Goal: Information Seeking & Learning: Compare options

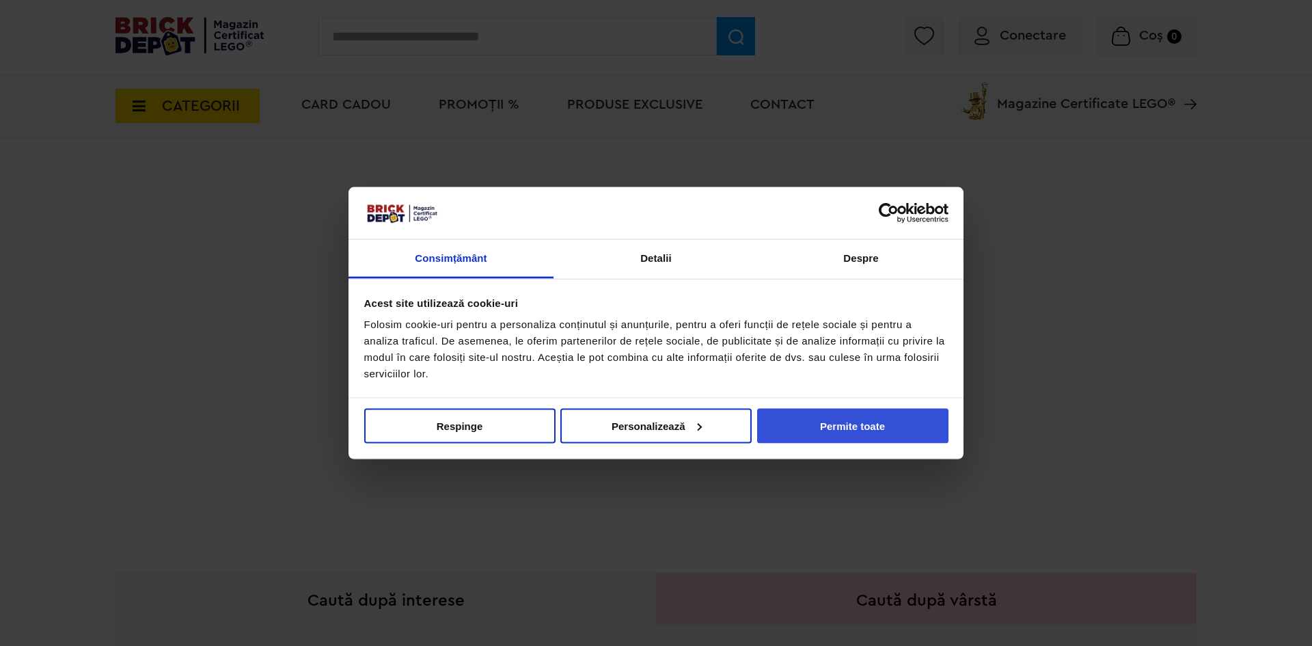
click at [832, 428] on button "Permite toate" at bounding box center [852, 425] width 191 height 35
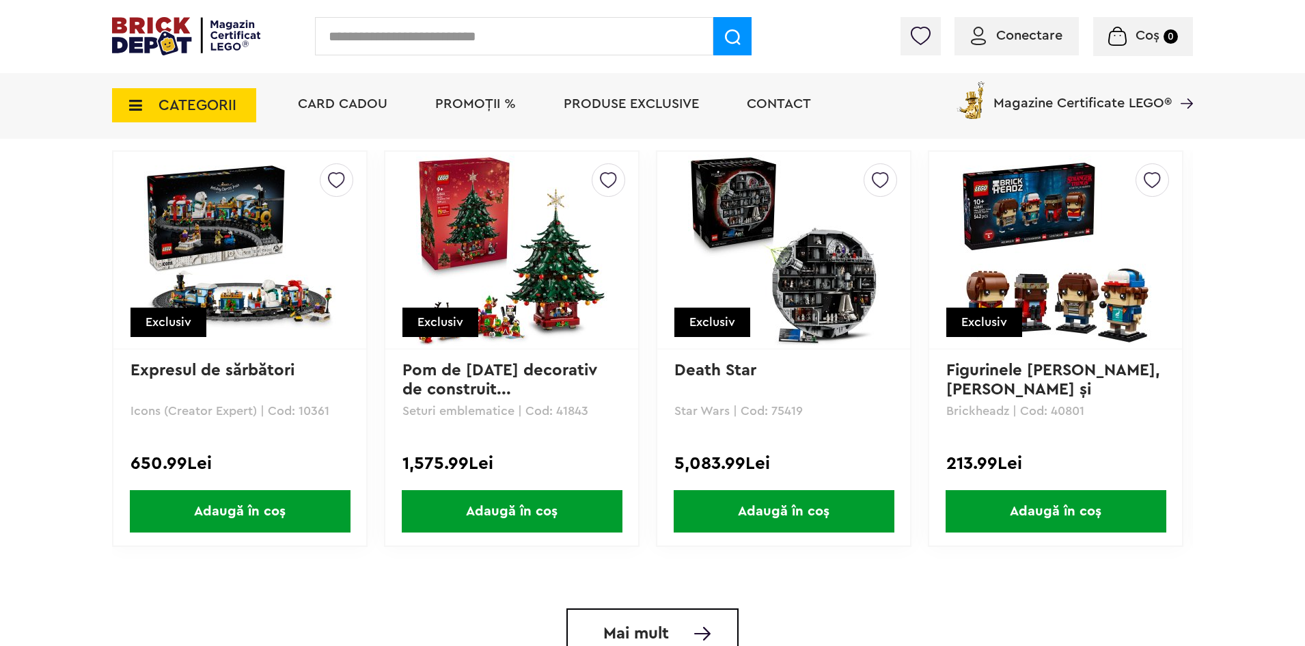
scroll to position [2631, 0]
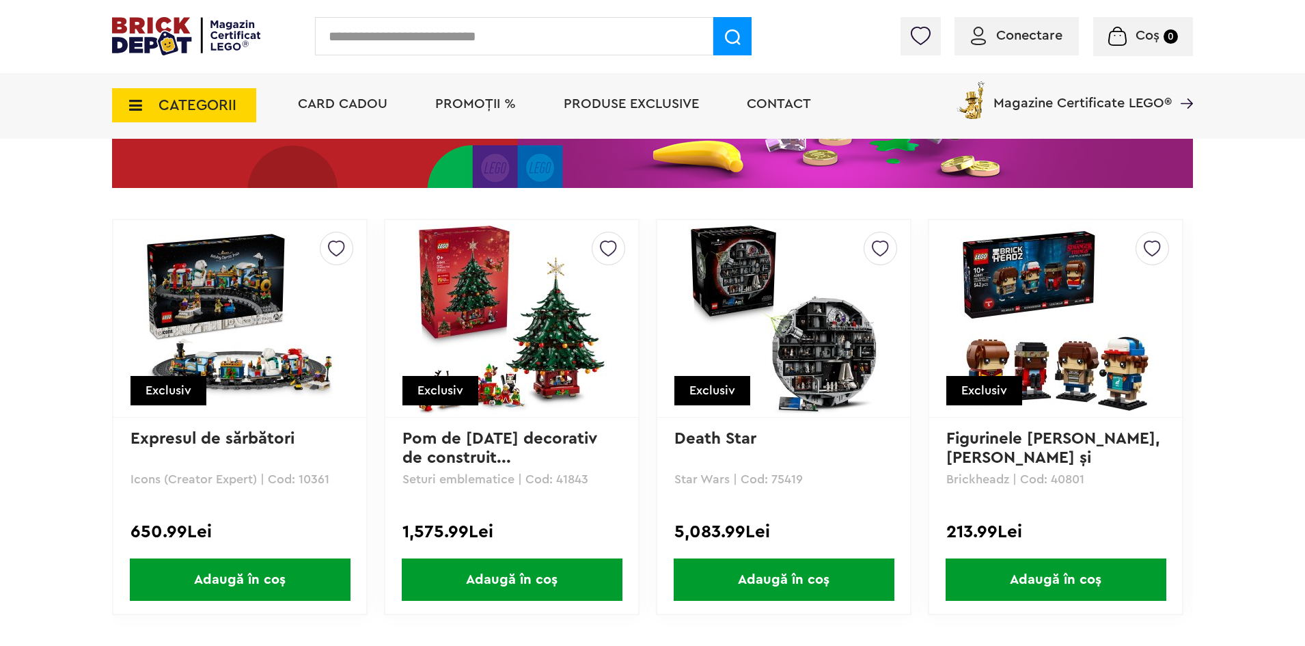
click at [528, 369] on img at bounding box center [511, 318] width 191 height 191
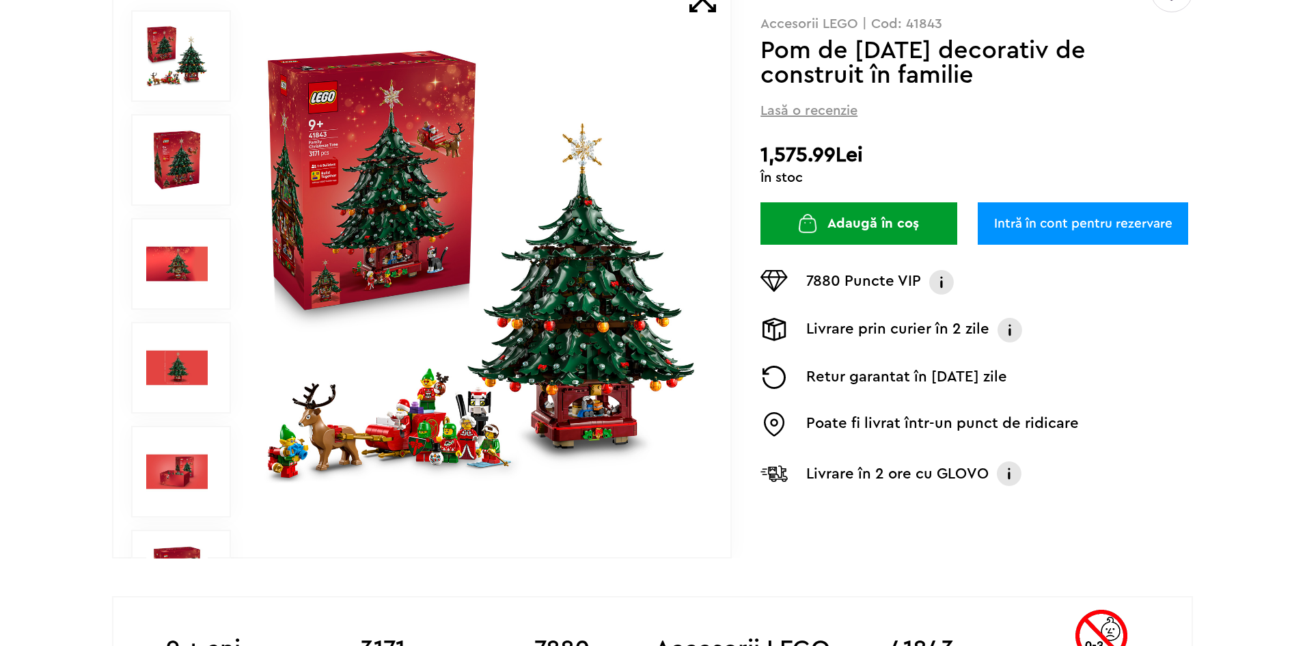
scroll to position [205, 0]
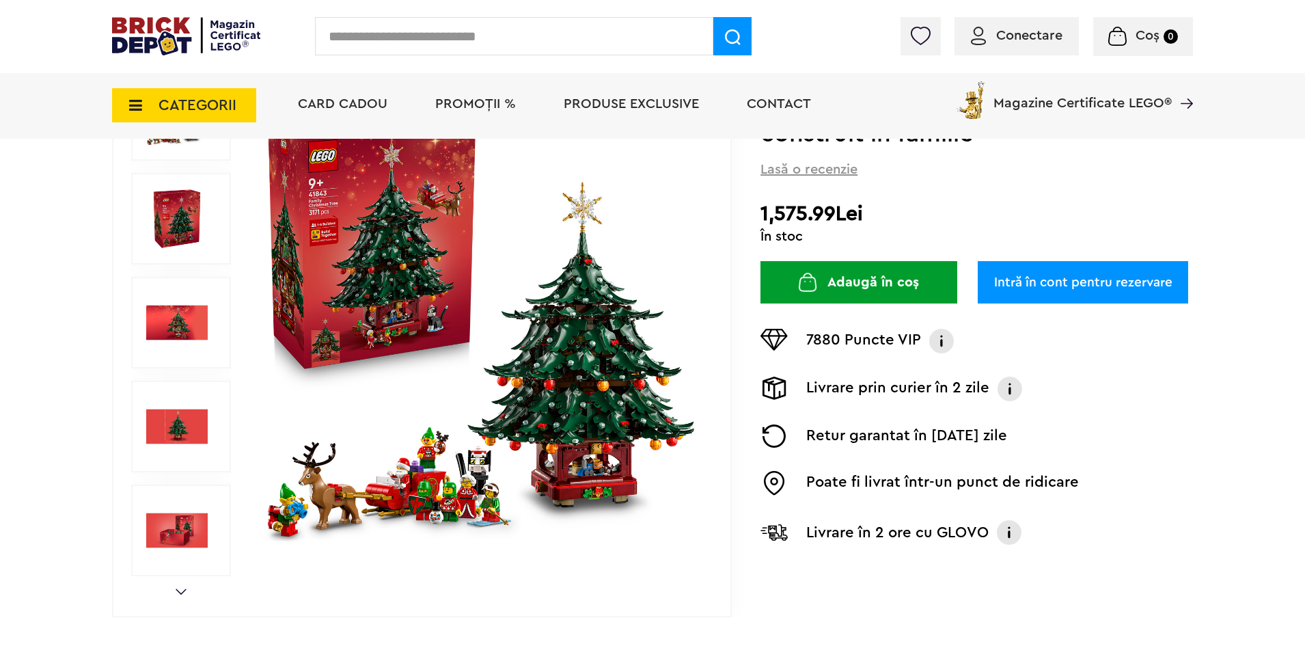
click at [164, 336] on img at bounding box center [177, 323] width 62 height 62
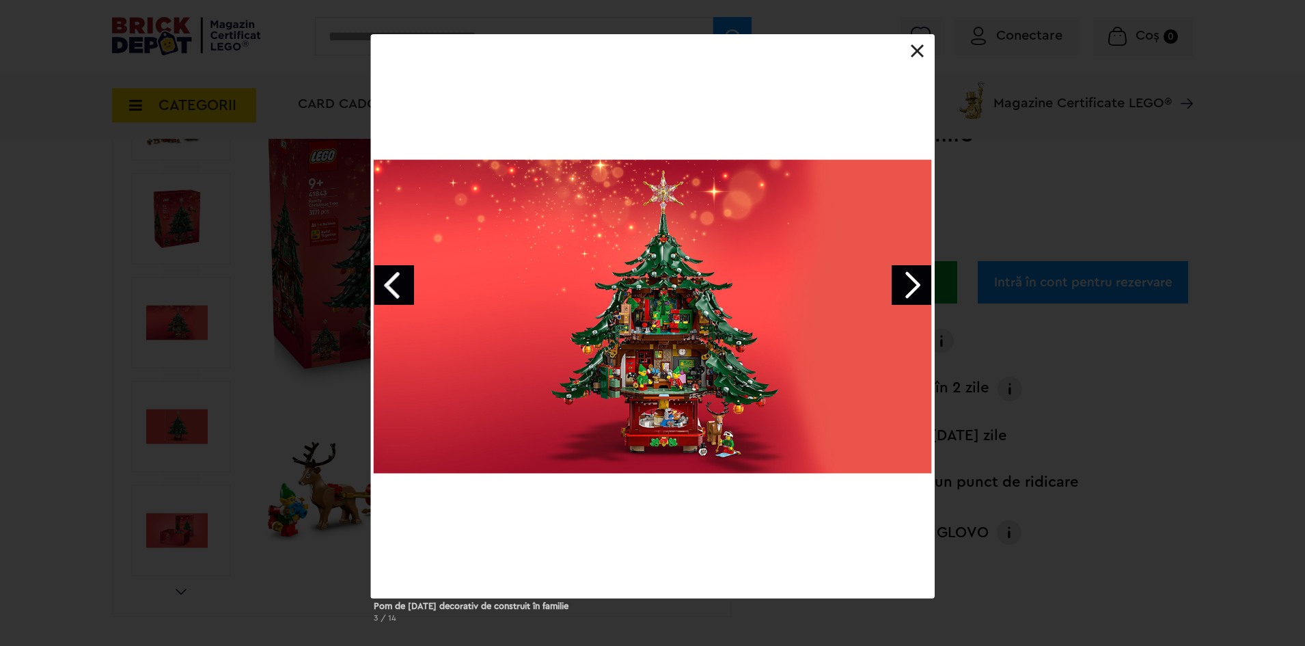
click at [946, 295] on div "Pom de Crăciun decorativ de construit în familie 3 / 14" at bounding box center [652, 333] width 1305 height 599
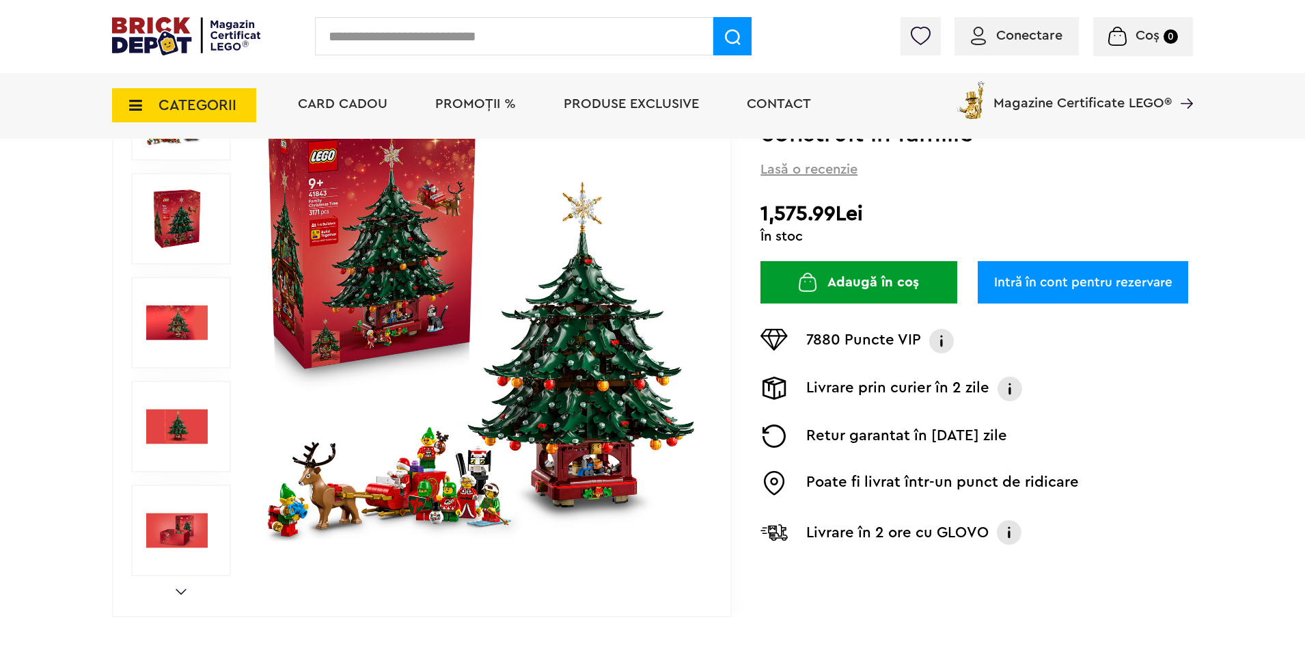
click at [200, 106] on span "CATEGORII" at bounding box center [198, 105] width 78 height 15
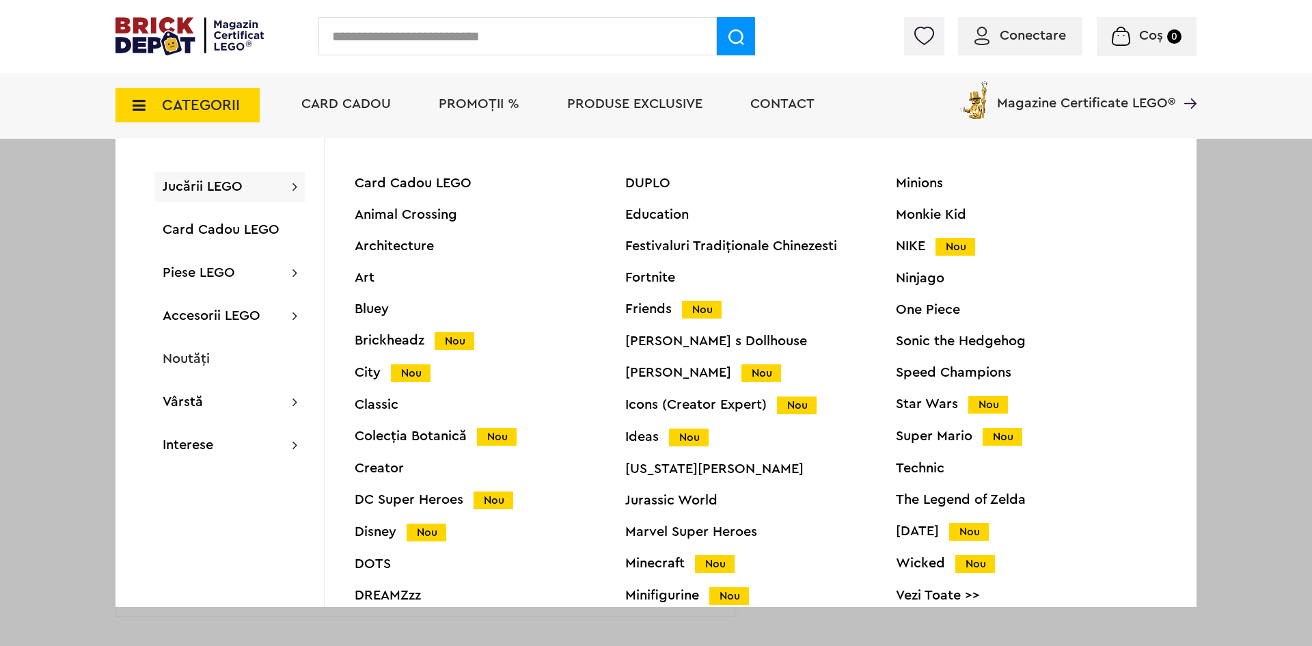
click at [955, 408] on div "Star Wars Nou" at bounding box center [1031, 404] width 271 height 14
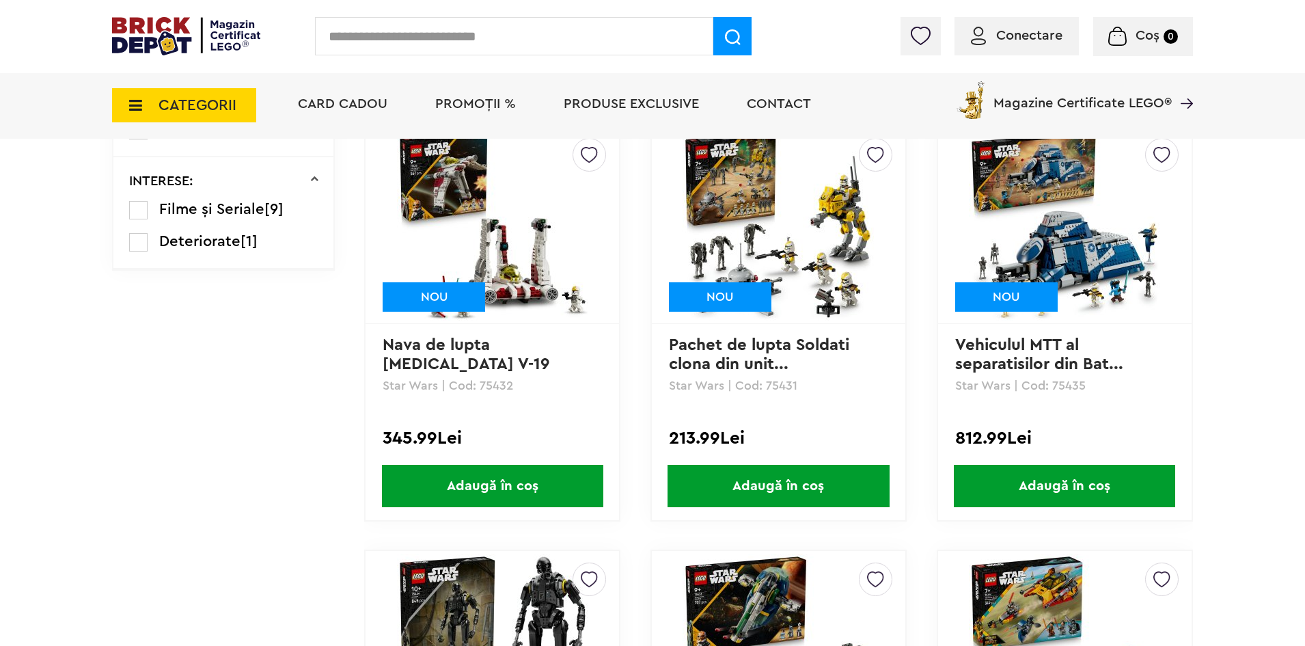
scroll to position [1059, 0]
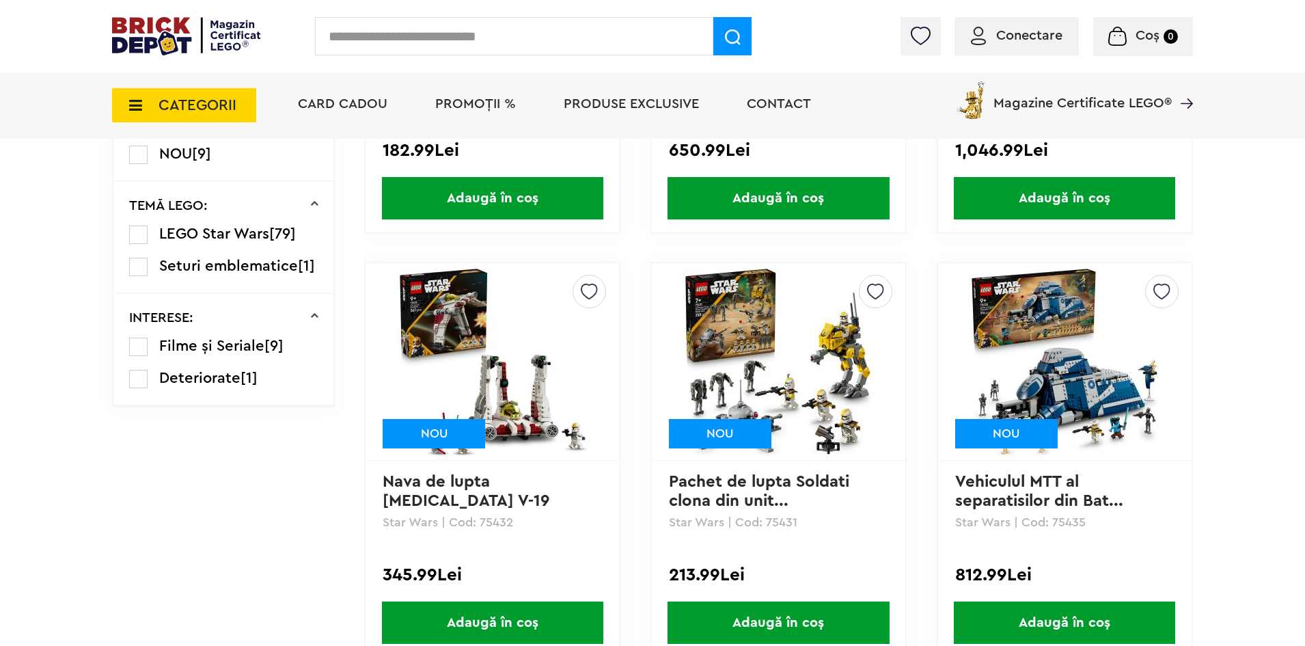
click at [1085, 384] on img at bounding box center [1064, 361] width 191 height 191
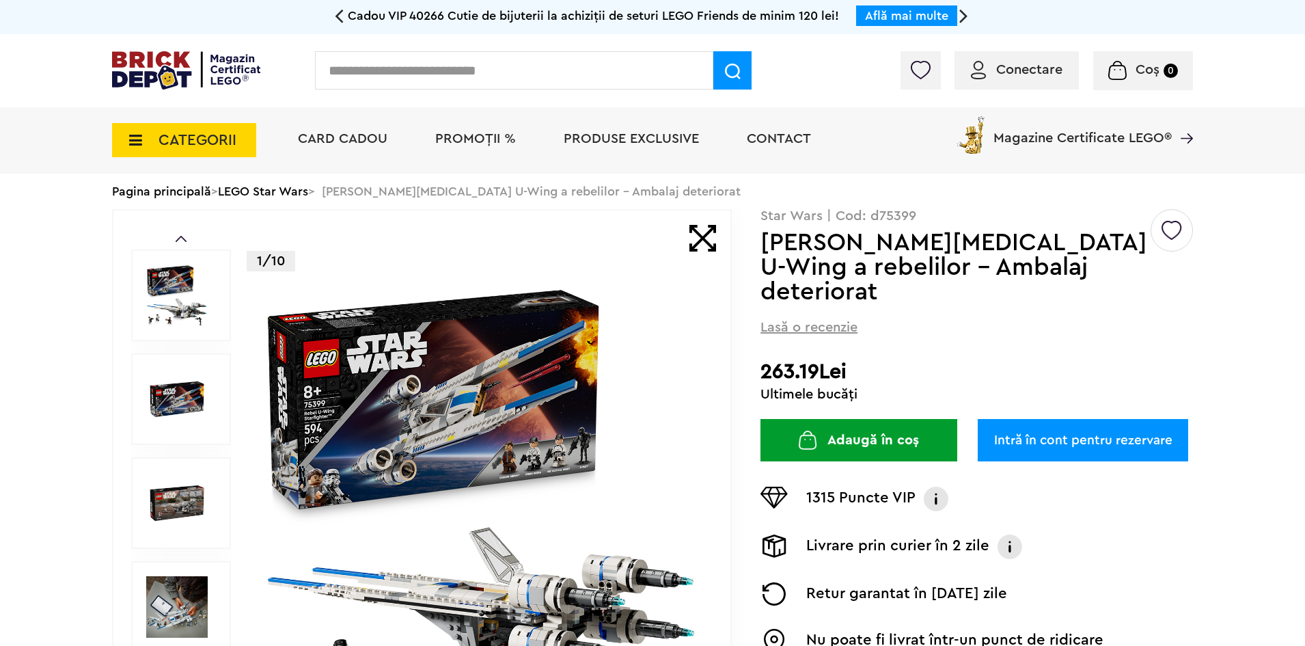
click at [446, 379] on img at bounding box center [481, 503] width 440 height 440
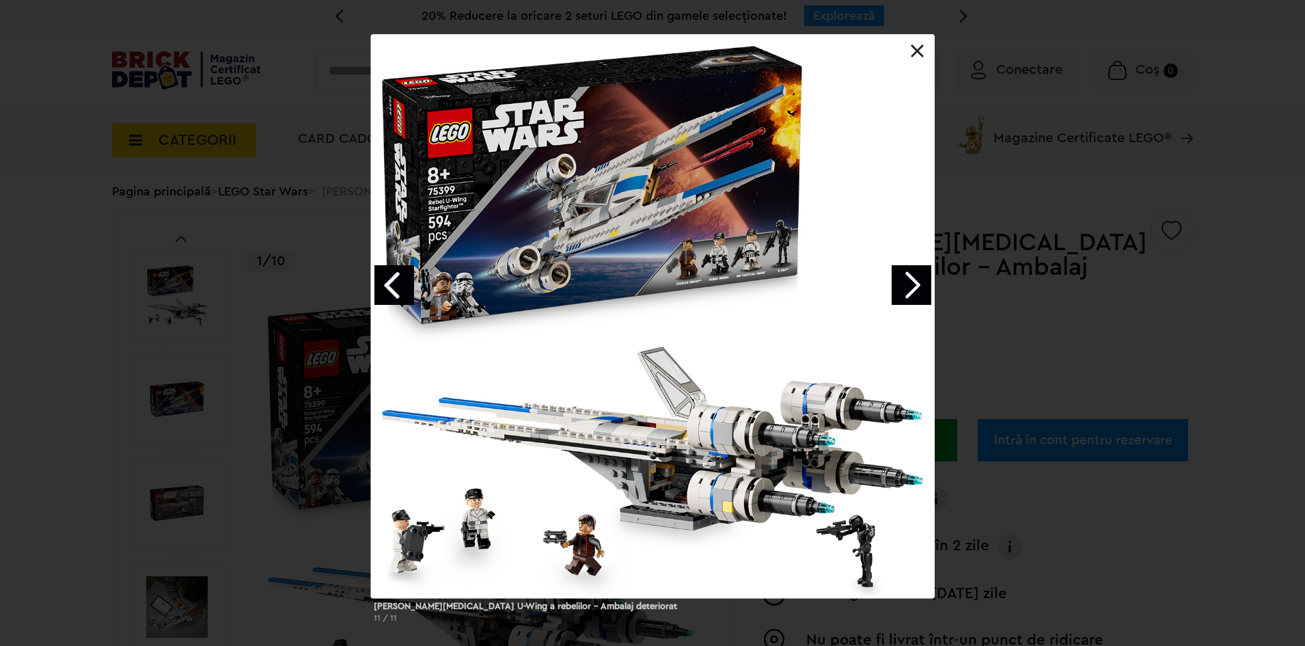
click at [892, 292] on link "Next image" at bounding box center [912, 285] width 40 height 40
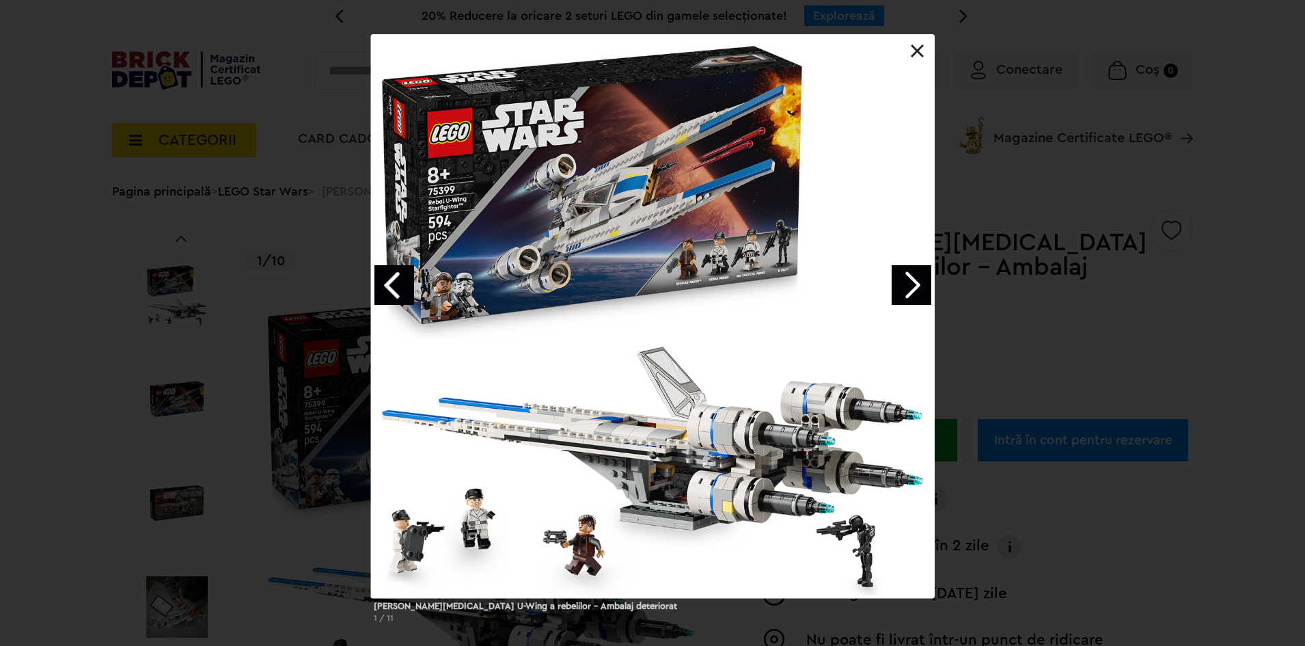
click at [898, 292] on link "Next image" at bounding box center [912, 285] width 40 height 40
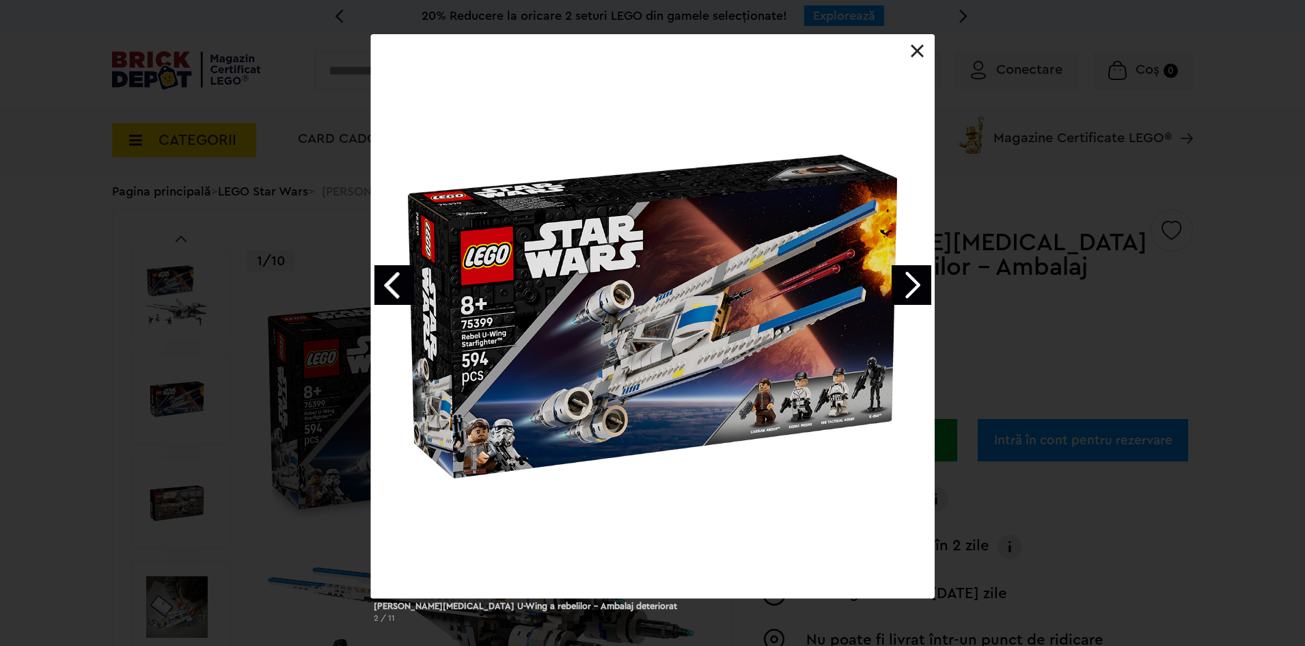
click at [898, 292] on link "Next image" at bounding box center [912, 285] width 40 height 40
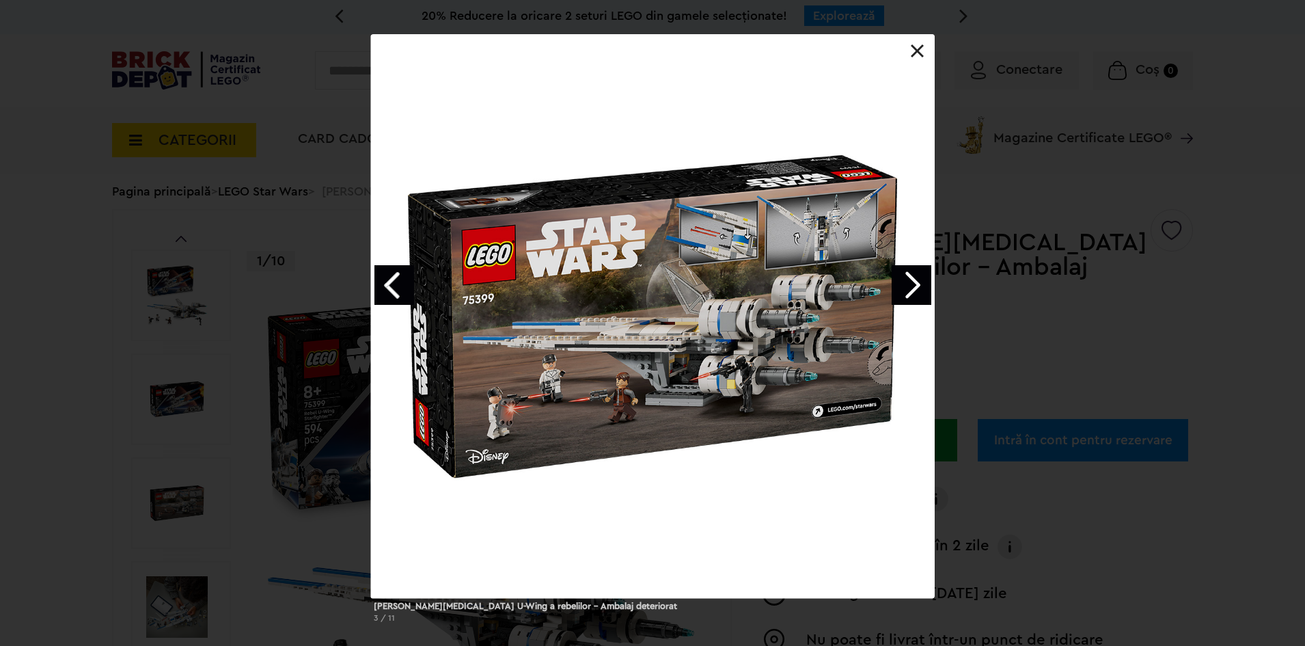
click at [917, 53] on link at bounding box center [918, 51] width 14 height 14
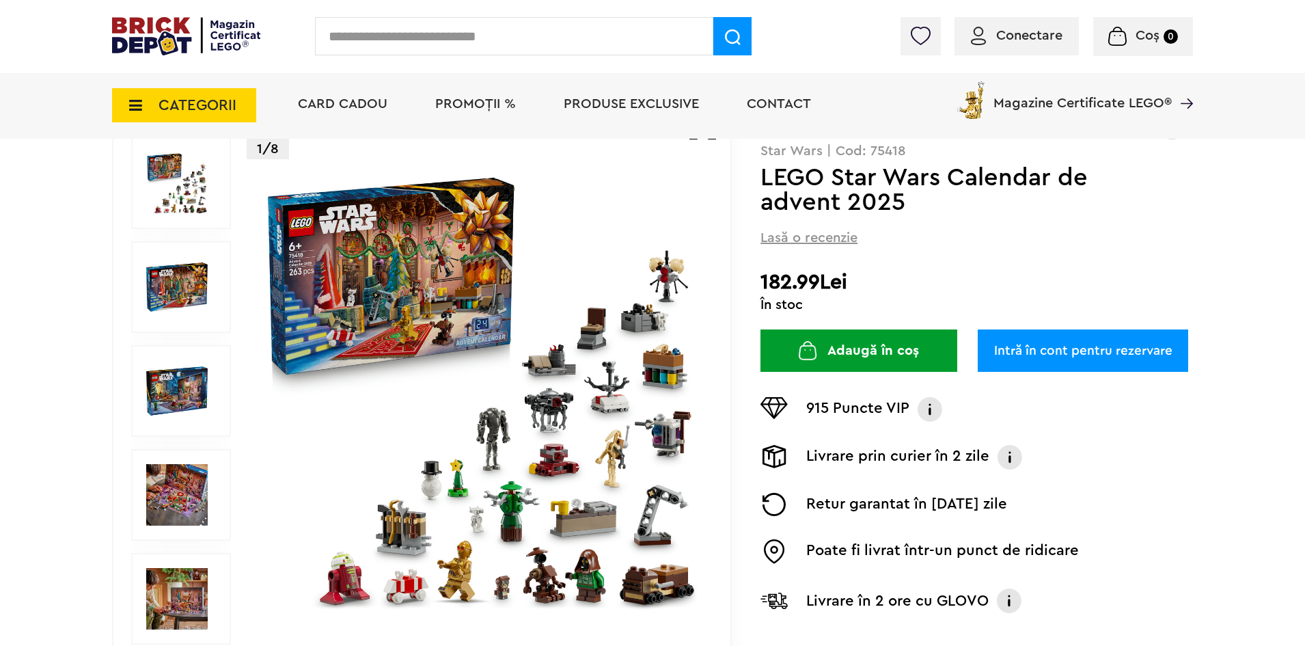
scroll to position [205, 0]
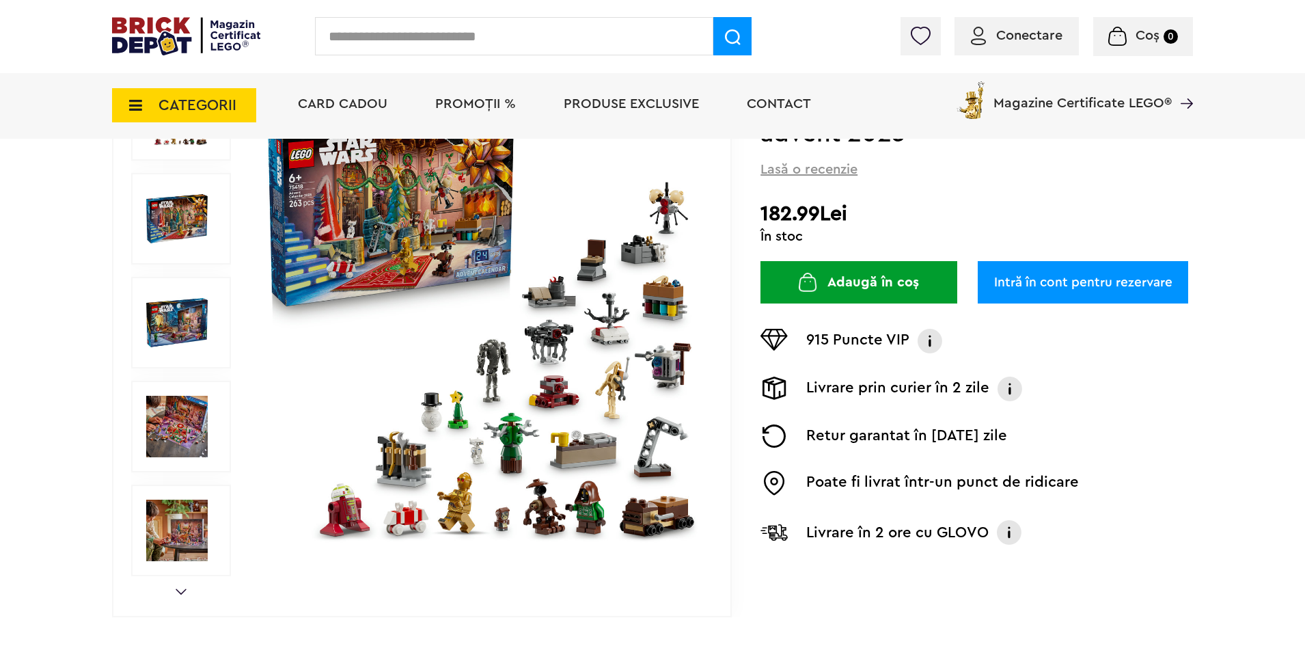
click at [599, 437] on img at bounding box center [481, 323] width 440 height 440
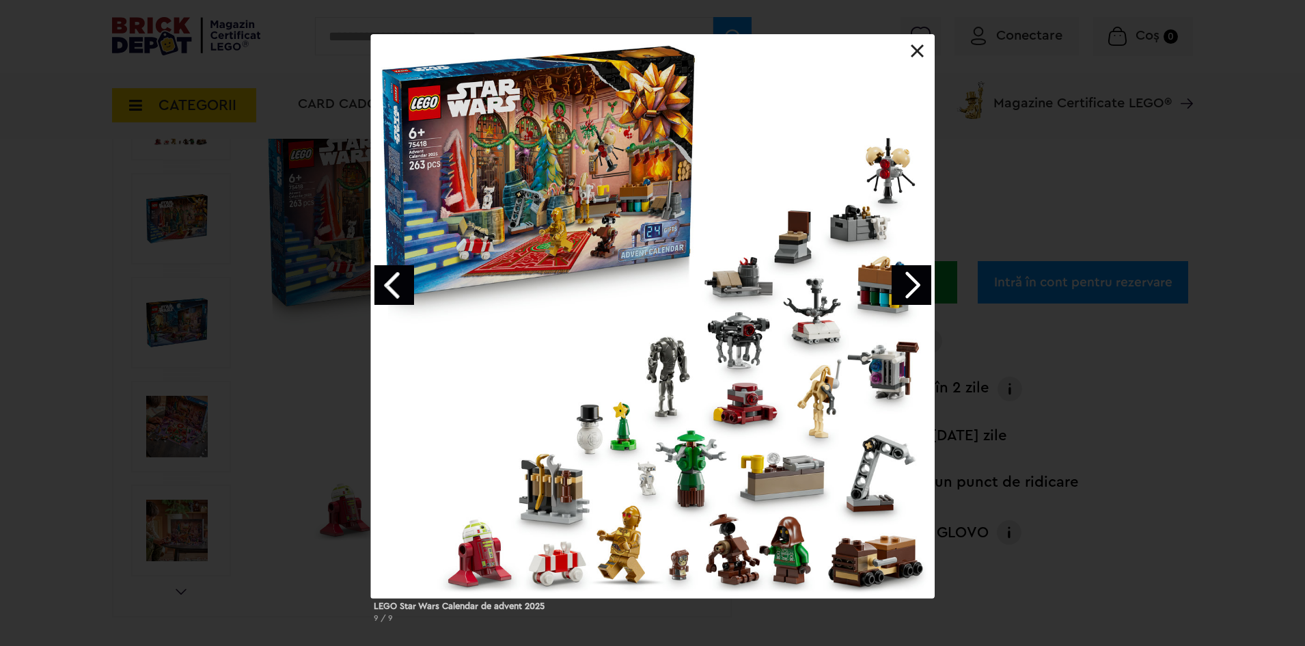
click at [911, 284] on link "Next image" at bounding box center [912, 285] width 40 height 40
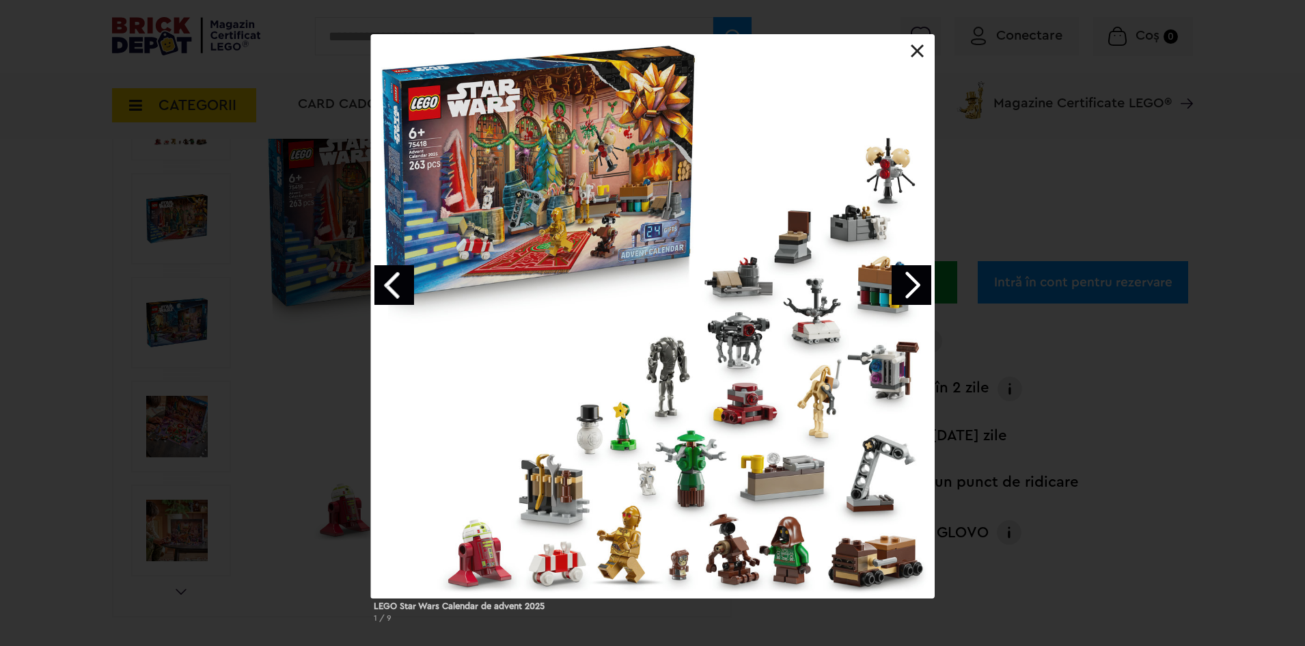
click at [911, 284] on link "Next image" at bounding box center [912, 285] width 40 height 40
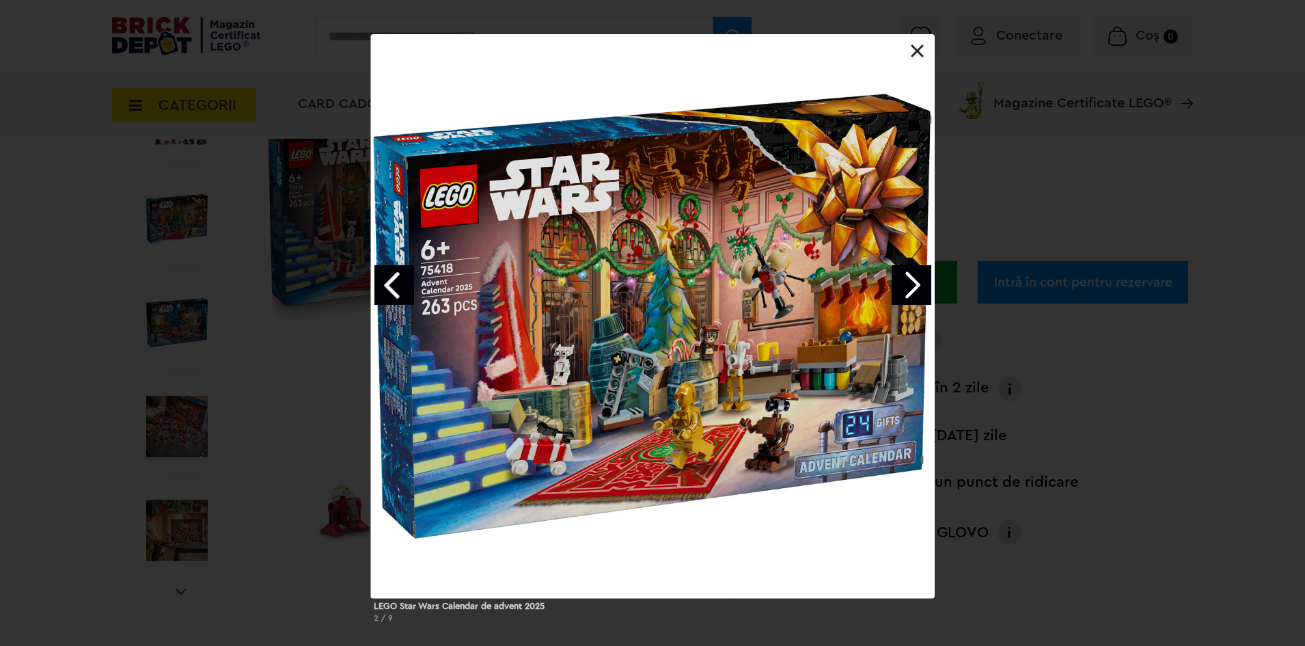
click at [911, 284] on link "Next image" at bounding box center [912, 285] width 40 height 40
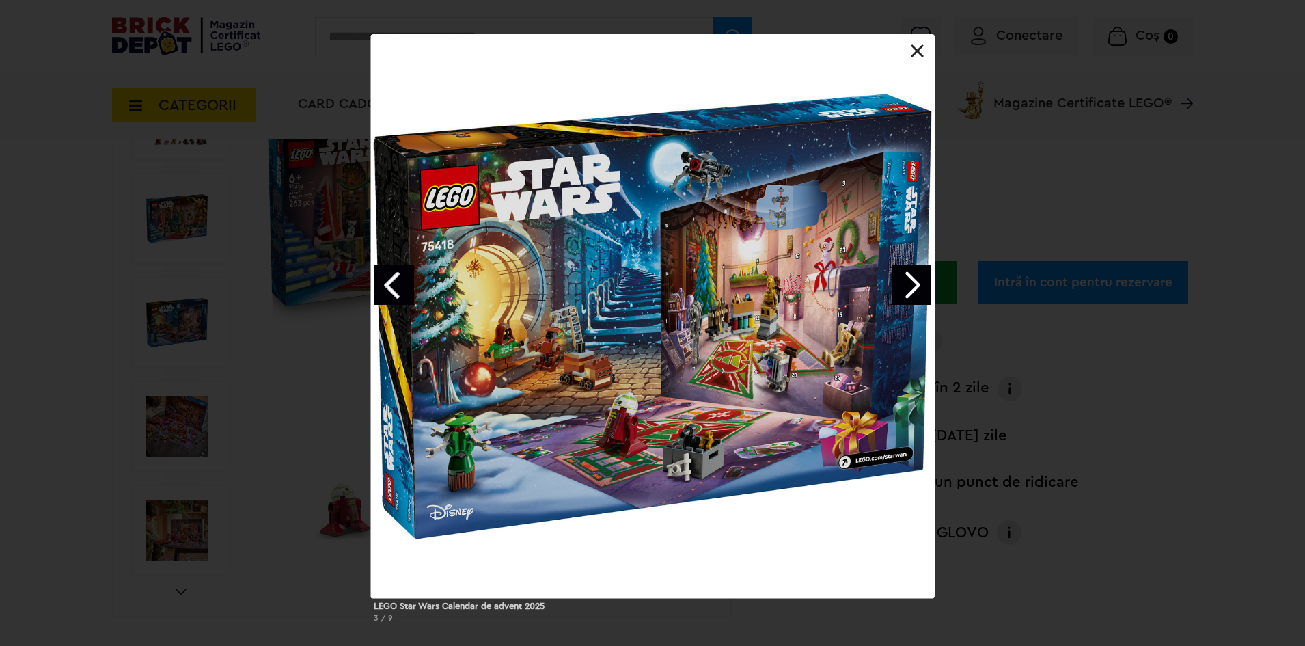
click at [911, 284] on link "Next image" at bounding box center [912, 285] width 40 height 40
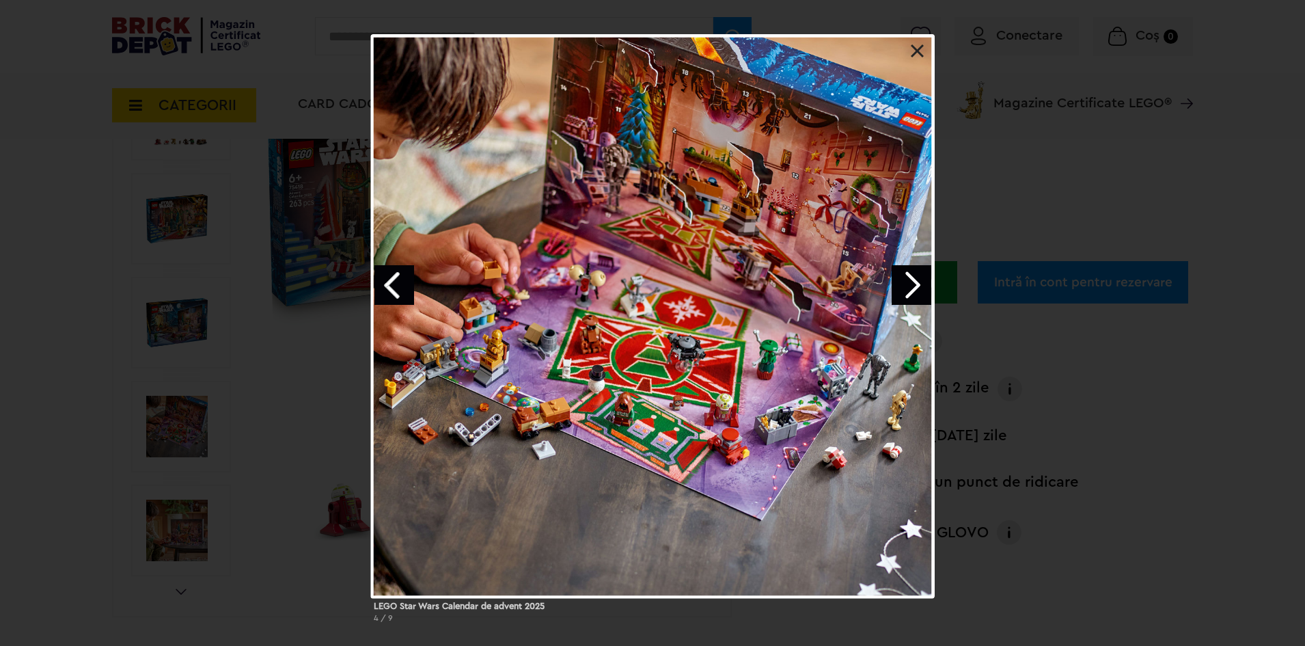
click at [911, 284] on link "Next image" at bounding box center [912, 285] width 40 height 40
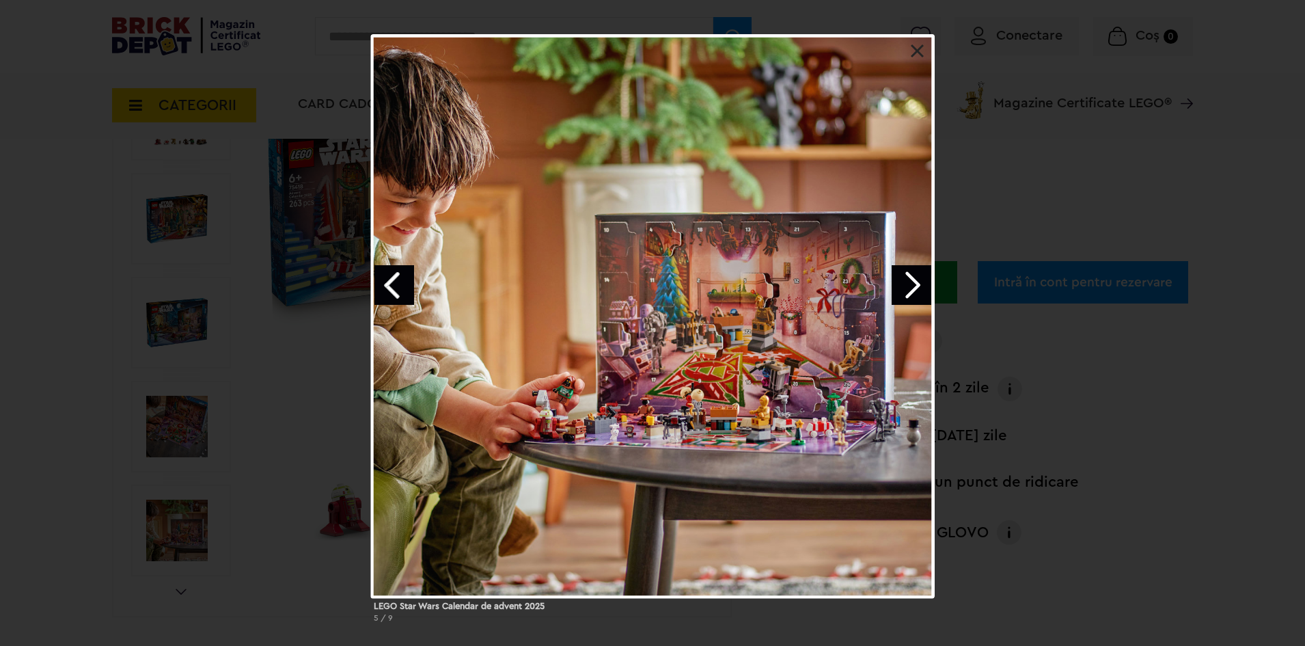
click at [911, 286] on link "Next image" at bounding box center [912, 285] width 40 height 40
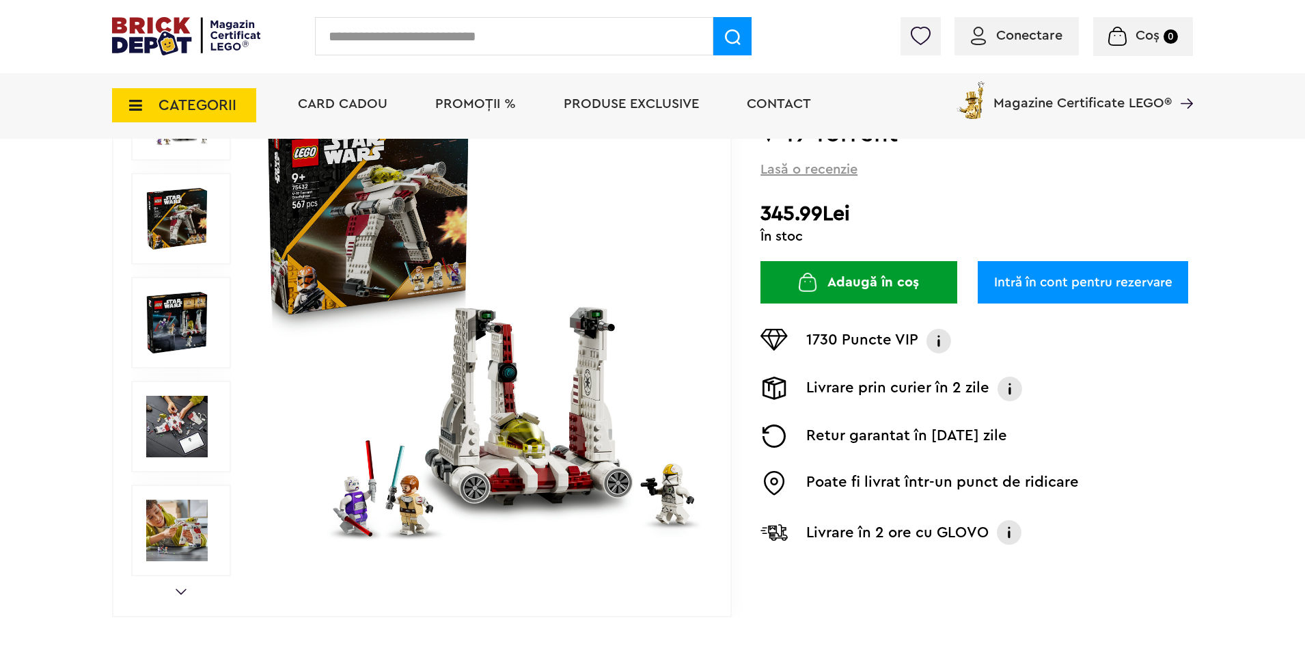
click at [409, 491] on img at bounding box center [481, 323] width 440 height 440
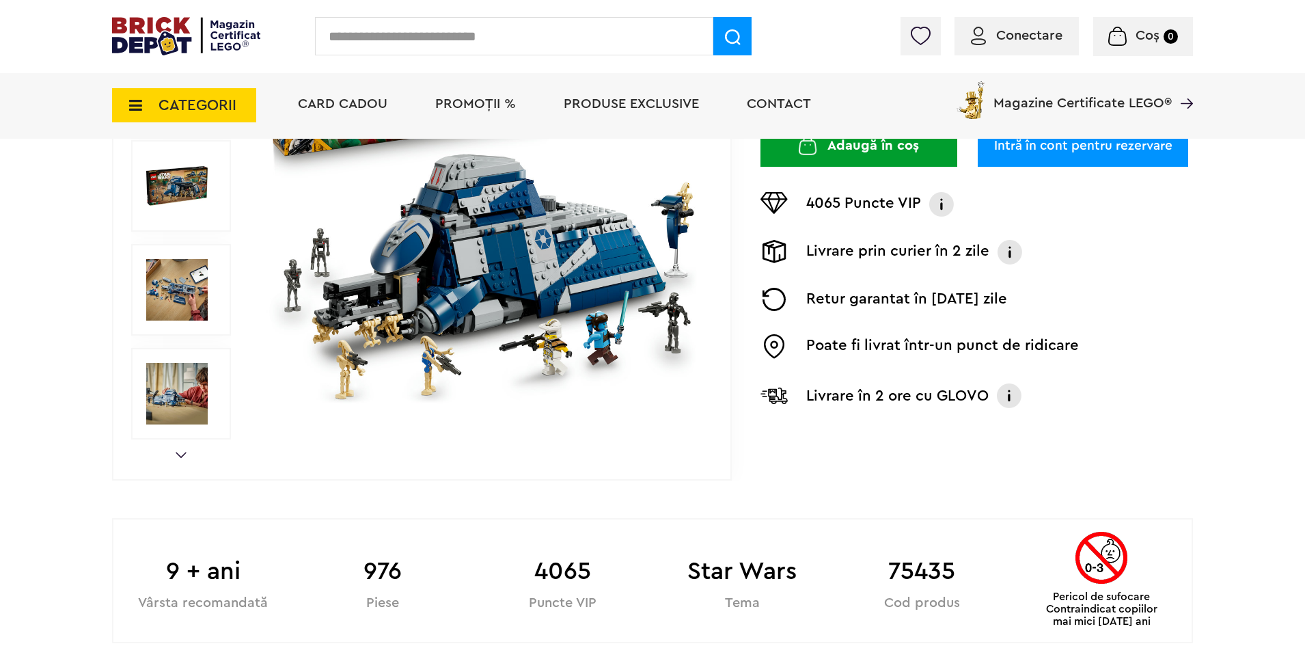
scroll to position [137, 0]
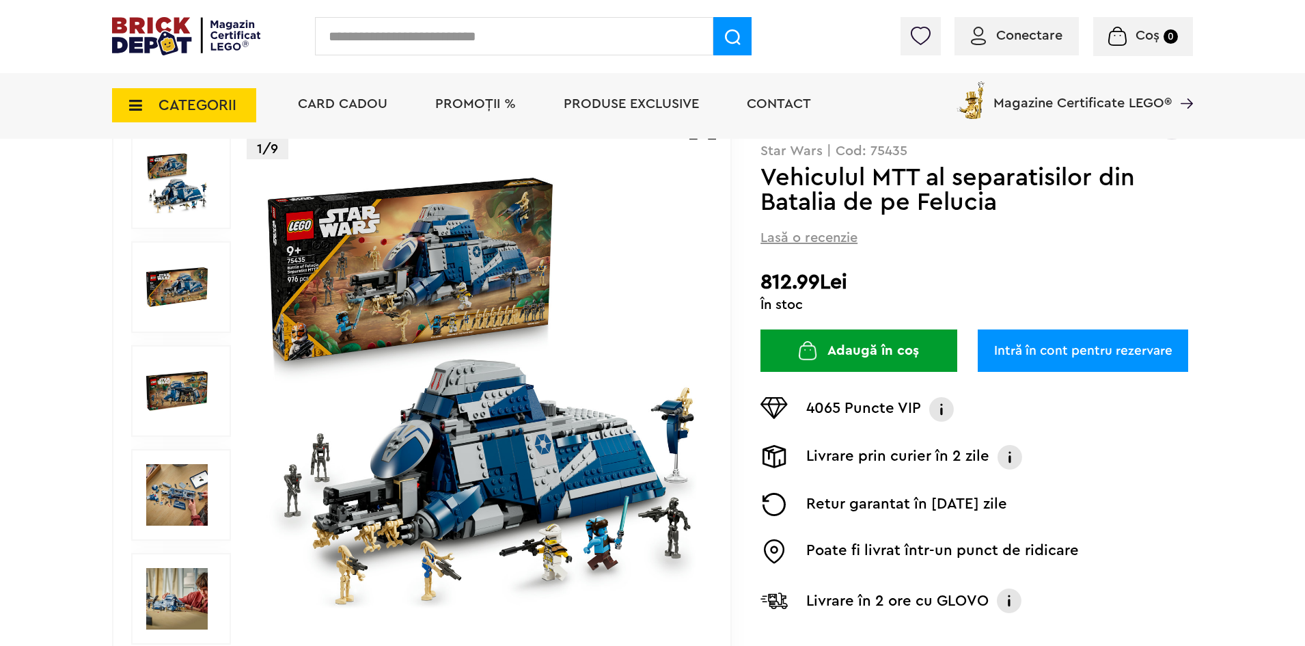
click at [433, 271] on img at bounding box center [481, 391] width 440 height 440
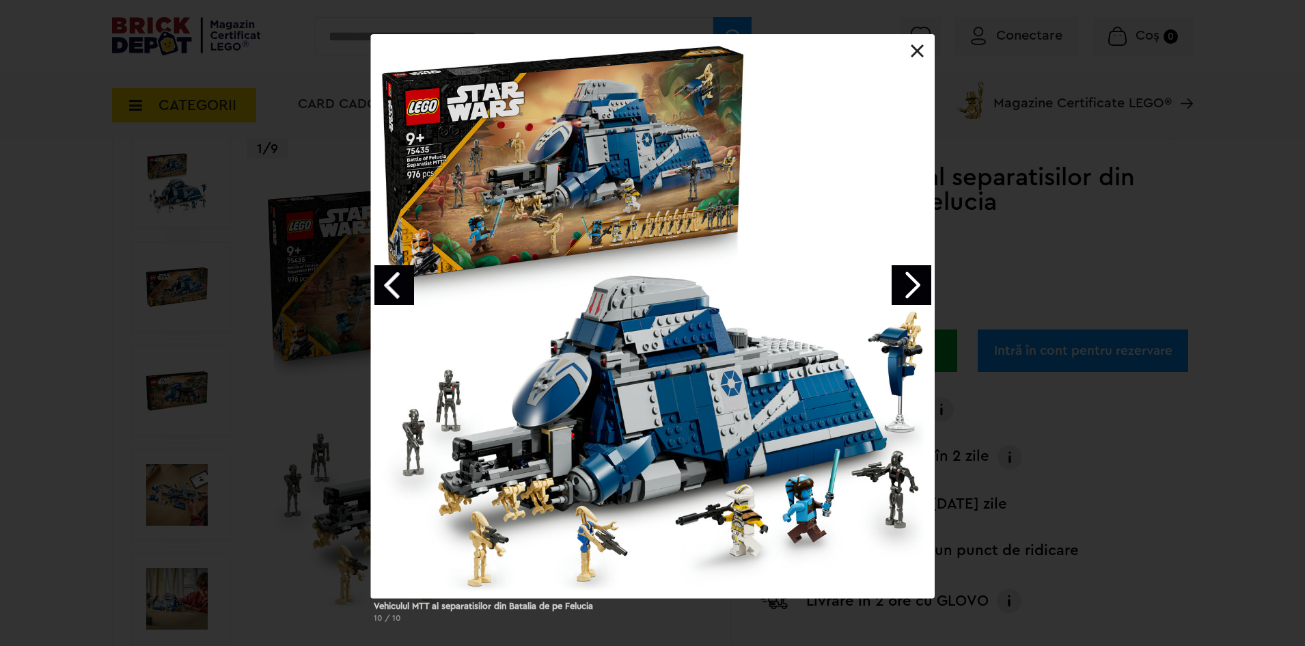
click at [920, 56] on link at bounding box center [918, 51] width 14 height 14
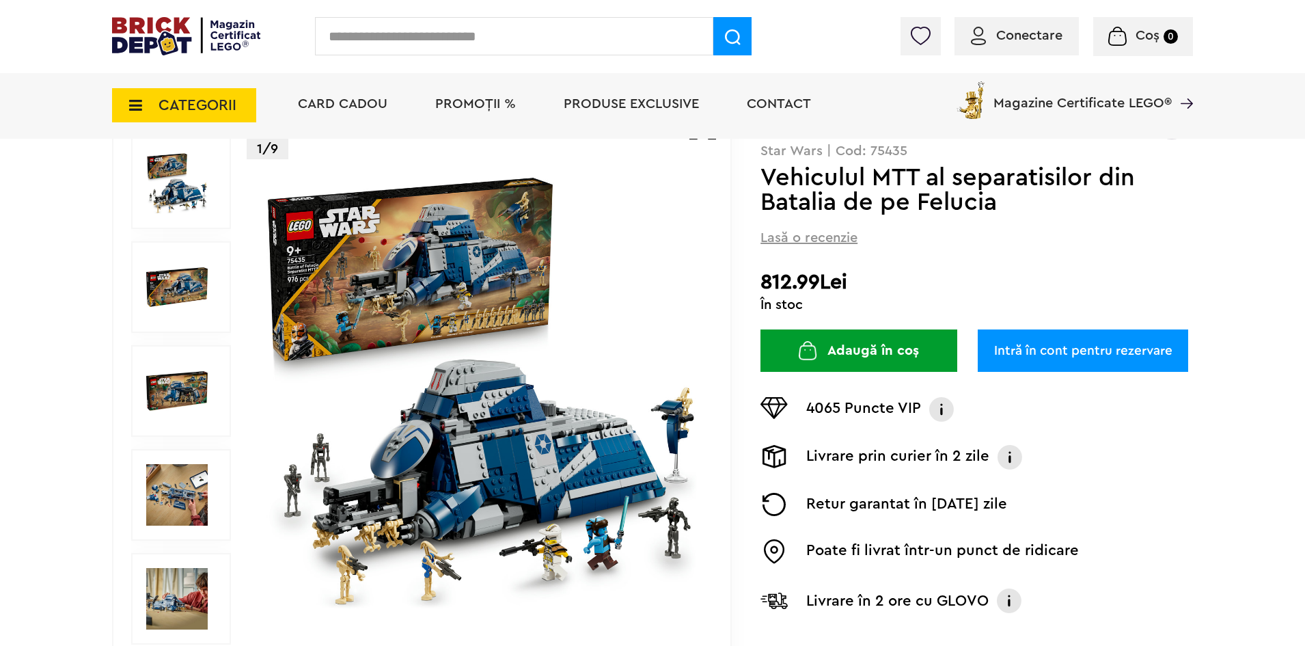
scroll to position [273, 0]
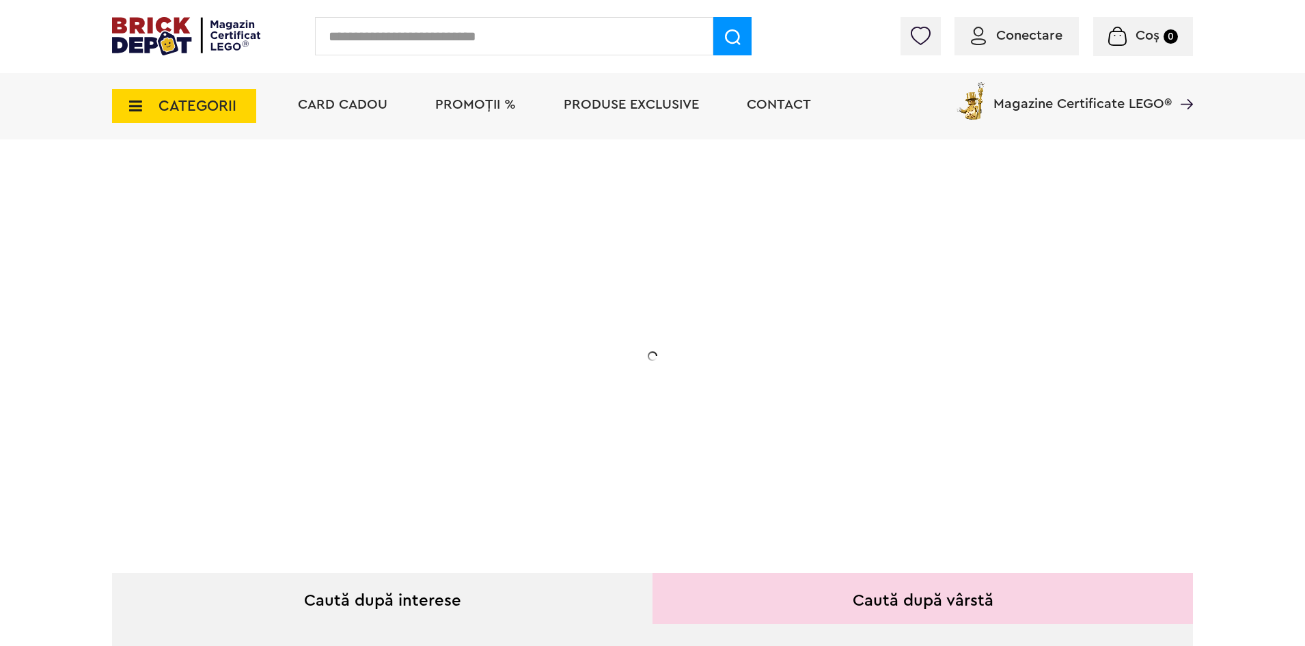
click at [161, 120] on span "CATEGORII" at bounding box center [184, 106] width 144 height 34
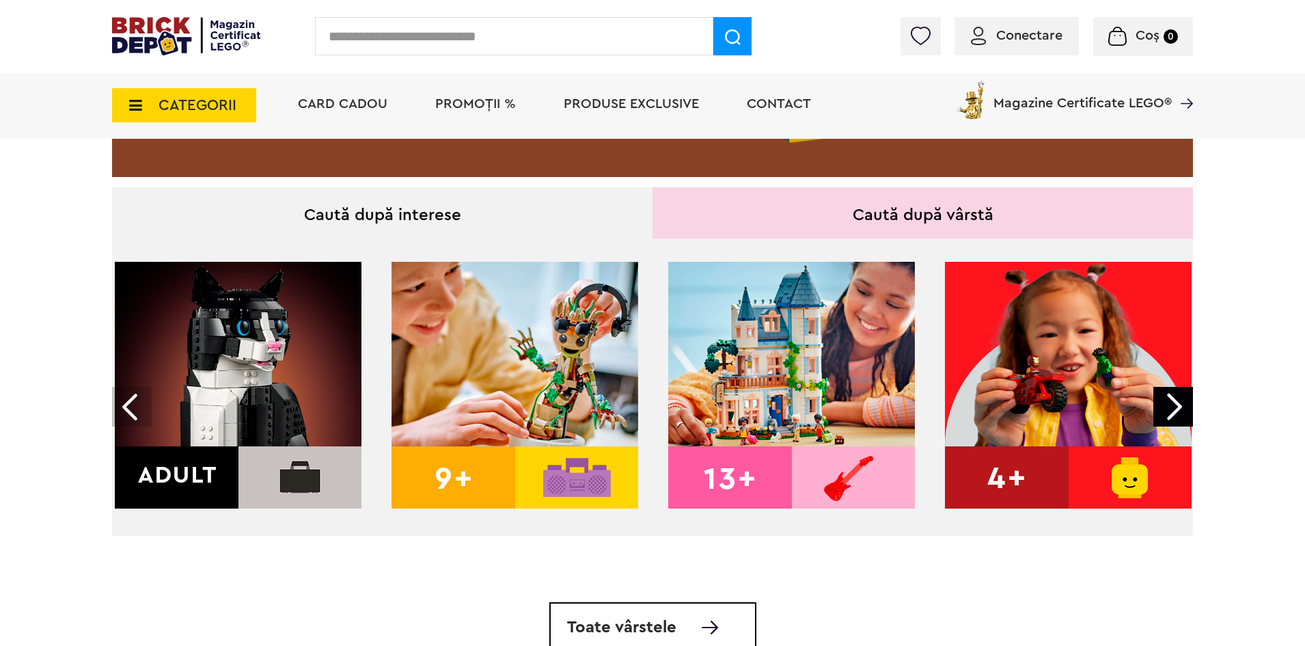
scroll to position [34, 0]
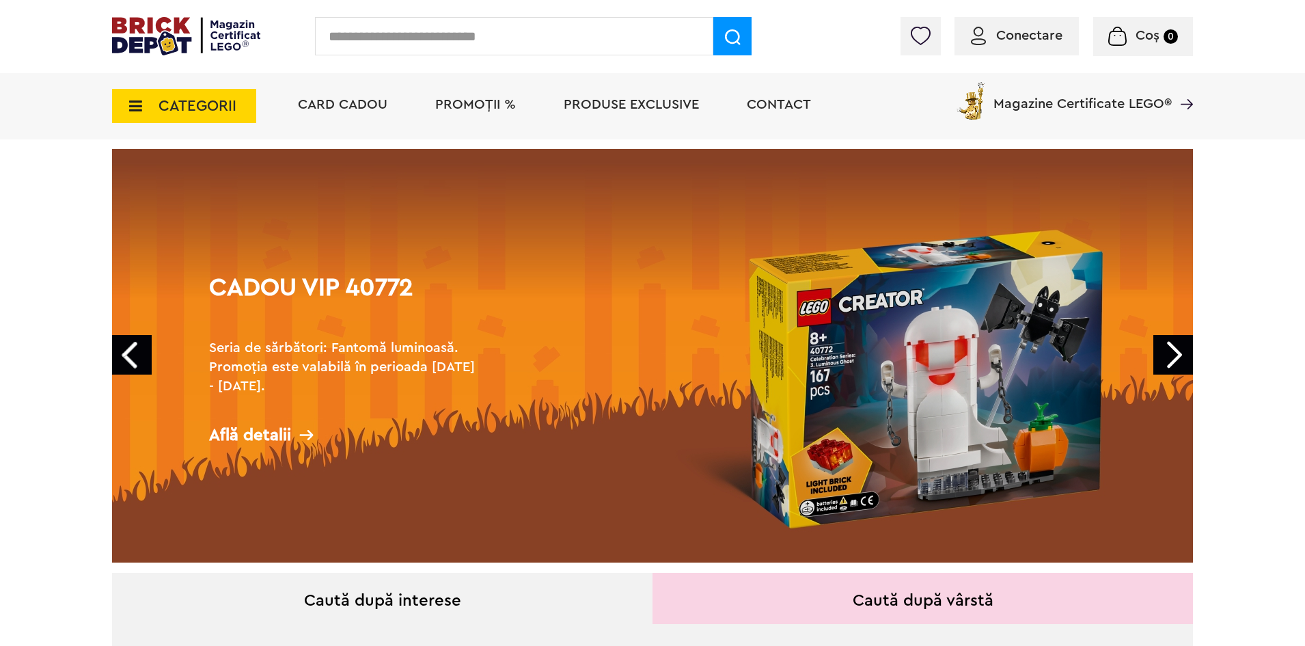
click at [173, 108] on span "CATEGORII" at bounding box center [198, 105] width 78 height 15
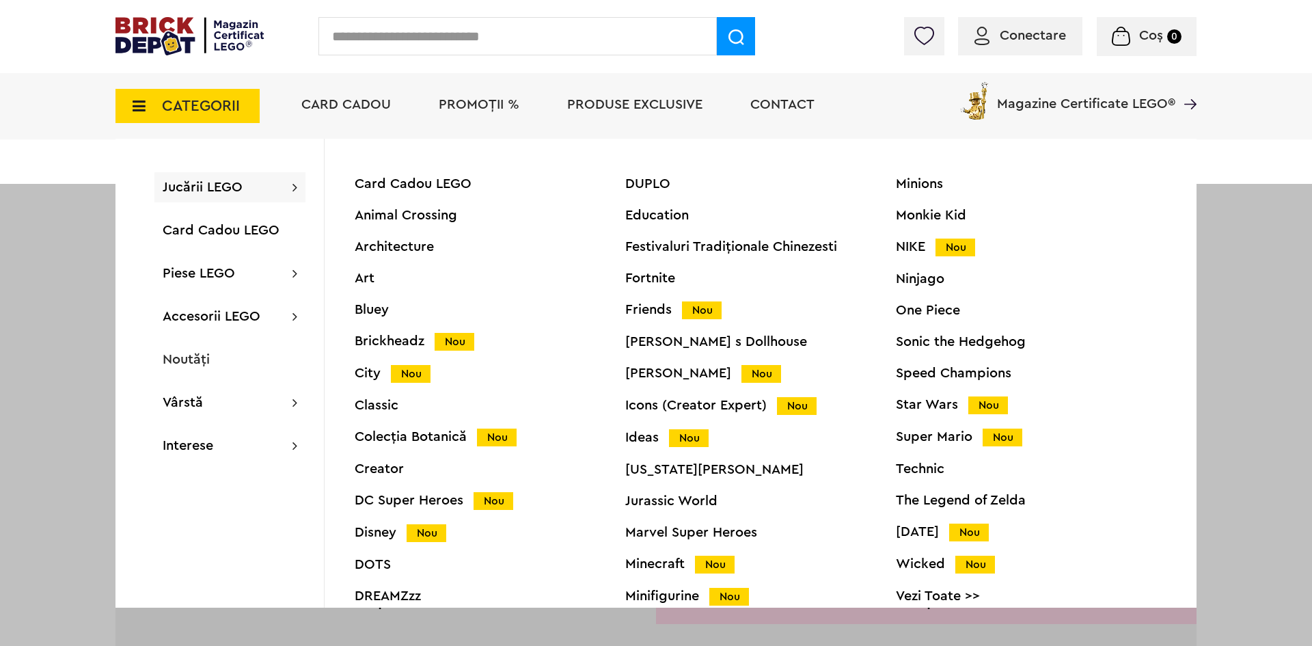
click at [916, 402] on div "Star Wars Nou" at bounding box center [1031, 405] width 271 height 14
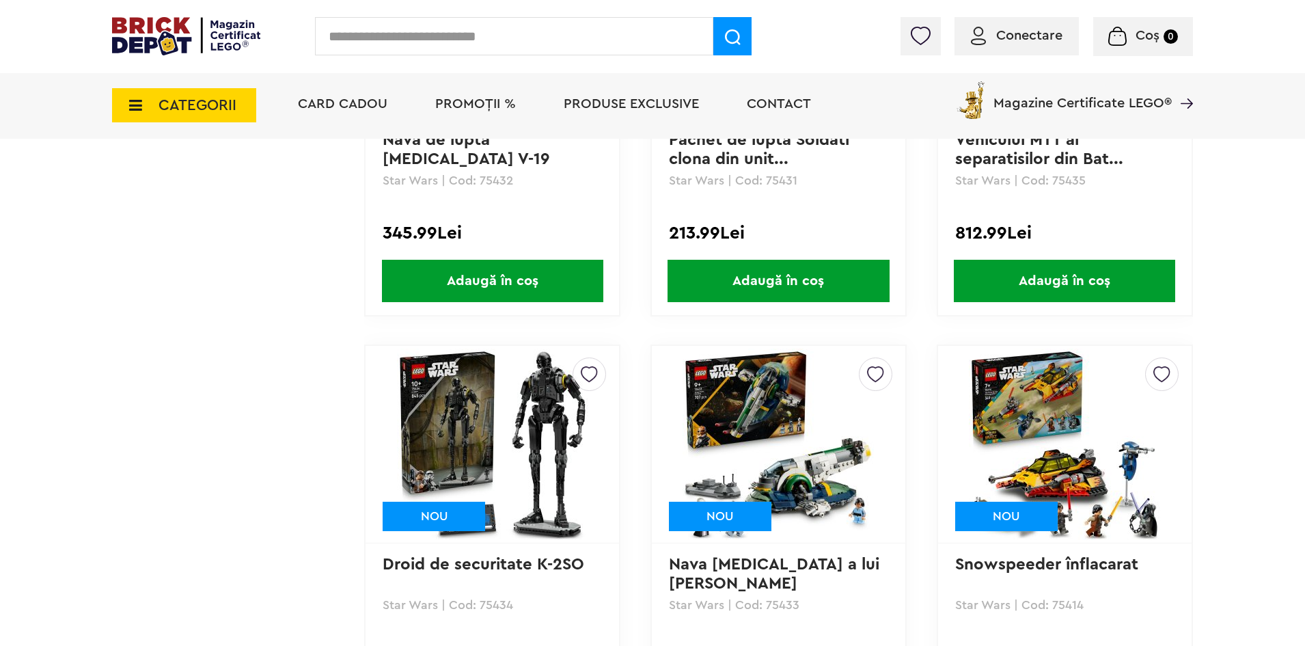
scroll to position [1538, 0]
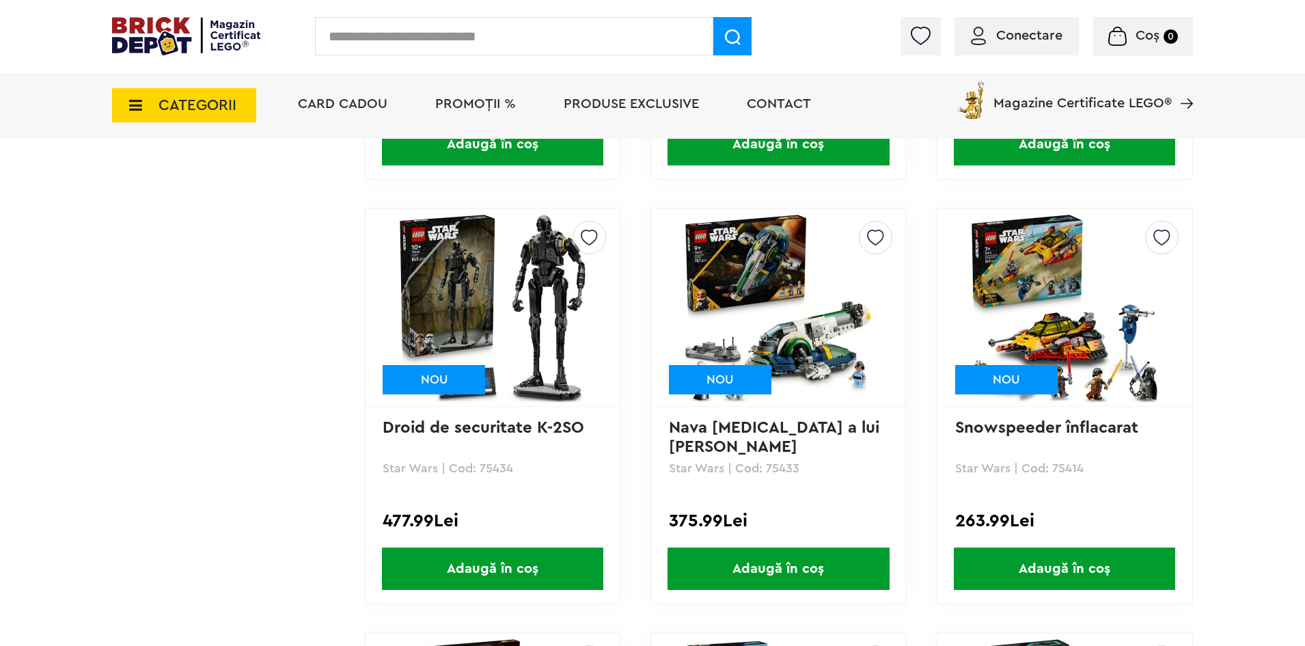
click at [830, 325] on img at bounding box center [778, 307] width 191 height 191
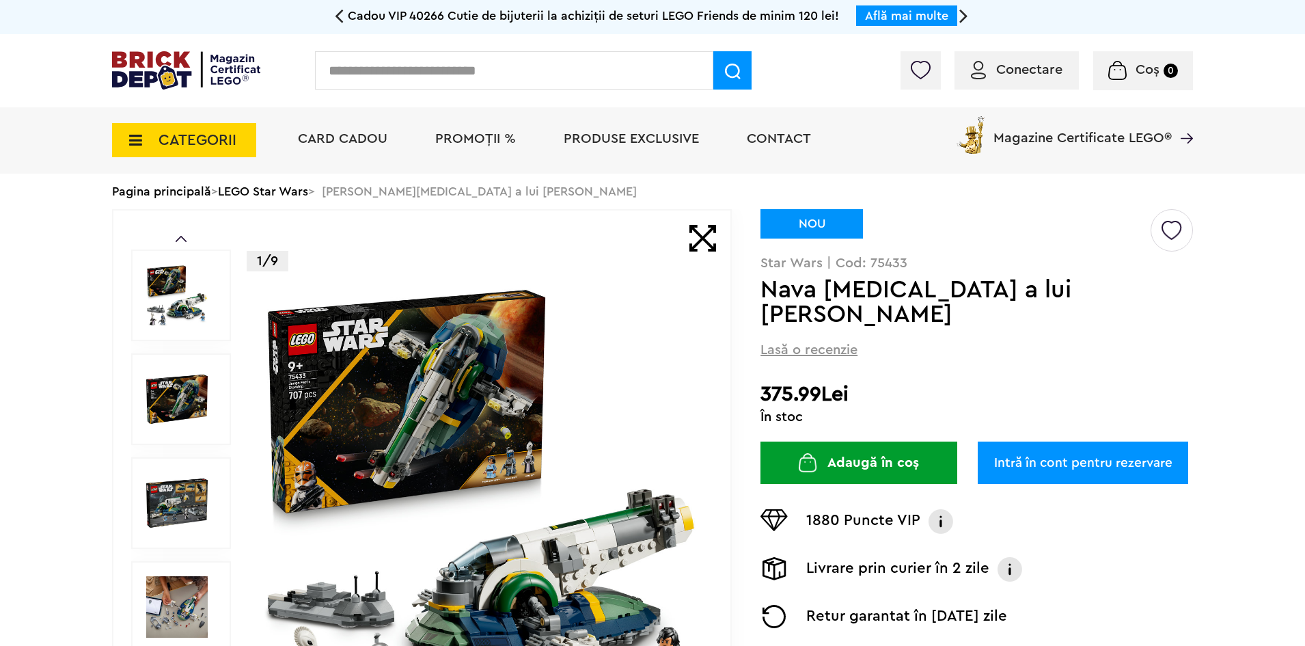
scroll to position [137, 0]
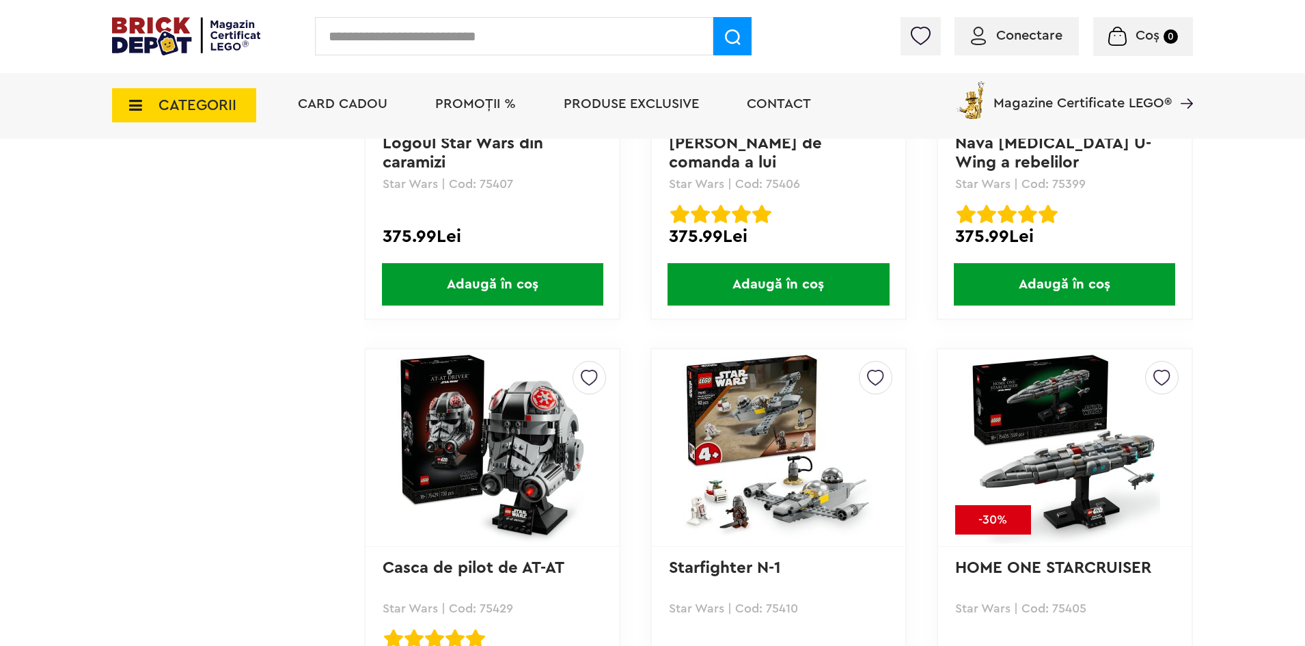
scroll to position [3588, 0]
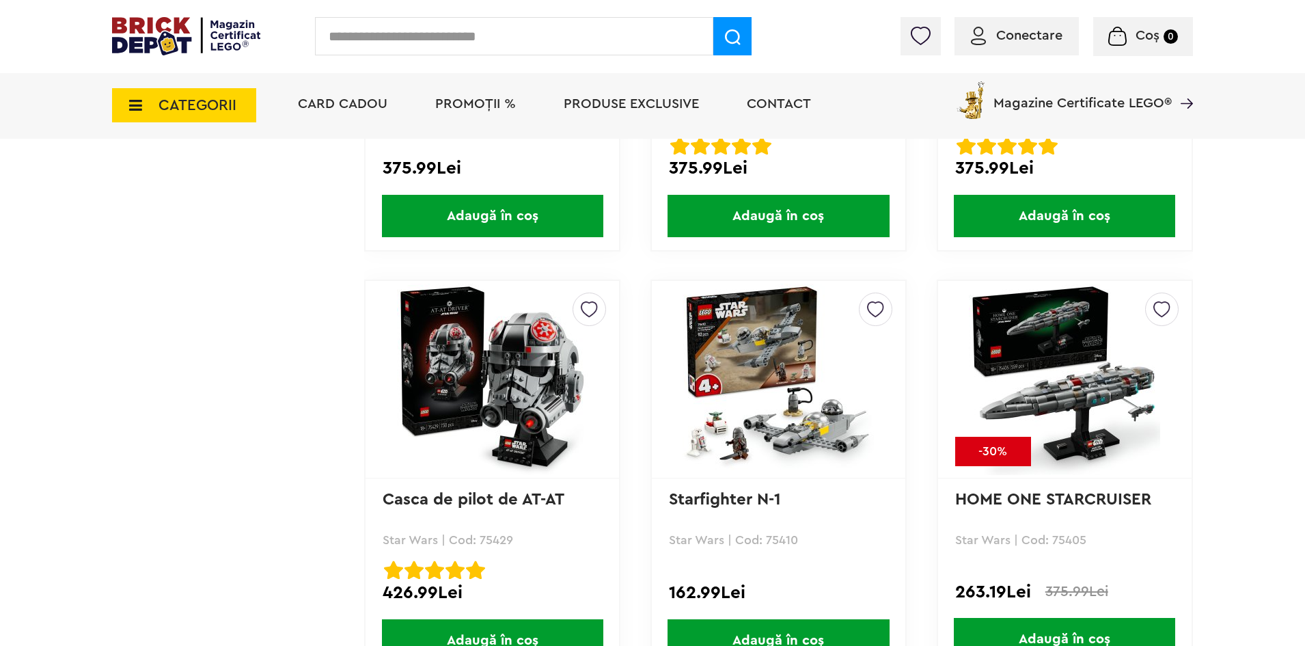
click at [821, 411] on img at bounding box center [778, 379] width 191 height 191
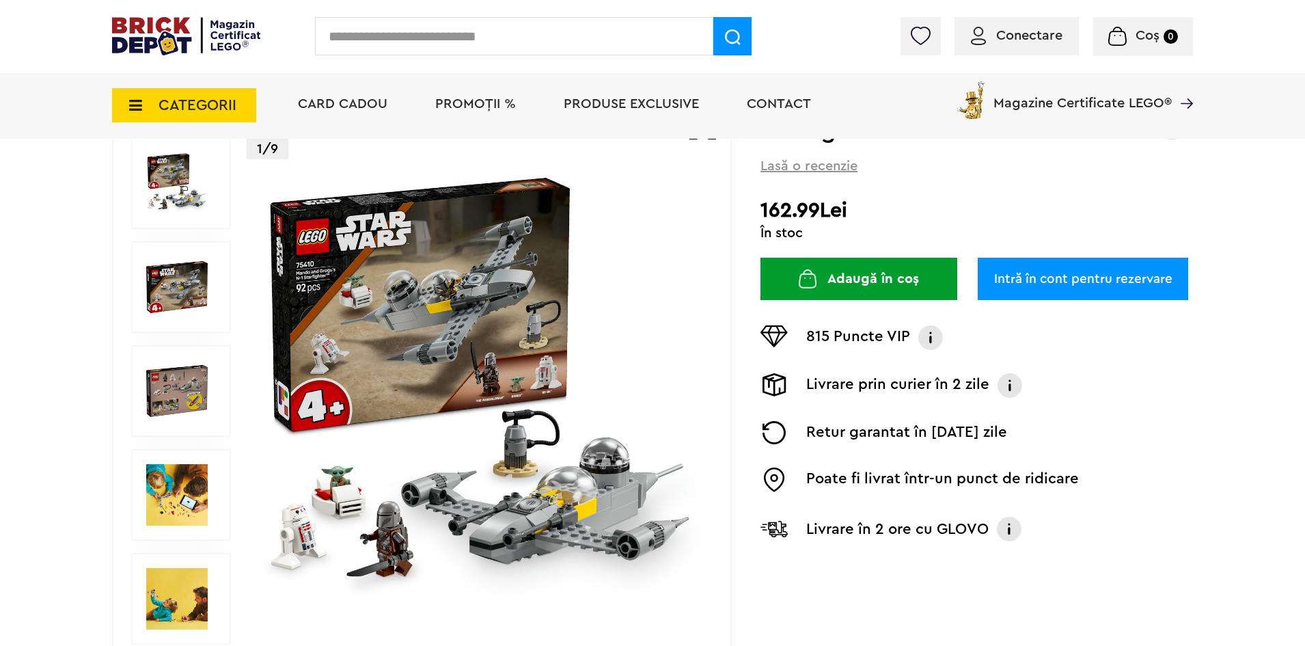
scroll to position [205, 0]
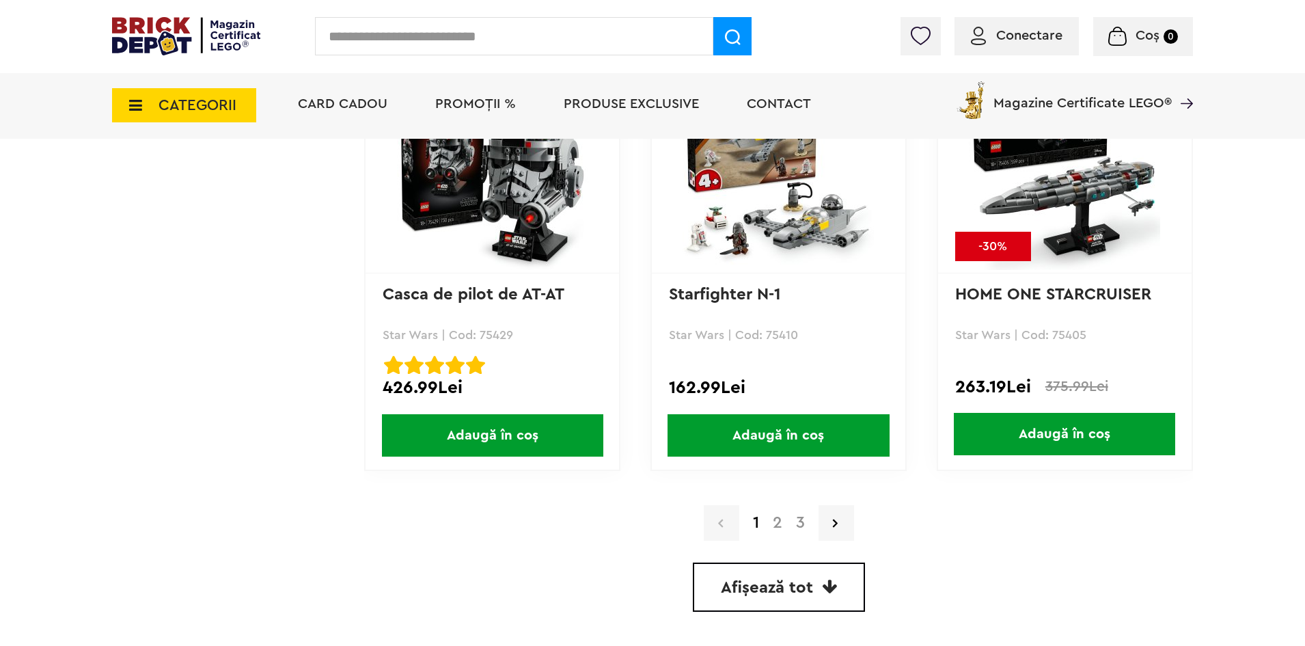
scroll to position [3724, 0]
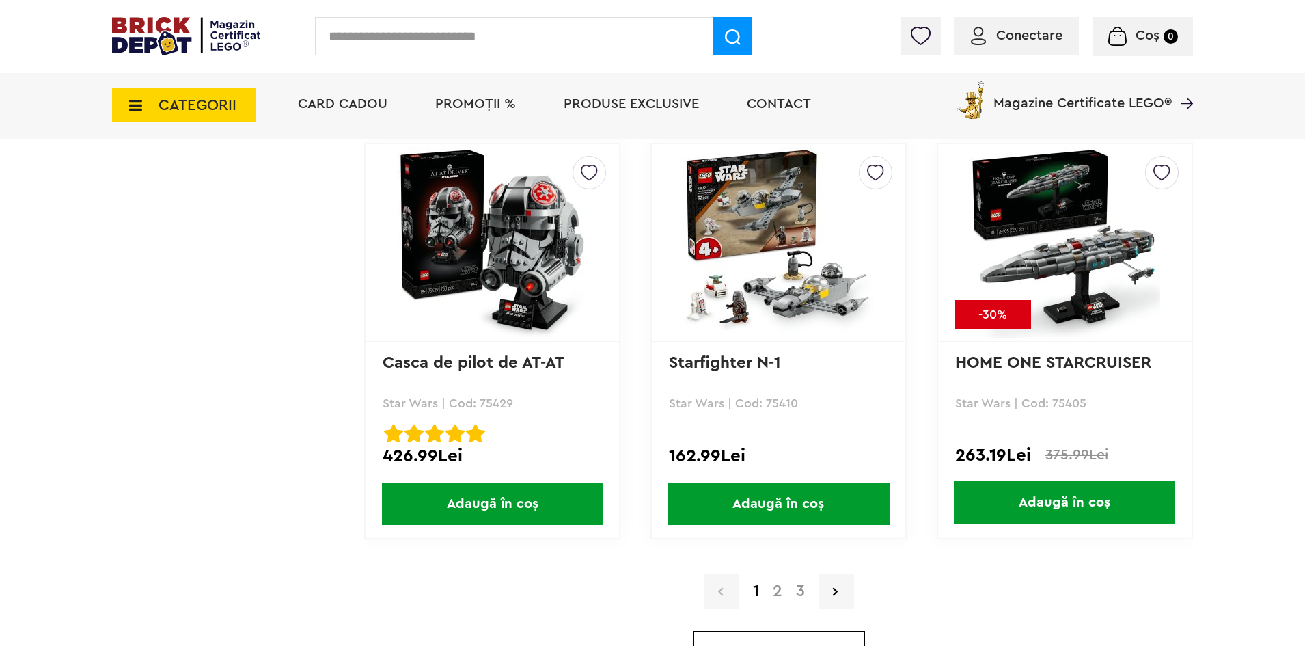
click at [776, 596] on link "2" at bounding box center [777, 591] width 23 height 16
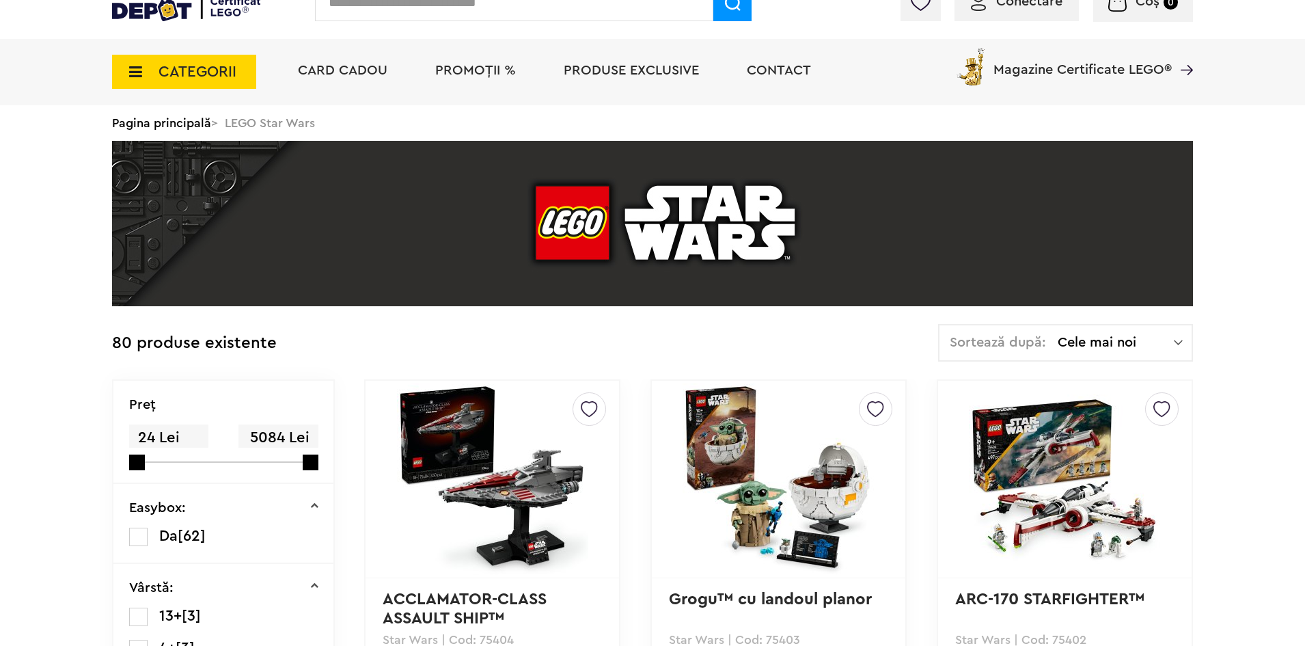
scroll to position [205, 0]
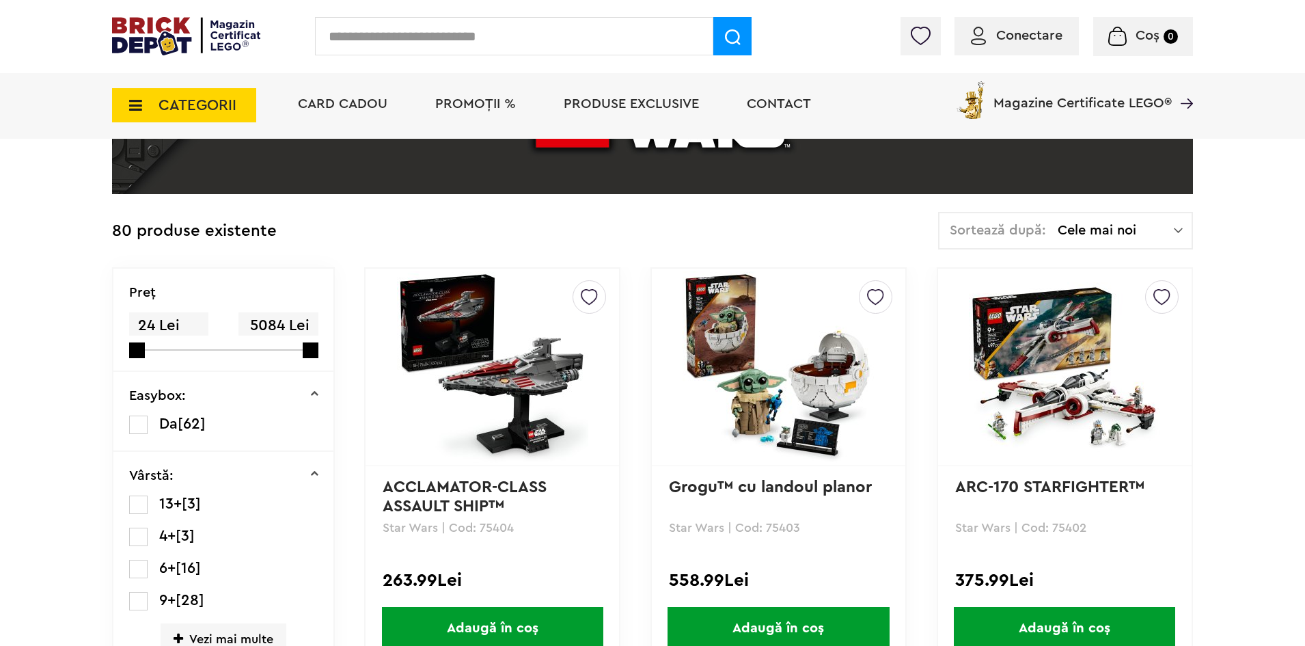
click at [517, 368] on img at bounding box center [492, 366] width 191 height 191
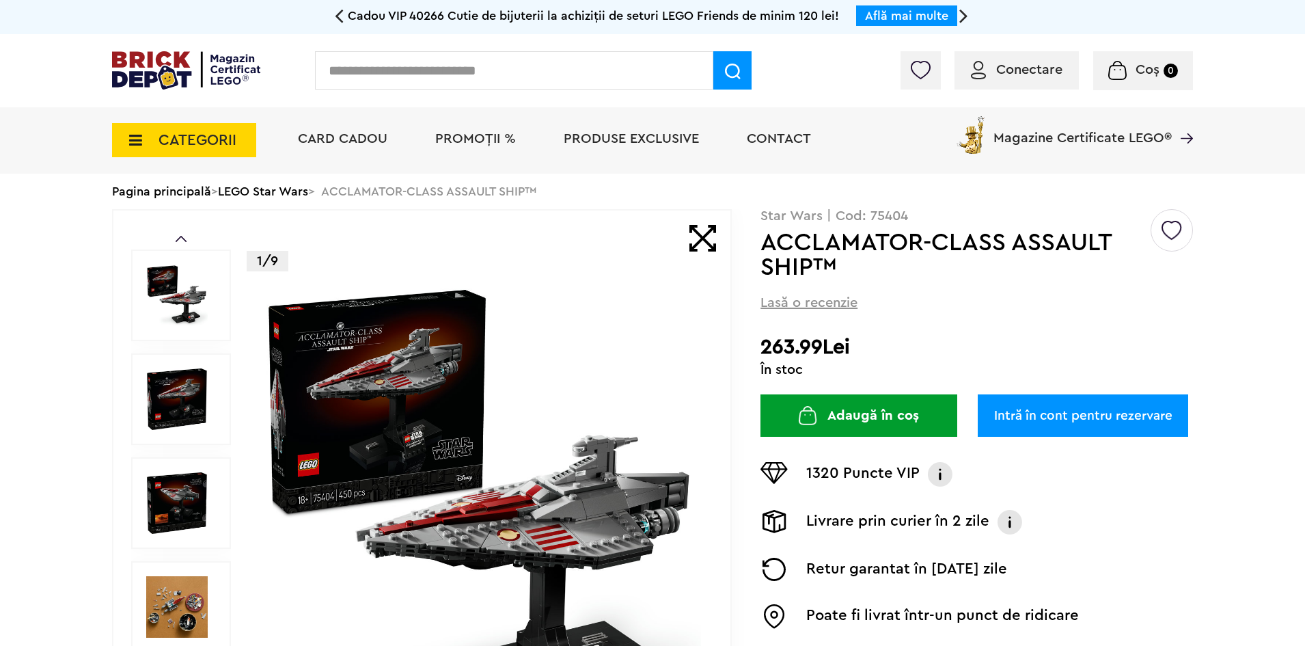
scroll to position [137, 0]
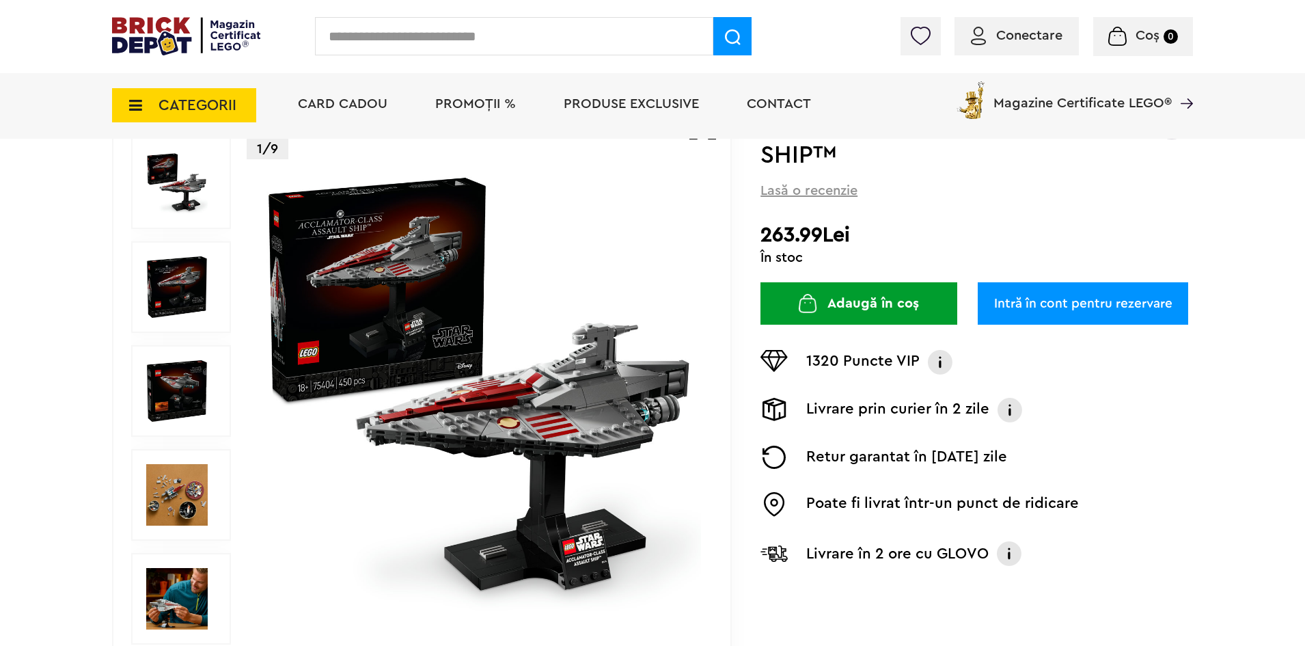
click at [168, 383] on img at bounding box center [177, 391] width 62 height 62
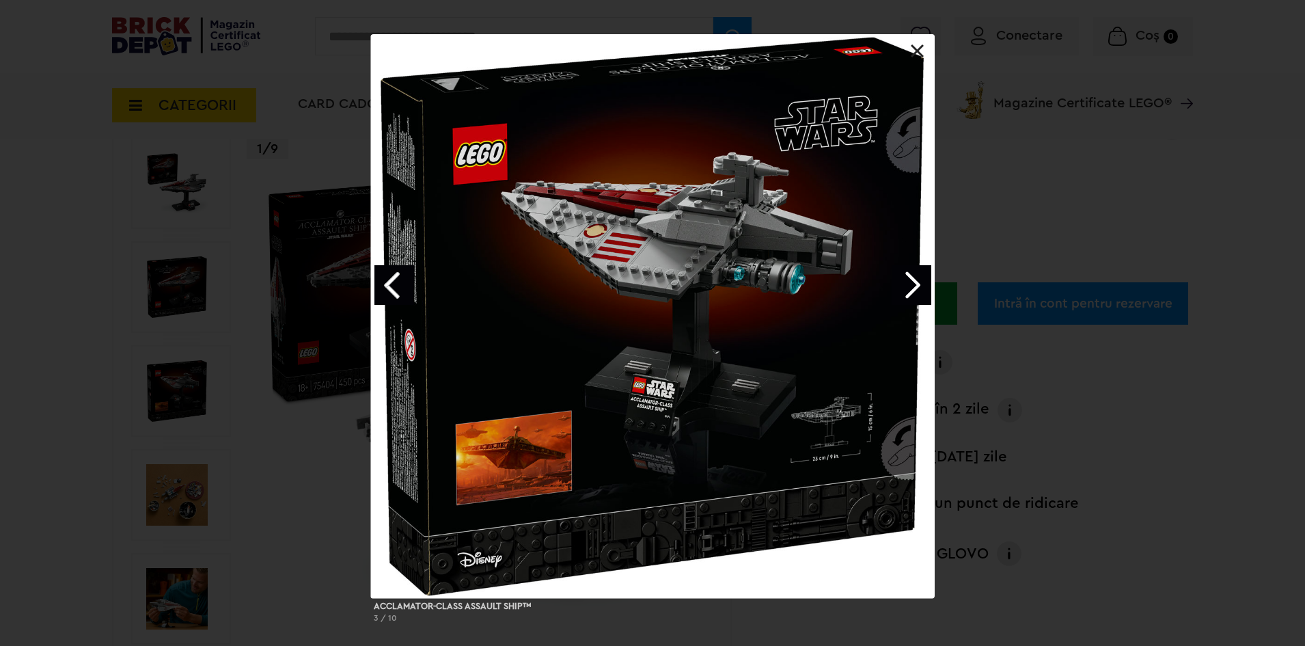
click at [905, 288] on link "Next image" at bounding box center [912, 285] width 40 height 40
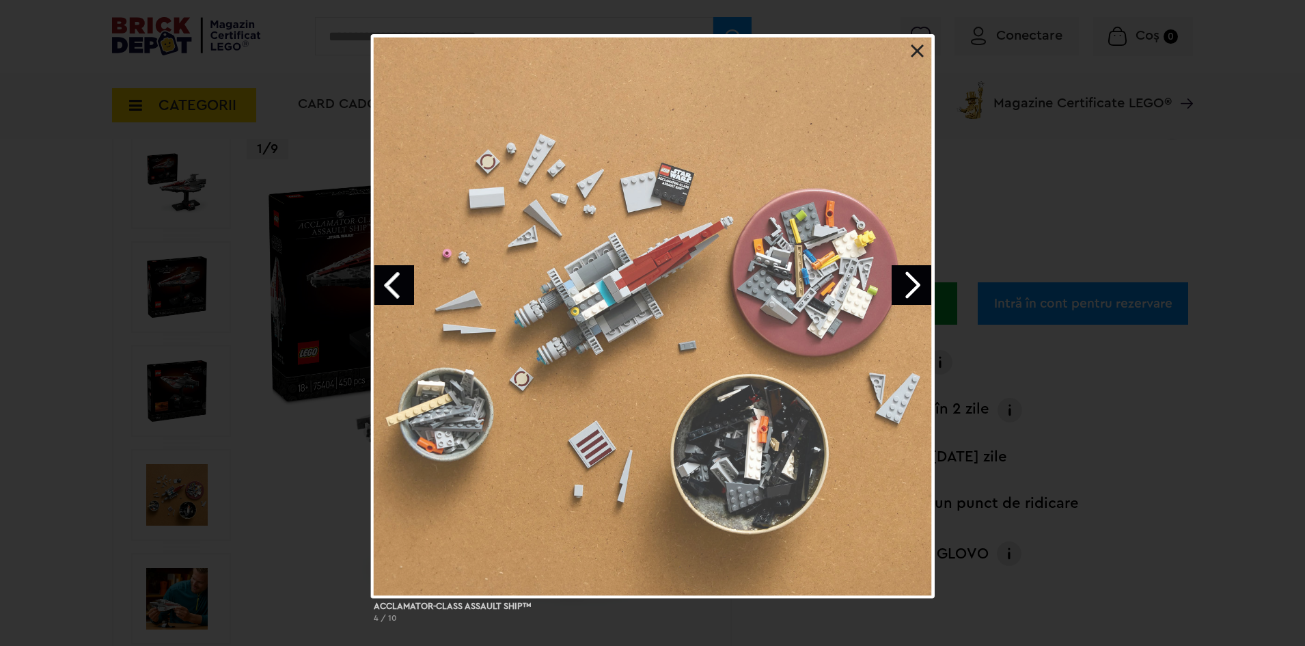
click at [913, 292] on link "Next image" at bounding box center [912, 285] width 40 height 40
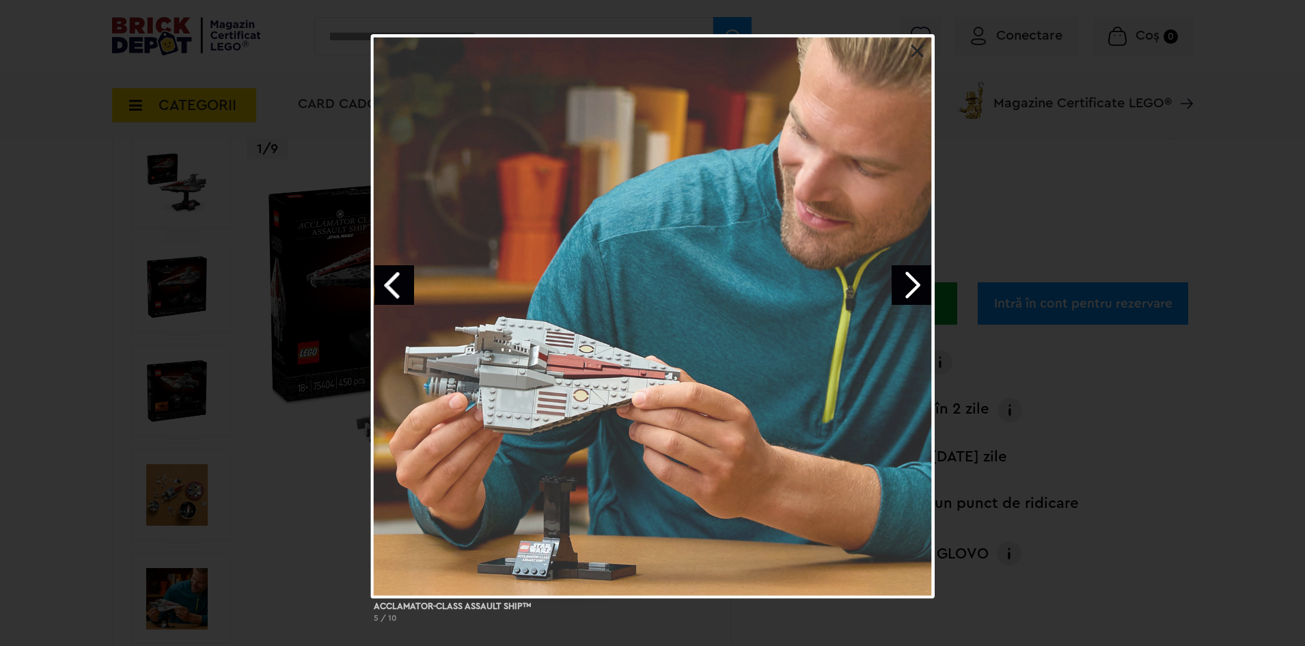
click at [913, 292] on link "Next image" at bounding box center [912, 285] width 40 height 40
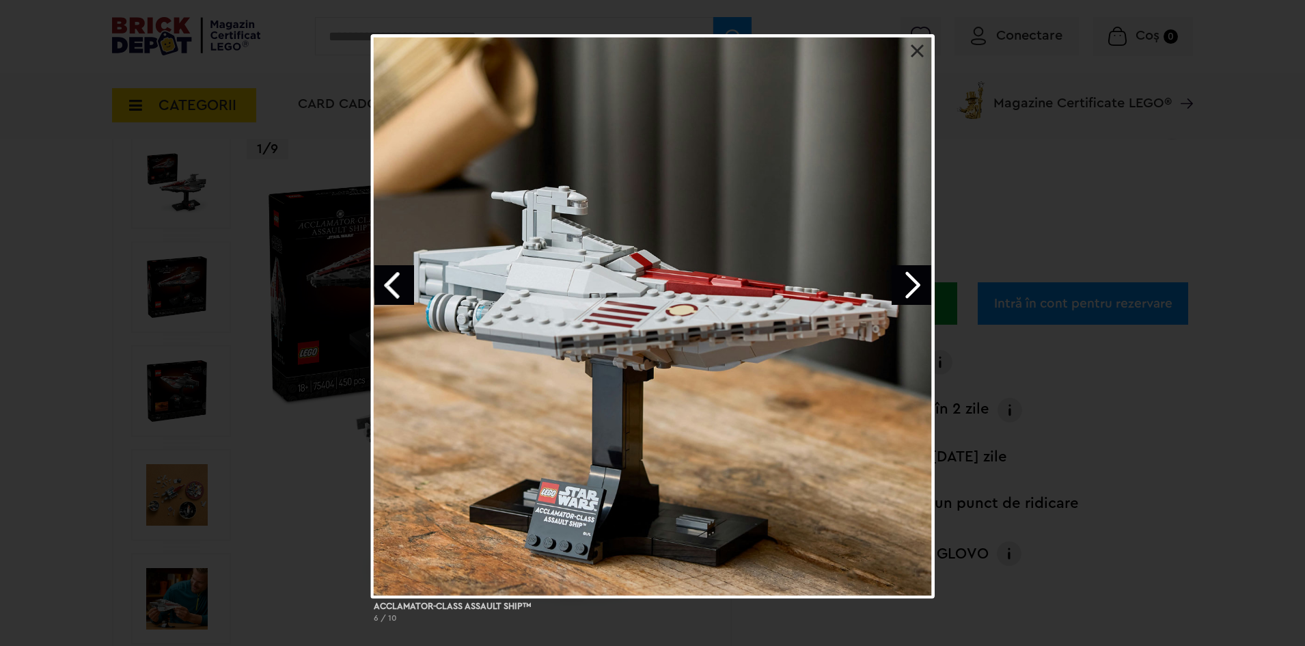
click at [927, 59] on div at bounding box center [653, 316] width 564 height 564
click at [923, 57] on link at bounding box center [918, 51] width 14 height 14
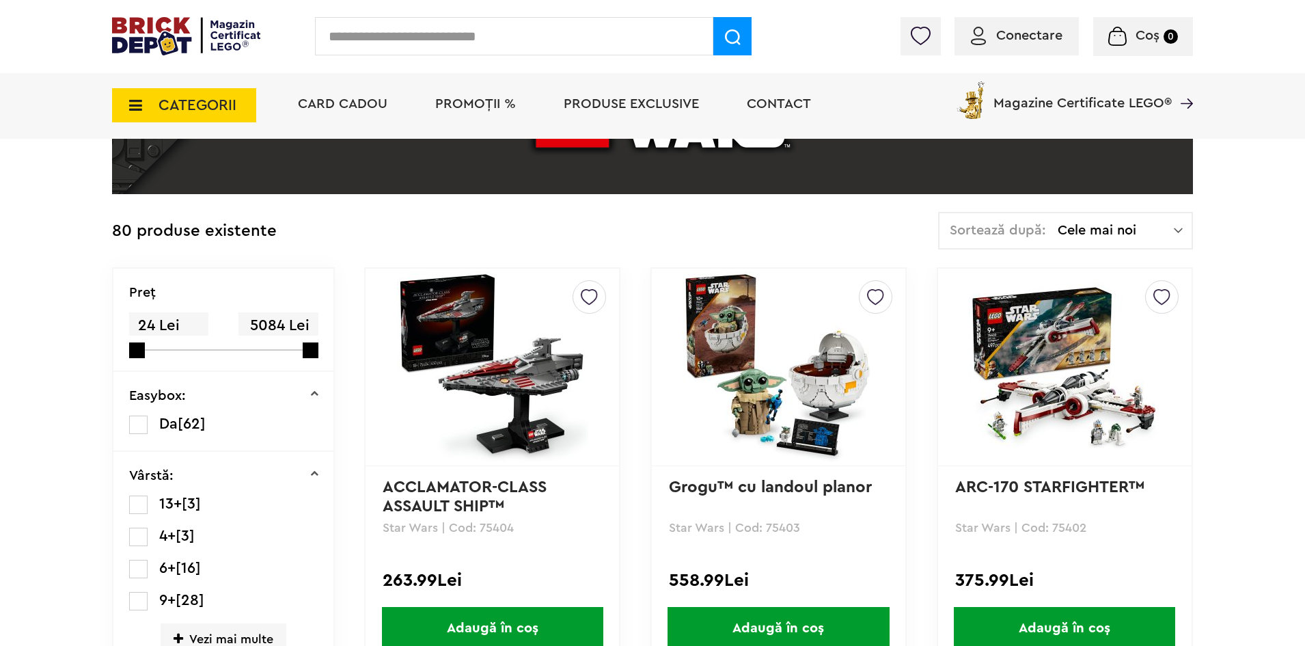
scroll to position [273, 0]
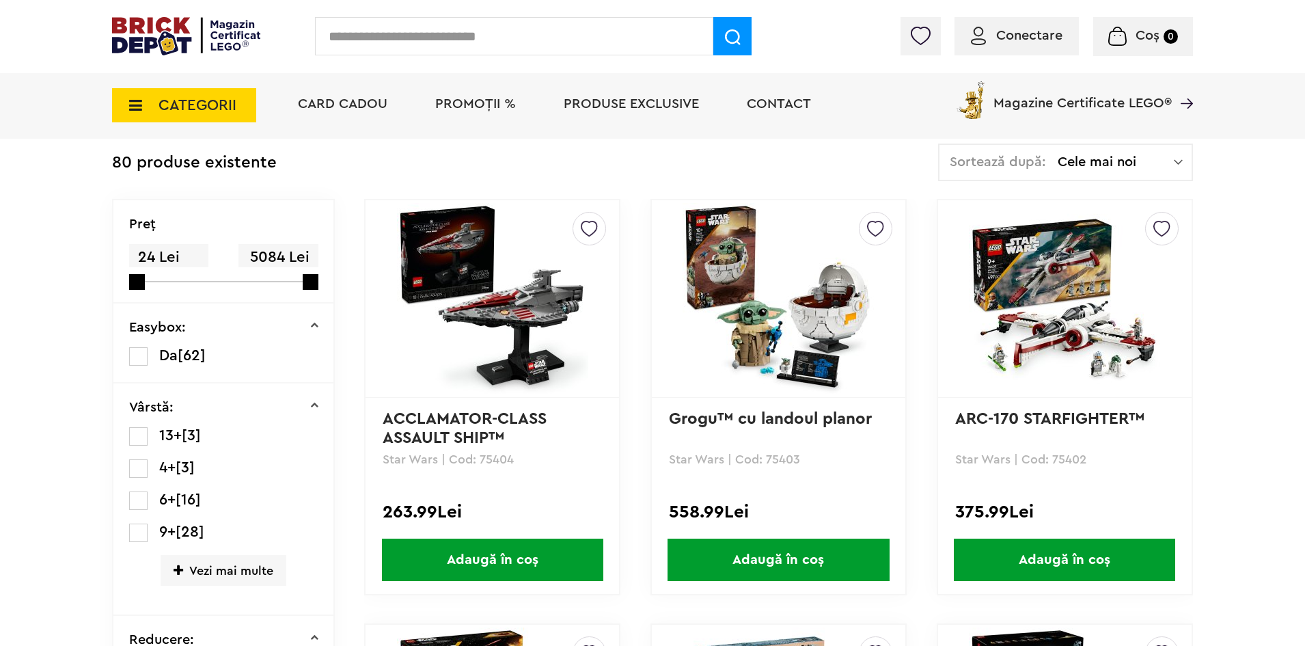
click at [1091, 355] on img at bounding box center [1064, 298] width 191 height 191
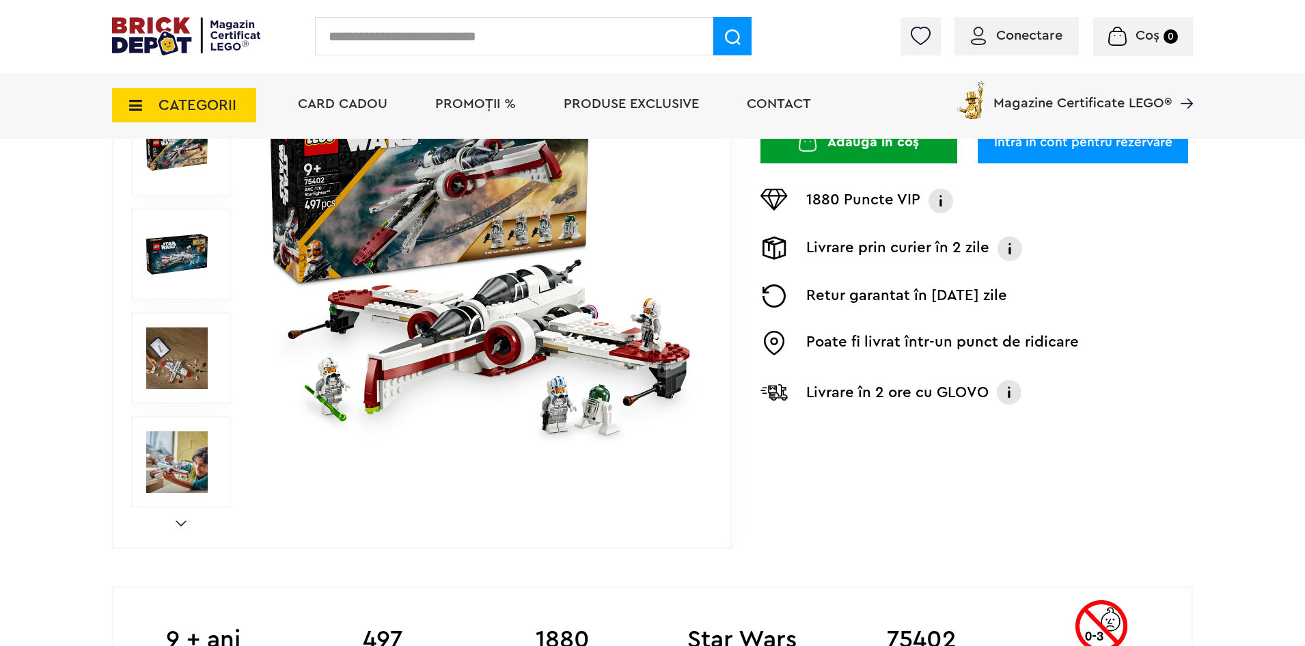
scroll to position [68, 0]
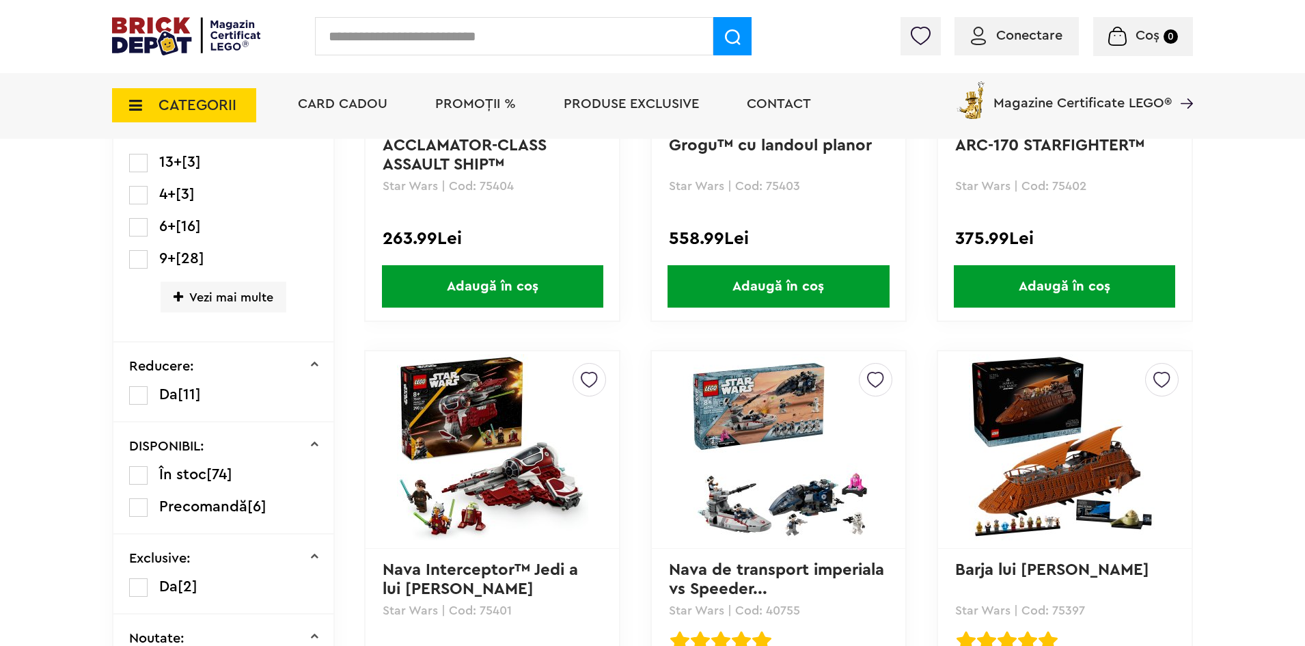
scroll to position [615, 0]
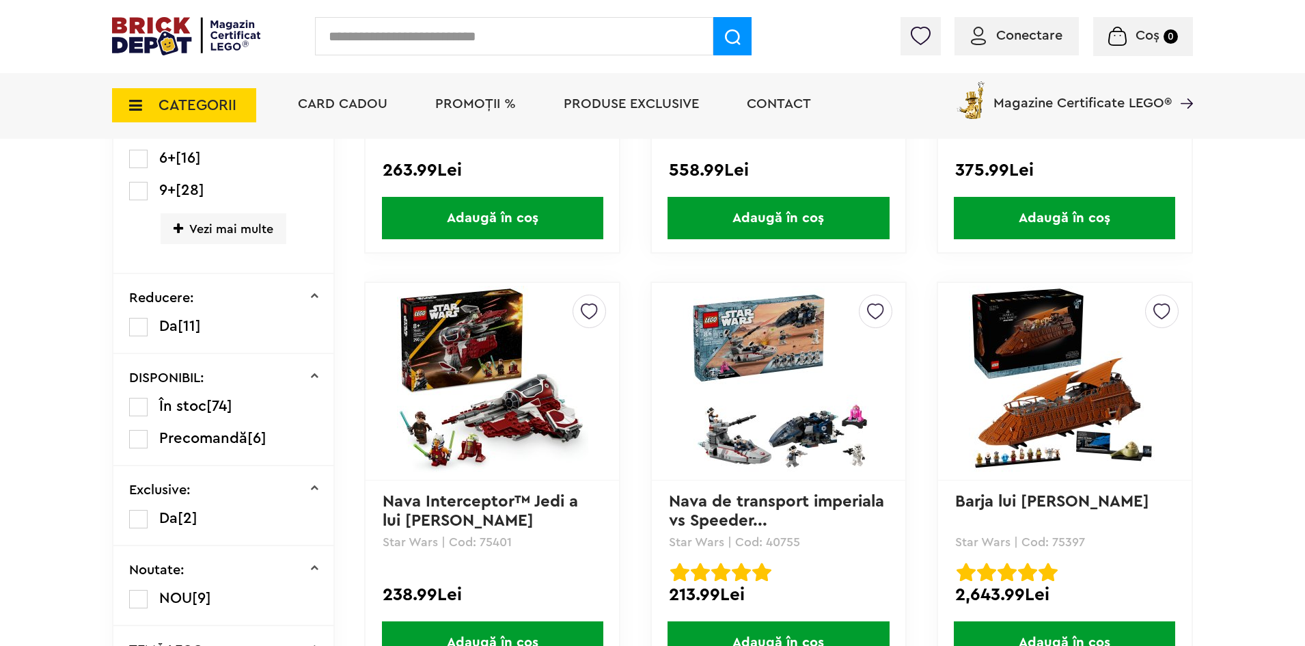
click at [1054, 428] on img at bounding box center [1064, 381] width 191 height 191
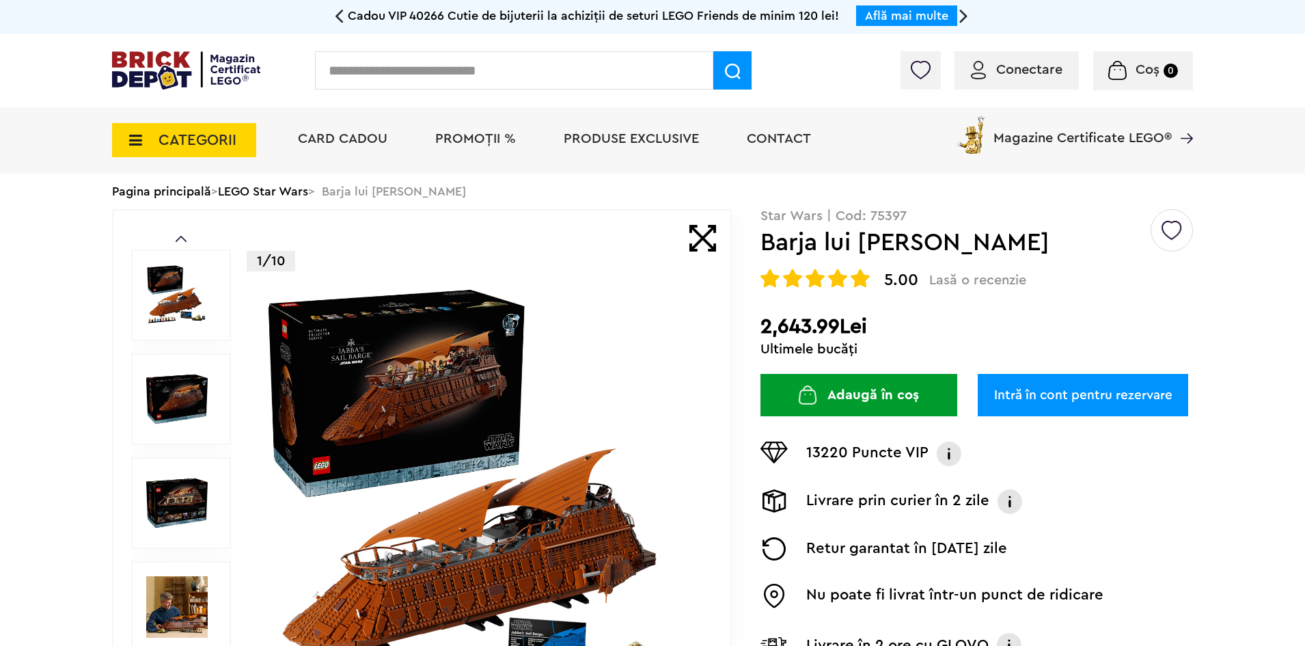
scroll to position [68, 0]
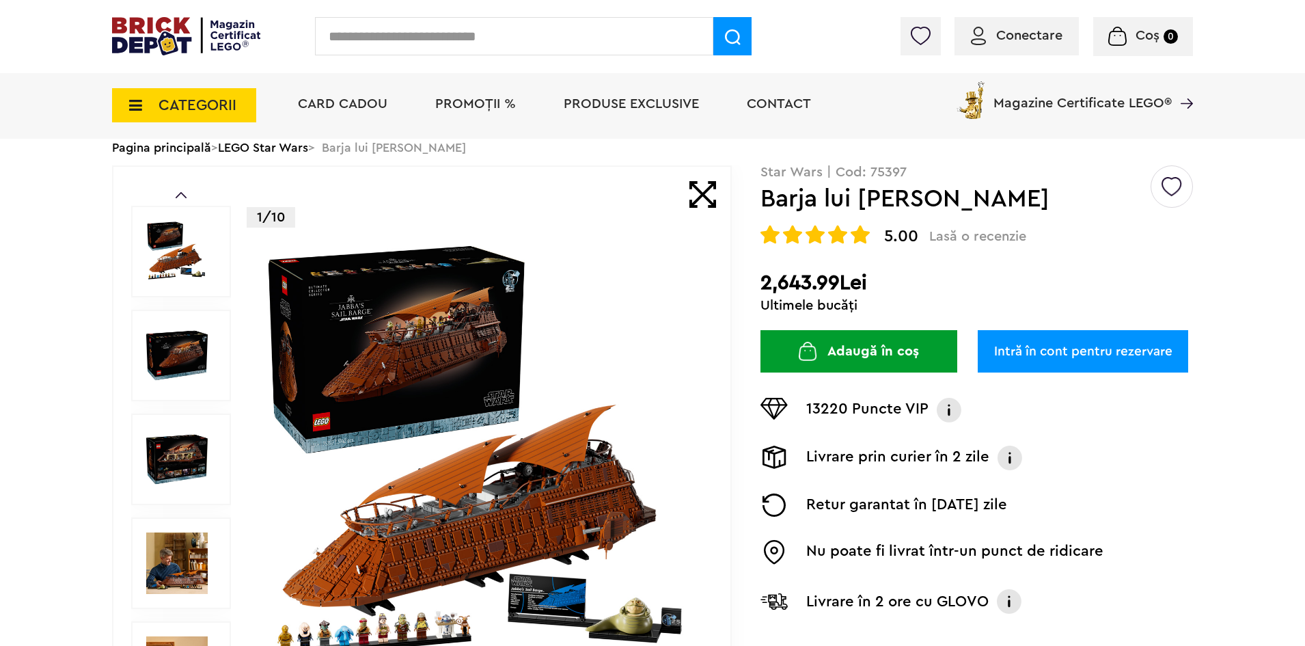
click at [370, 478] on img at bounding box center [481, 459] width 440 height 440
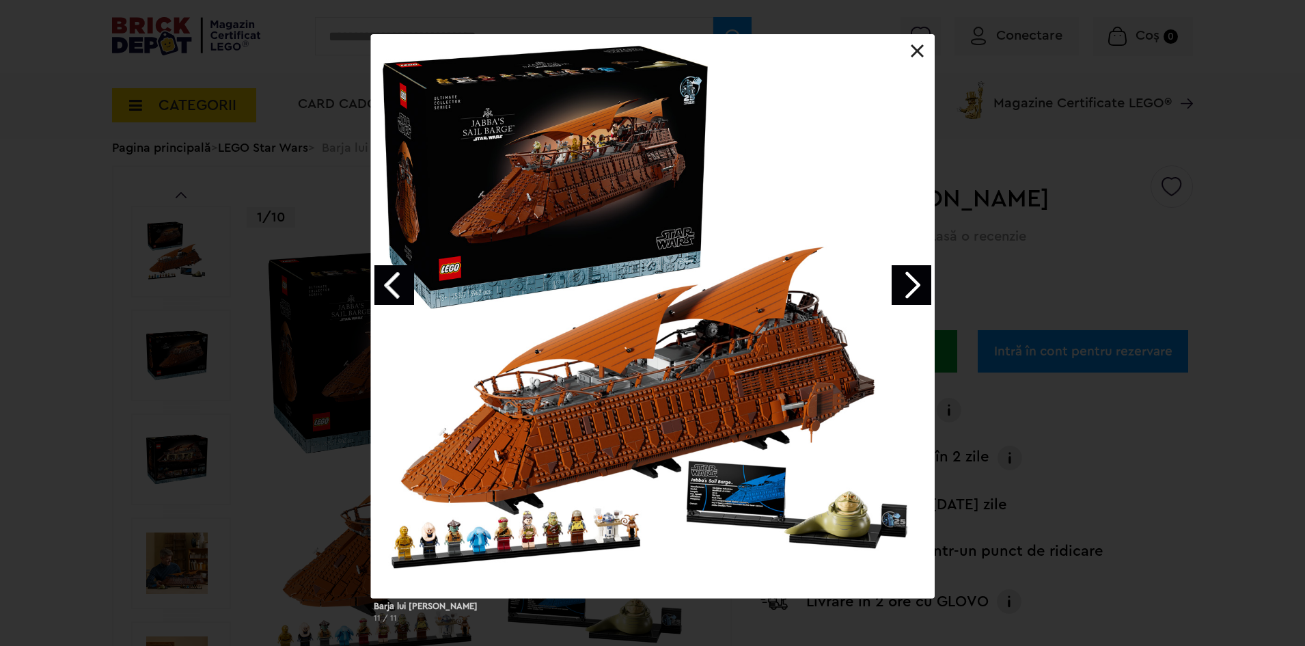
click at [912, 279] on link "Next image" at bounding box center [912, 285] width 40 height 40
click at [903, 282] on link "Next image" at bounding box center [912, 285] width 40 height 40
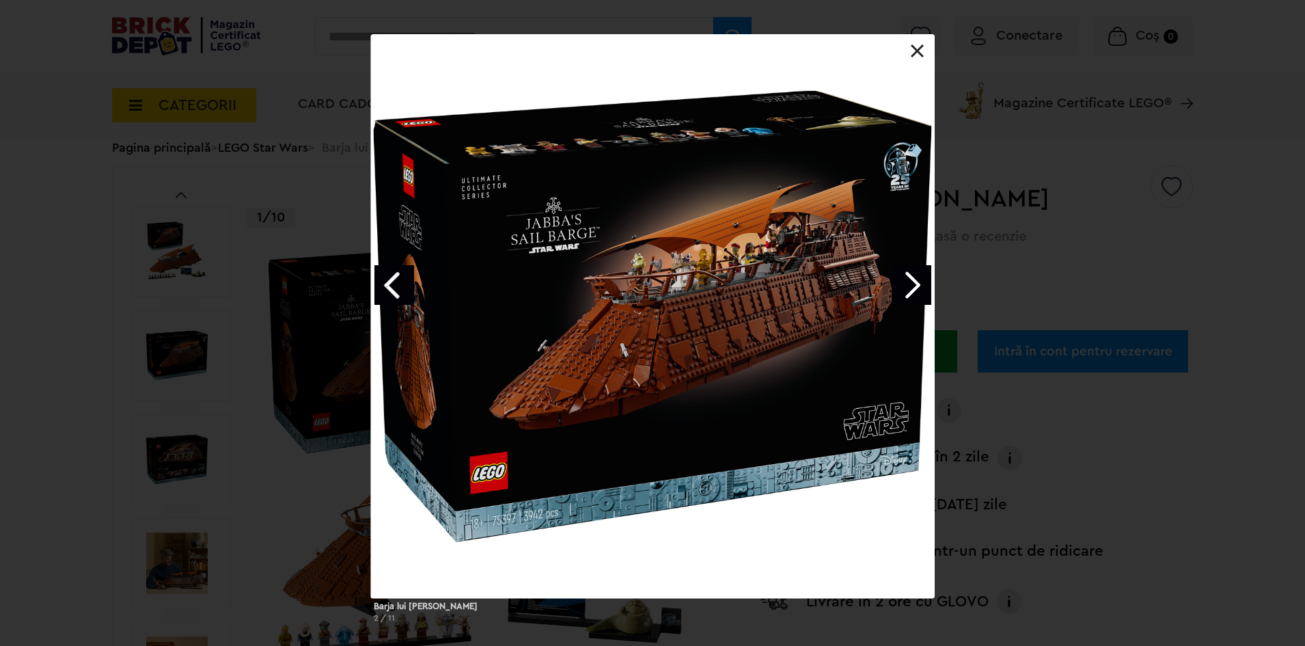
click at [903, 282] on link "Next image" at bounding box center [912, 285] width 40 height 40
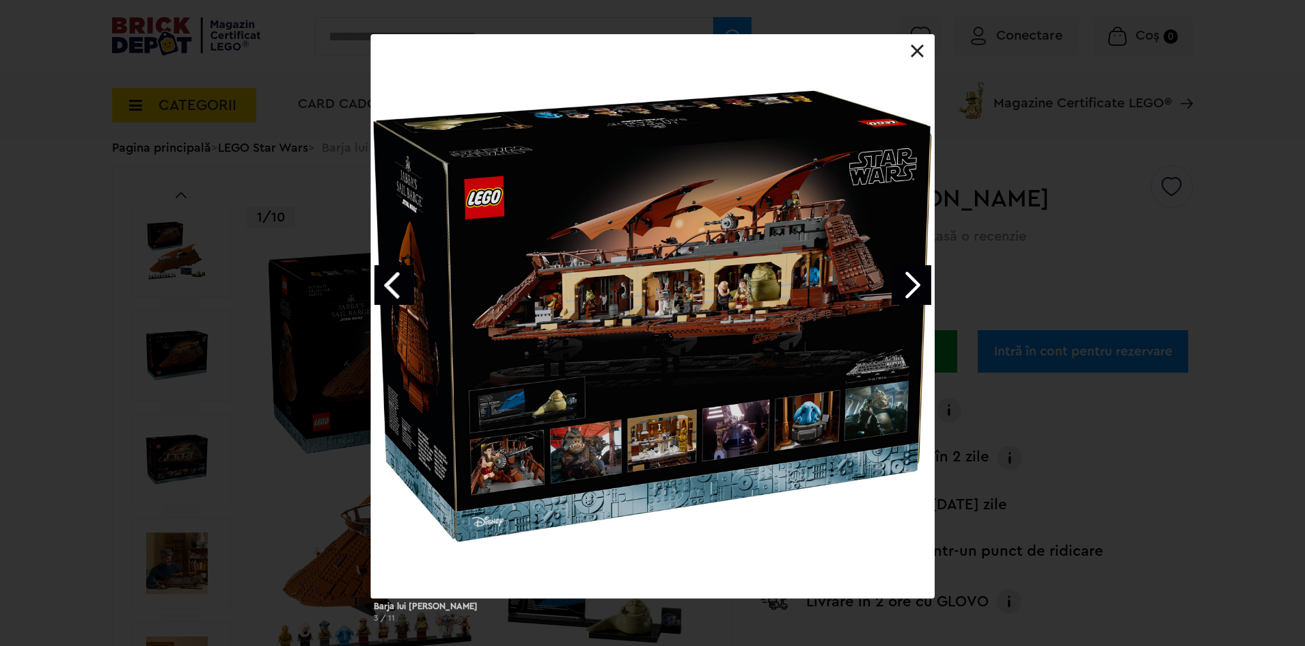
click at [903, 282] on link "Next image" at bounding box center [912, 285] width 40 height 40
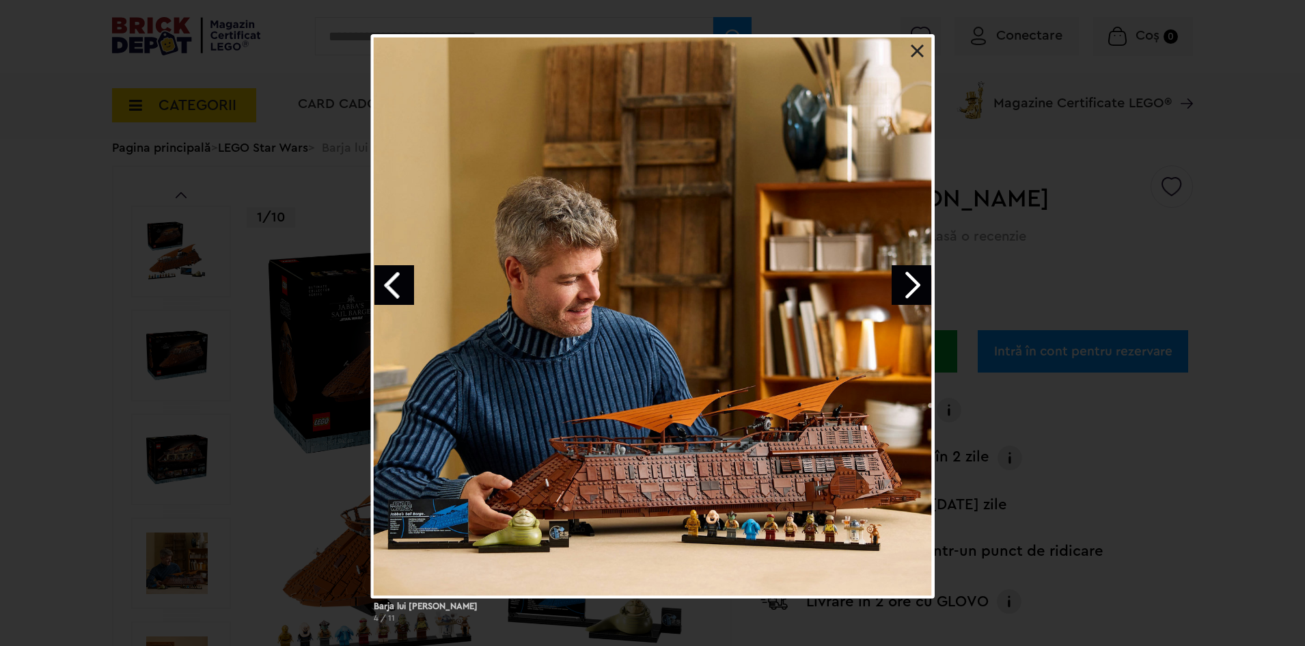
click at [903, 282] on link "Next image" at bounding box center [912, 285] width 40 height 40
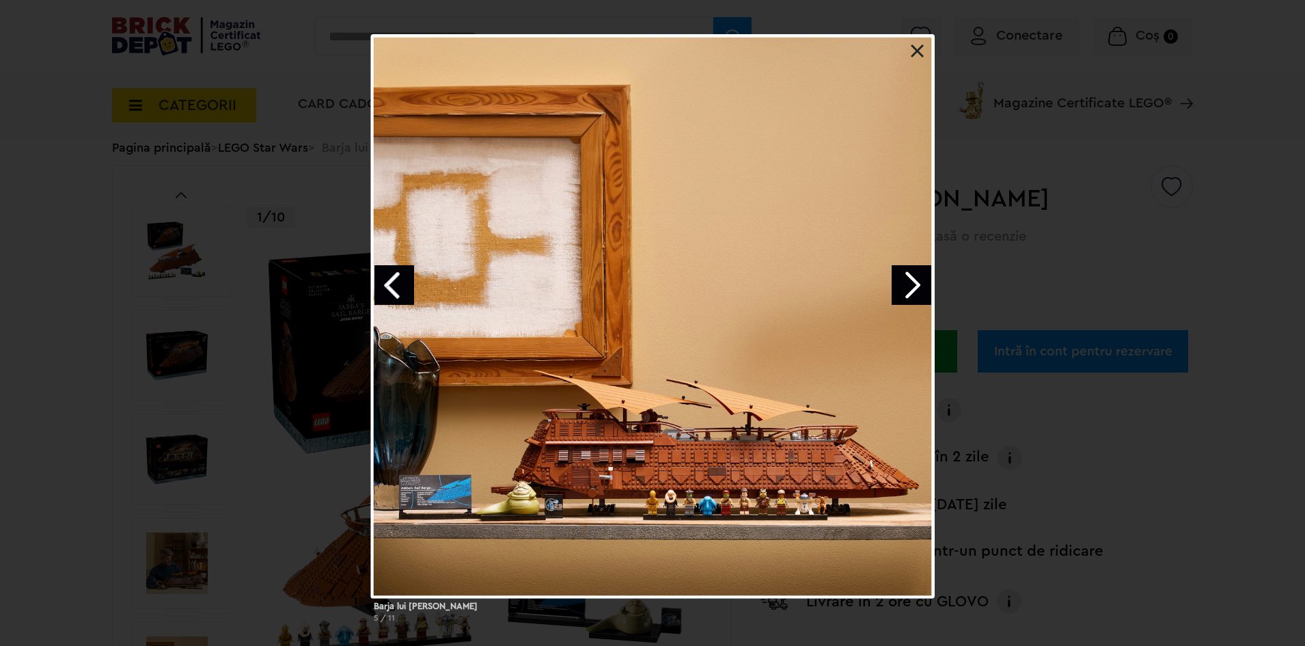
click at [903, 282] on link "Next image" at bounding box center [912, 285] width 40 height 40
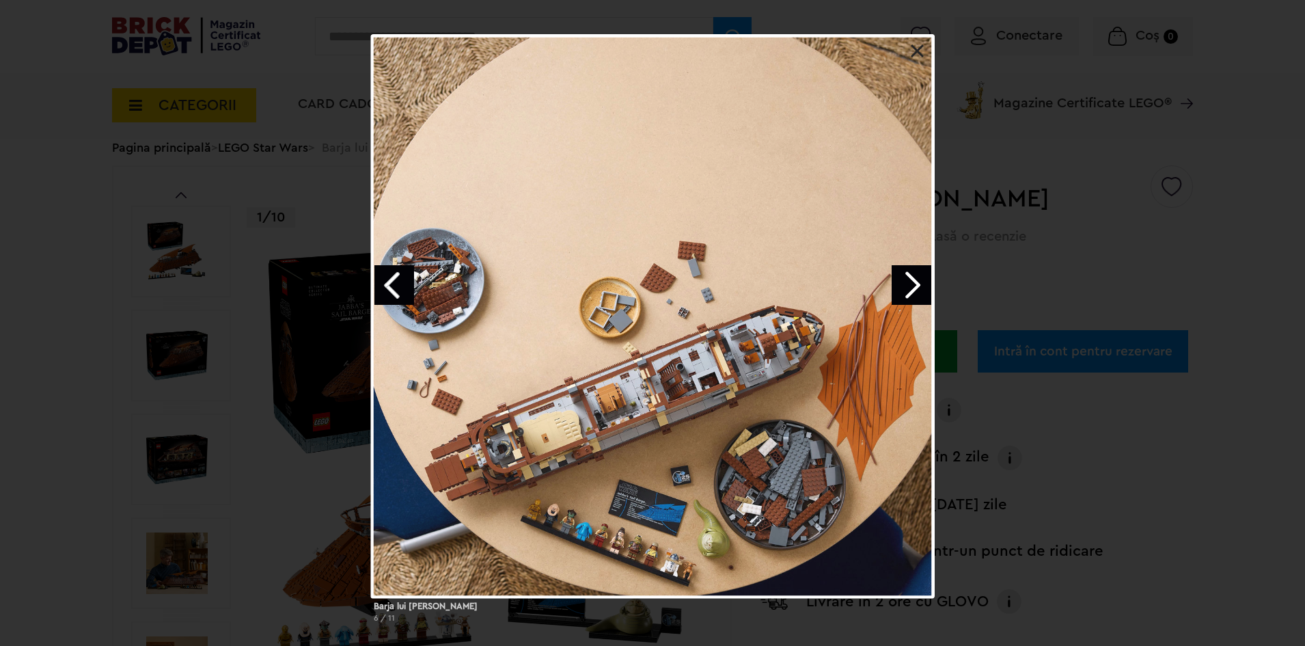
click at [903, 282] on link "Next image" at bounding box center [912, 285] width 40 height 40
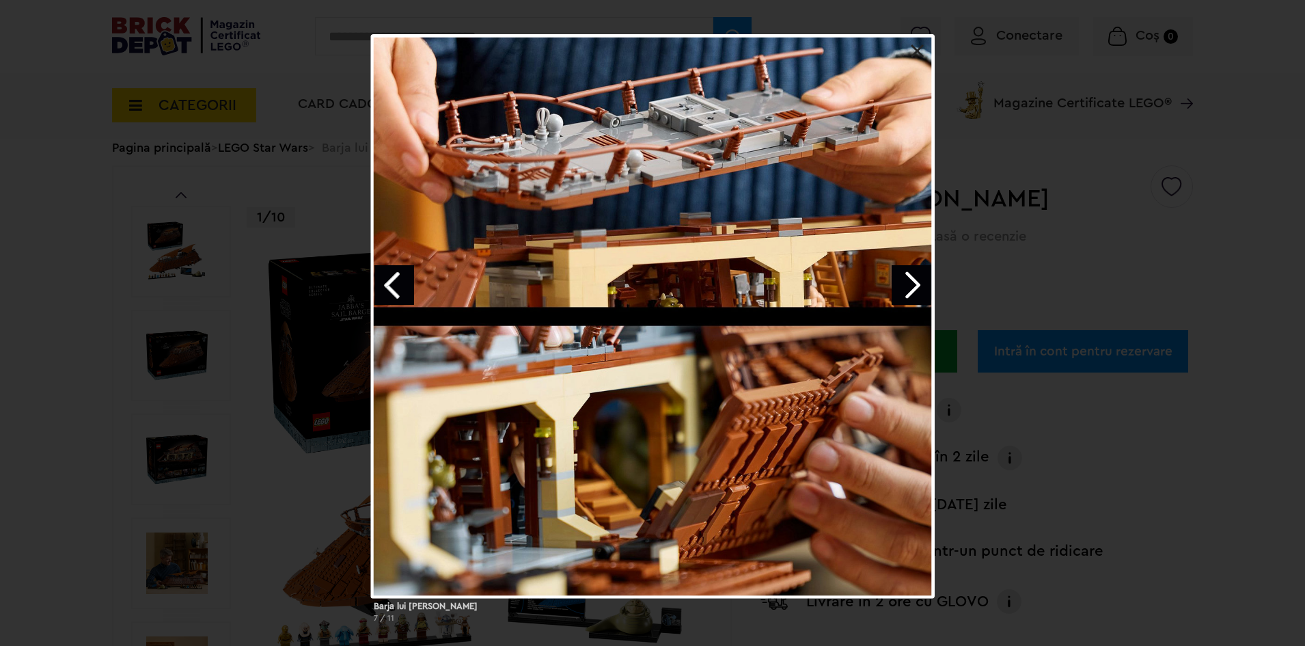
click at [903, 282] on link "Next image" at bounding box center [912, 285] width 40 height 40
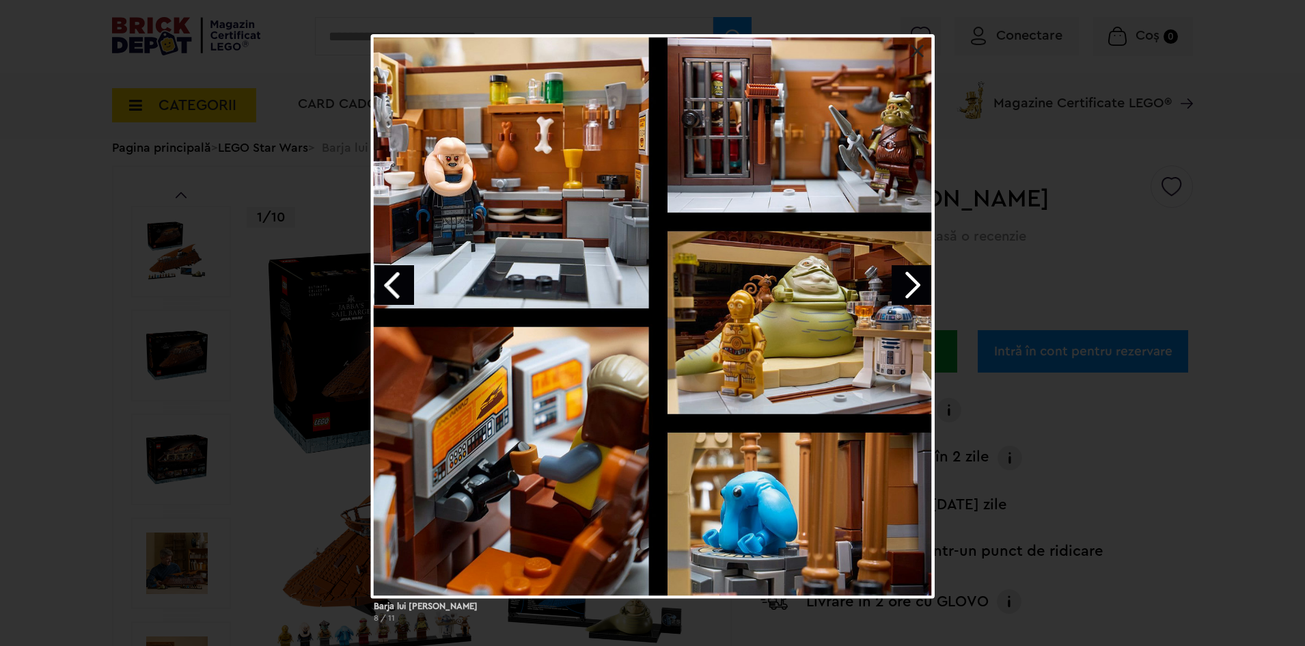
click at [903, 282] on link "Next image" at bounding box center [912, 285] width 40 height 40
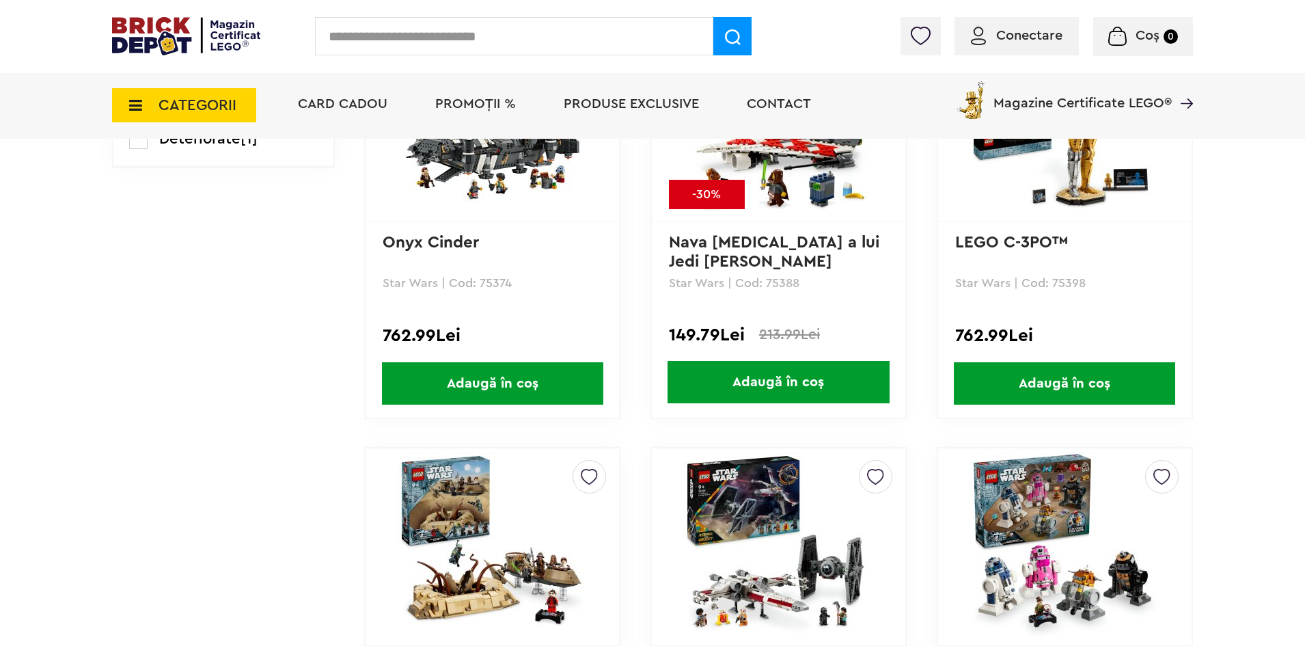
scroll to position [1503, 0]
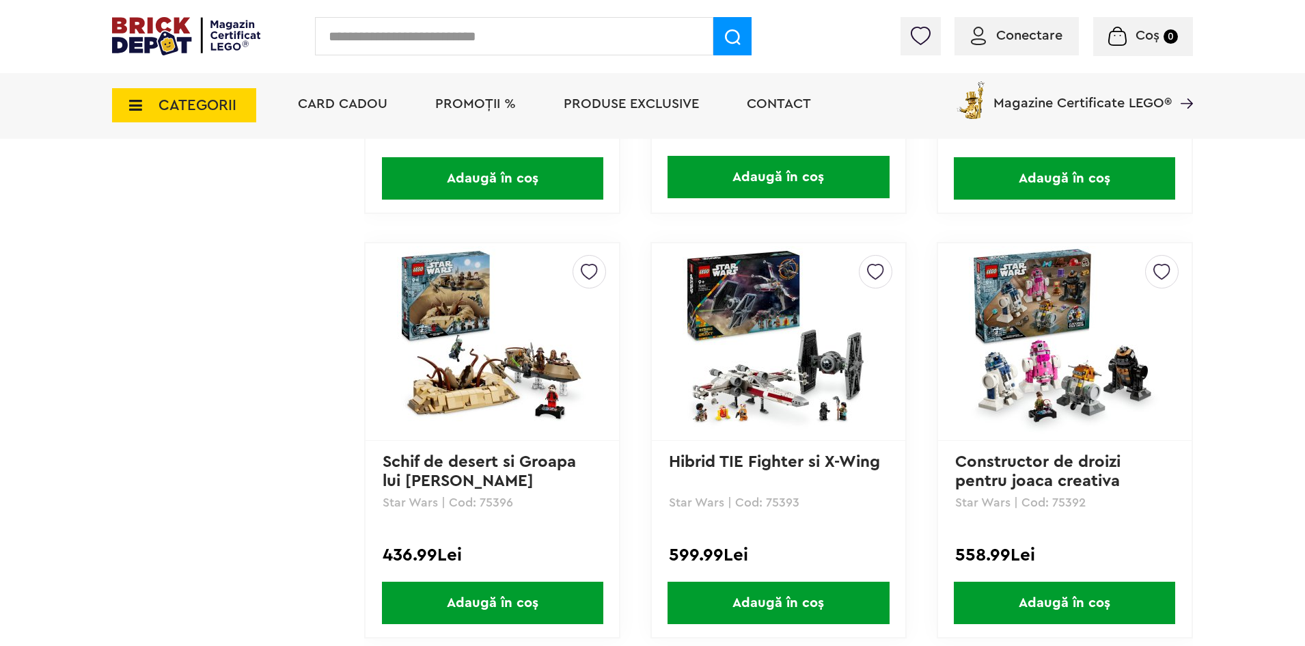
click at [499, 386] on img at bounding box center [492, 341] width 191 height 191
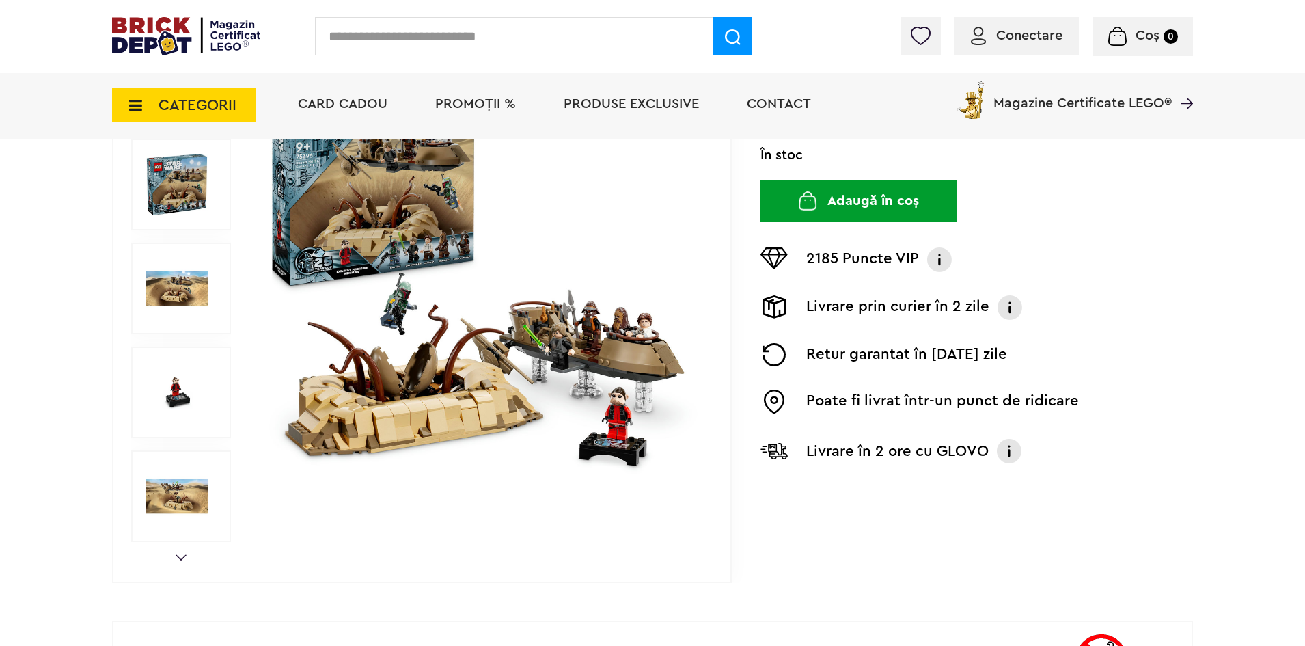
scroll to position [103, 0]
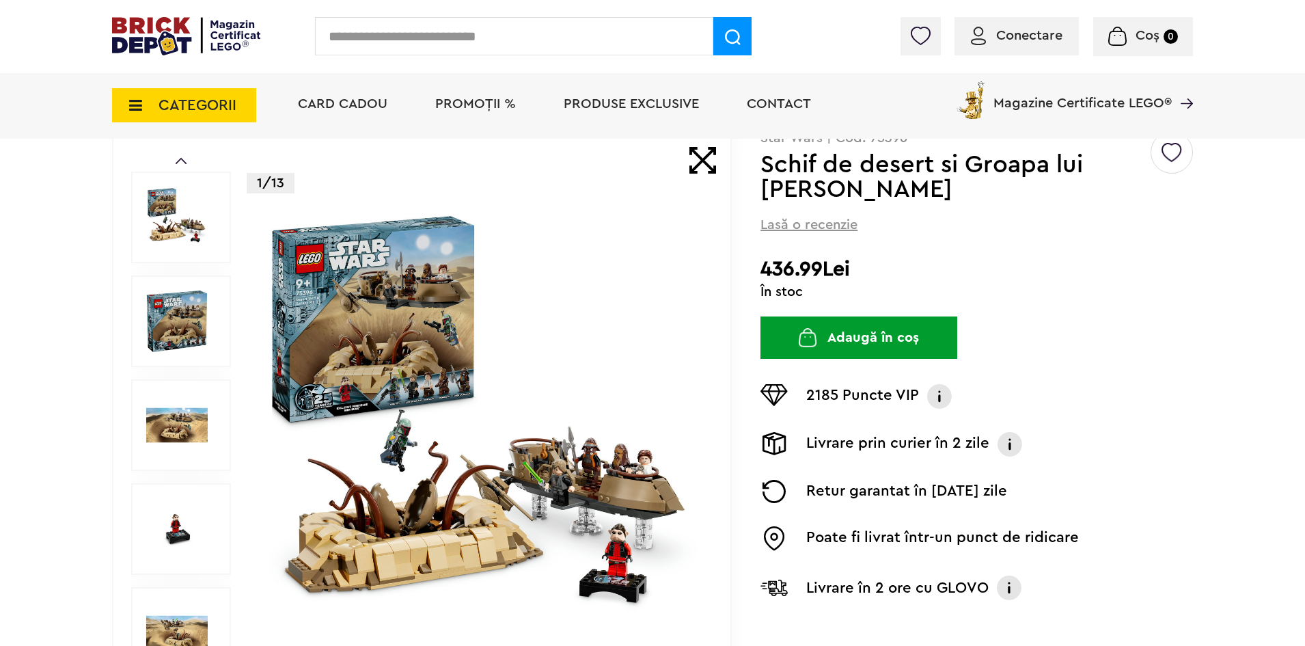
click at [174, 316] on img at bounding box center [177, 321] width 62 height 62
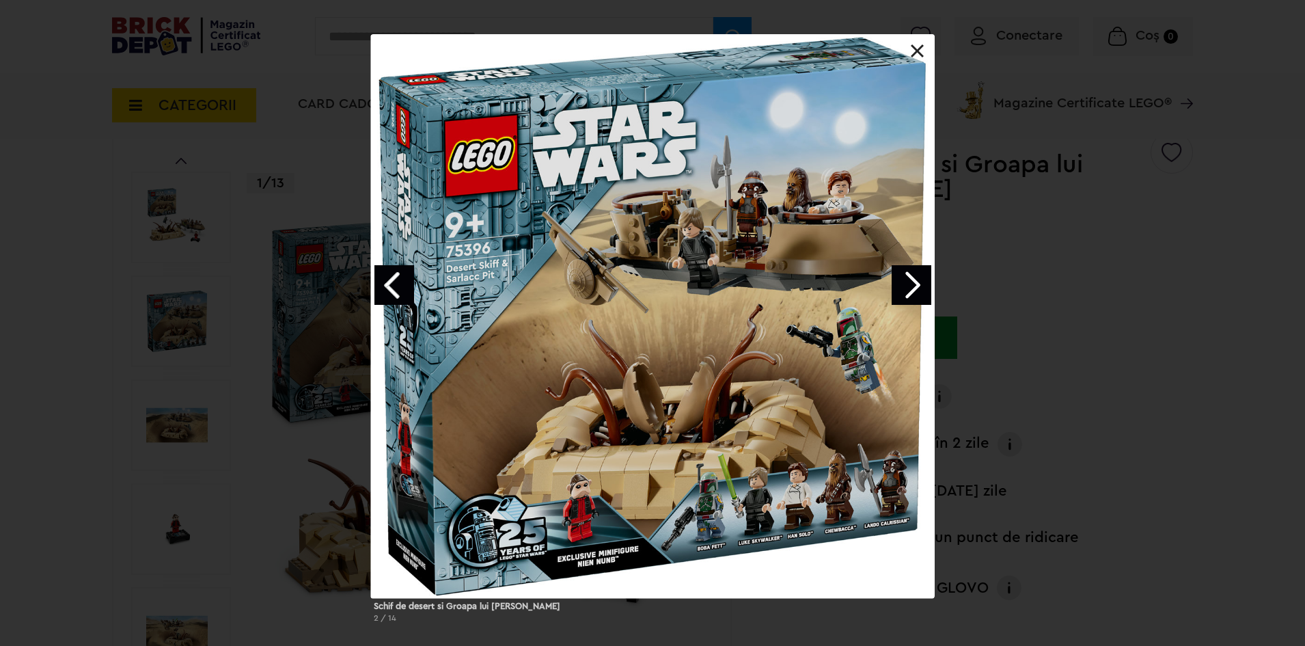
click at [900, 275] on link "Next image" at bounding box center [912, 285] width 40 height 40
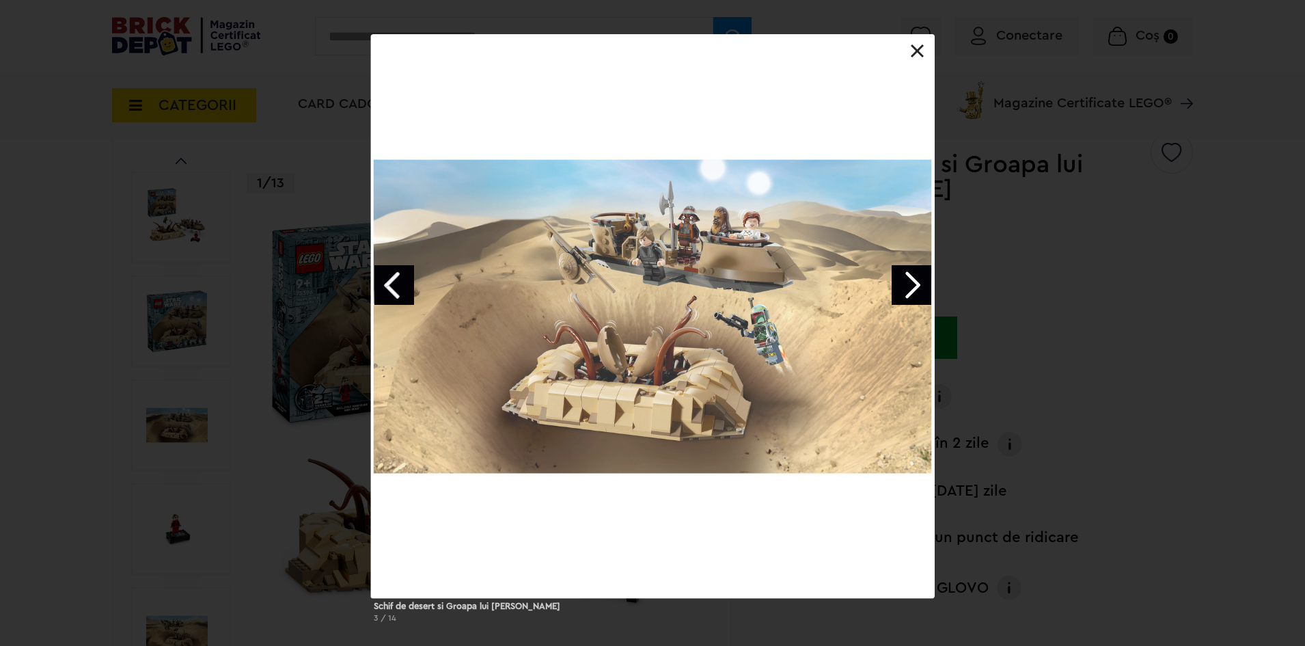
click at [900, 274] on link "Next image" at bounding box center [912, 285] width 40 height 40
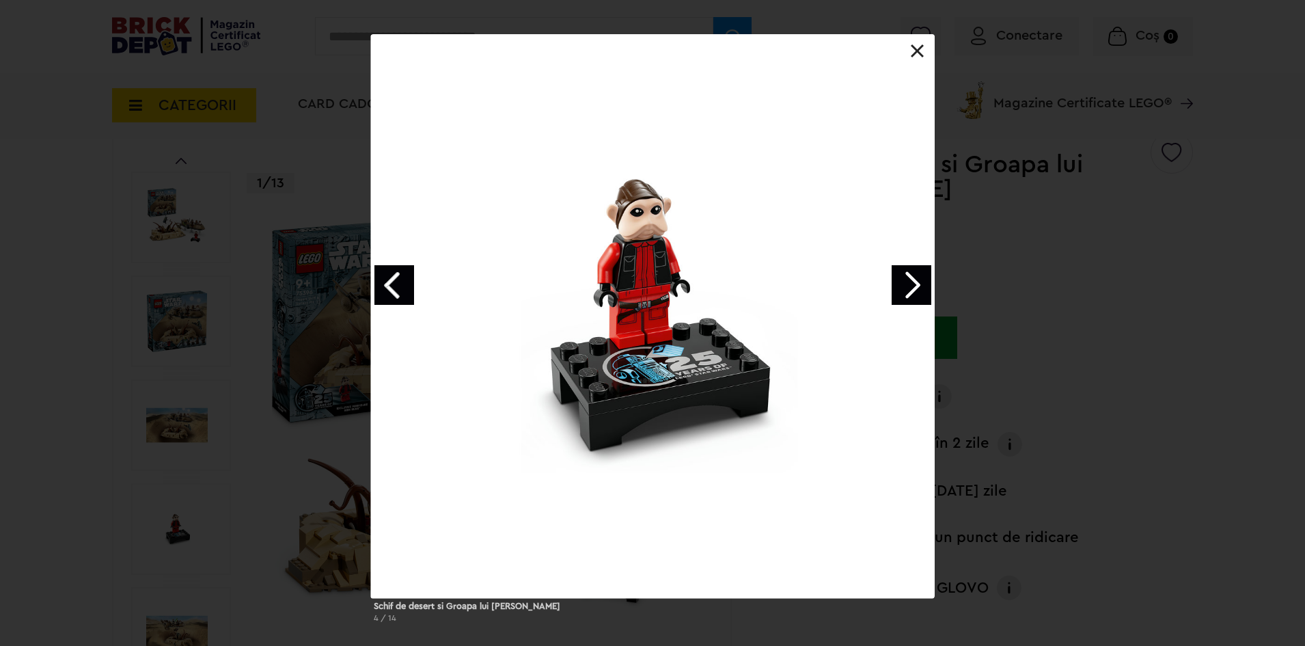
click at [929, 44] on div at bounding box center [653, 316] width 564 height 564
click at [914, 55] on link at bounding box center [918, 51] width 14 height 14
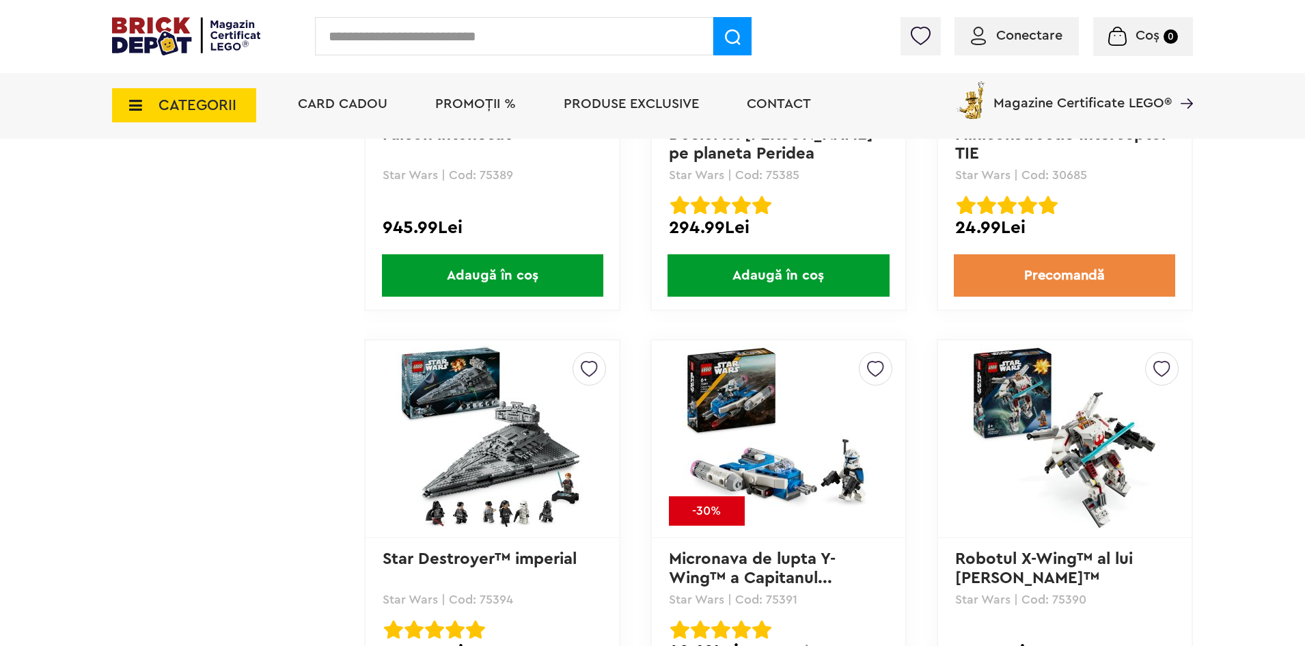
scroll to position [2392, 0]
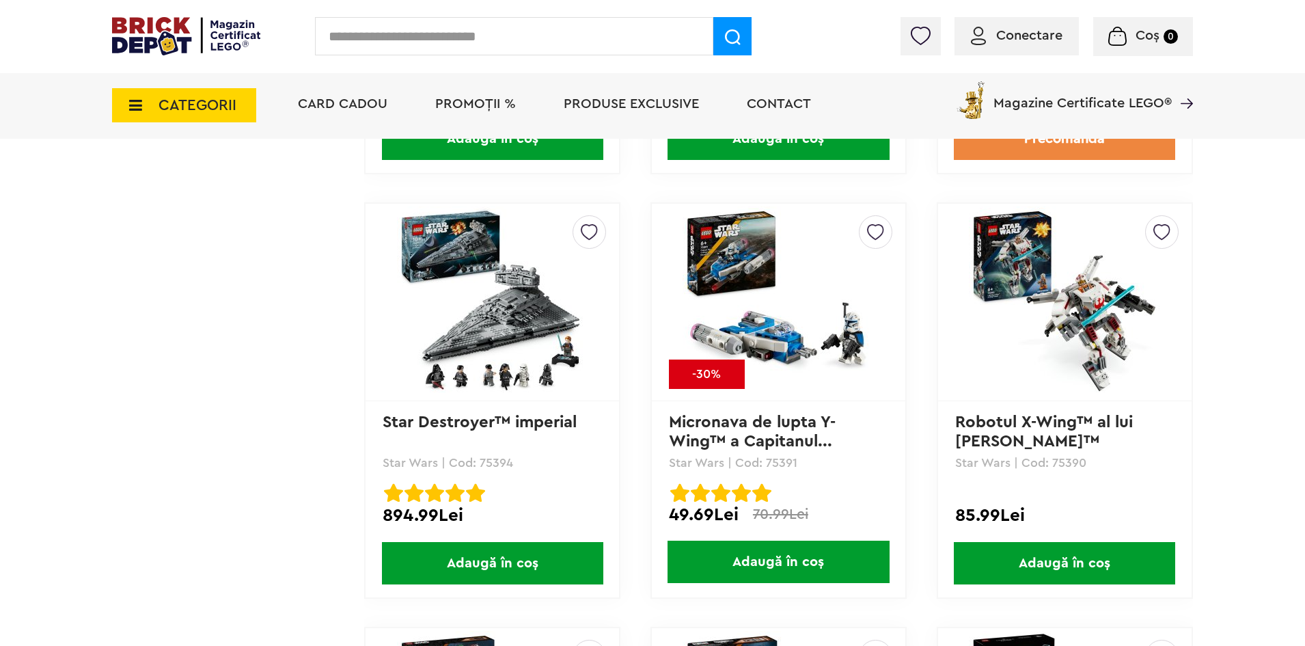
click at [823, 351] on img at bounding box center [778, 301] width 191 height 191
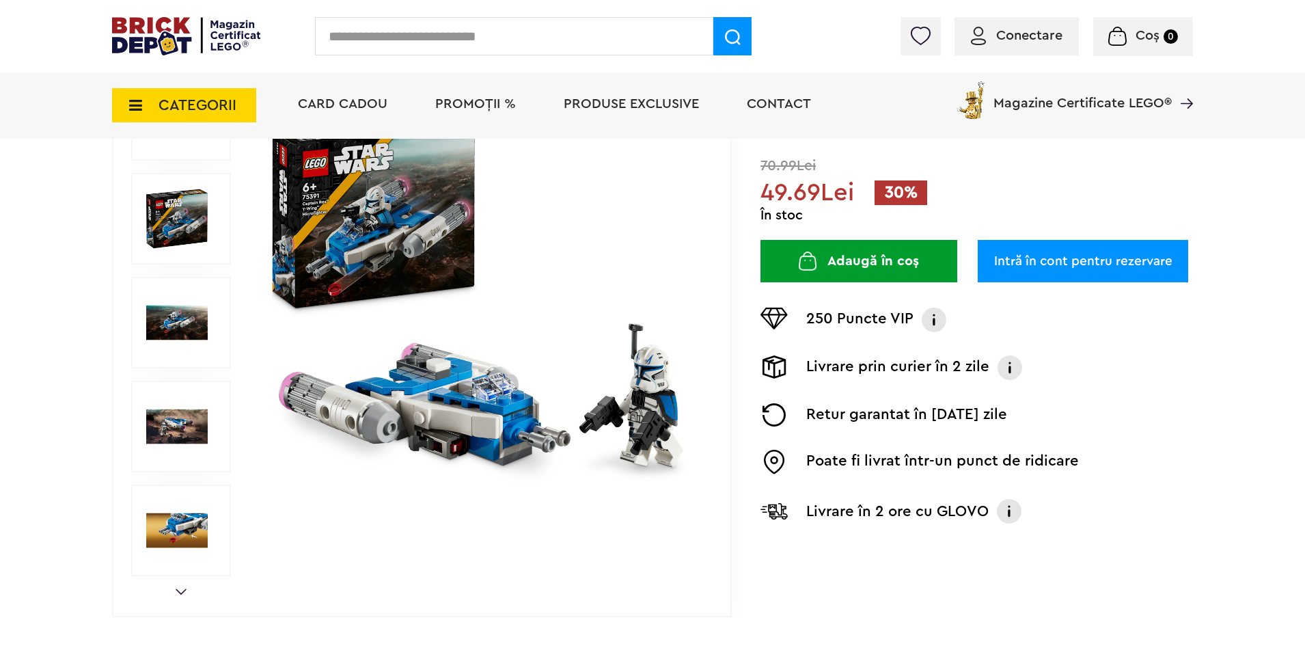
scroll to position [68, 0]
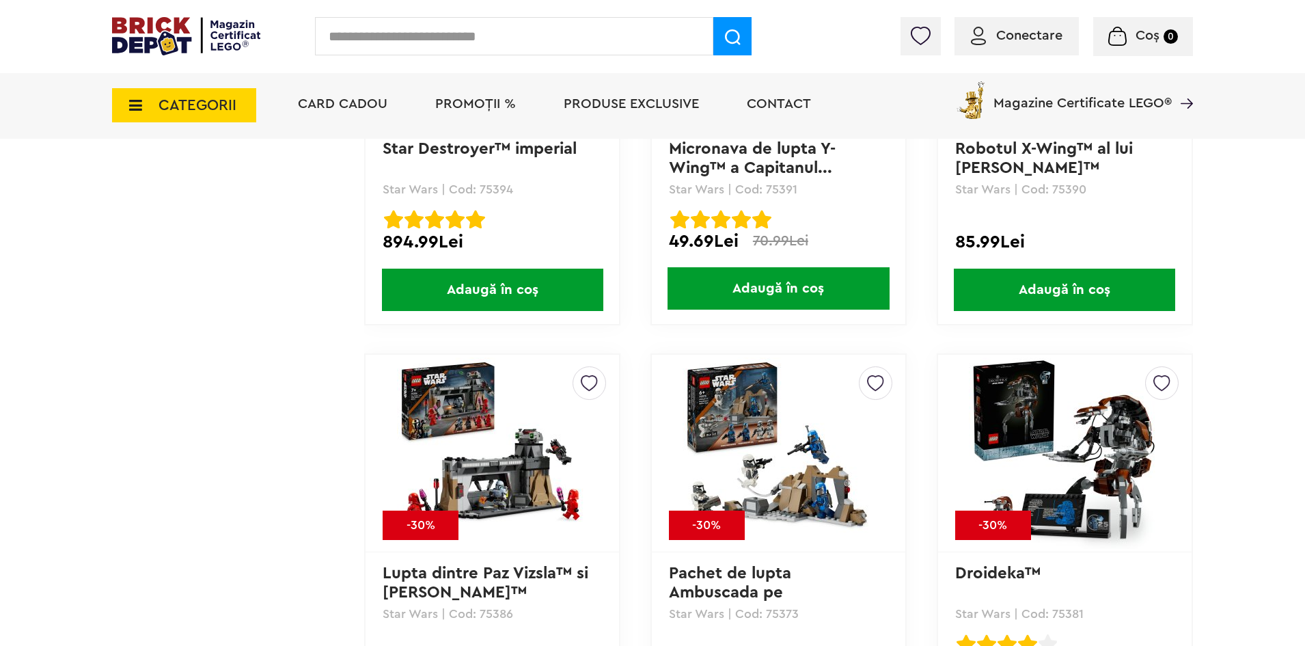
scroll to position [2733, 0]
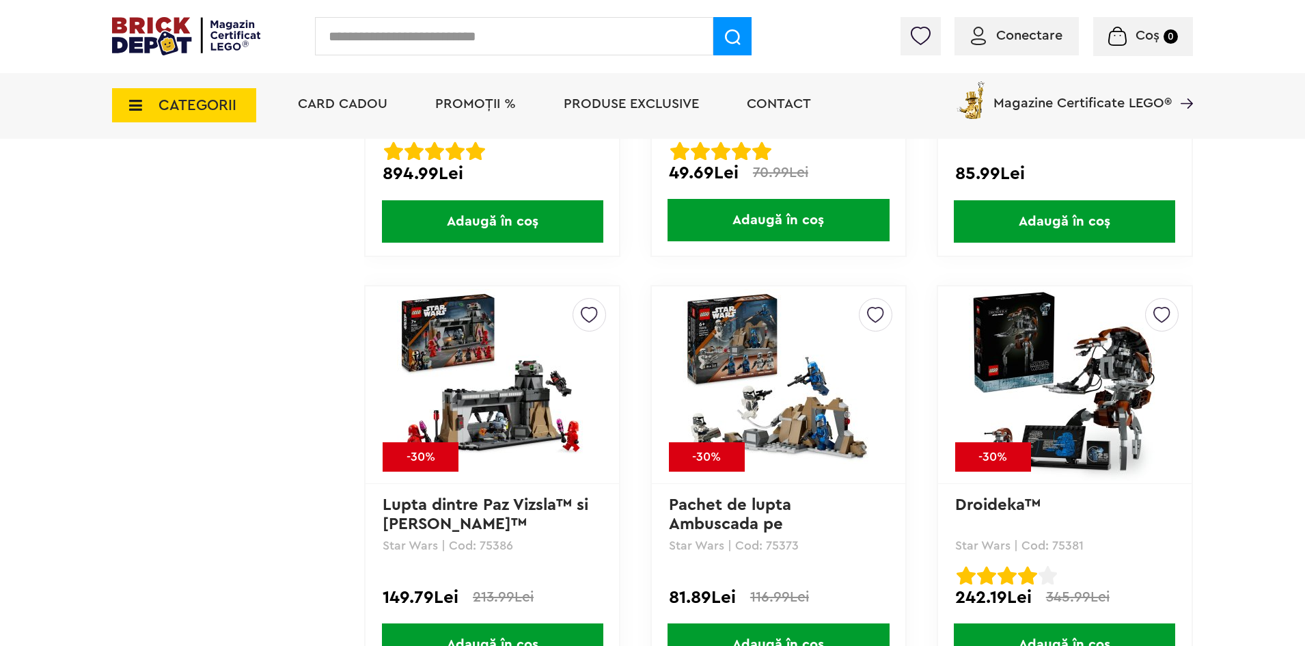
click at [510, 421] on img at bounding box center [492, 384] width 191 height 191
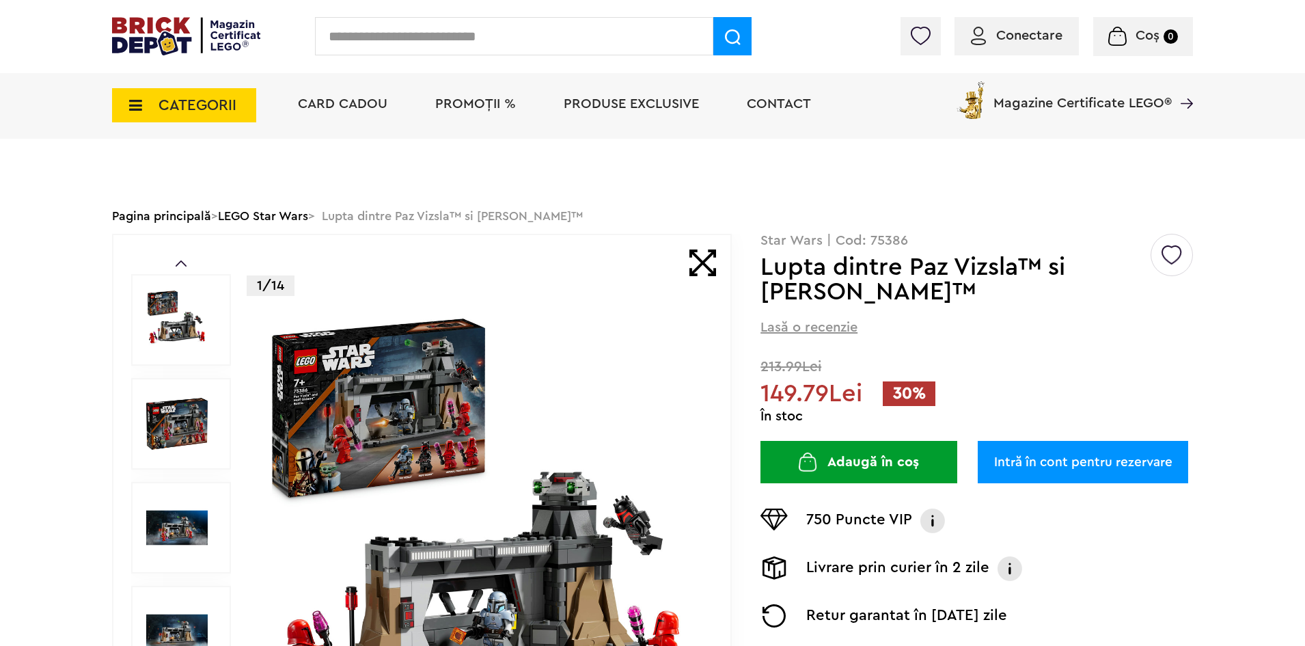
scroll to position [137, 0]
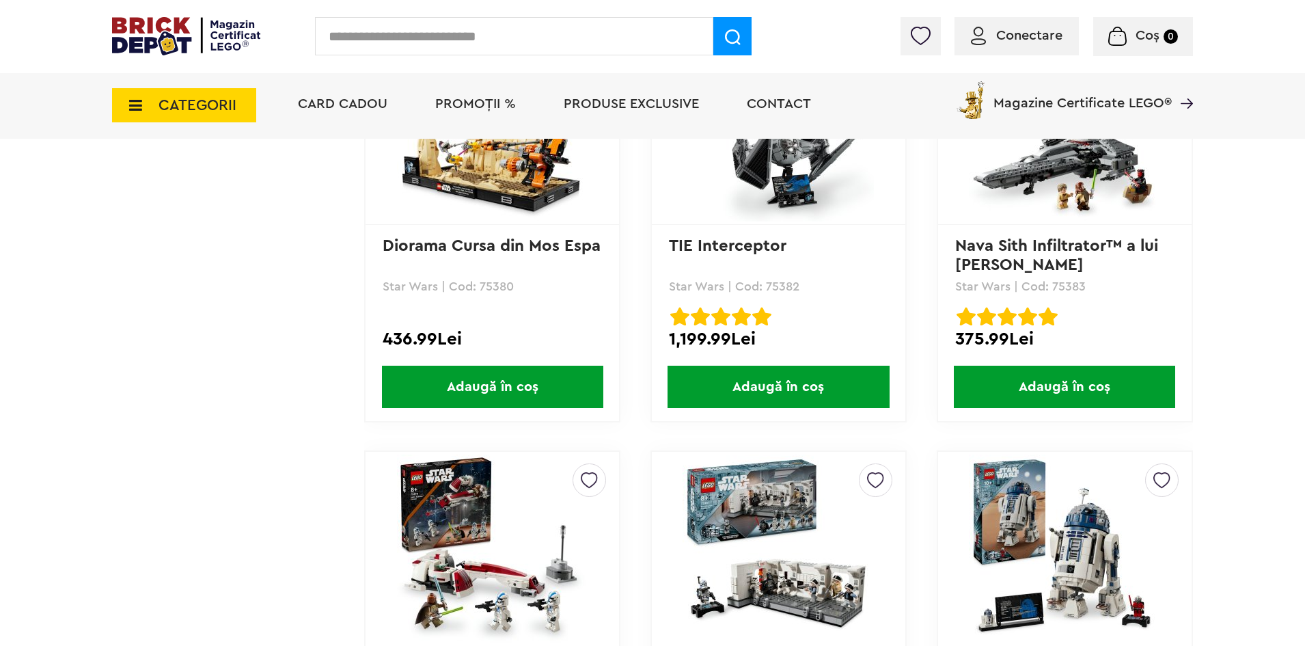
scroll to position [3553, 0]
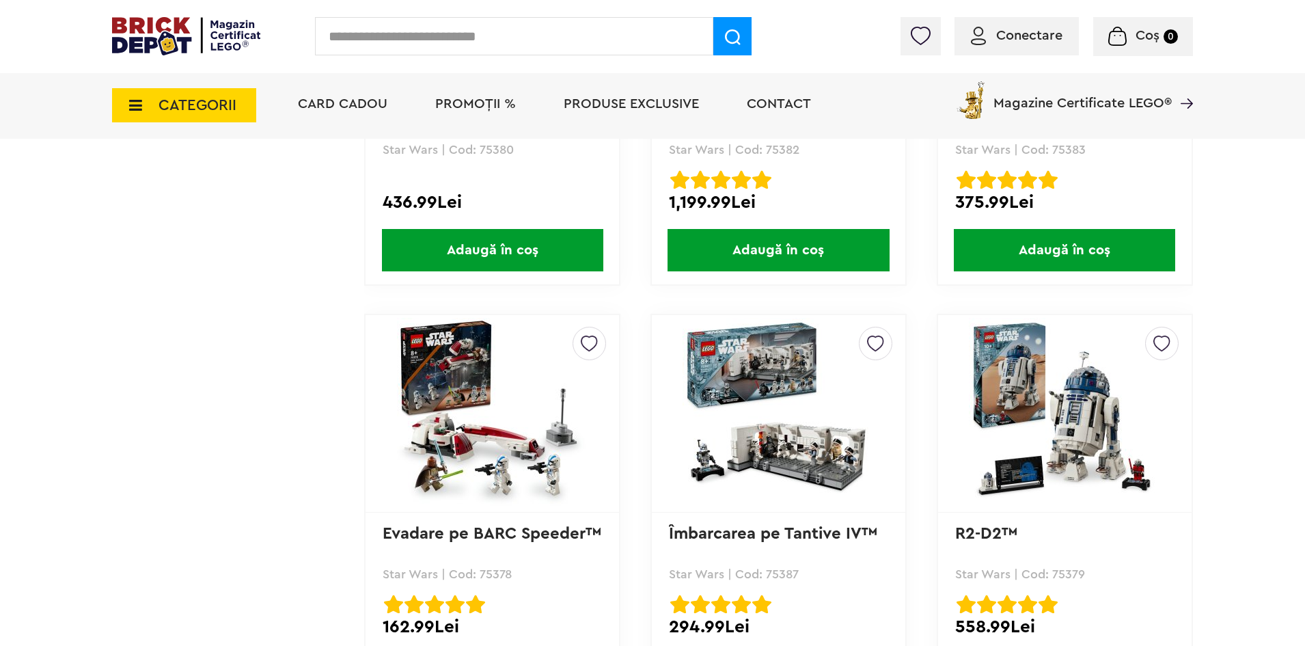
click at [518, 440] on img at bounding box center [492, 413] width 191 height 191
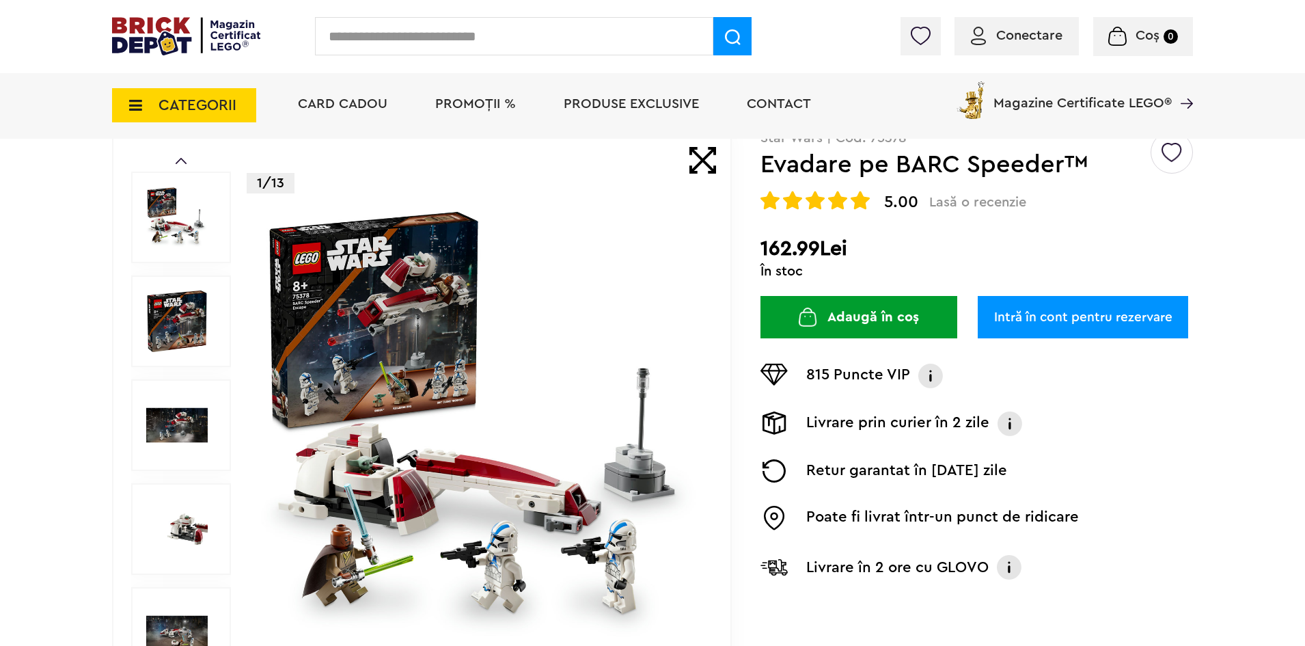
scroll to position [308, 0]
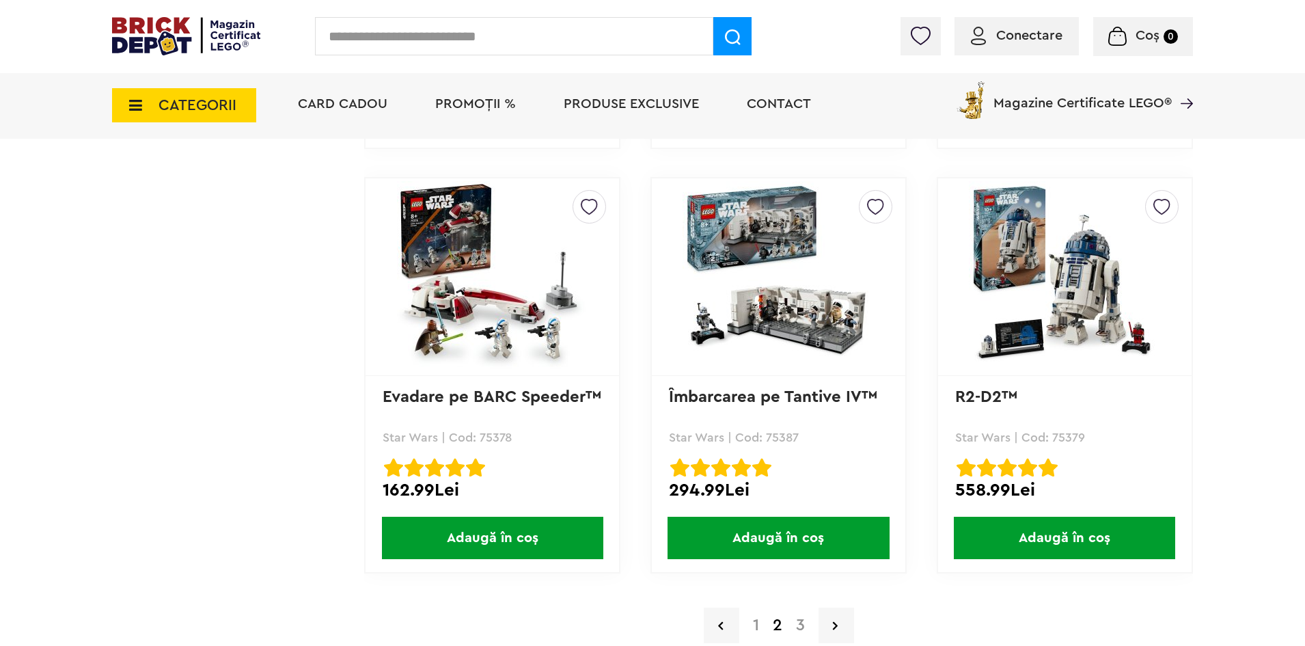
click at [853, 326] on img at bounding box center [778, 276] width 191 height 191
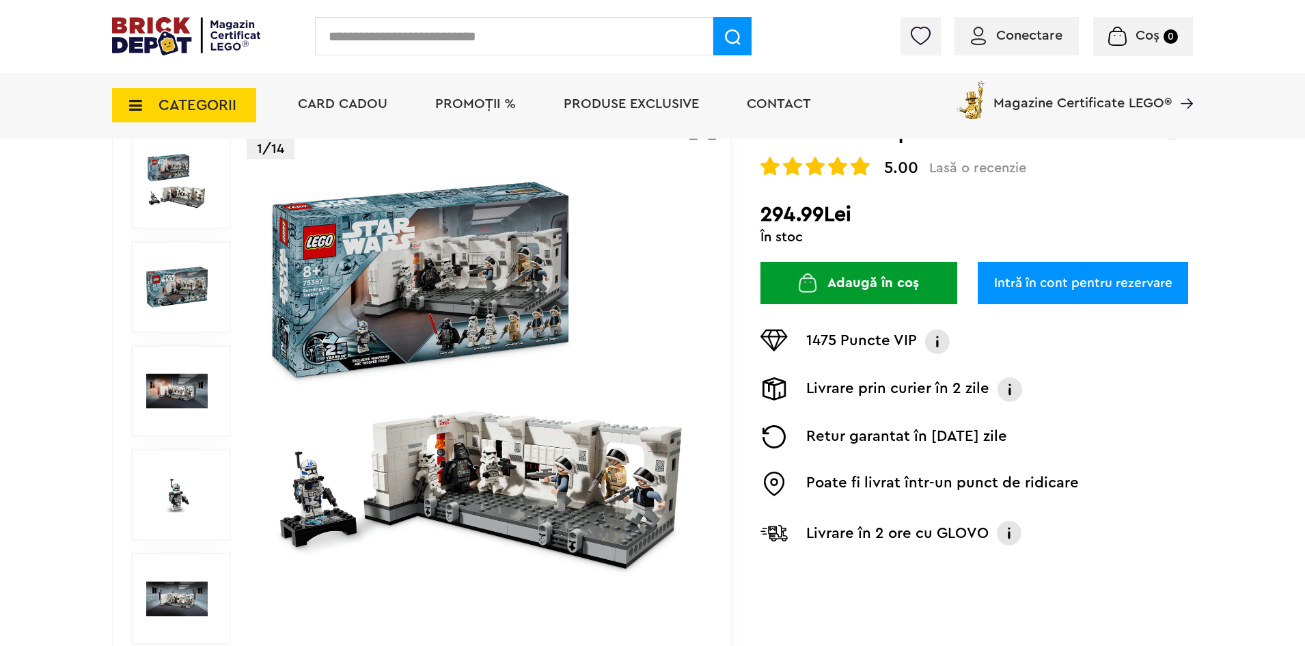
scroll to position [205, 0]
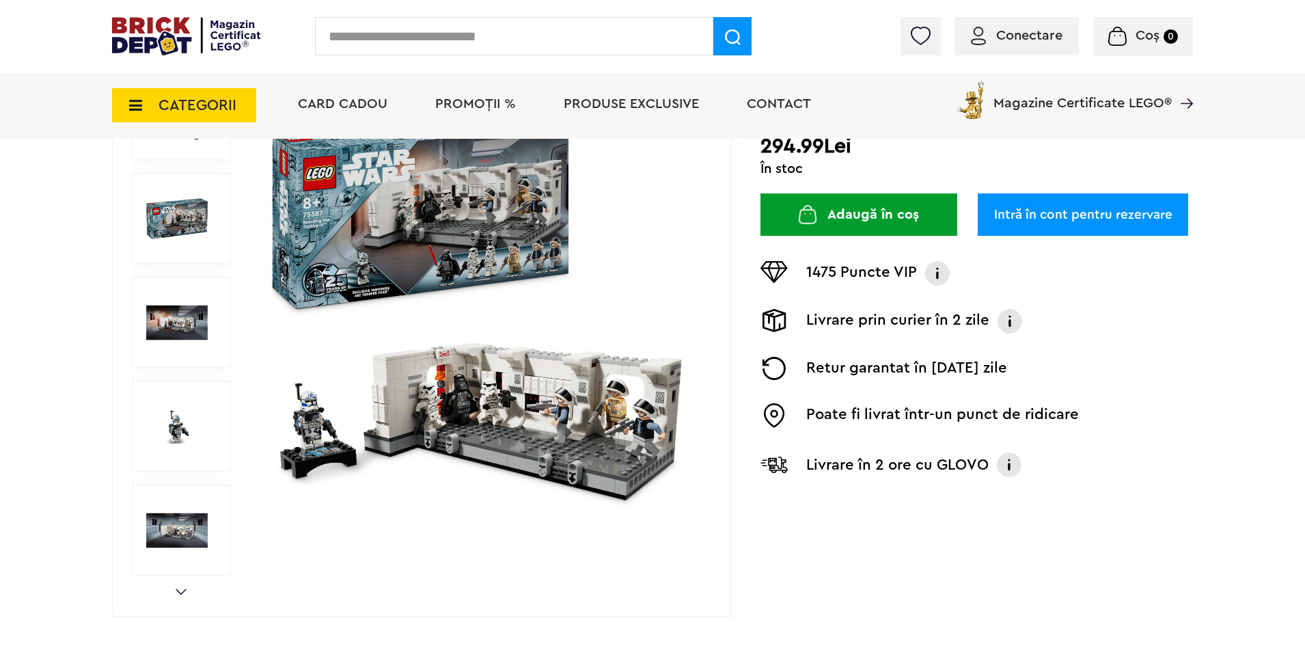
click at [401, 413] on img at bounding box center [481, 323] width 440 height 440
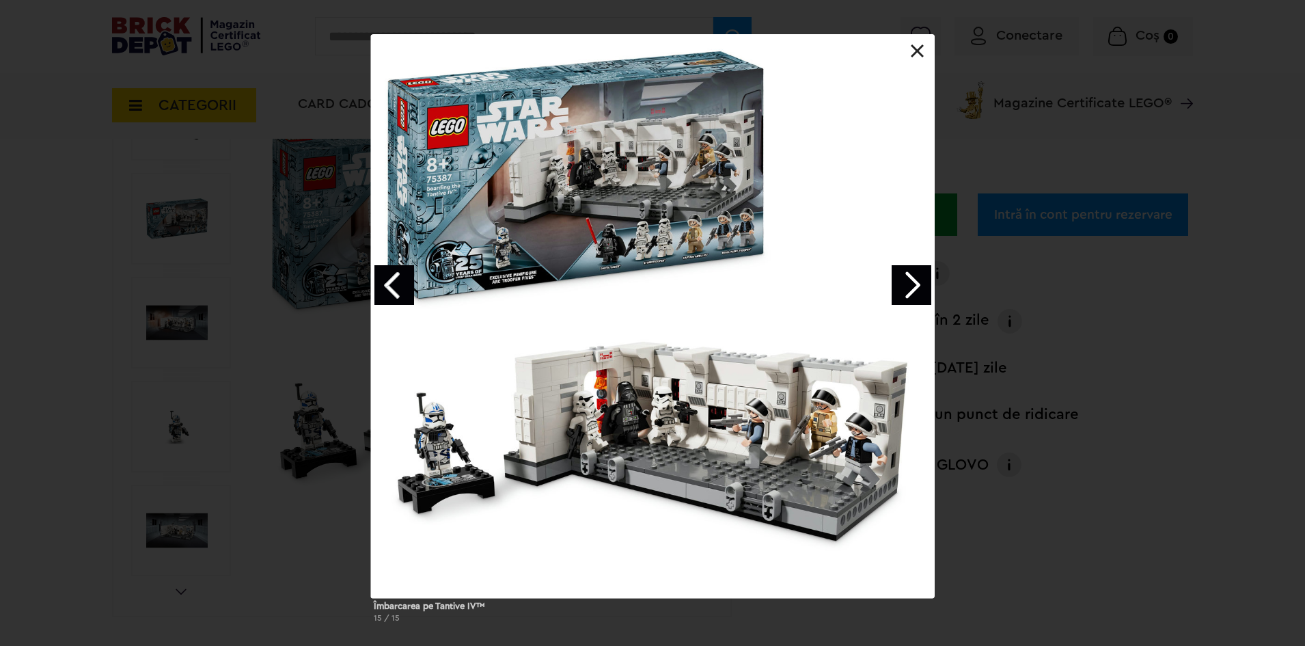
click at [897, 292] on link "Next image" at bounding box center [912, 285] width 40 height 40
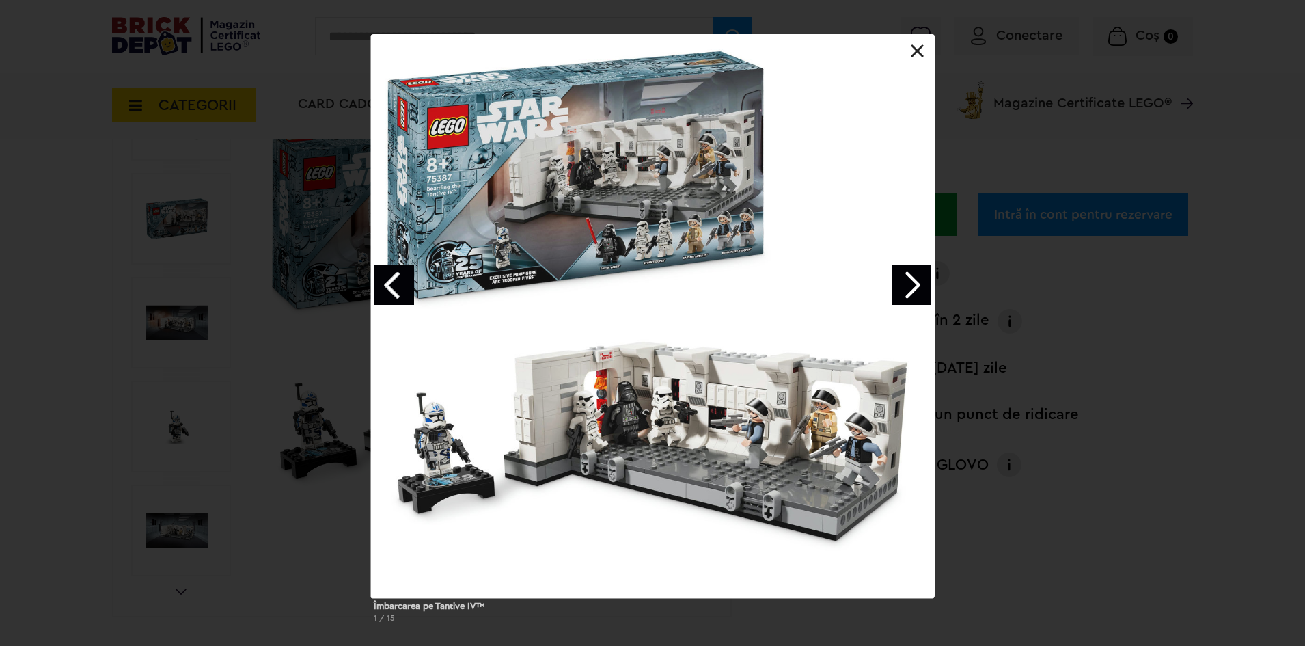
click at [897, 292] on link "Next image" at bounding box center [912, 285] width 40 height 40
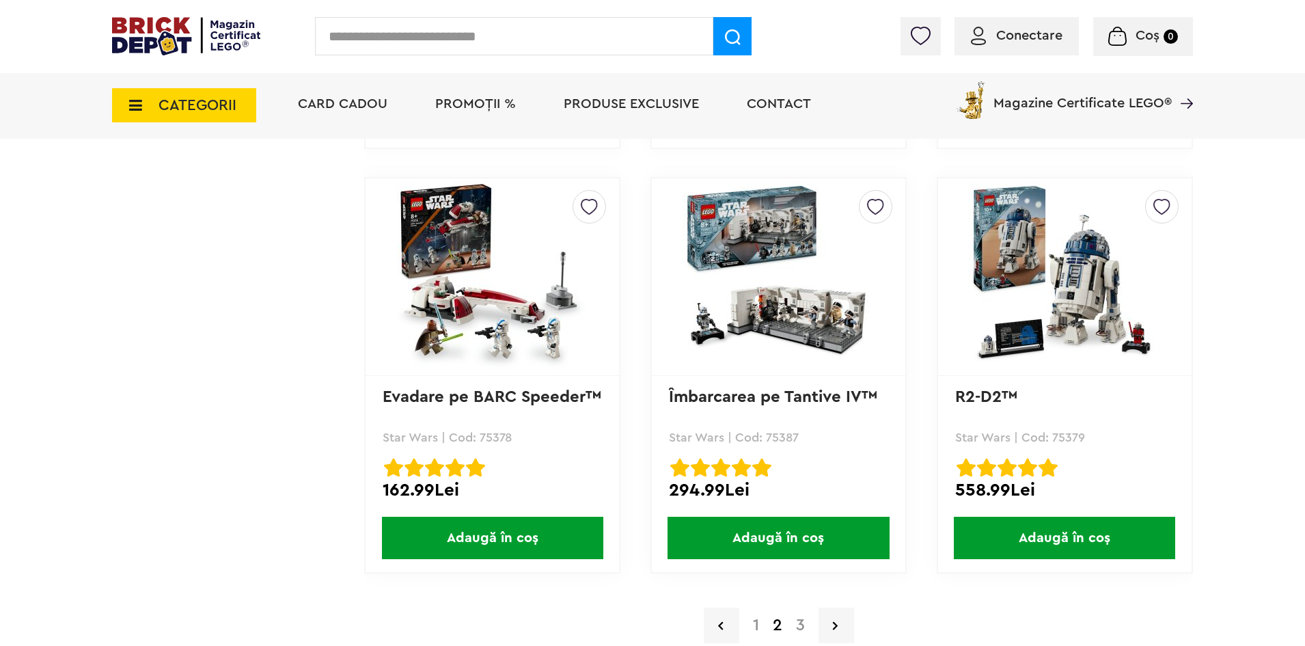
scroll to position [3758, 0]
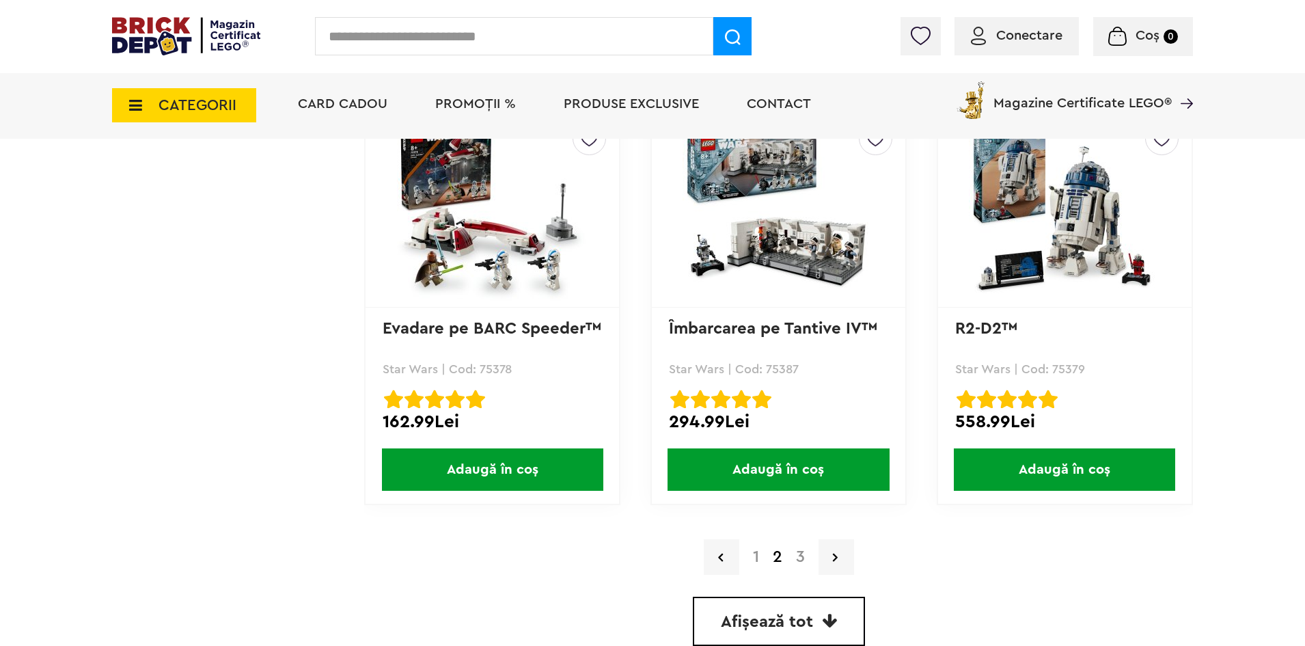
click at [792, 559] on link "3" at bounding box center [800, 557] width 23 height 16
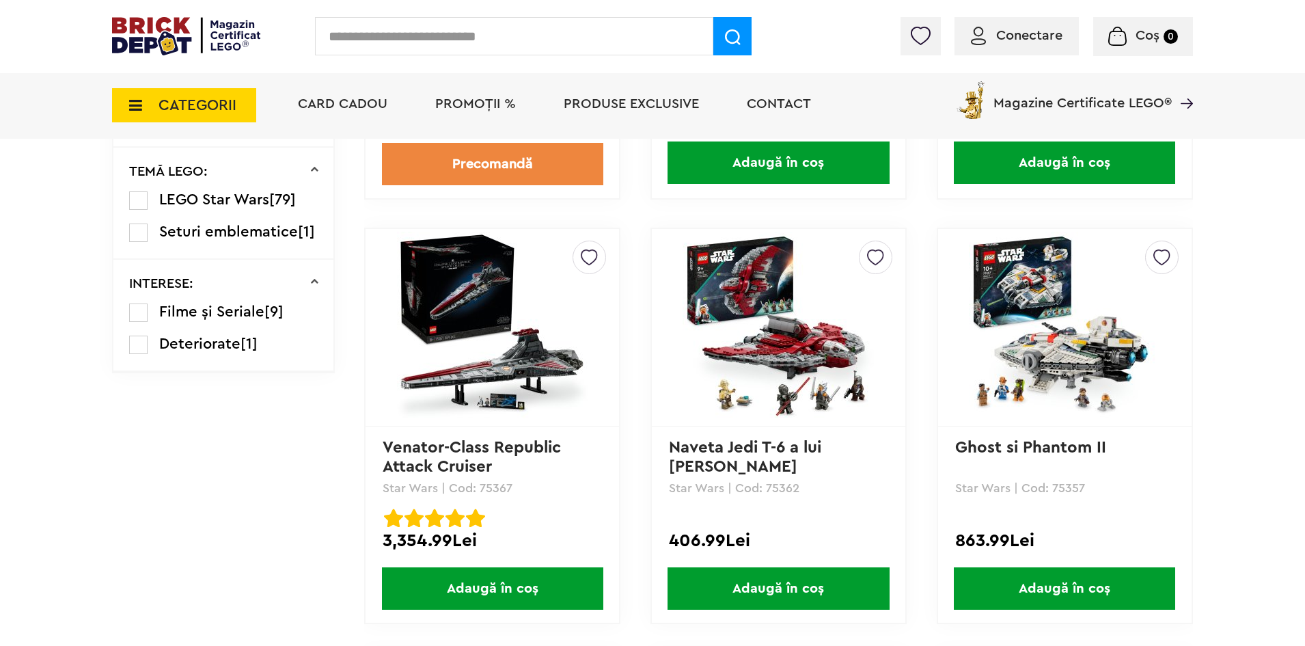
scroll to position [1503, 0]
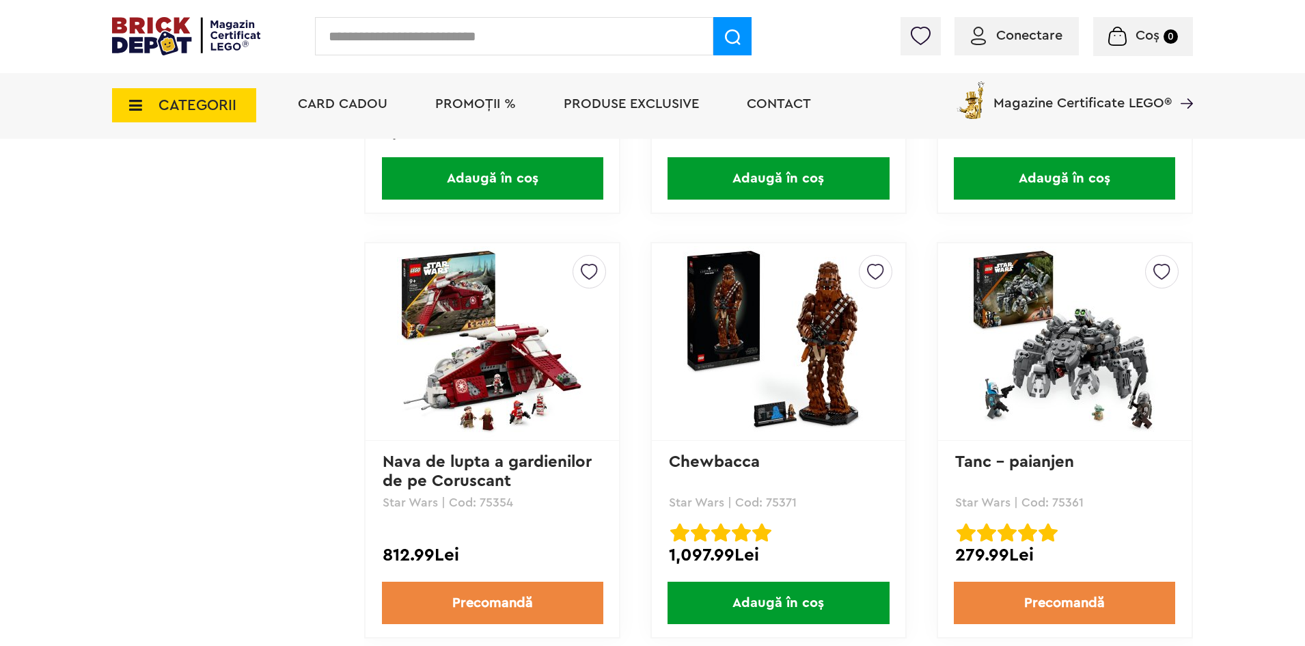
click at [538, 428] on img at bounding box center [492, 341] width 191 height 191
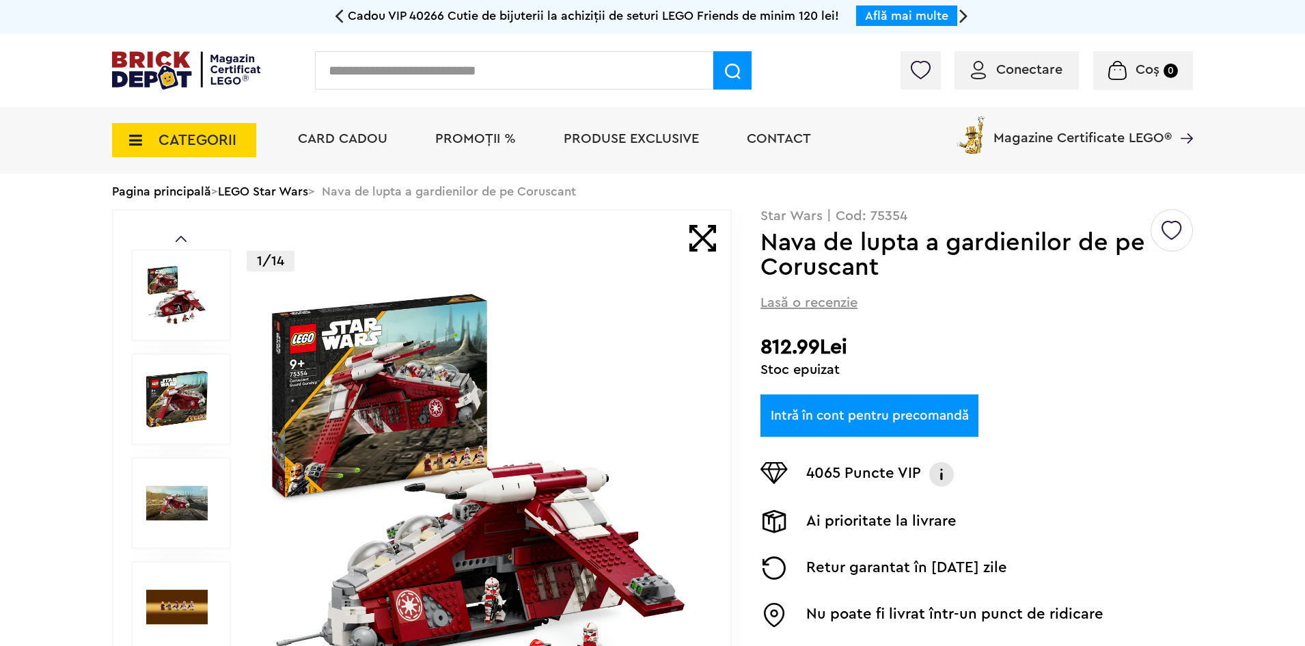
scroll to position [137, 0]
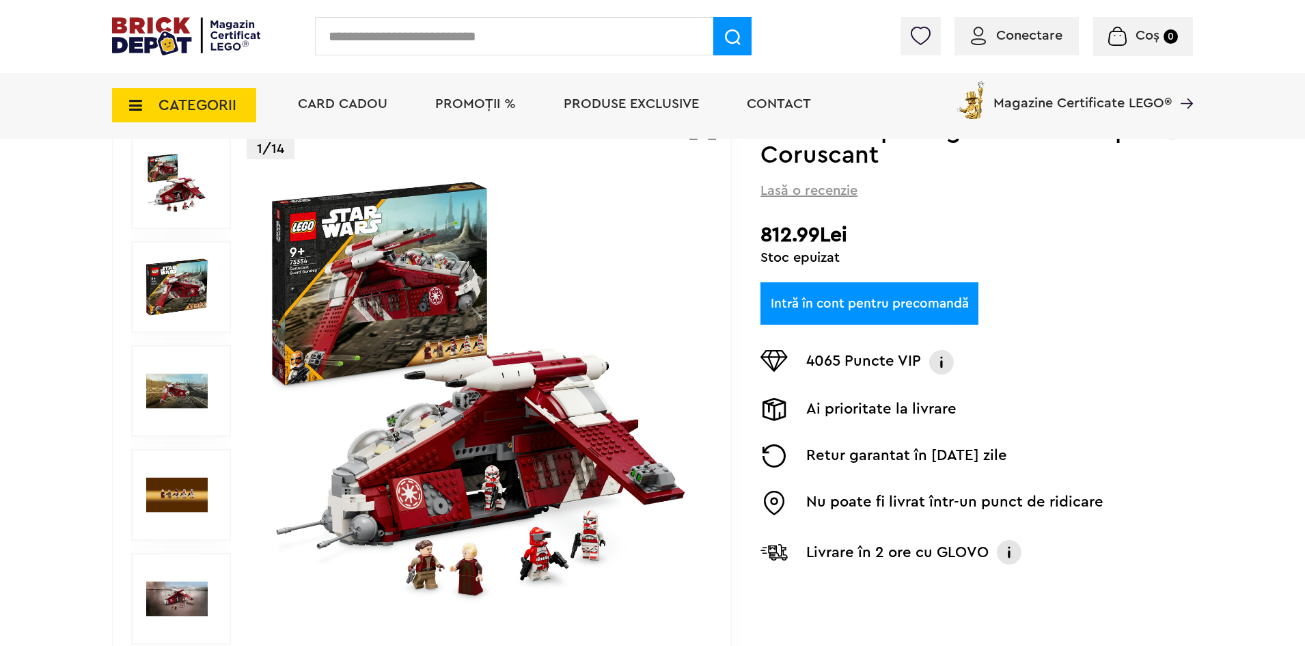
click at [471, 424] on img at bounding box center [481, 391] width 440 height 440
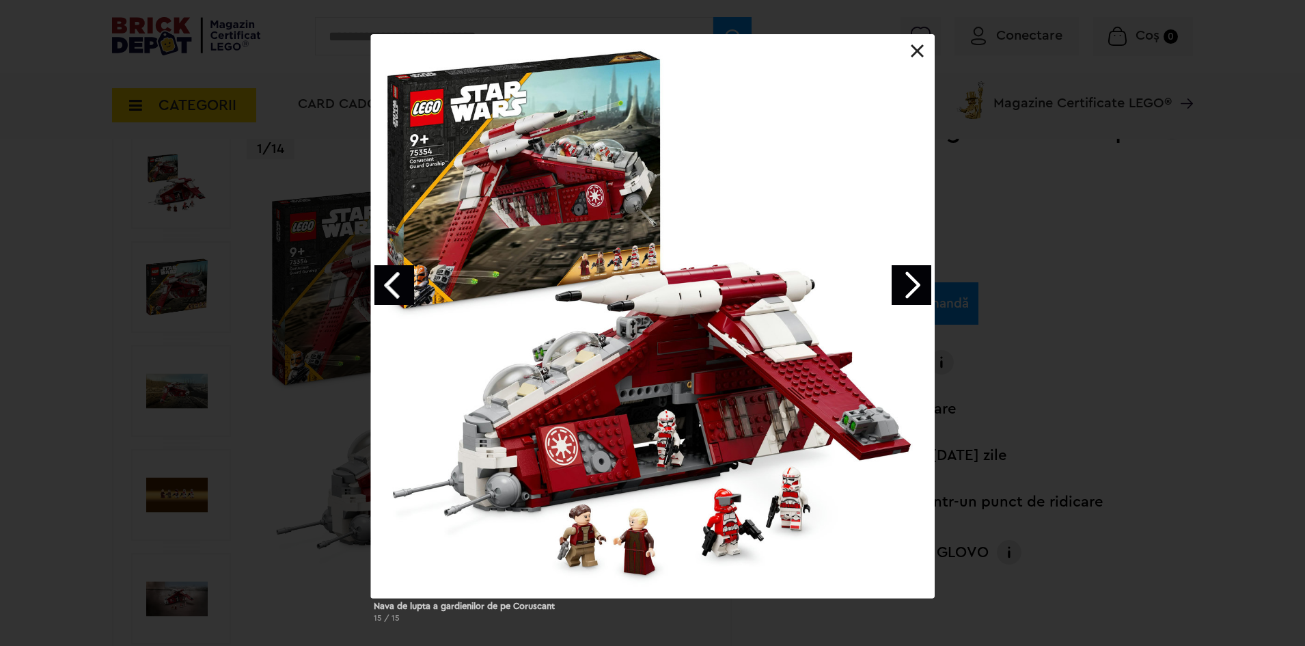
click at [1090, 442] on div "Nava de lupta a gardienilor de pe Coruscant 15 / 15" at bounding box center [652, 333] width 1305 height 599
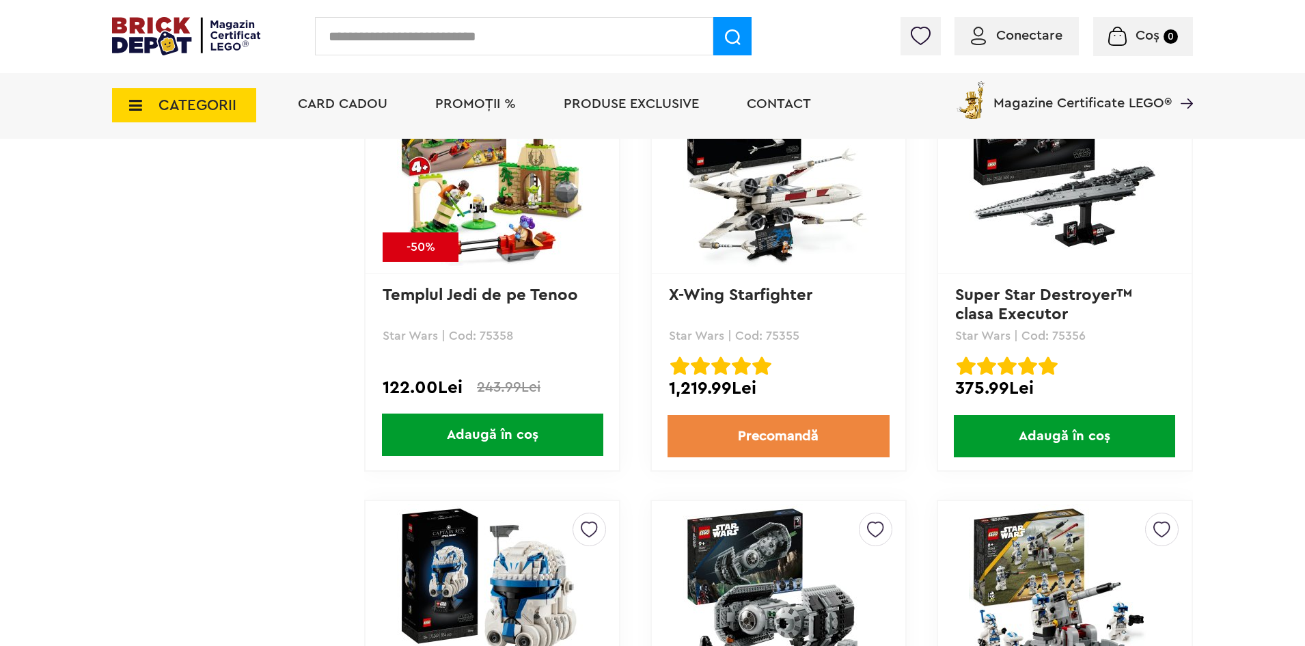
scroll to position [2436, 0]
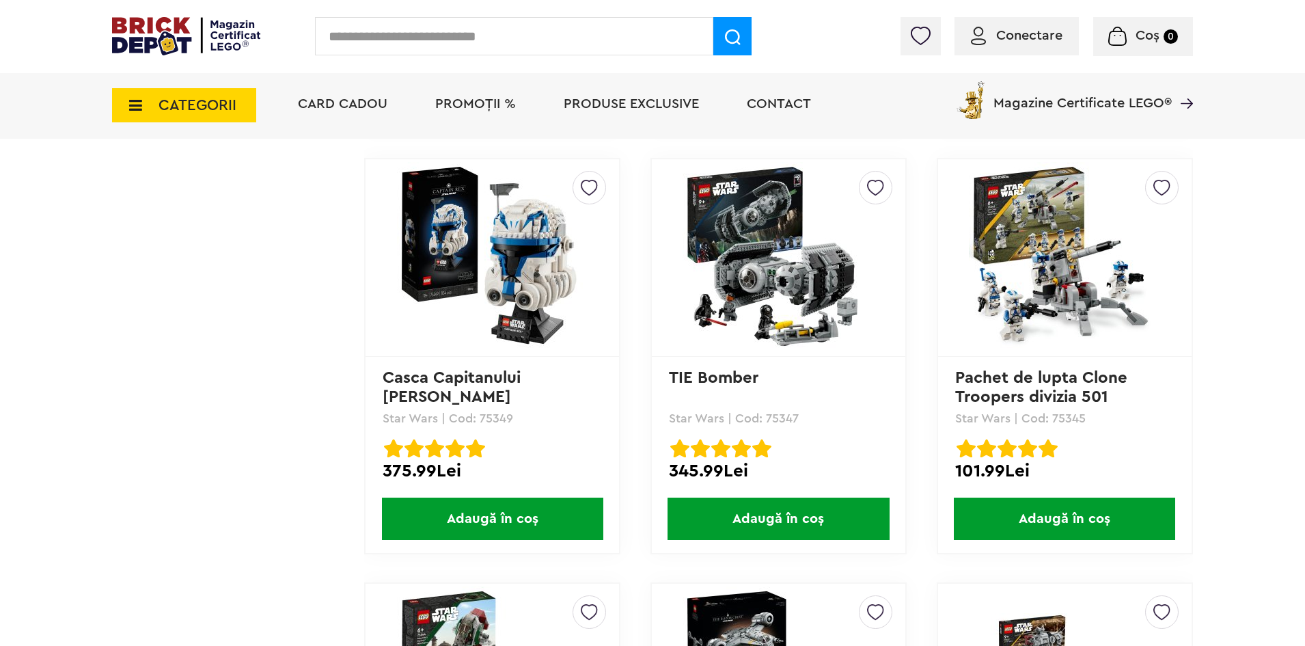
click at [806, 323] on img at bounding box center [778, 257] width 191 height 191
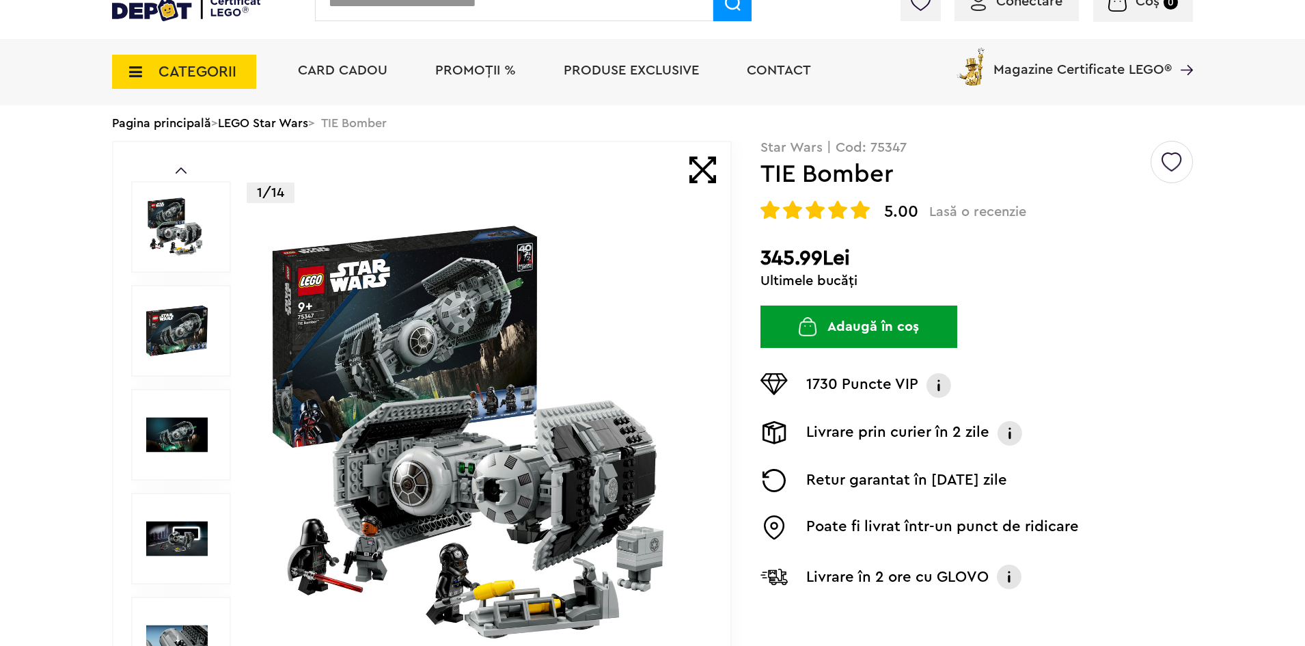
scroll to position [137, 0]
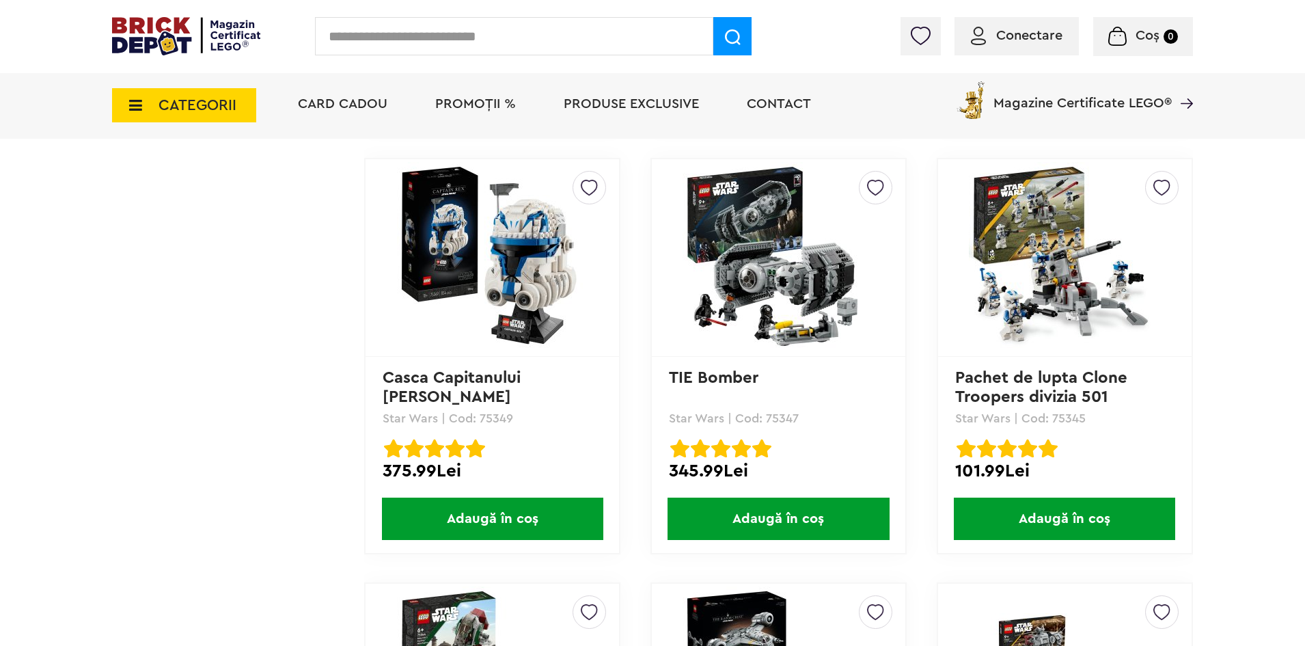
click at [1060, 306] on img at bounding box center [1064, 257] width 191 height 191
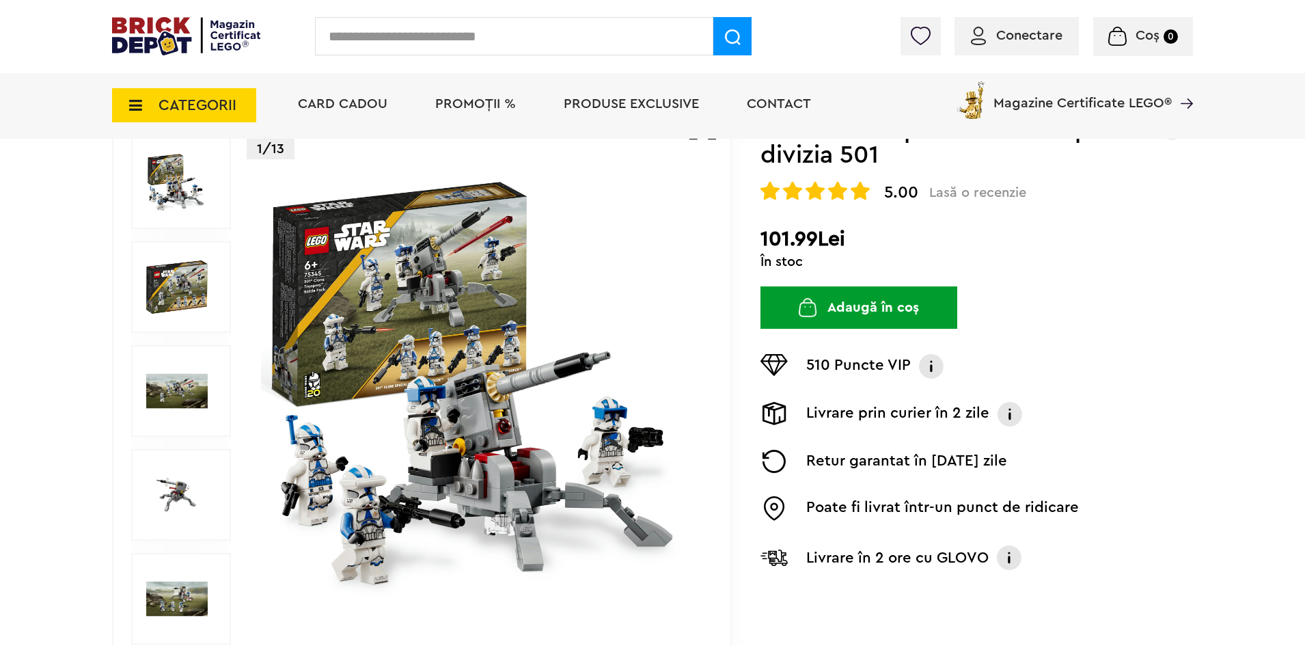
scroll to position [205, 0]
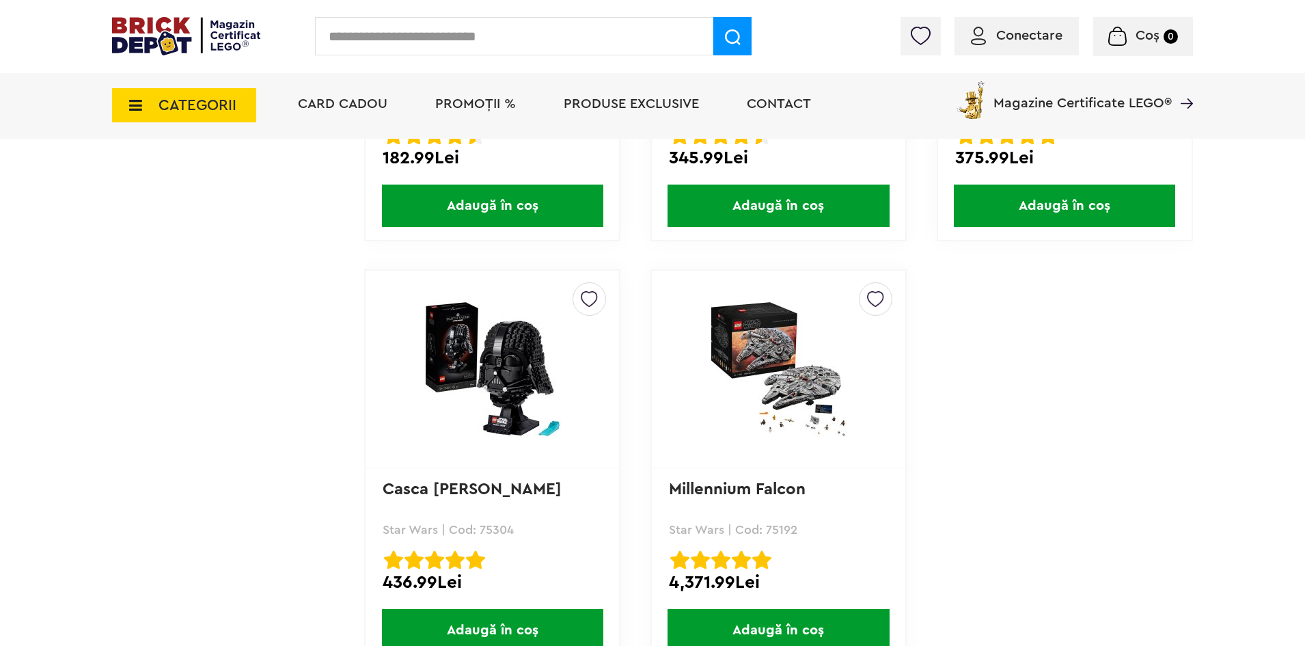
scroll to position [3734, 0]
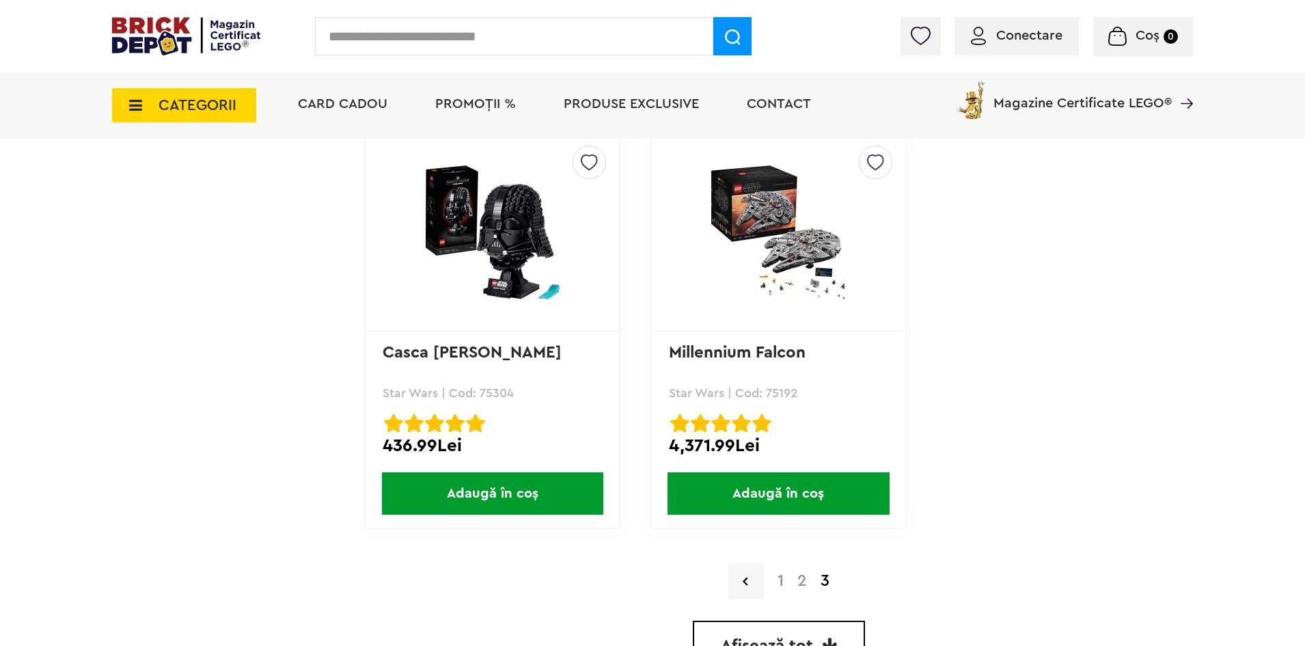
click at [827, 581] on strong "3" at bounding box center [825, 581] width 23 height 16
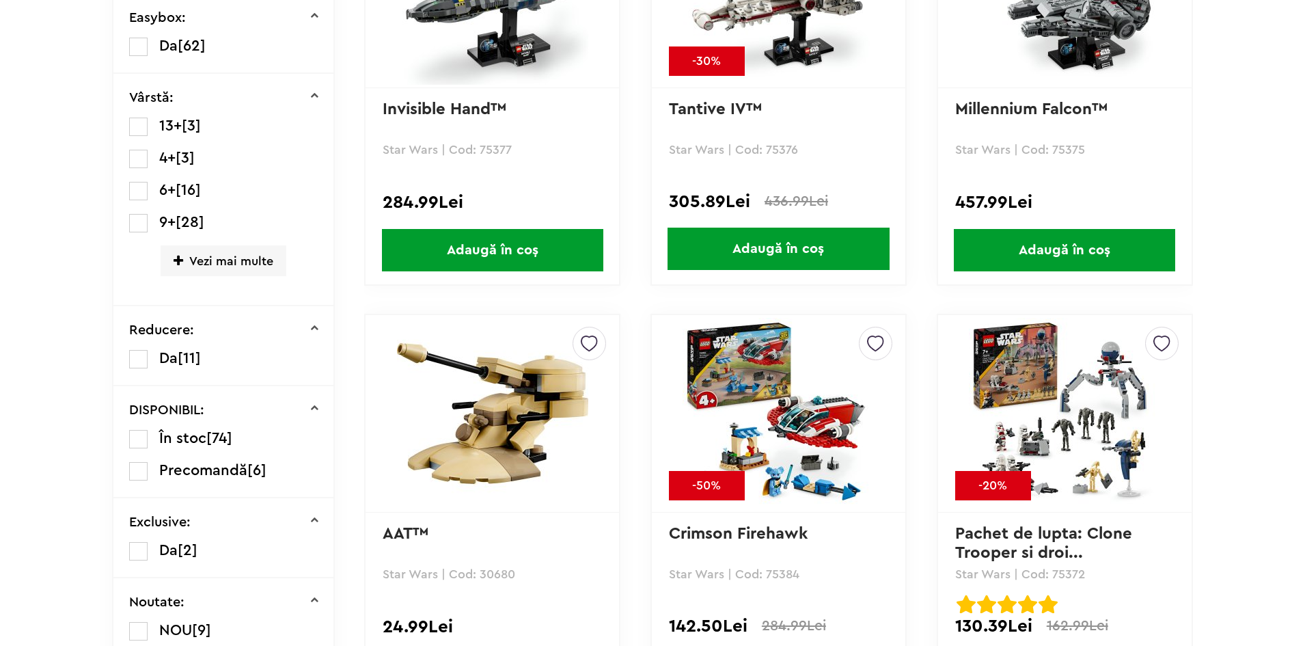
scroll to position [0, 0]
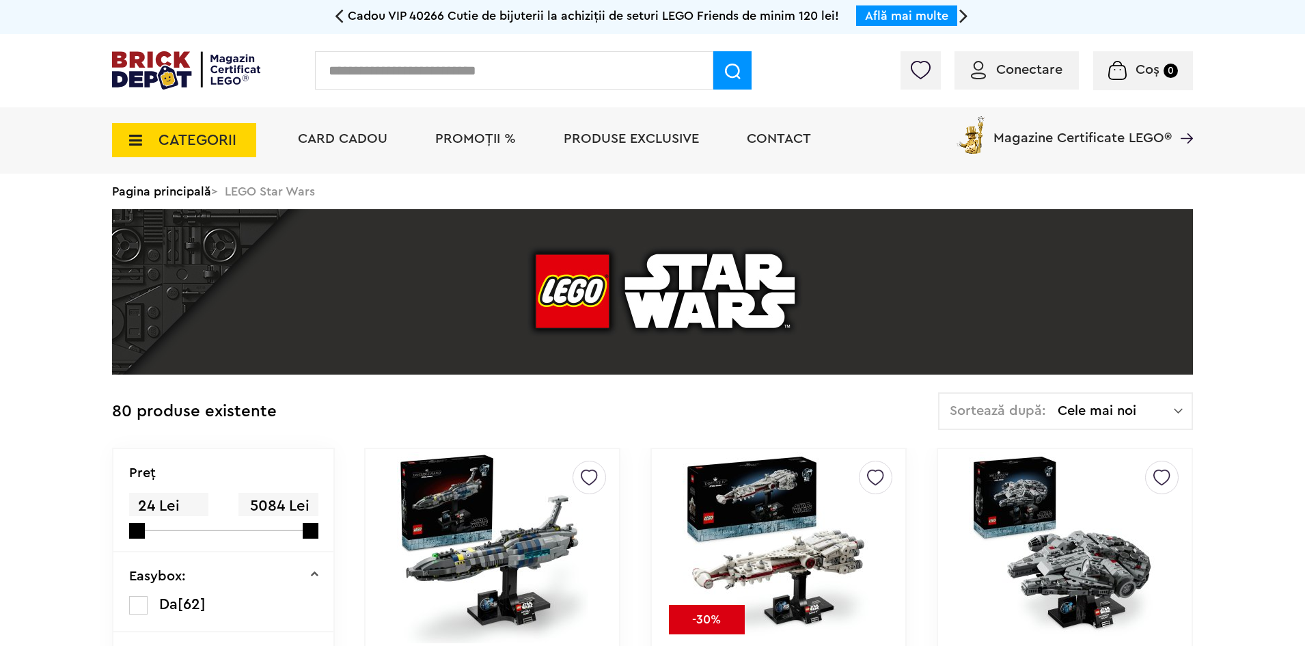
click at [171, 133] on span "CATEGORII" at bounding box center [198, 140] width 78 height 15
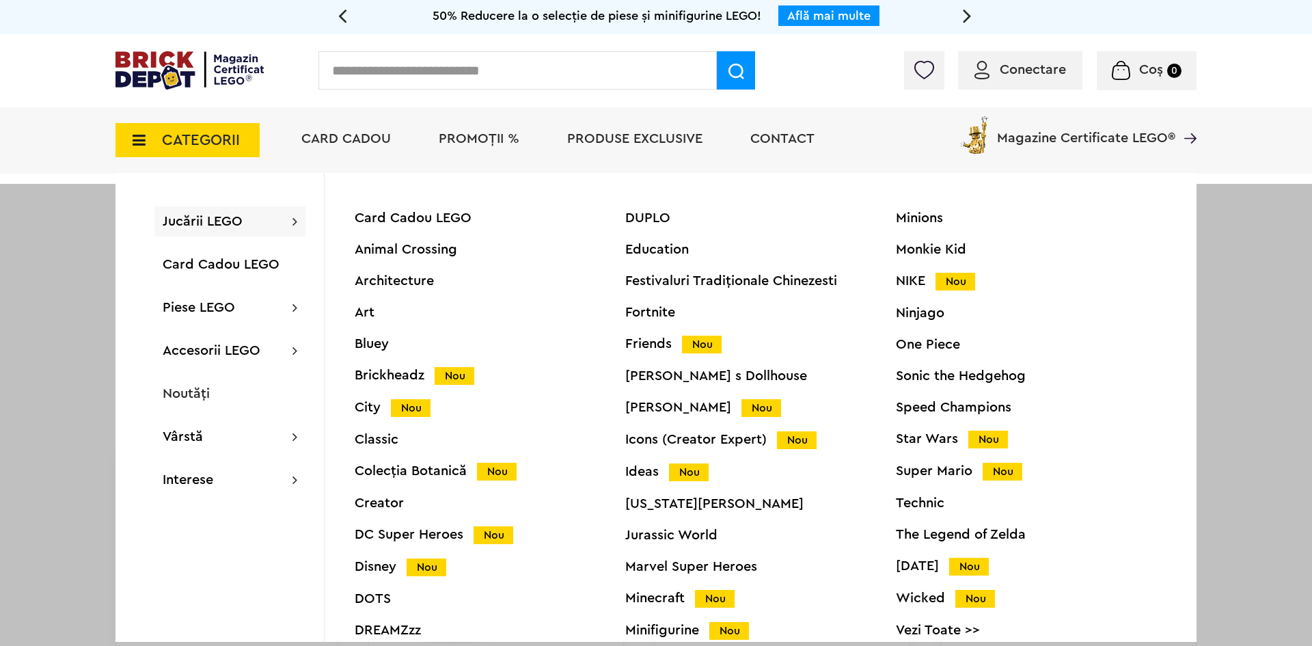
click at [977, 411] on div "Speed Champions" at bounding box center [1031, 407] width 271 height 14
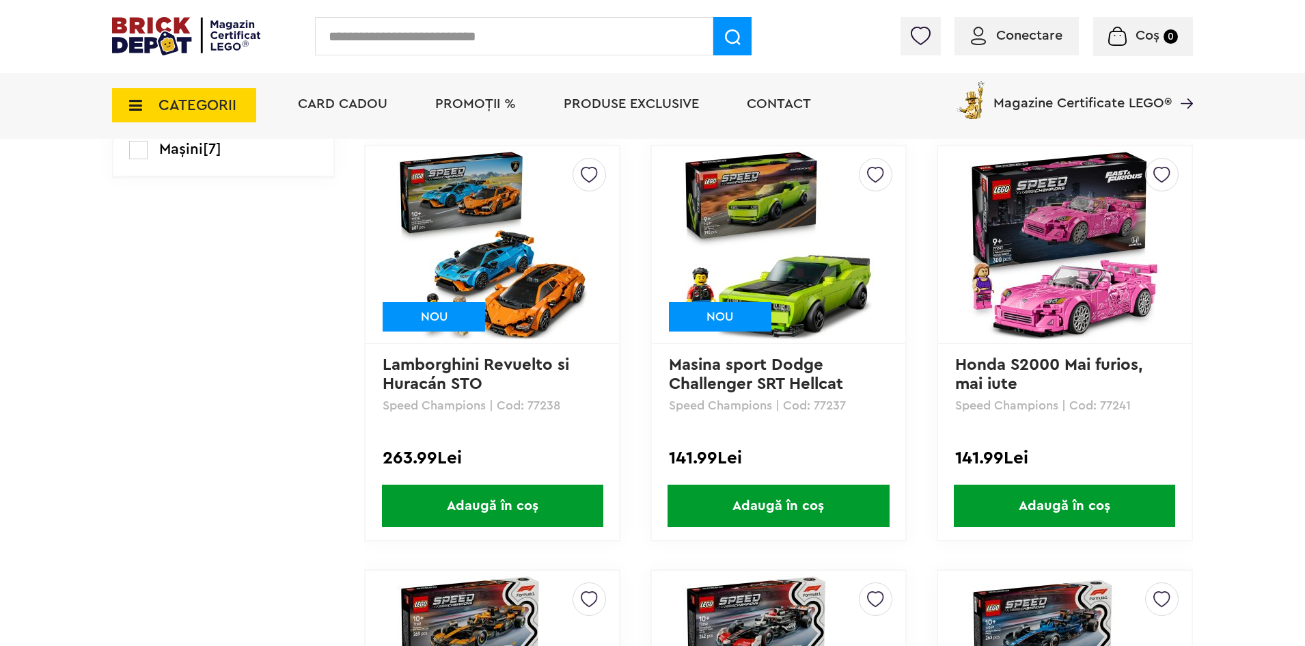
scroll to position [547, 0]
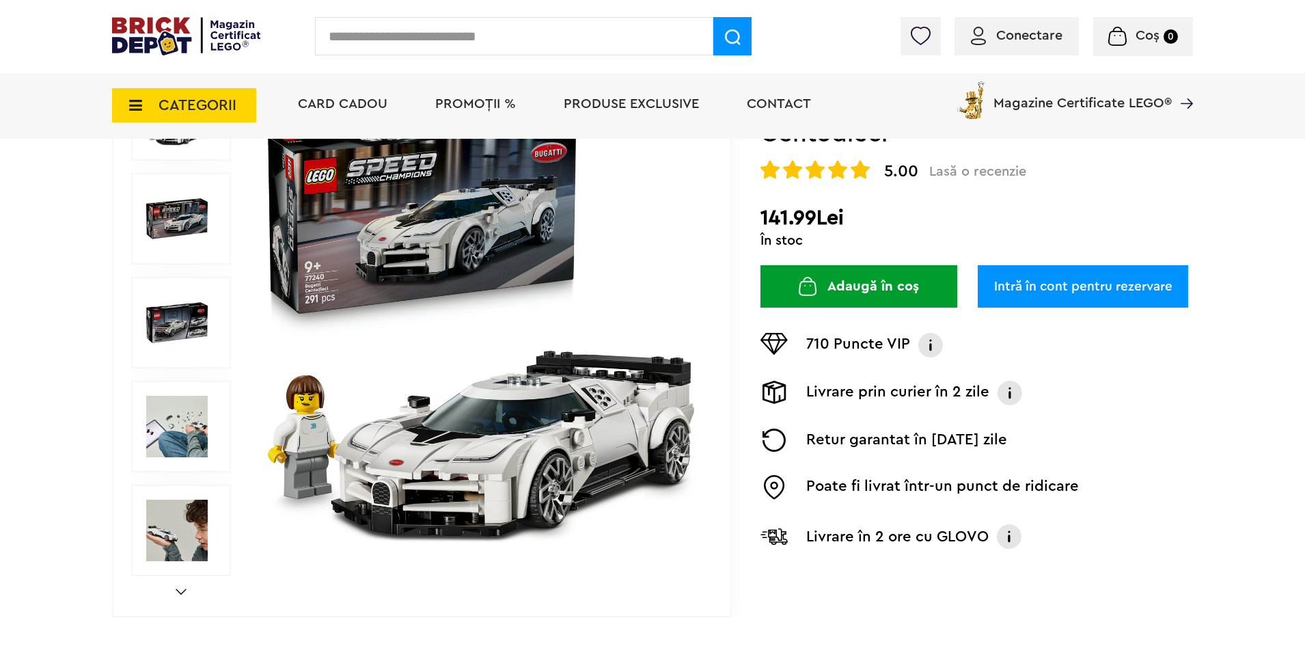
scroll to position [205, 0]
click at [177, 527] on img at bounding box center [177, 531] width 62 height 62
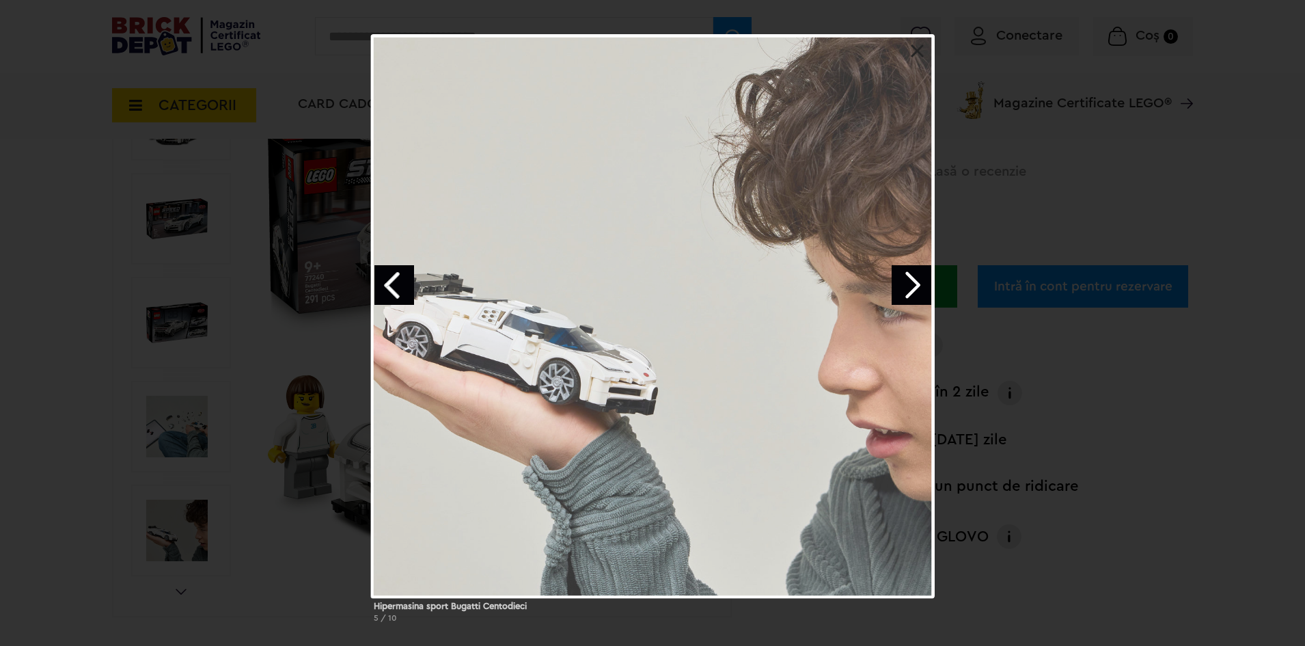
click at [903, 288] on link "Next image" at bounding box center [912, 285] width 40 height 40
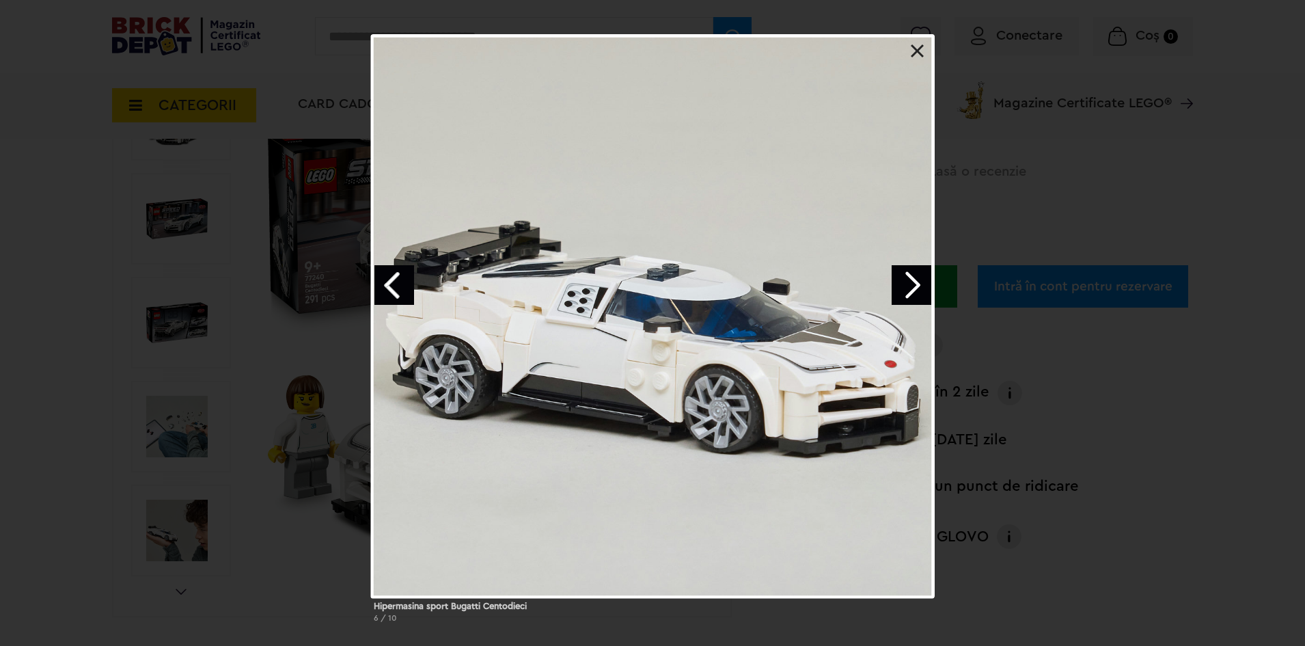
click at [897, 285] on link "Next image" at bounding box center [912, 285] width 40 height 40
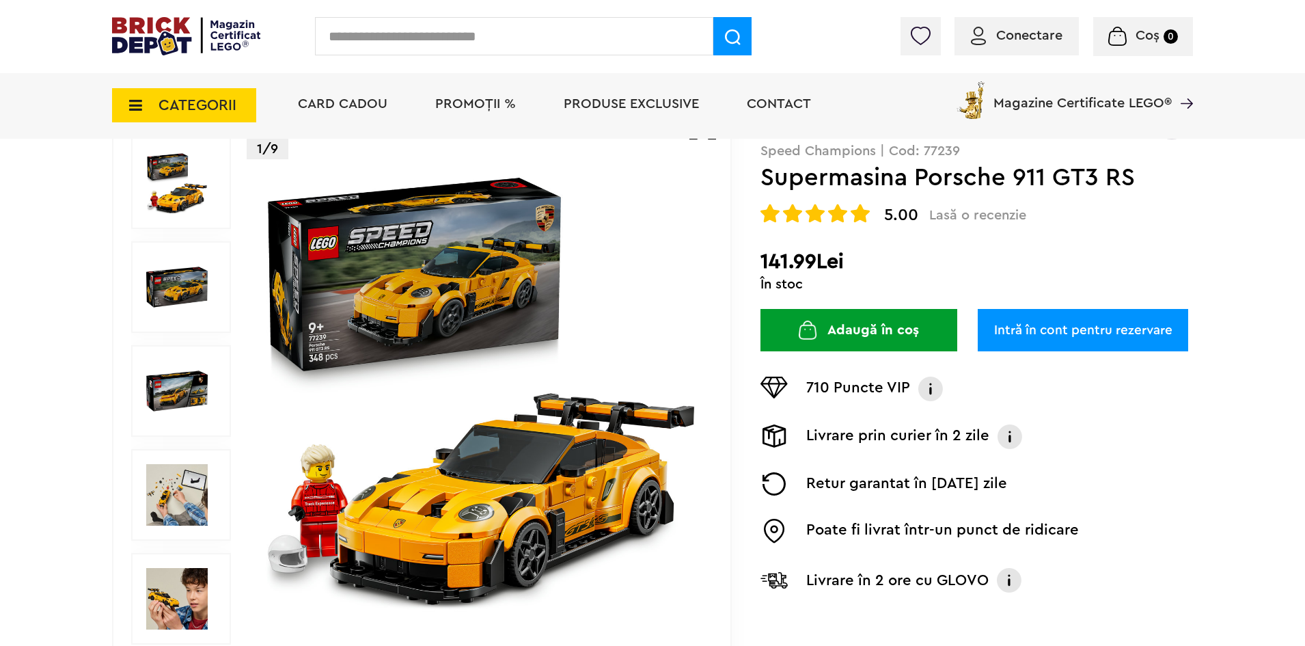
scroll to position [205, 0]
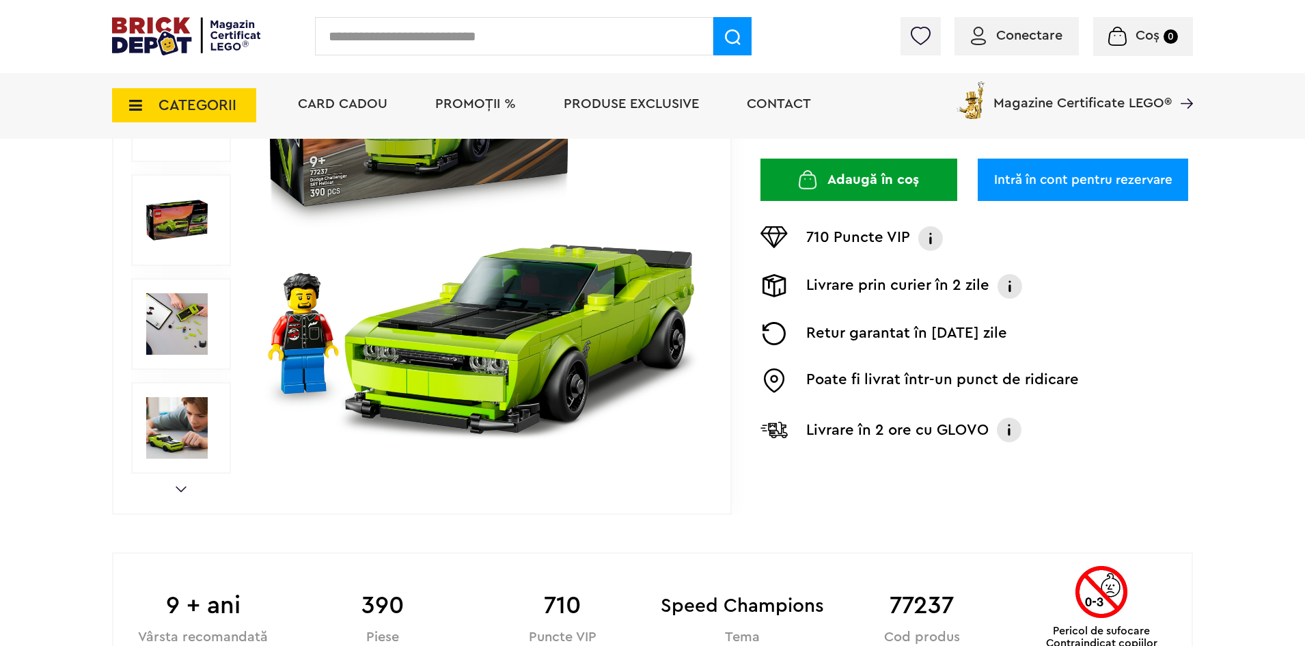
scroll to position [171, 0]
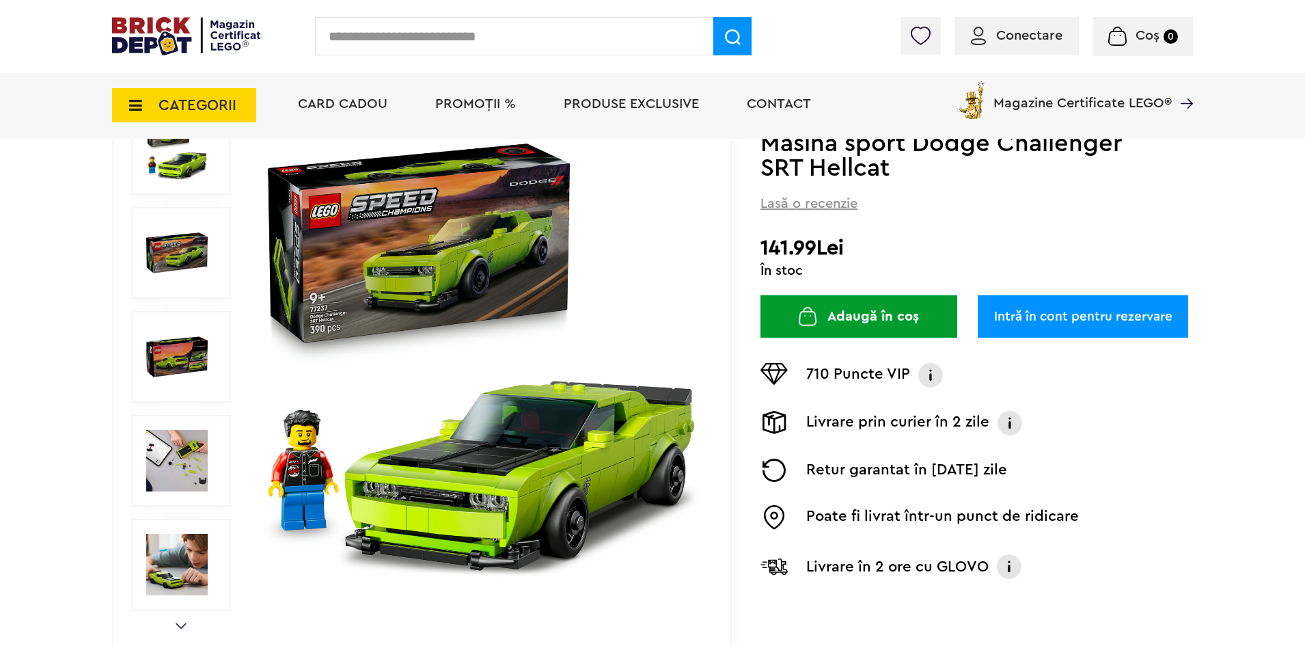
click at [187, 363] on img at bounding box center [177, 357] width 62 height 62
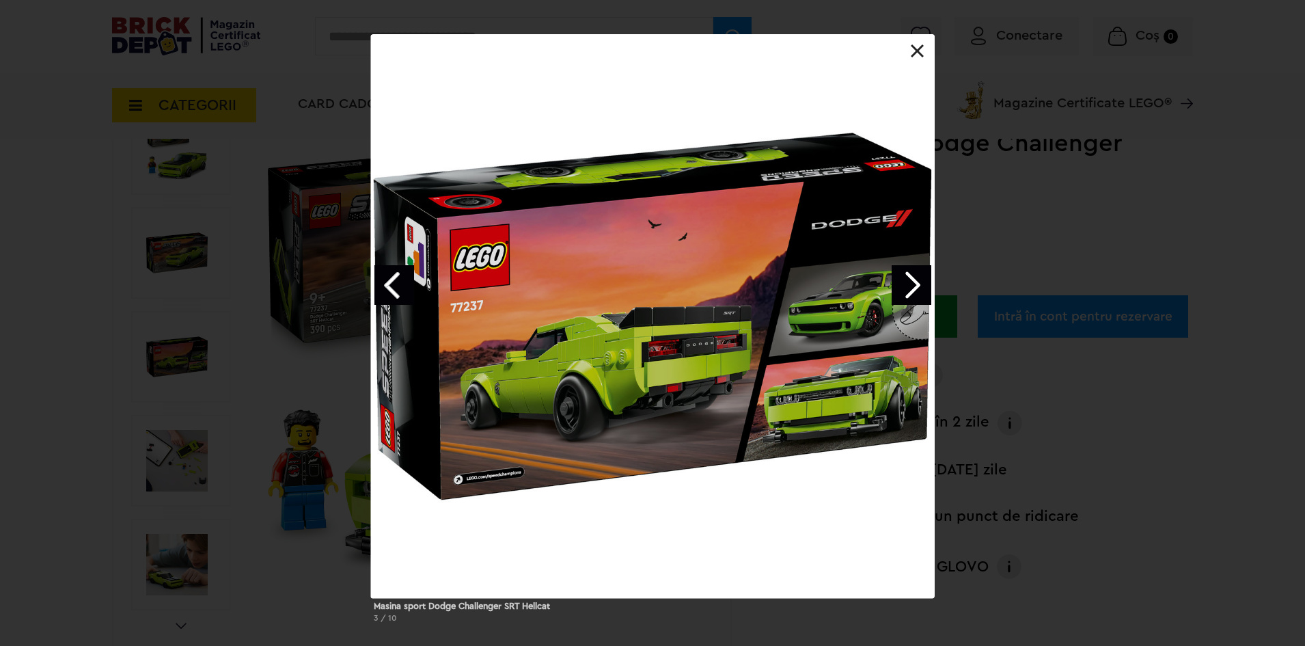
click at [914, 274] on link "Next image" at bounding box center [912, 285] width 40 height 40
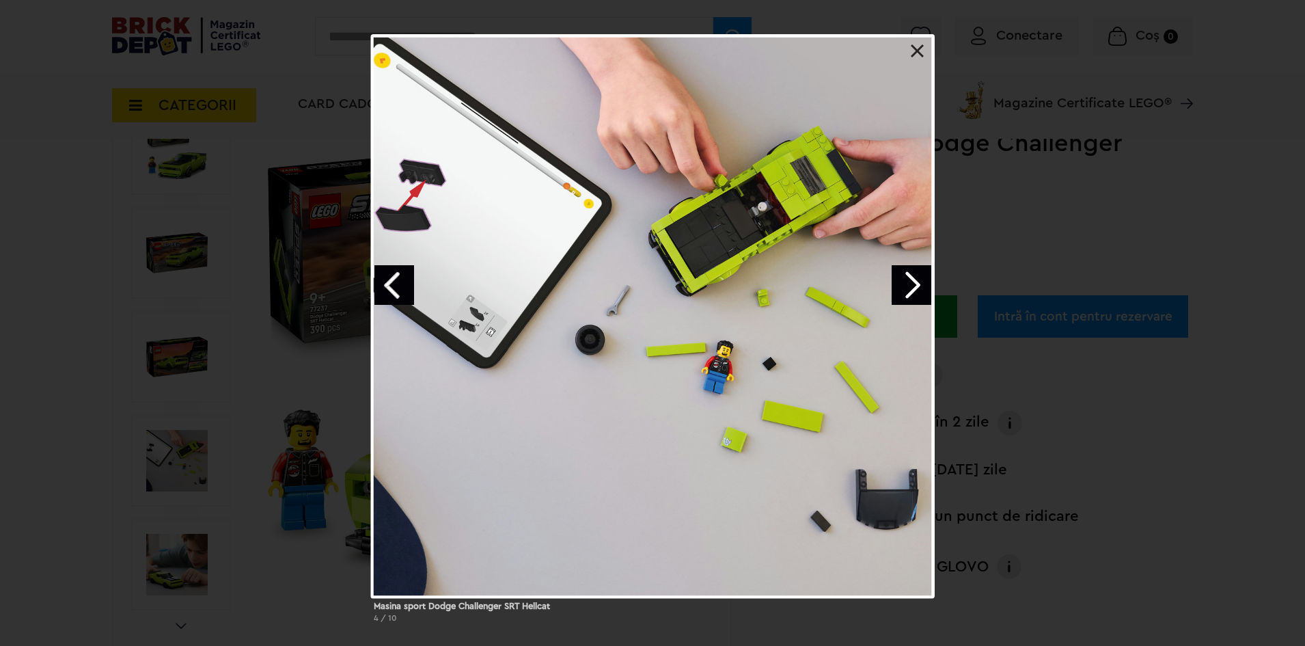
click at [914, 274] on link "Next image" at bounding box center [912, 285] width 40 height 40
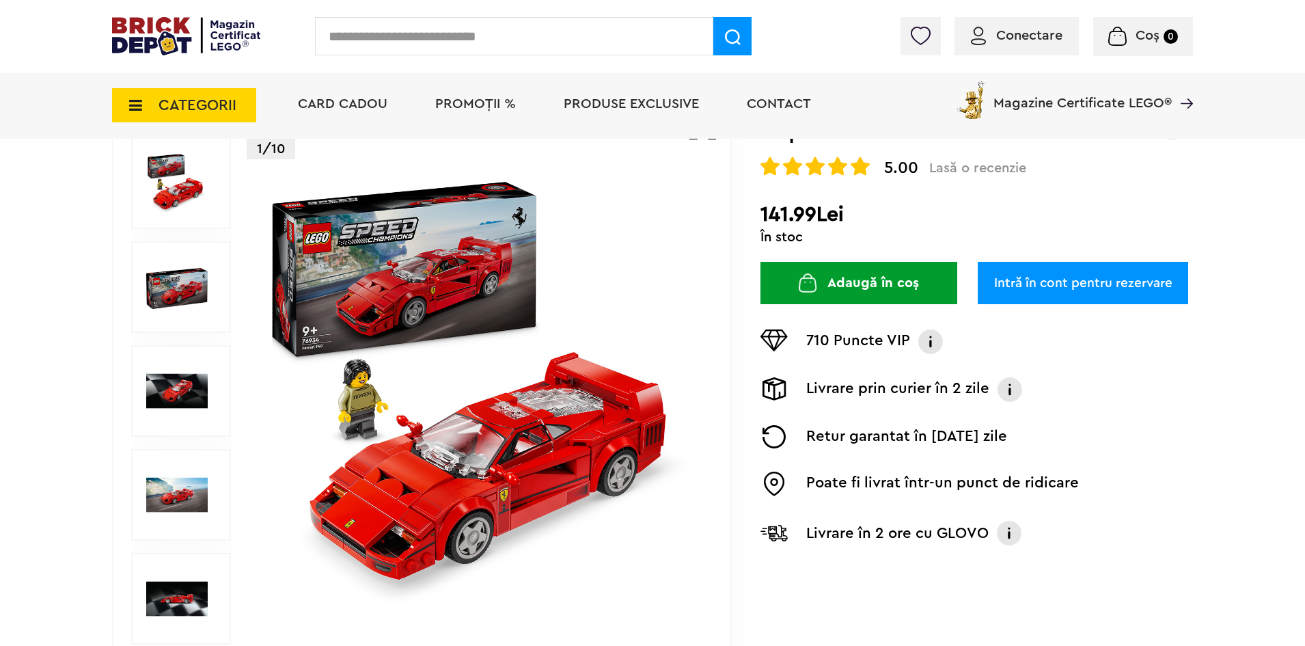
scroll to position [273, 0]
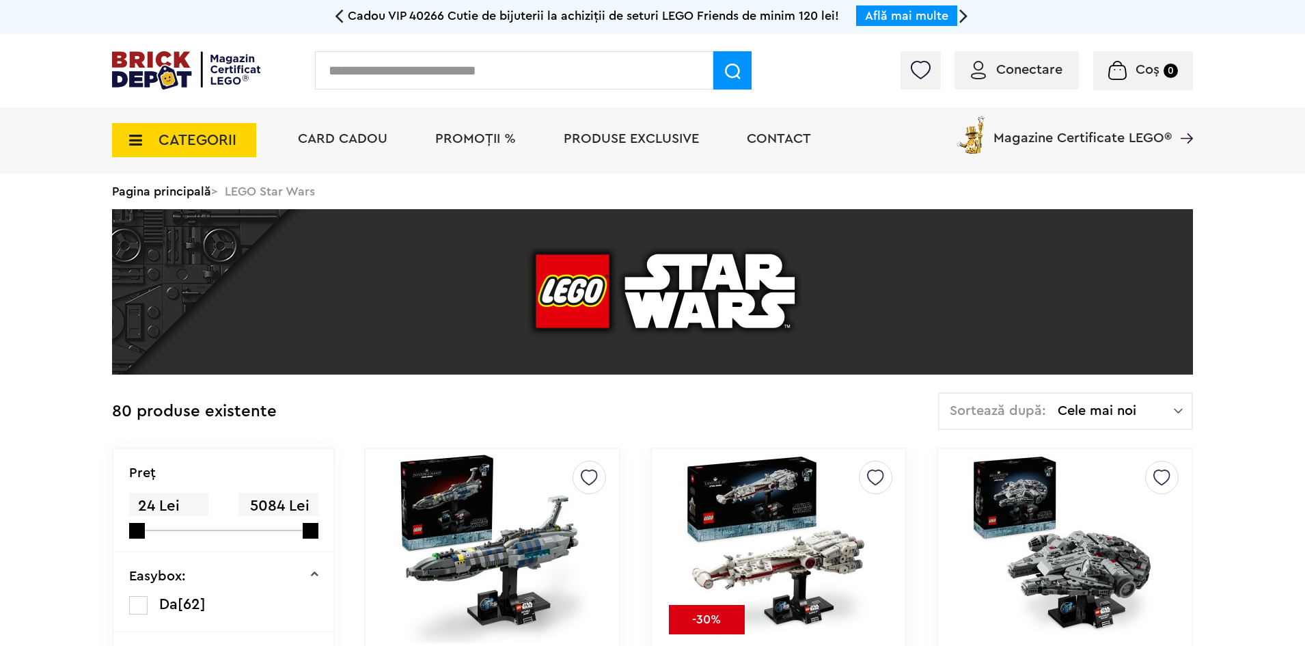
click at [161, 127] on span "CATEGORII" at bounding box center [184, 140] width 144 height 34
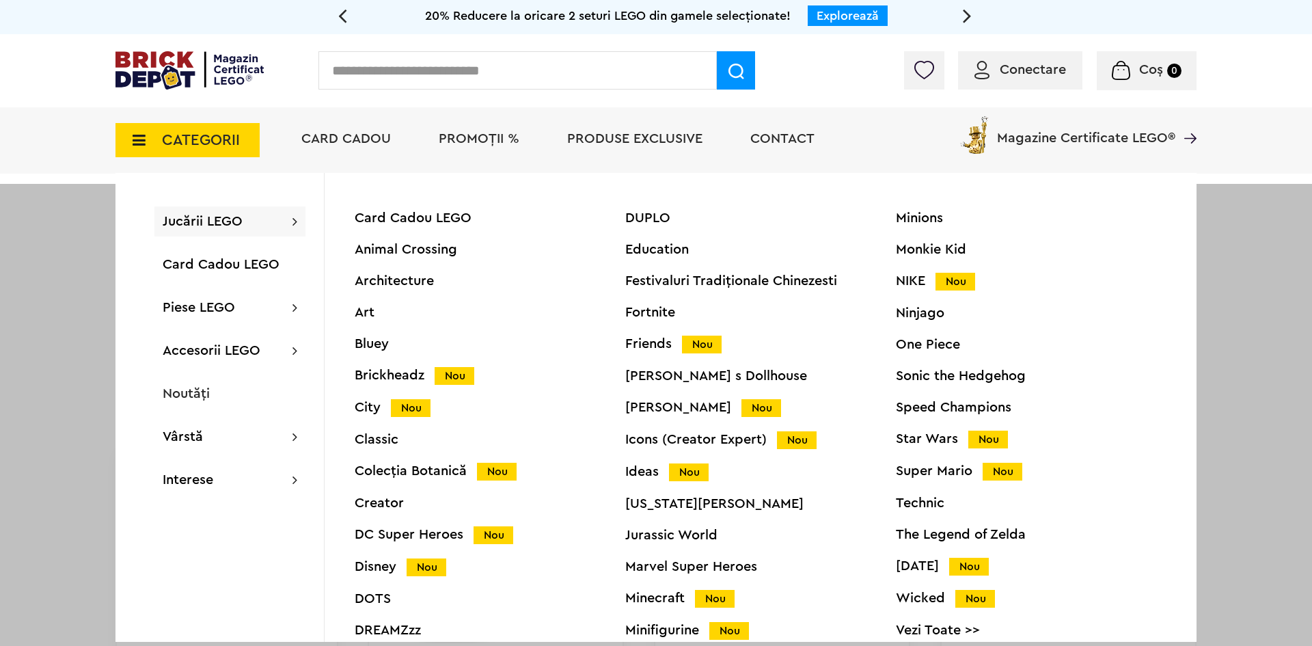
click at [899, 496] on div "Technic" at bounding box center [1031, 503] width 271 height 14
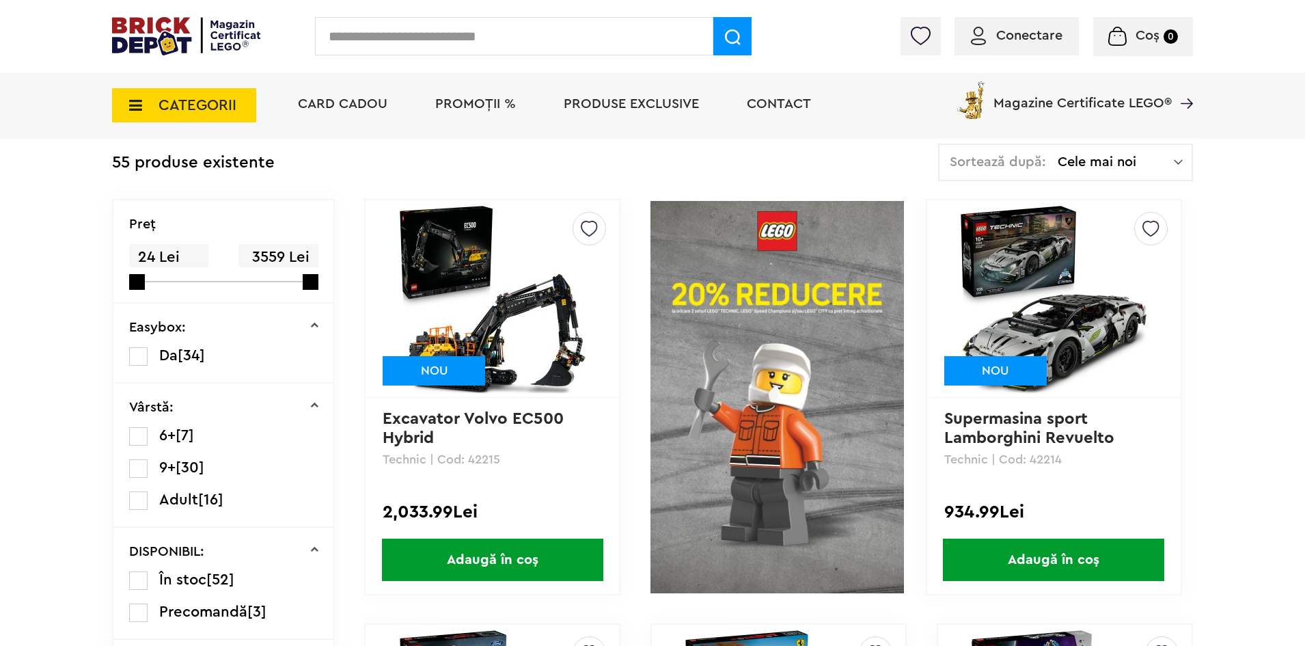
click at [988, 318] on img at bounding box center [1053, 298] width 191 height 191
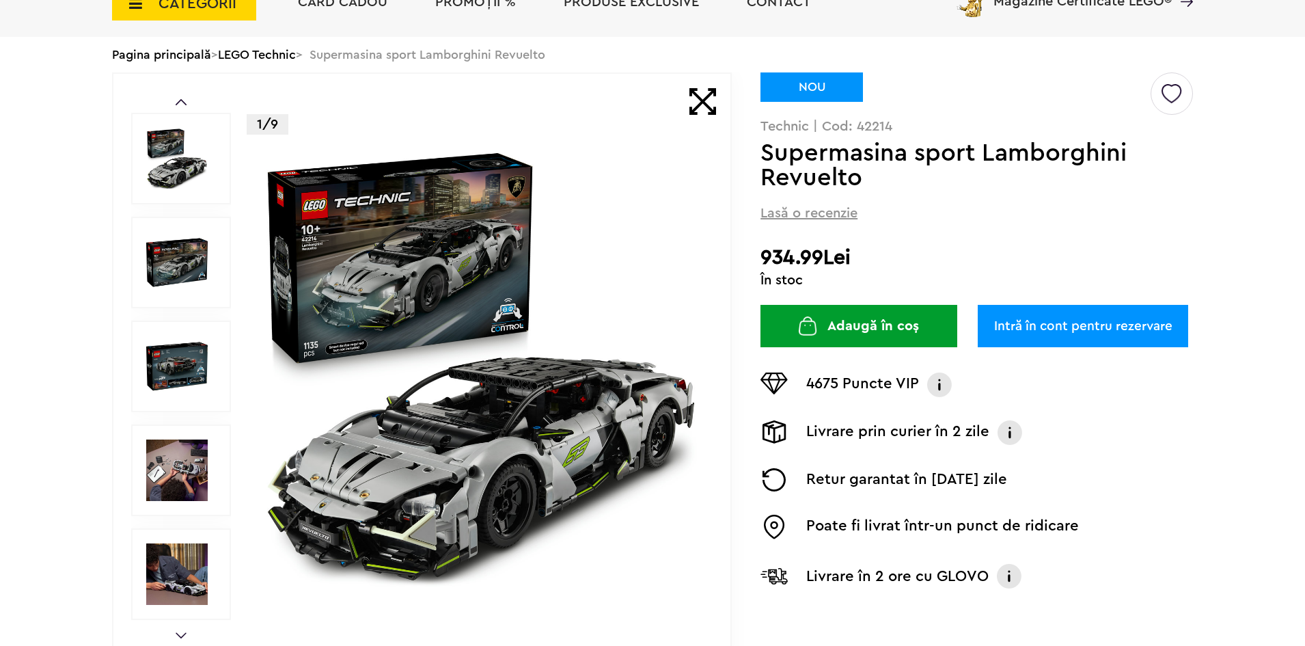
scroll to position [205, 0]
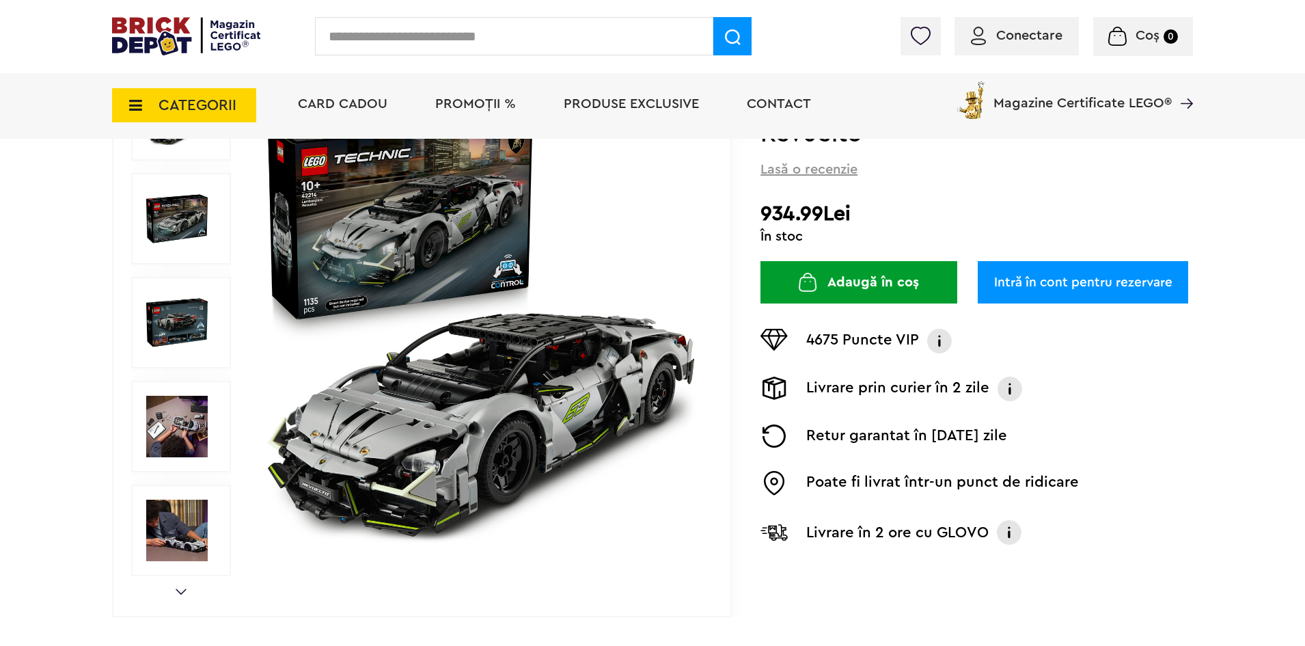
click at [179, 537] on img at bounding box center [177, 531] width 62 height 62
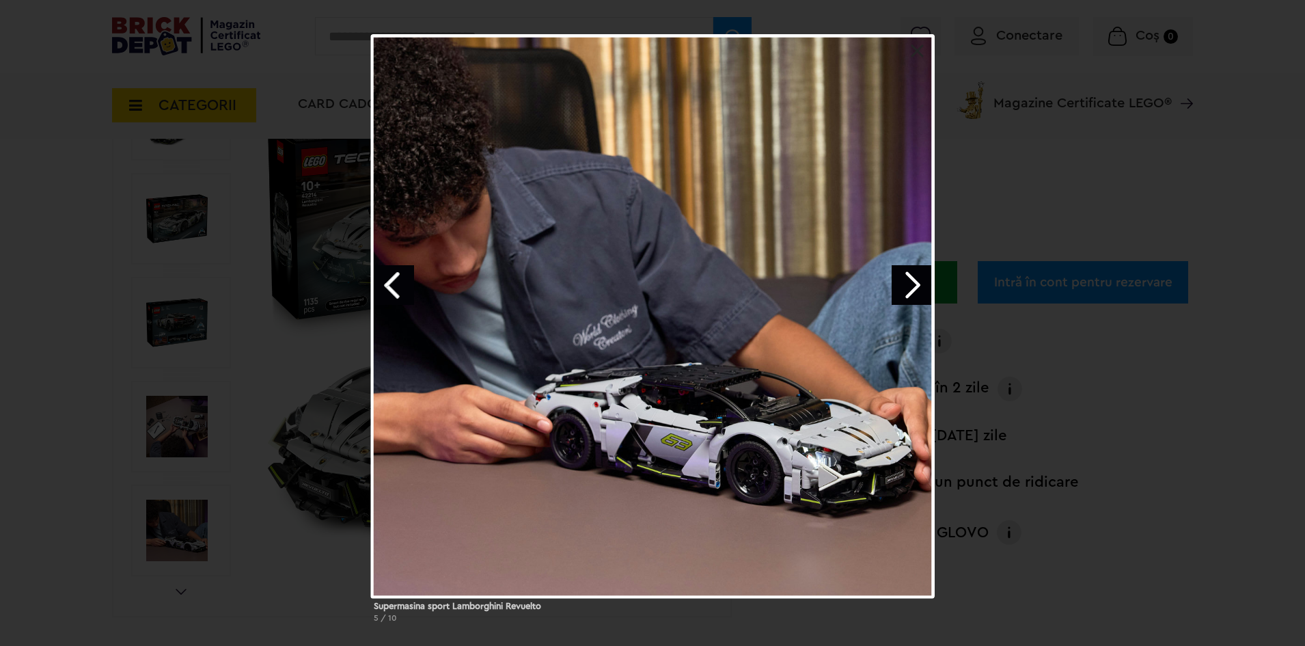
click at [890, 288] on div at bounding box center [653, 316] width 564 height 564
click at [911, 285] on link "Next image" at bounding box center [912, 285] width 40 height 40
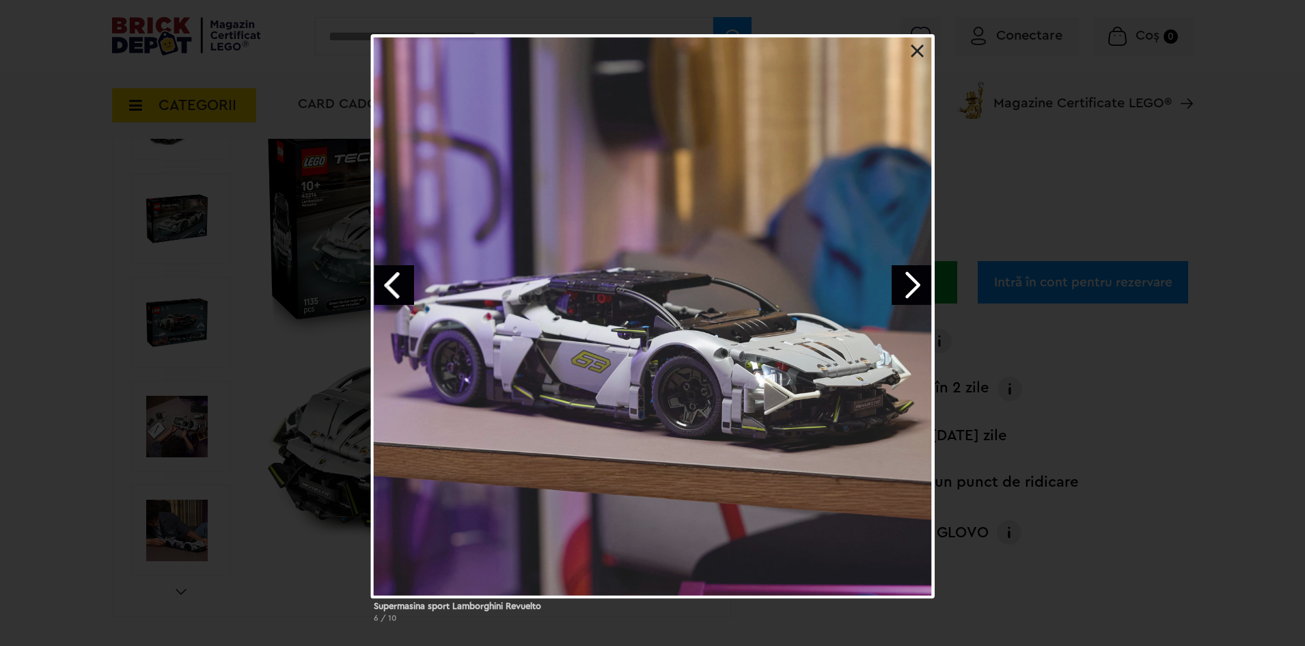
click at [911, 285] on link "Next image" at bounding box center [912, 285] width 40 height 40
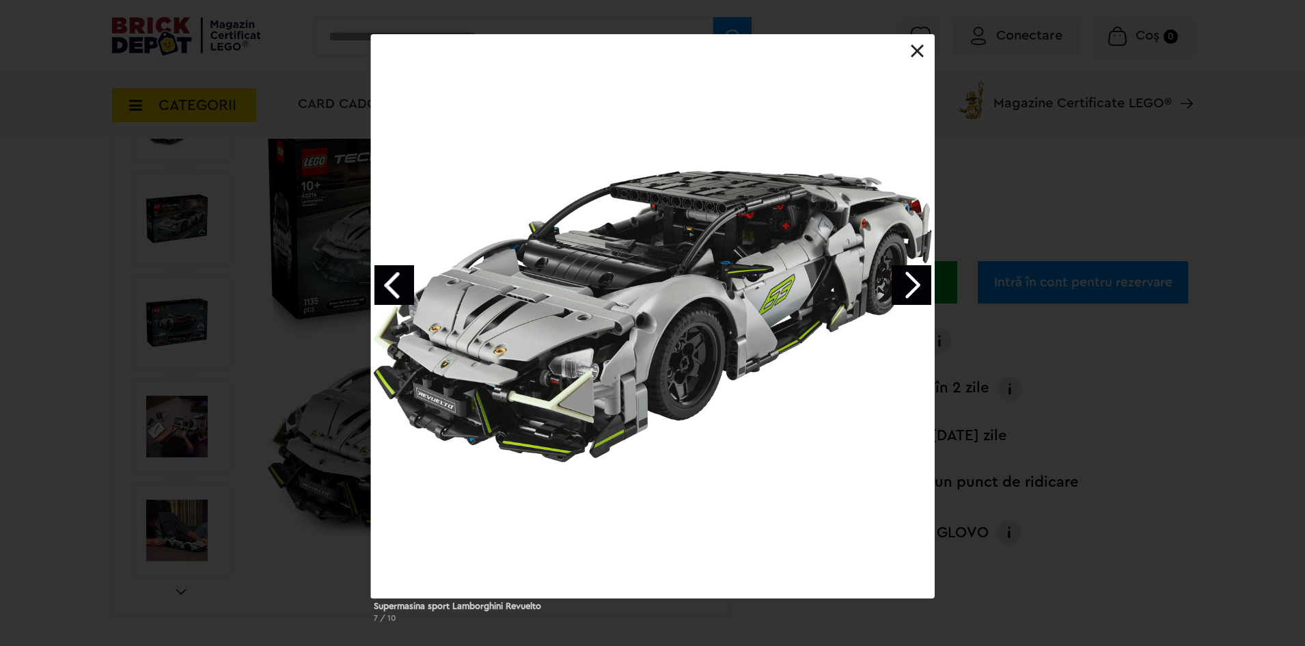
click at [911, 285] on link "Next image" at bounding box center [912, 285] width 40 height 40
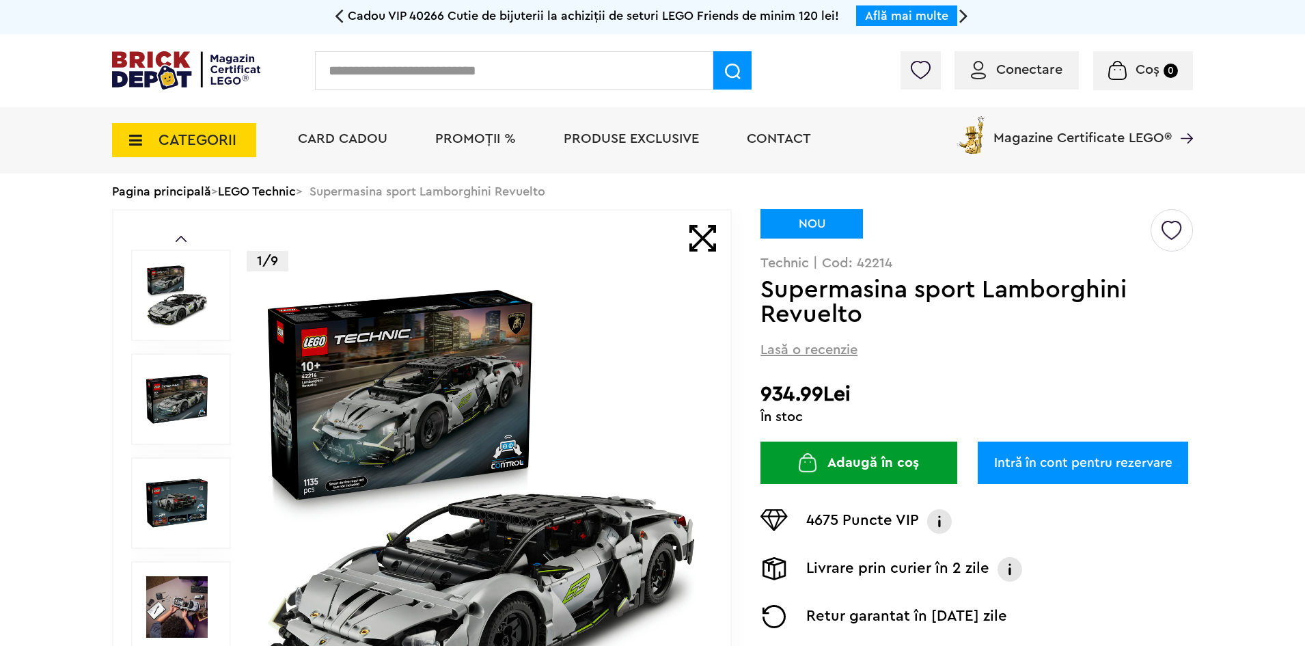
click at [157, 312] on img at bounding box center [177, 295] width 62 height 62
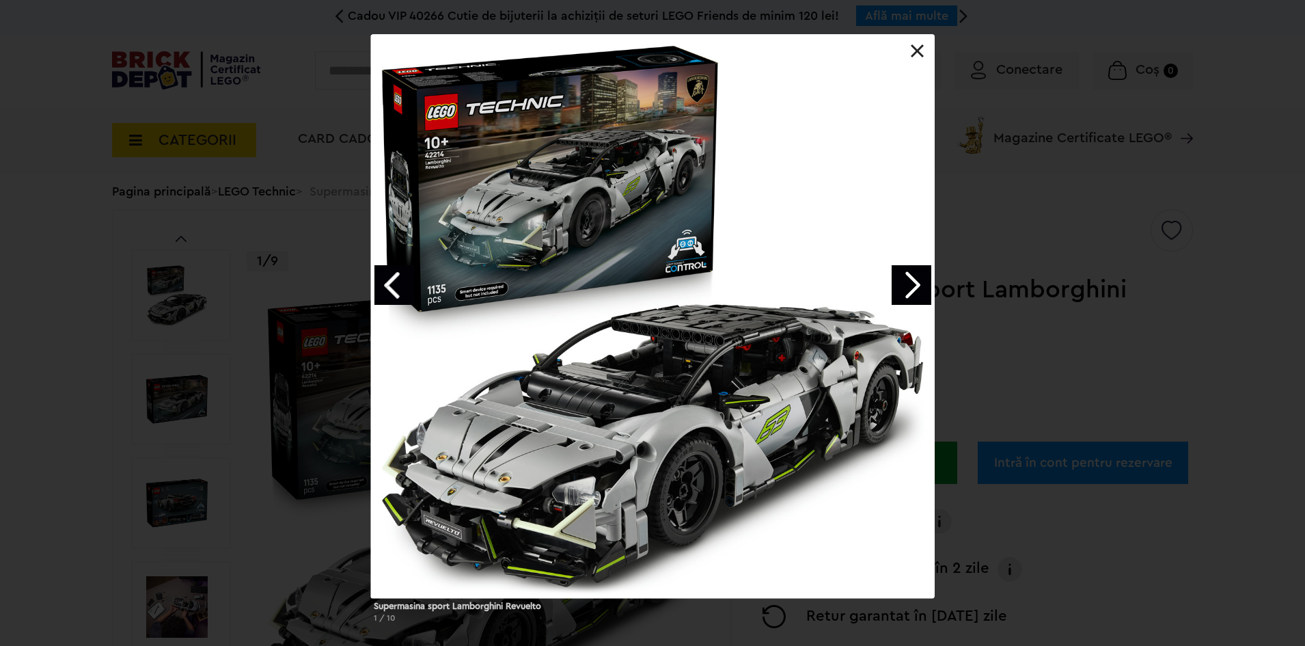
click at [914, 278] on link "Next image" at bounding box center [912, 285] width 40 height 40
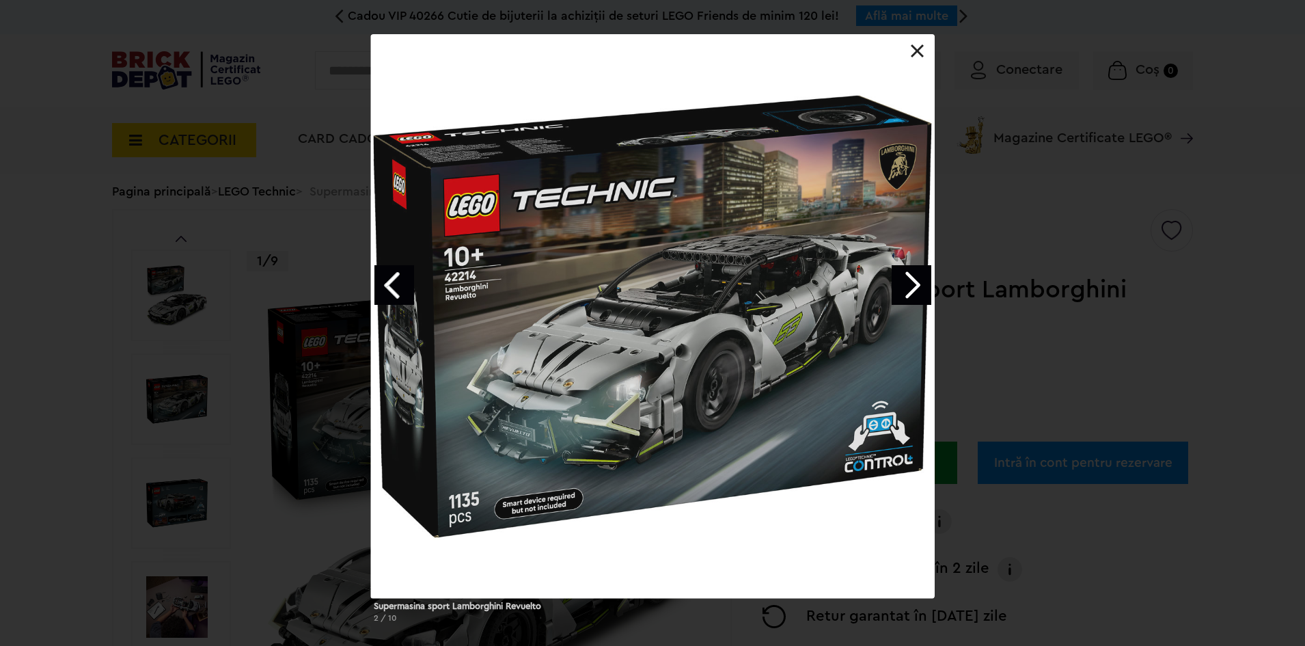
click at [915, 279] on link "Next image" at bounding box center [912, 285] width 40 height 40
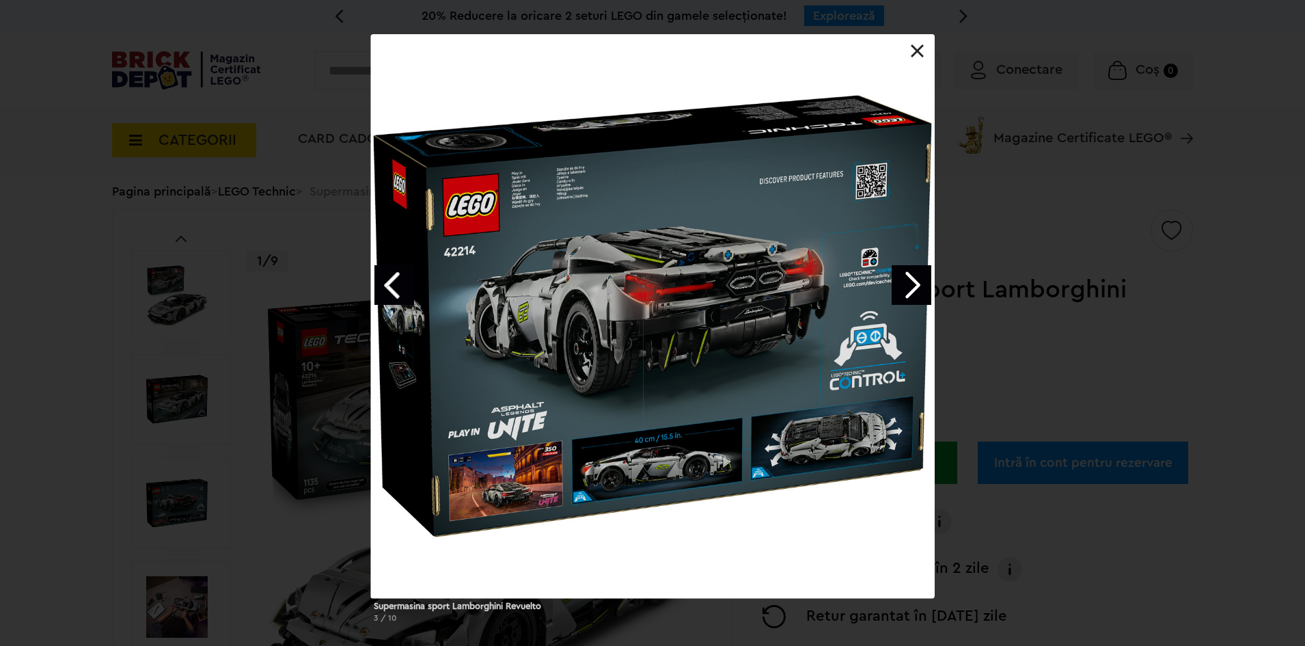
click at [915, 279] on link "Next image" at bounding box center [912, 285] width 40 height 40
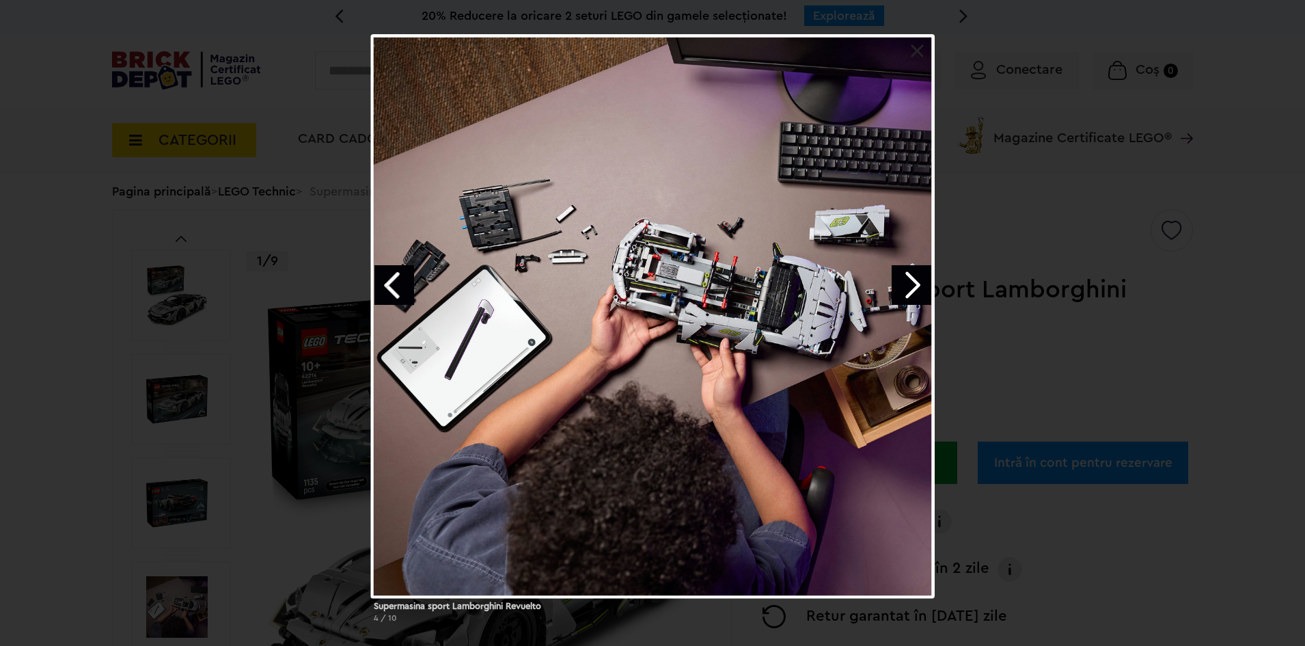
click at [915, 279] on link "Next image" at bounding box center [912, 285] width 40 height 40
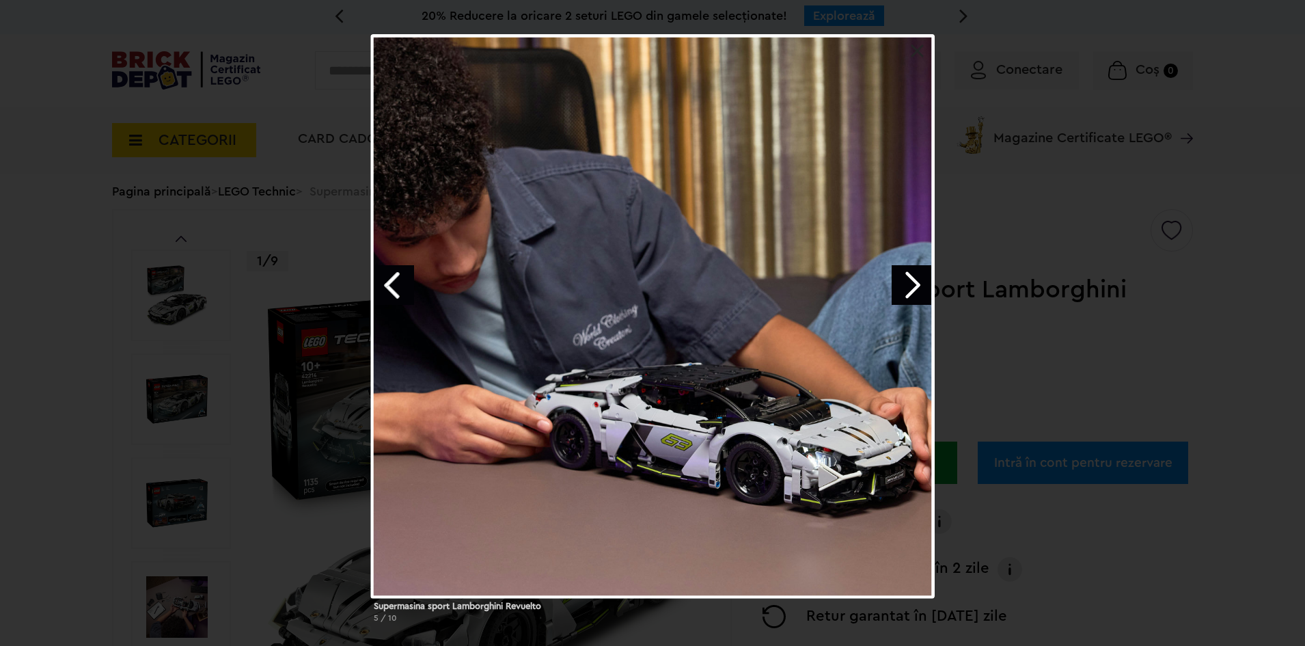
click at [387, 276] on link "Previous image" at bounding box center [394, 285] width 40 height 40
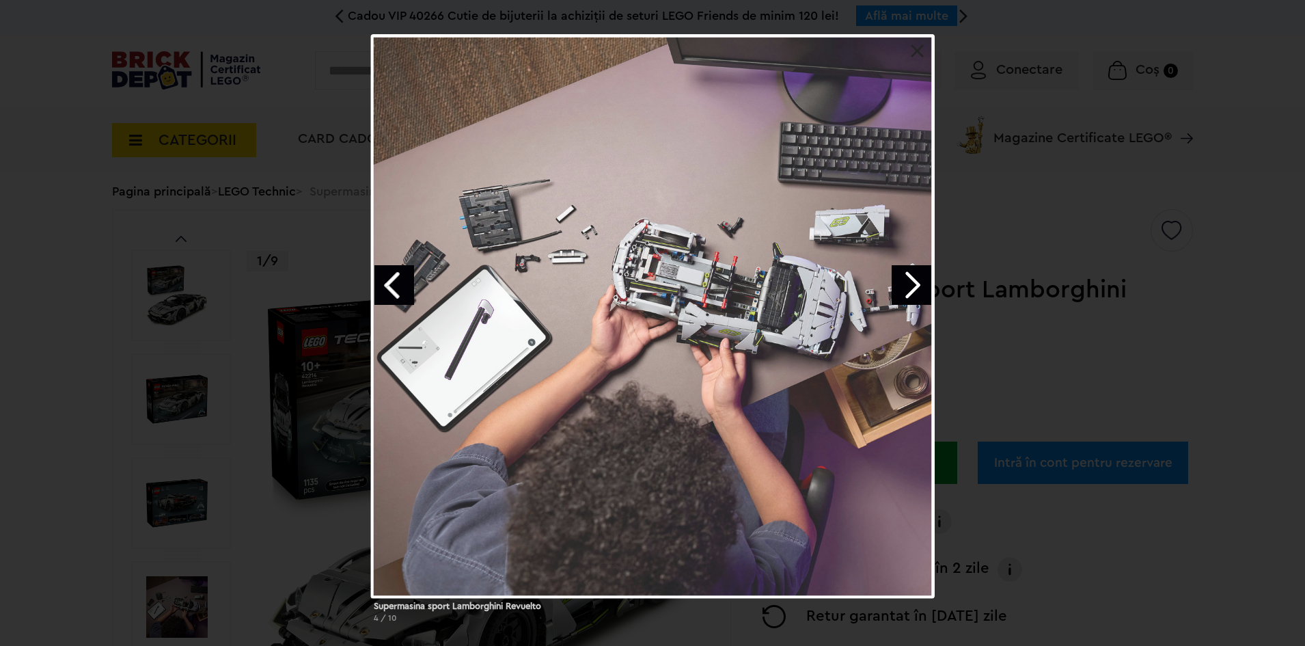
click at [387, 276] on link "Previous image" at bounding box center [394, 285] width 40 height 40
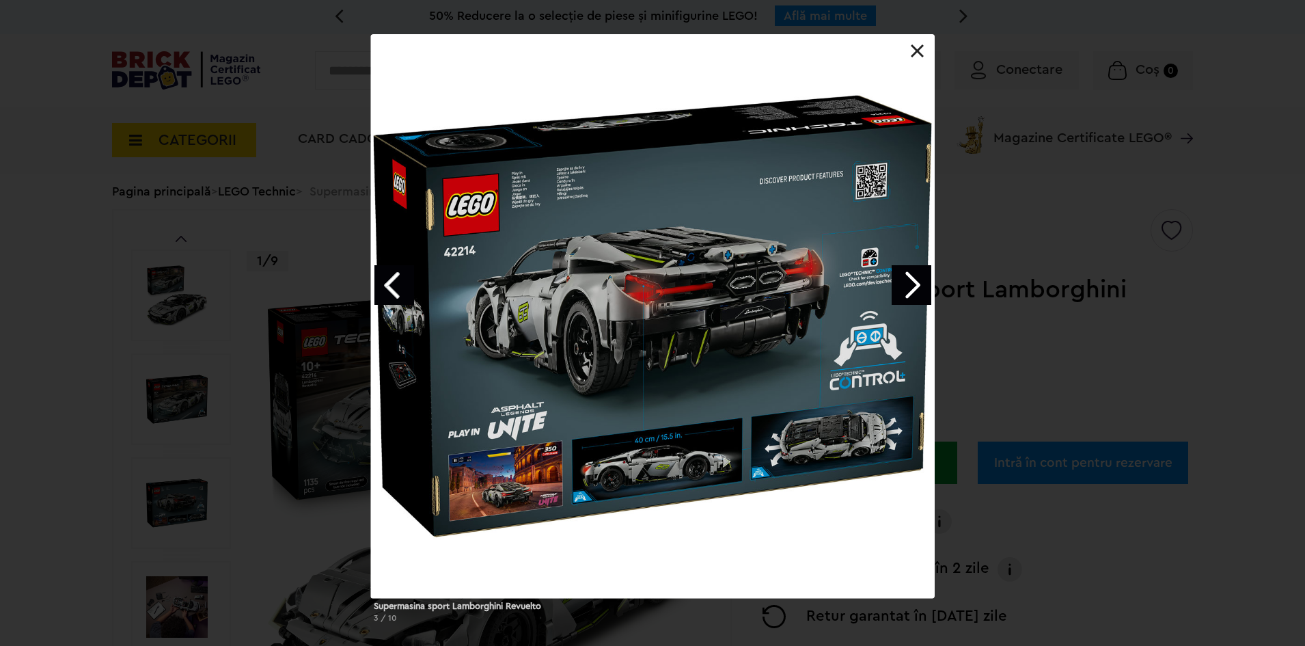
click at [905, 284] on link "Next image" at bounding box center [912, 285] width 40 height 40
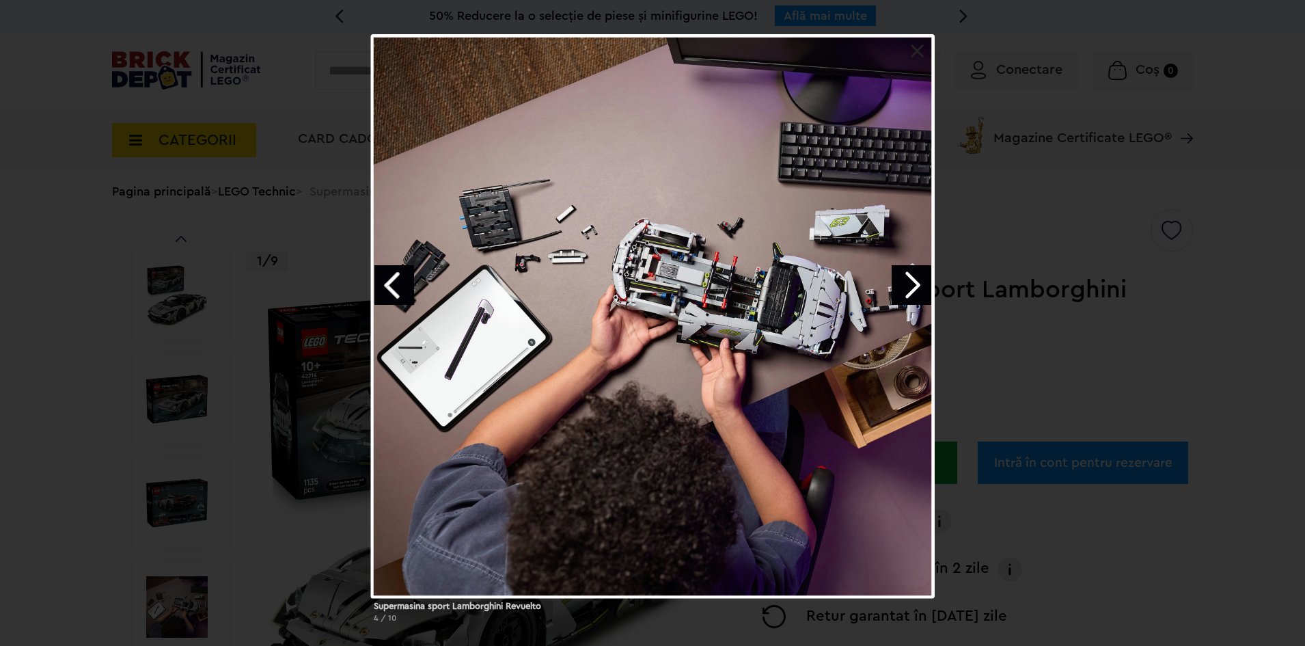
click at [905, 284] on link "Next image" at bounding box center [912, 285] width 40 height 40
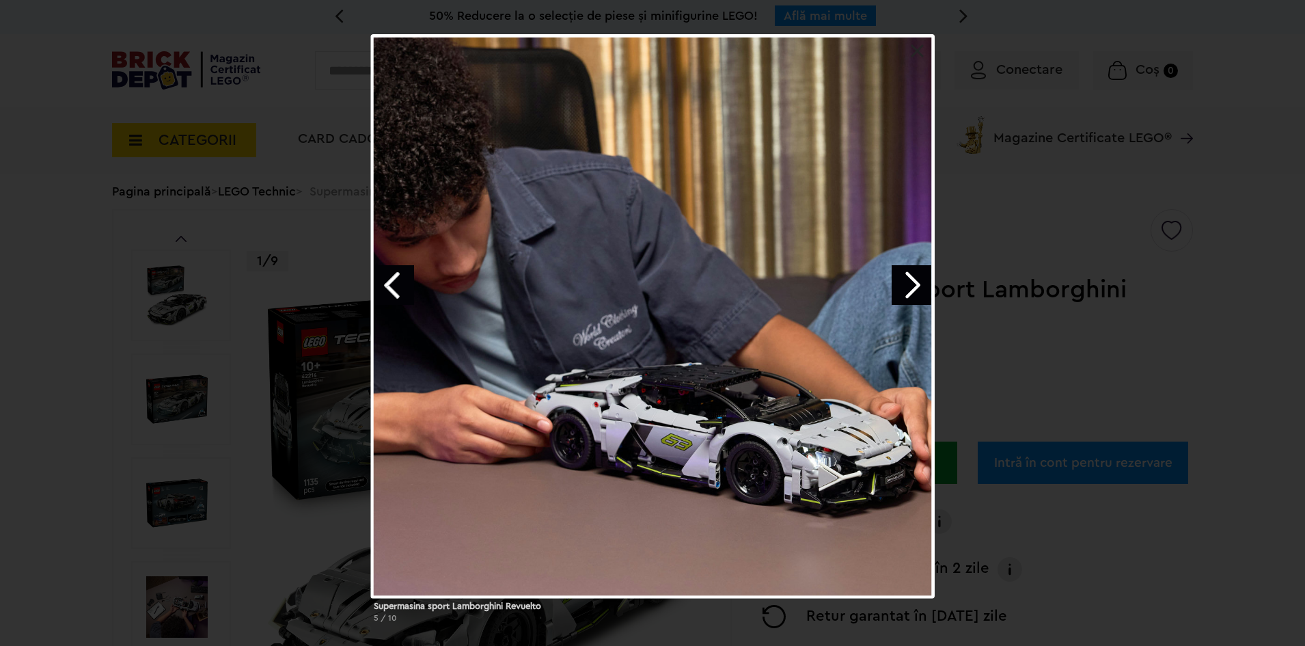
click at [905, 284] on link "Next image" at bounding box center [912, 285] width 40 height 40
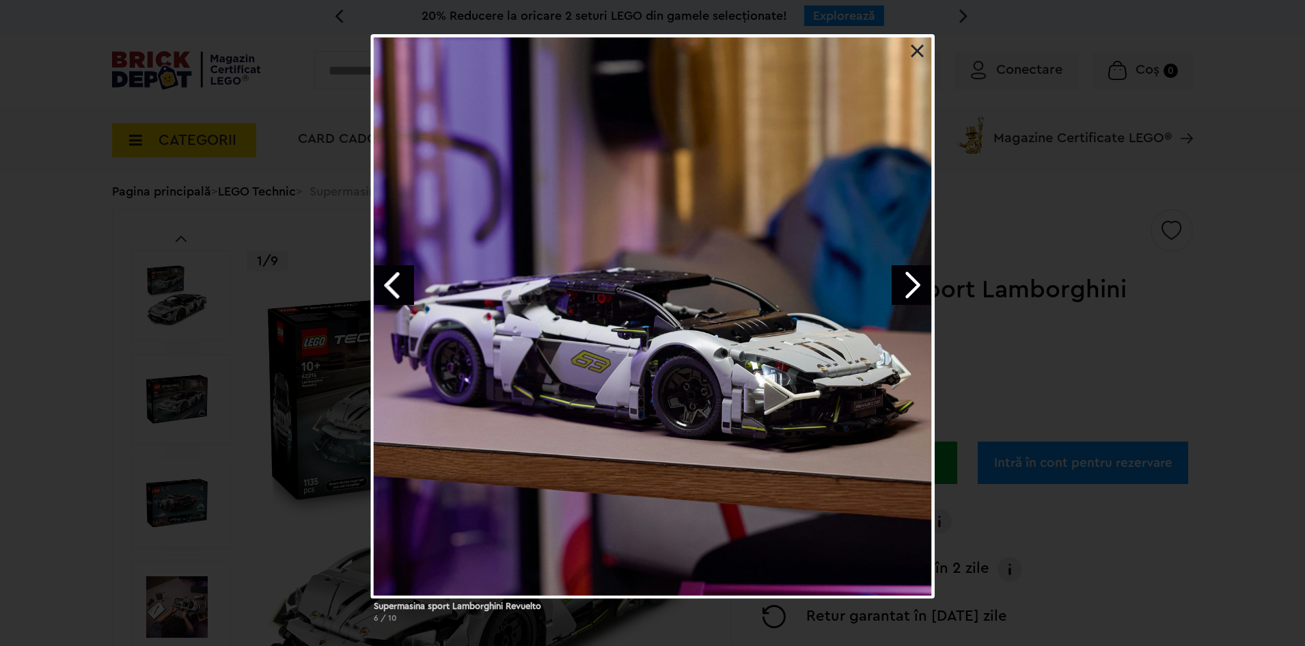
click at [905, 284] on link "Next image" at bounding box center [912, 285] width 40 height 40
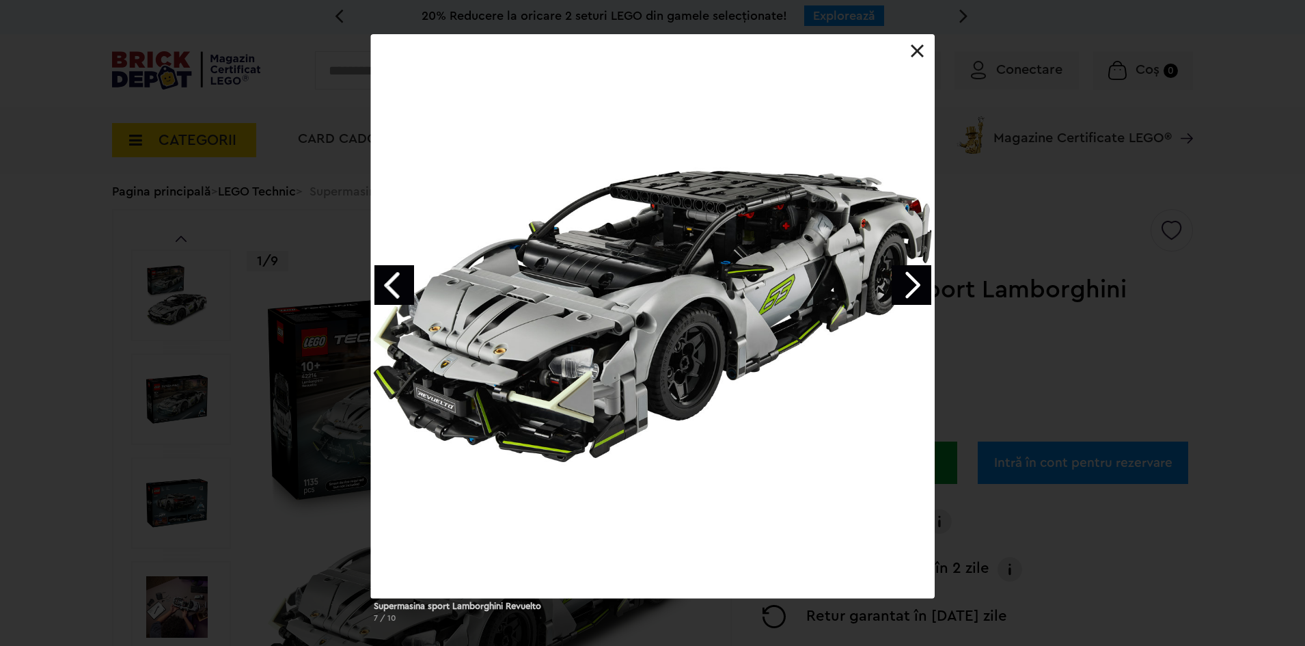
click at [905, 284] on link "Next image" at bounding box center [912, 285] width 40 height 40
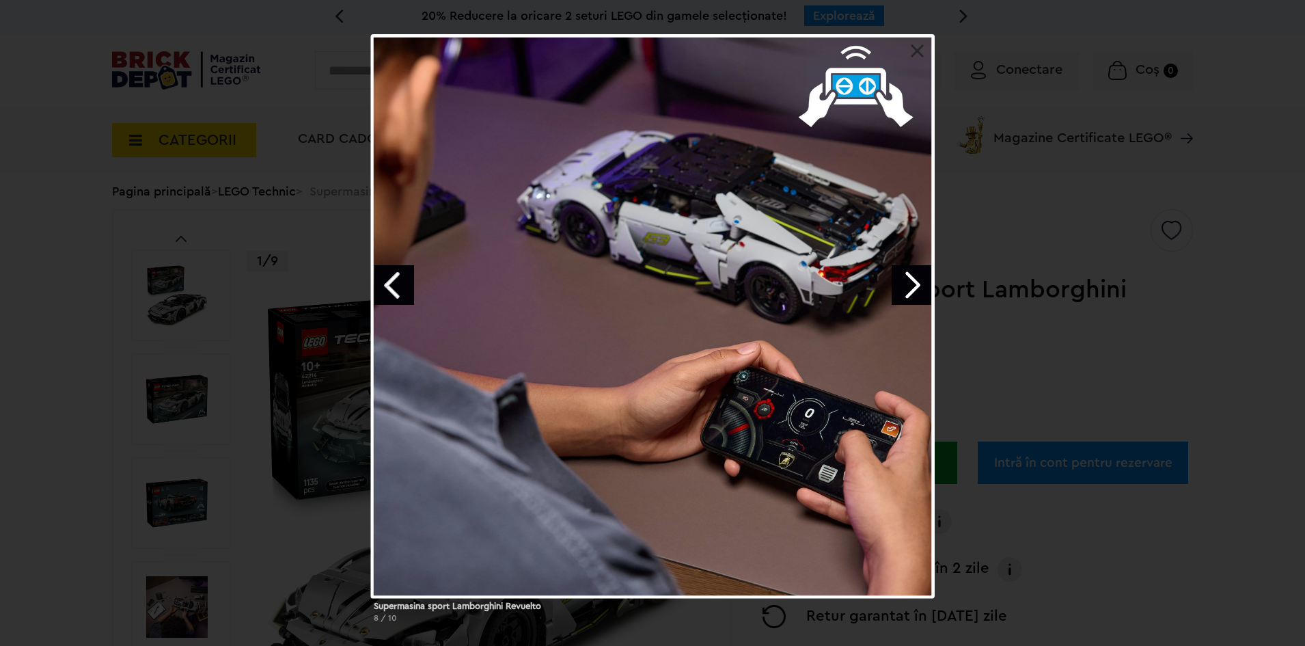
click at [905, 284] on link "Next image" at bounding box center [912, 285] width 40 height 40
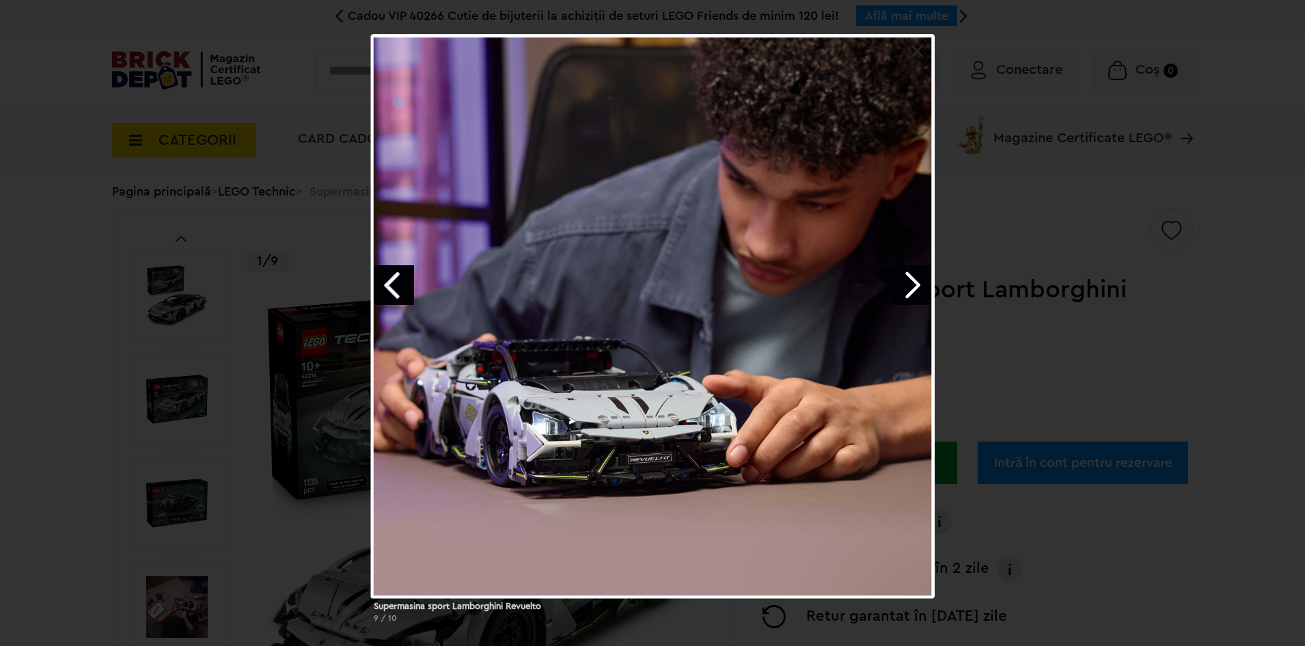
click at [905, 284] on link "Next image" at bounding box center [912, 285] width 40 height 40
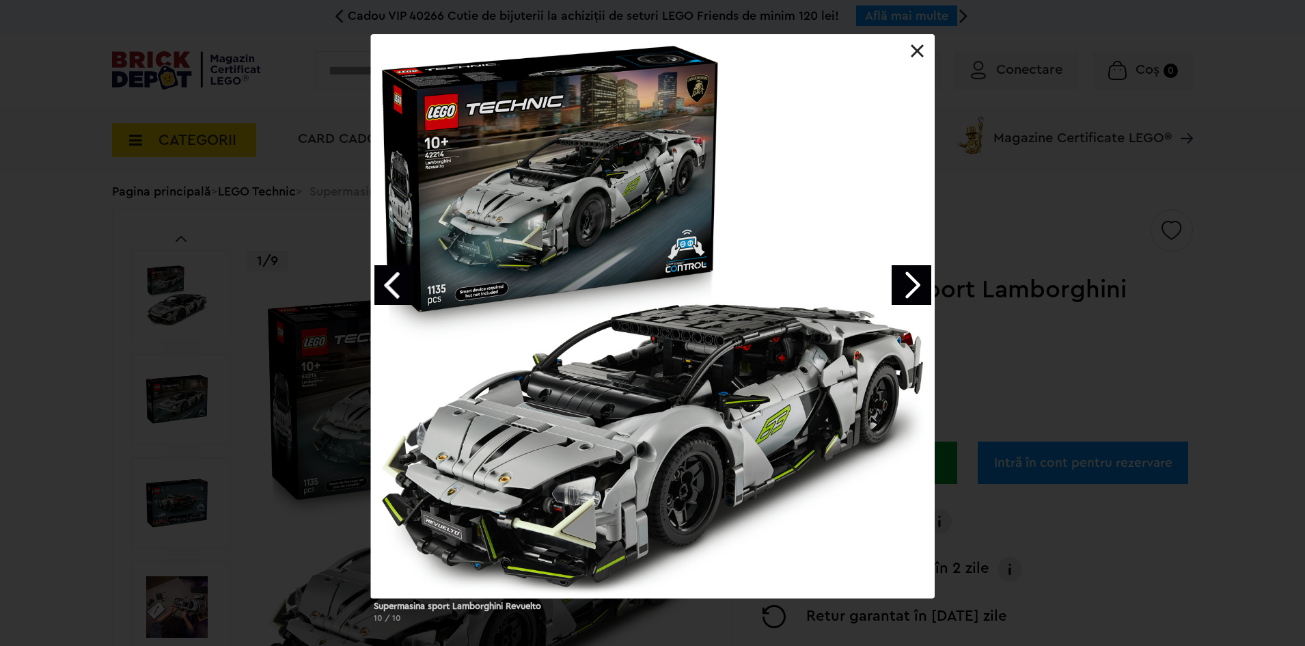
click at [905, 284] on link "Next image" at bounding box center [912, 285] width 40 height 40
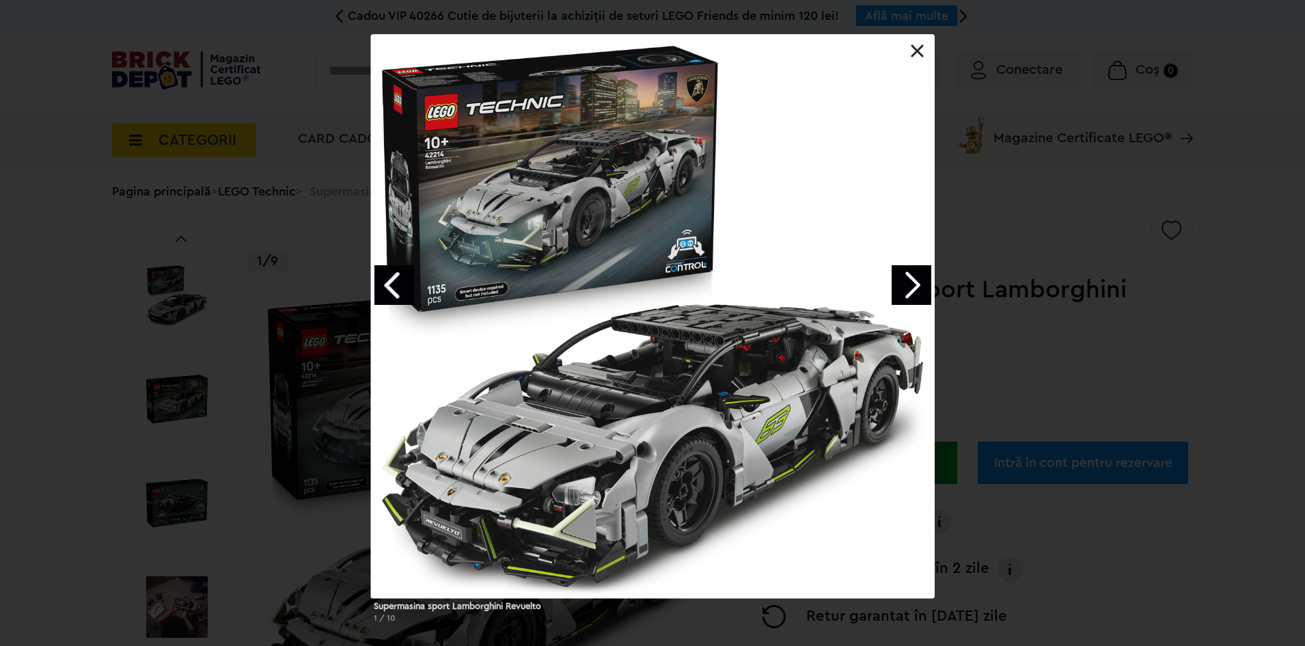
click at [905, 284] on link "Next image" at bounding box center [912, 285] width 40 height 40
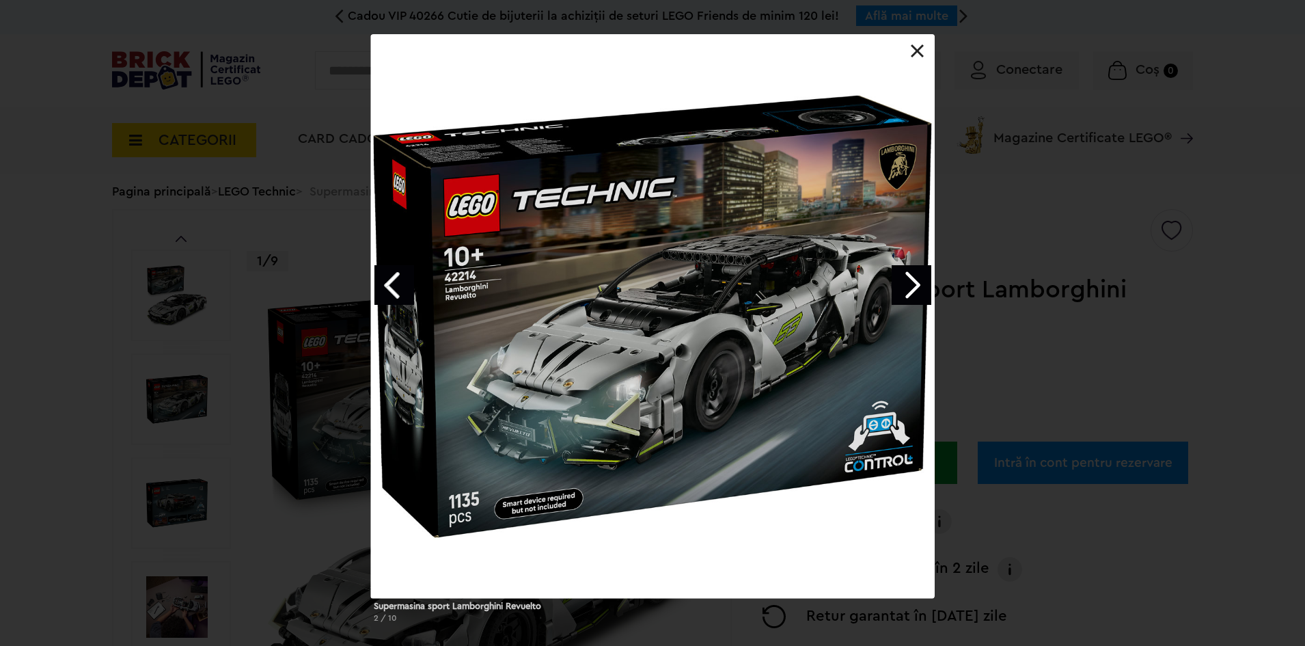
click at [907, 284] on link "Next image" at bounding box center [912, 285] width 40 height 40
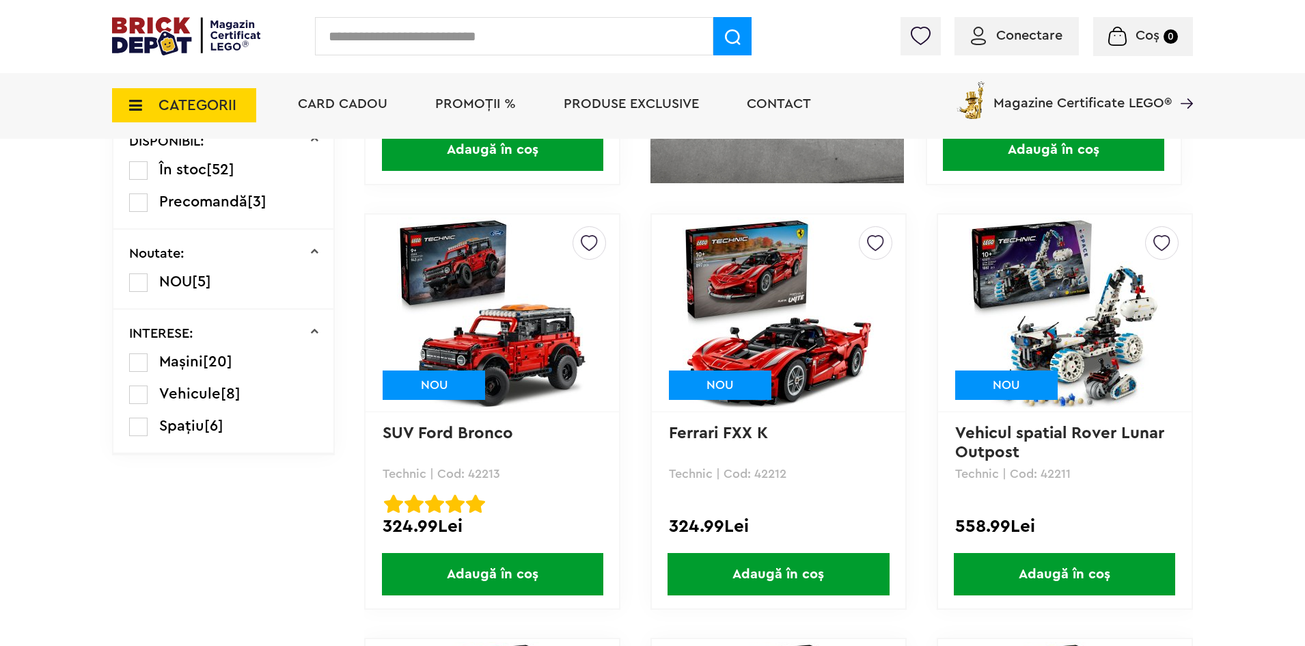
scroll to position [1025, 0]
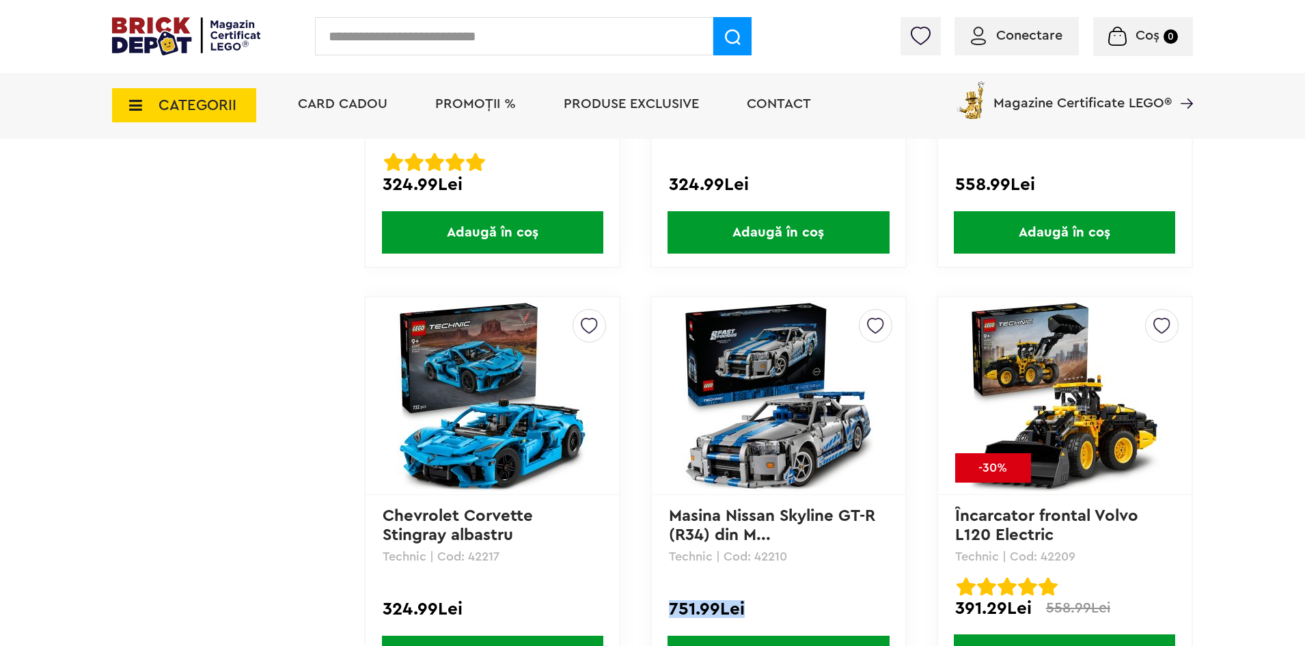
drag, startPoint x: 670, startPoint y: 608, endPoint x: 769, endPoint y: 609, distance: 99.8
click at [770, 609] on div "751.99Lei" at bounding box center [778, 609] width 219 height 18
click at [769, 609] on div "751.99Lei" at bounding box center [778, 609] width 219 height 18
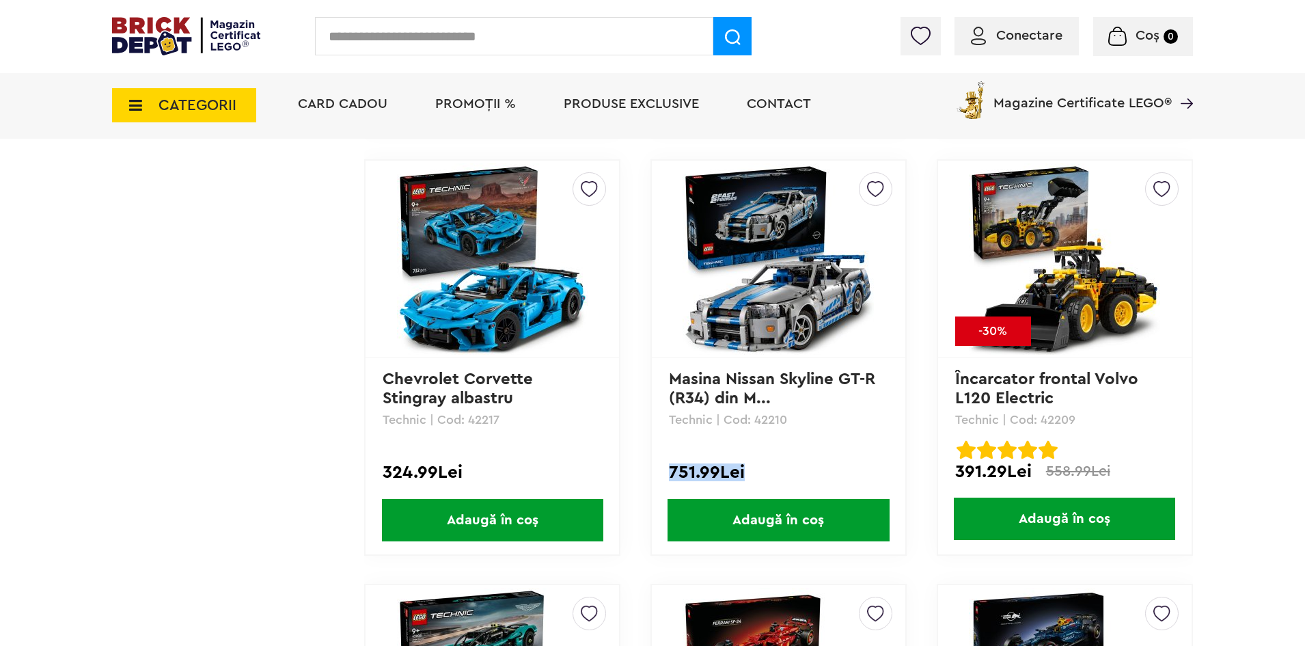
drag, startPoint x: 673, startPoint y: 469, endPoint x: 764, endPoint y: 465, distance: 90.9
click at [762, 464] on div "751.99Lei" at bounding box center [778, 472] width 219 height 18
click at [824, 471] on div "751.99Lei" at bounding box center [778, 472] width 219 height 18
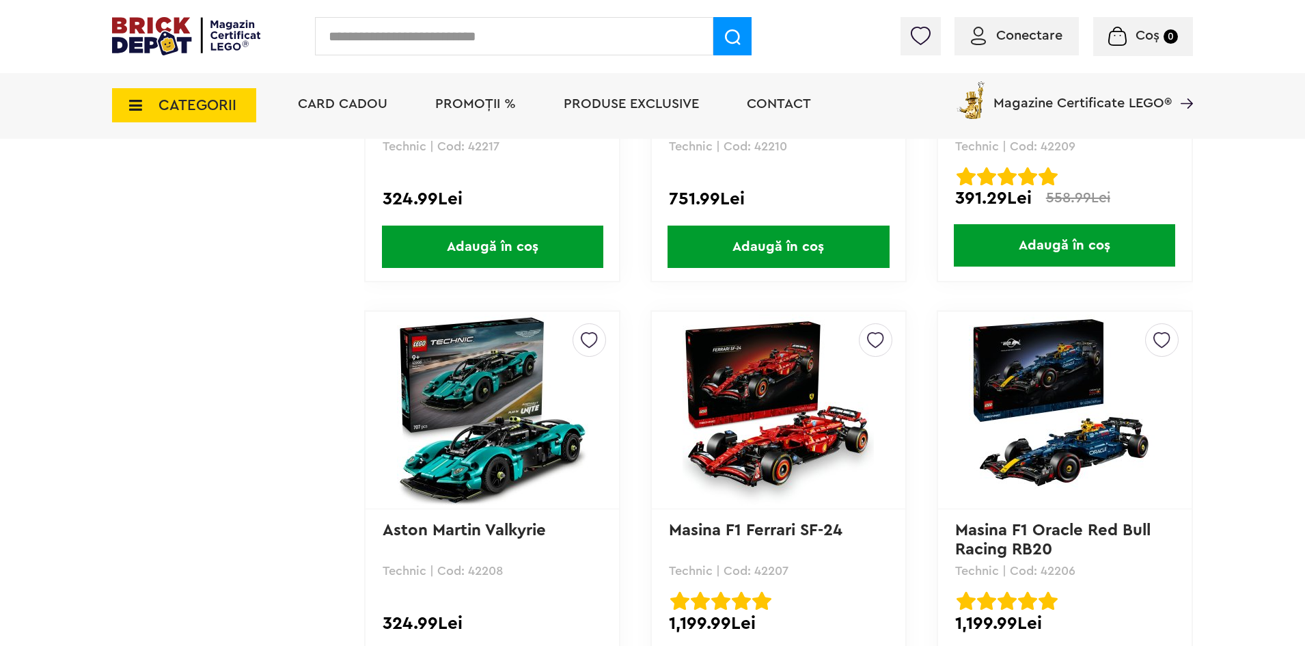
scroll to position [1230, 0]
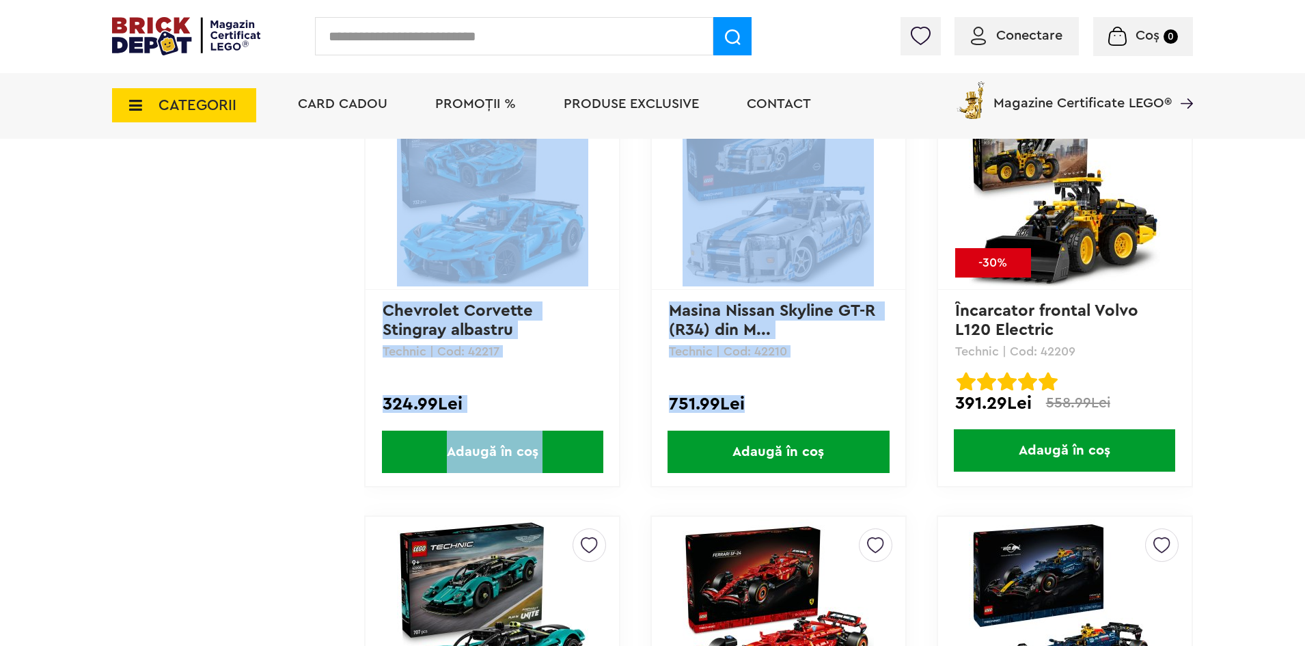
drag, startPoint x: 750, startPoint y: 409, endPoint x: 626, endPoint y: 413, distance: 123.8
click at [773, 407] on div "751.99Lei" at bounding box center [778, 404] width 219 height 18
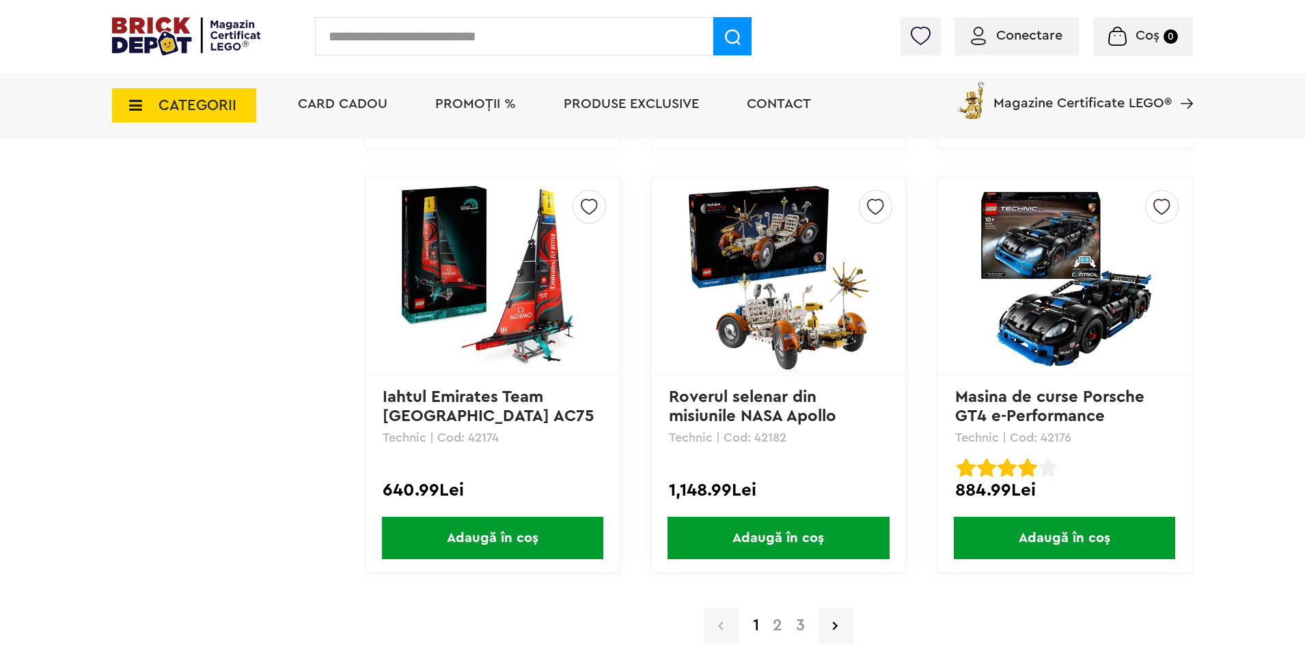
scroll to position [3758, 0]
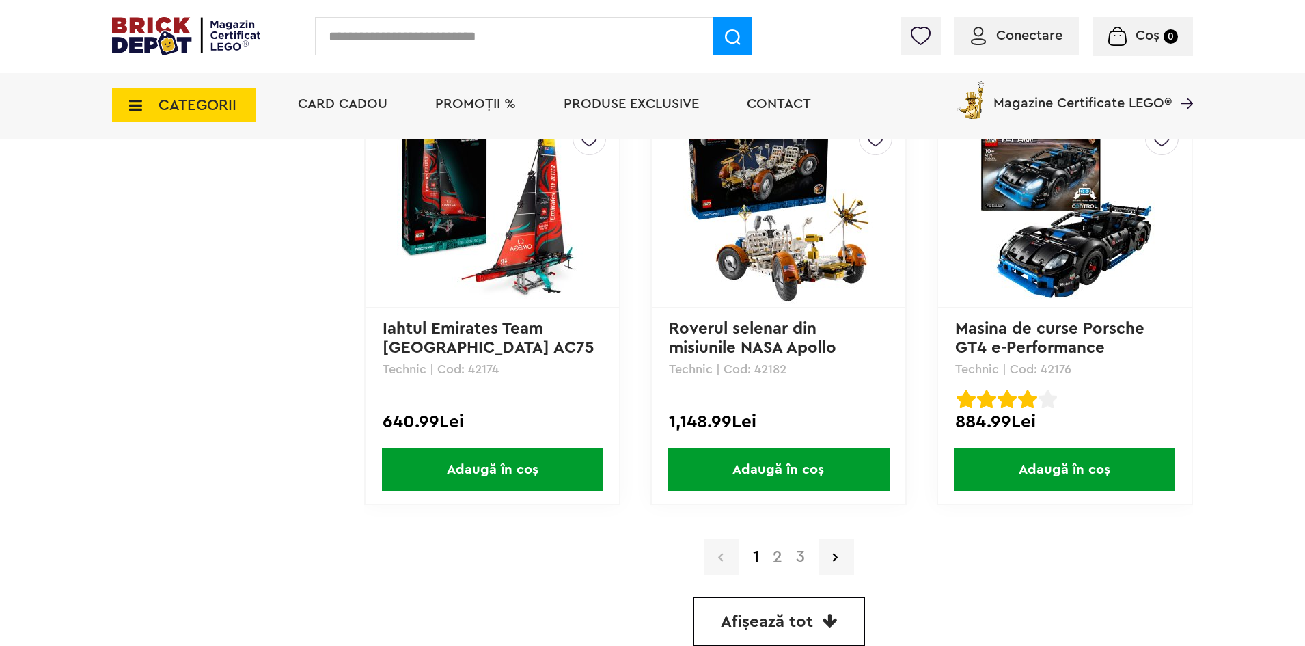
click at [774, 562] on link "2" at bounding box center [777, 557] width 23 height 16
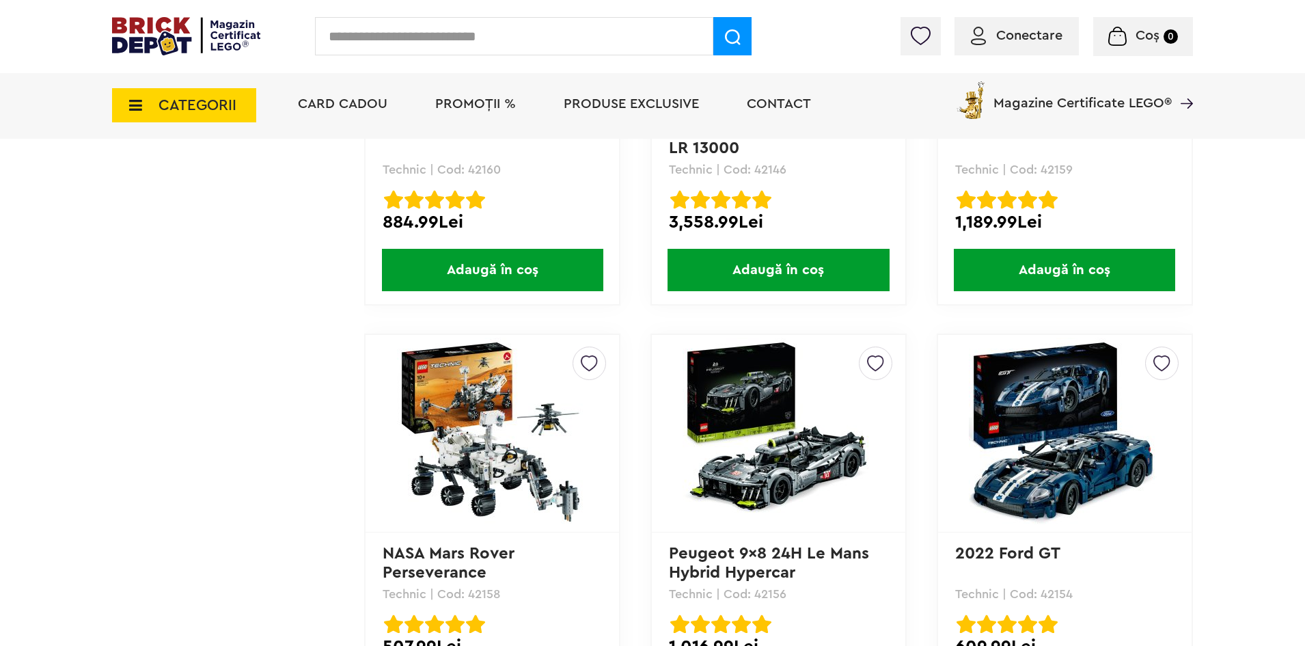
scroll to position [3178, 0]
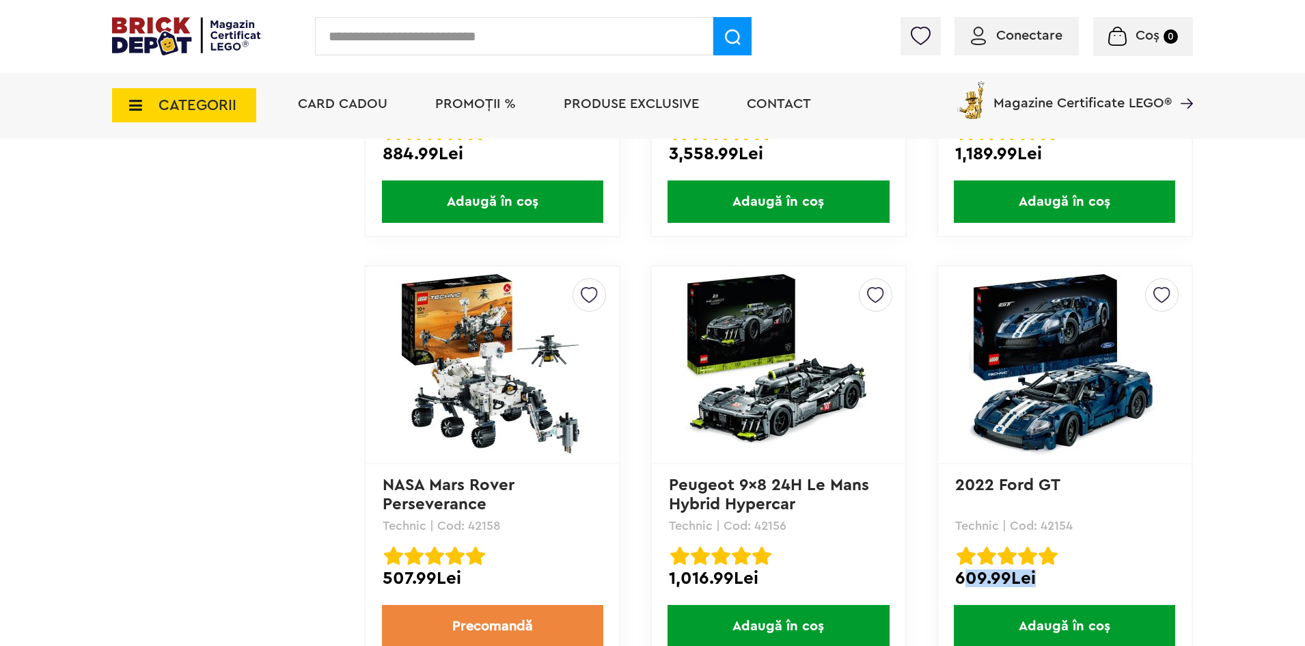
drag, startPoint x: 961, startPoint y: 579, endPoint x: 1045, endPoint y: 575, distance: 84.2
click at [1045, 575] on div "609.99Lei" at bounding box center [1064, 578] width 219 height 18
drag, startPoint x: 1028, startPoint y: 577, endPoint x: 958, endPoint y: 586, distance: 70.3
click at [958, 586] on div "609.99Lei" at bounding box center [1064, 578] width 219 height 18
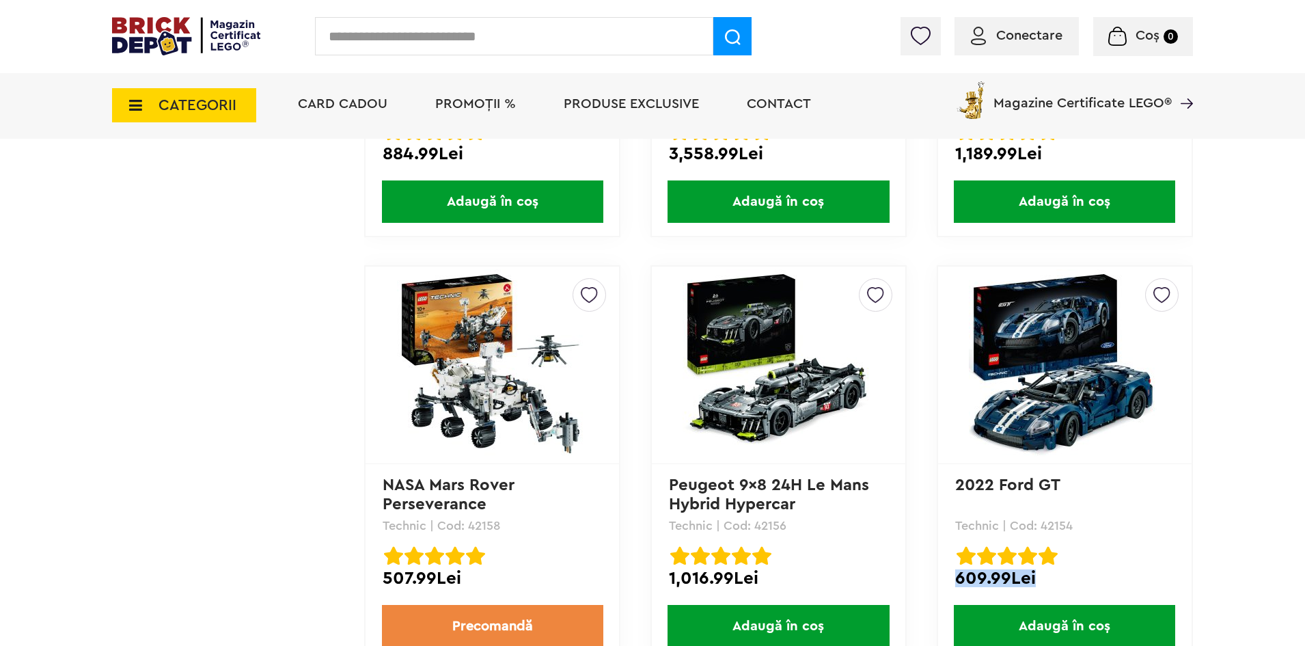
click at [1052, 581] on div "609.99Lei" at bounding box center [1064, 578] width 219 height 18
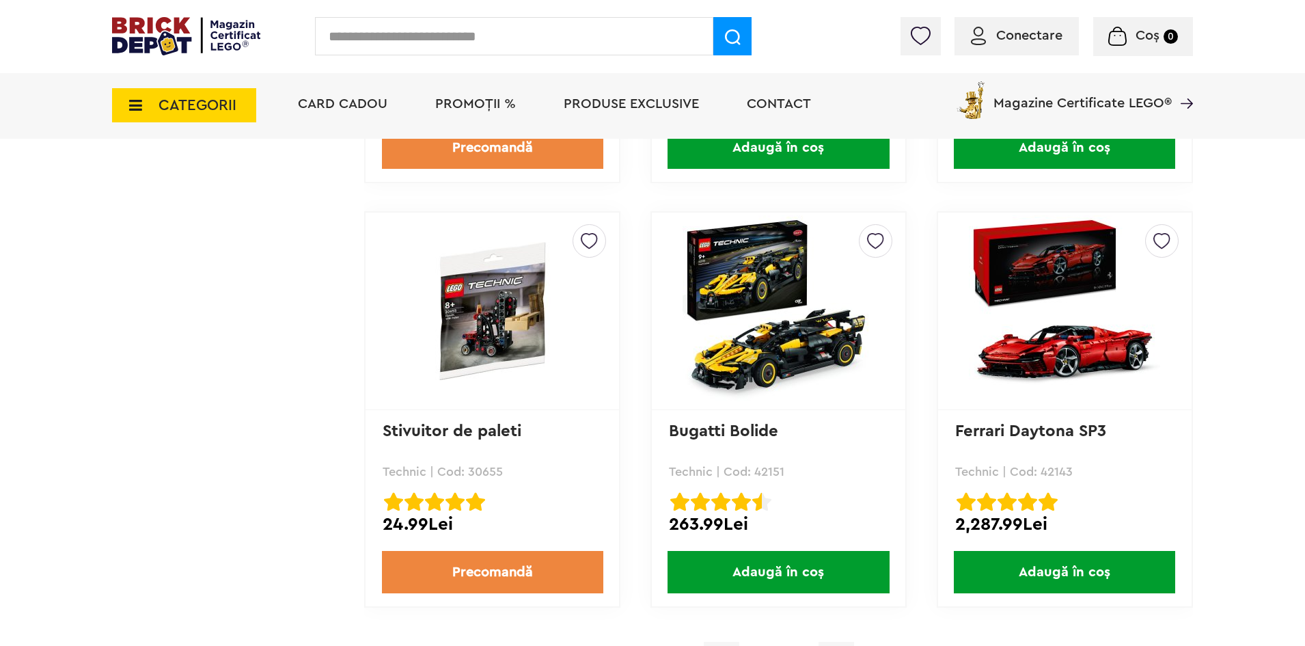
scroll to position [3793, 0]
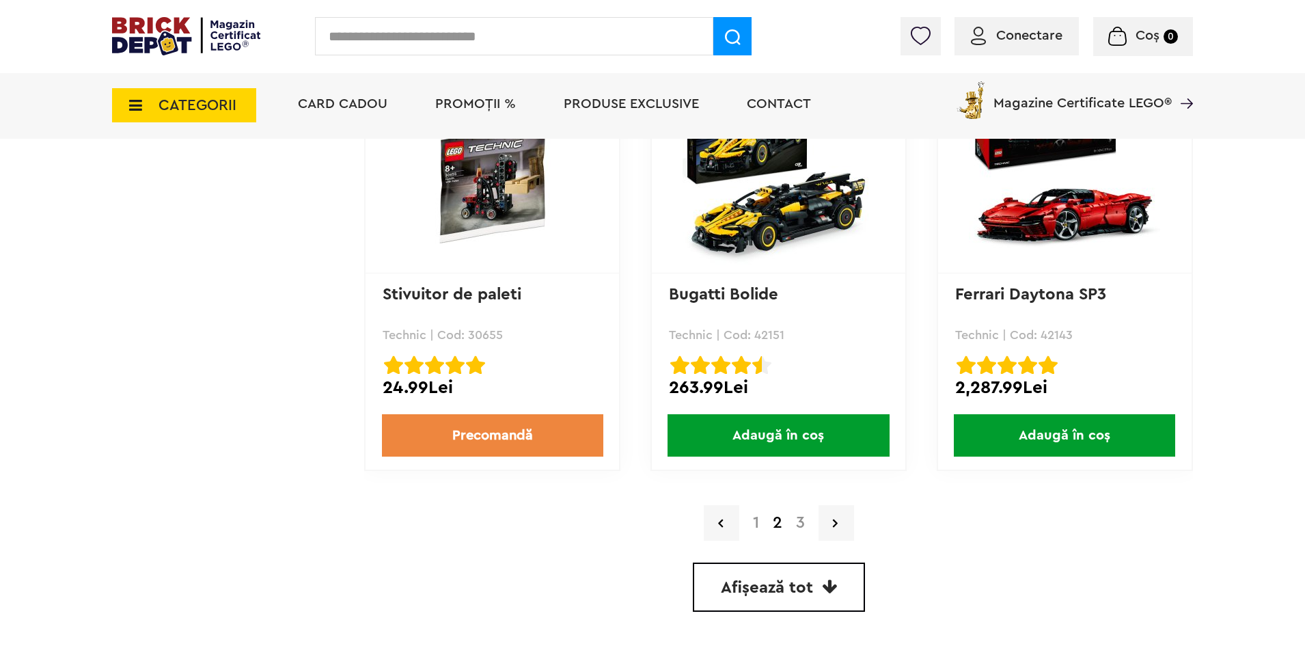
click at [796, 524] on link "3" at bounding box center [800, 523] width 23 height 16
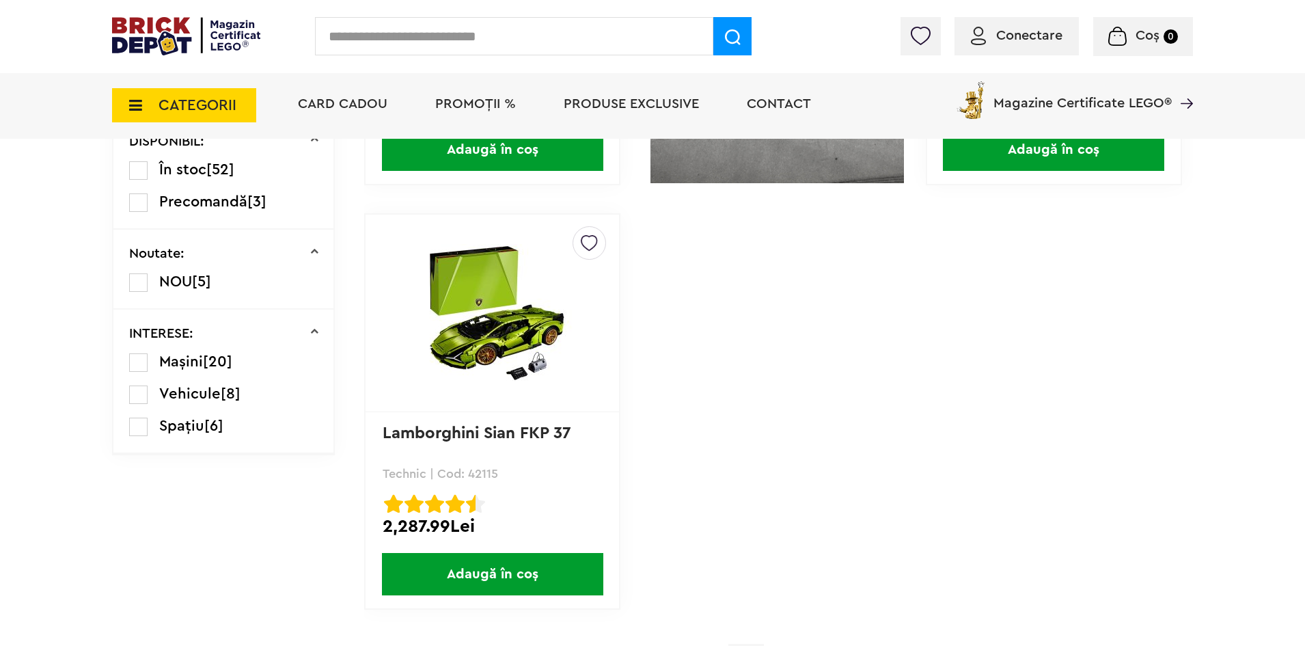
scroll to position [888, 0]
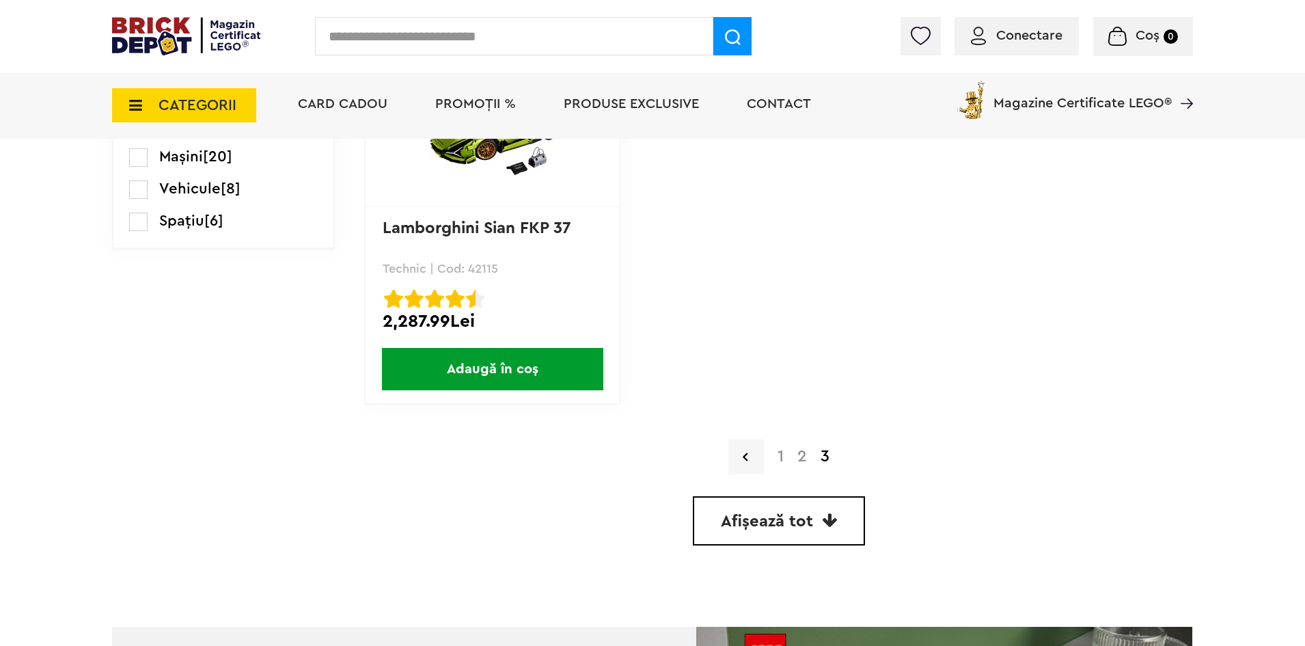
click at [806, 474] on div "Creează o listă nouă McLaren Formula 1 Technic | Cod: 42141 McLaren Formula 1 R…" at bounding box center [778, 64] width 829 height 961
click at [805, 463] on link "2" at bounding box center [802, 456] width 23 height 16
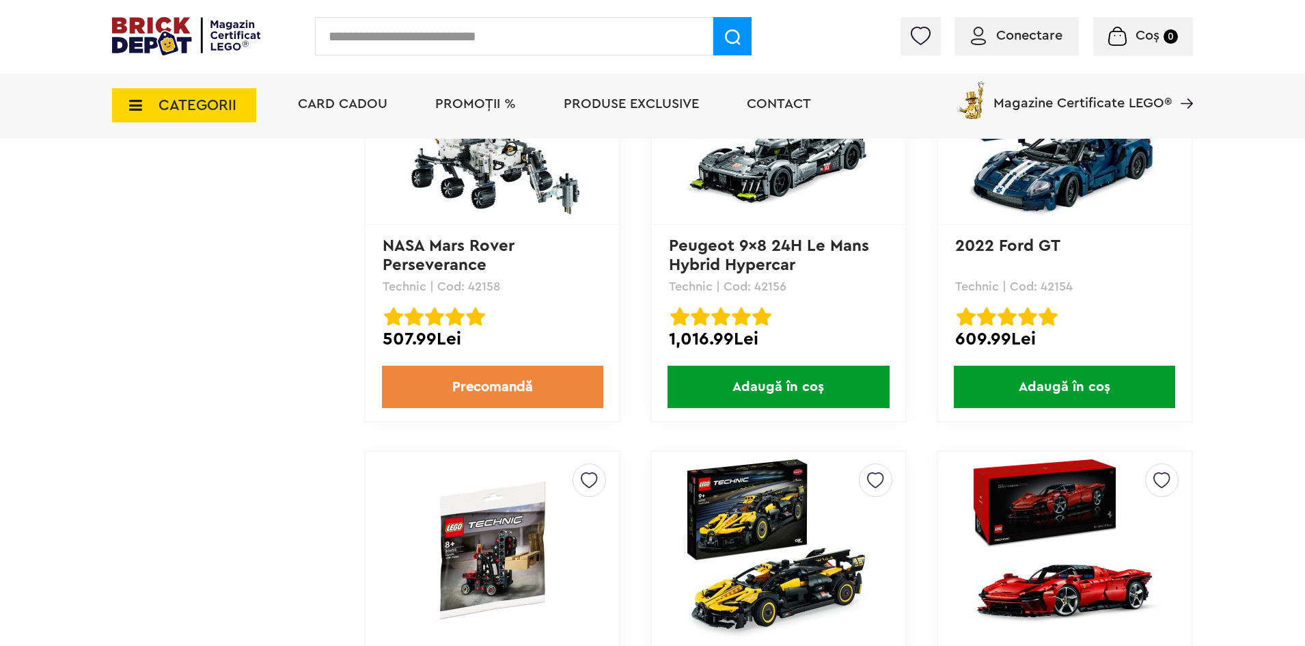
scroll to position [3758, 0]
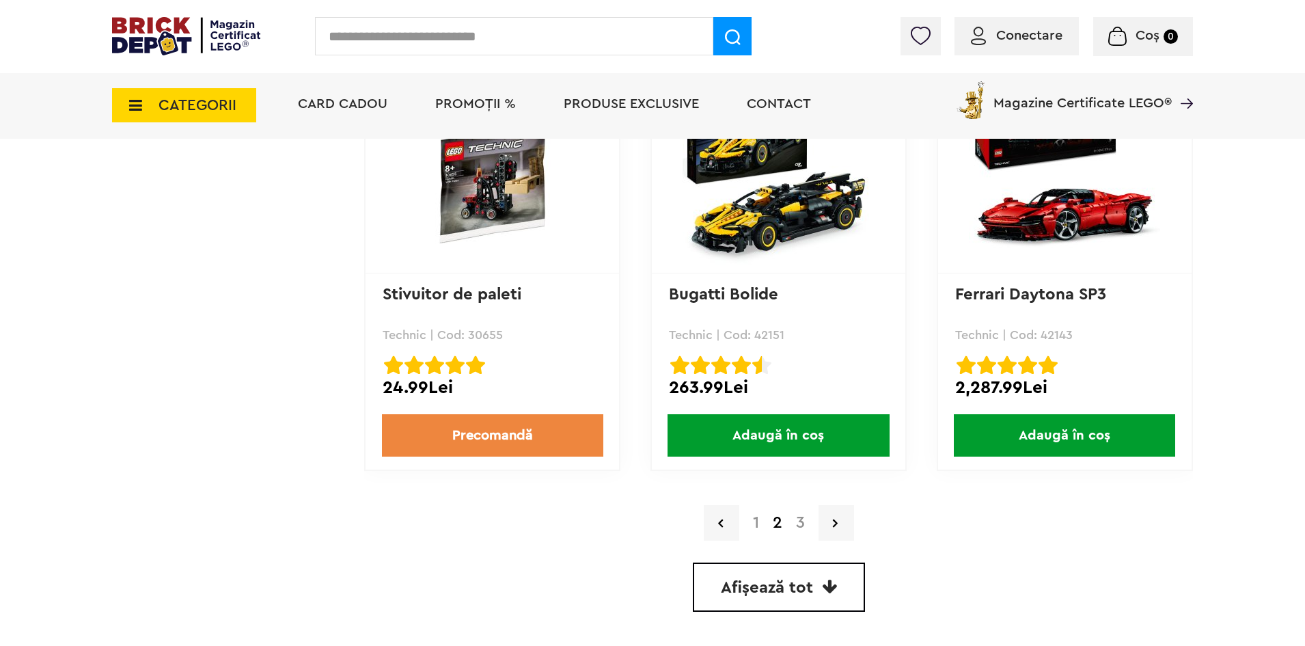
click at [155, 112] on span "CATEGORII" at bounding box center [184, 105] width 144 height 34
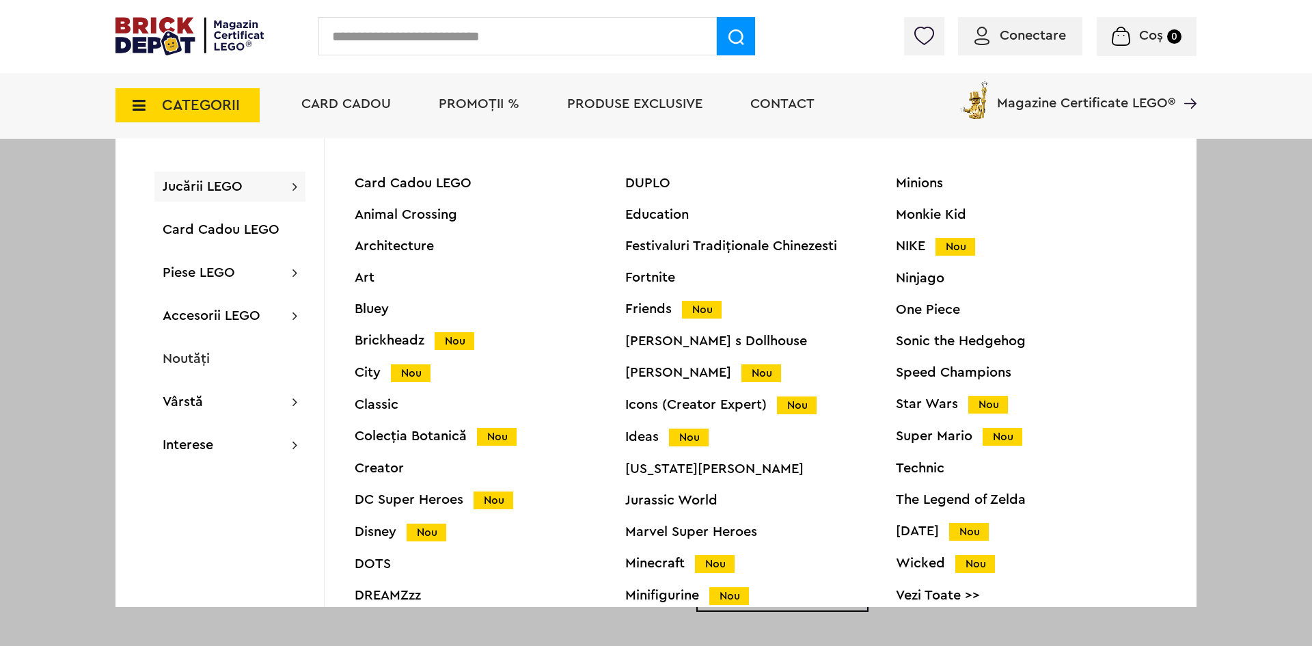
click at [188, 52] on img at bounding box center [189, 36] width 148 height 38
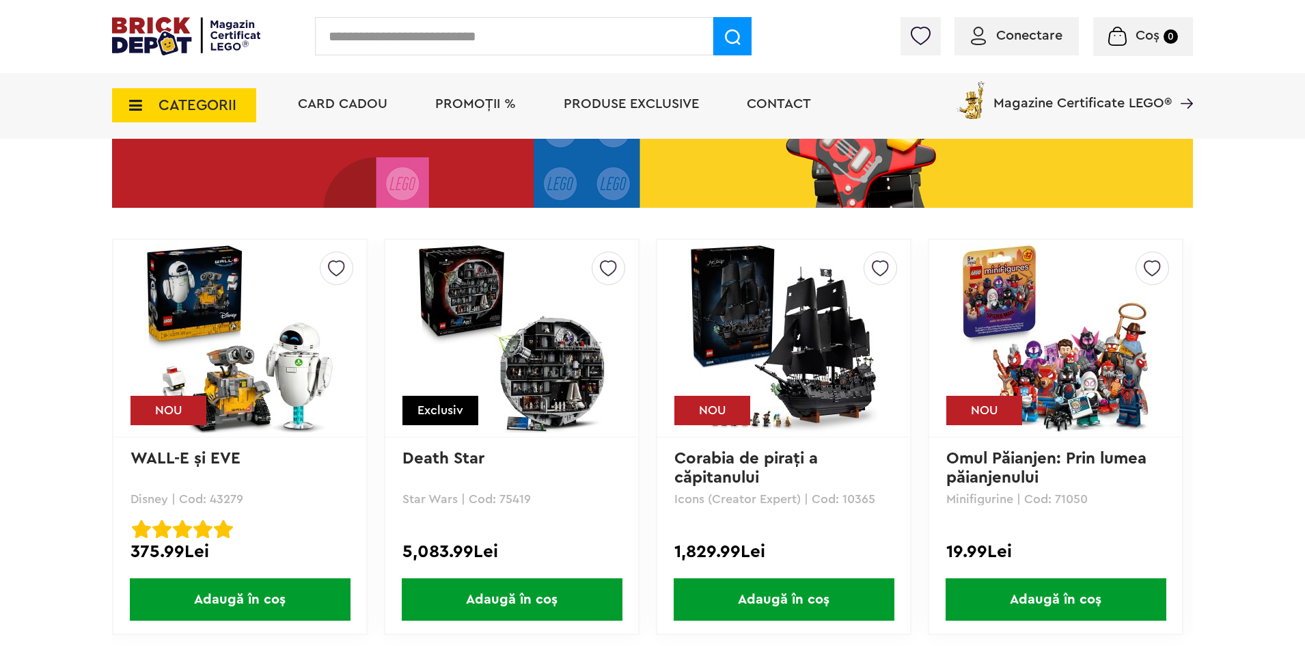
scroll to position [2050, 0]
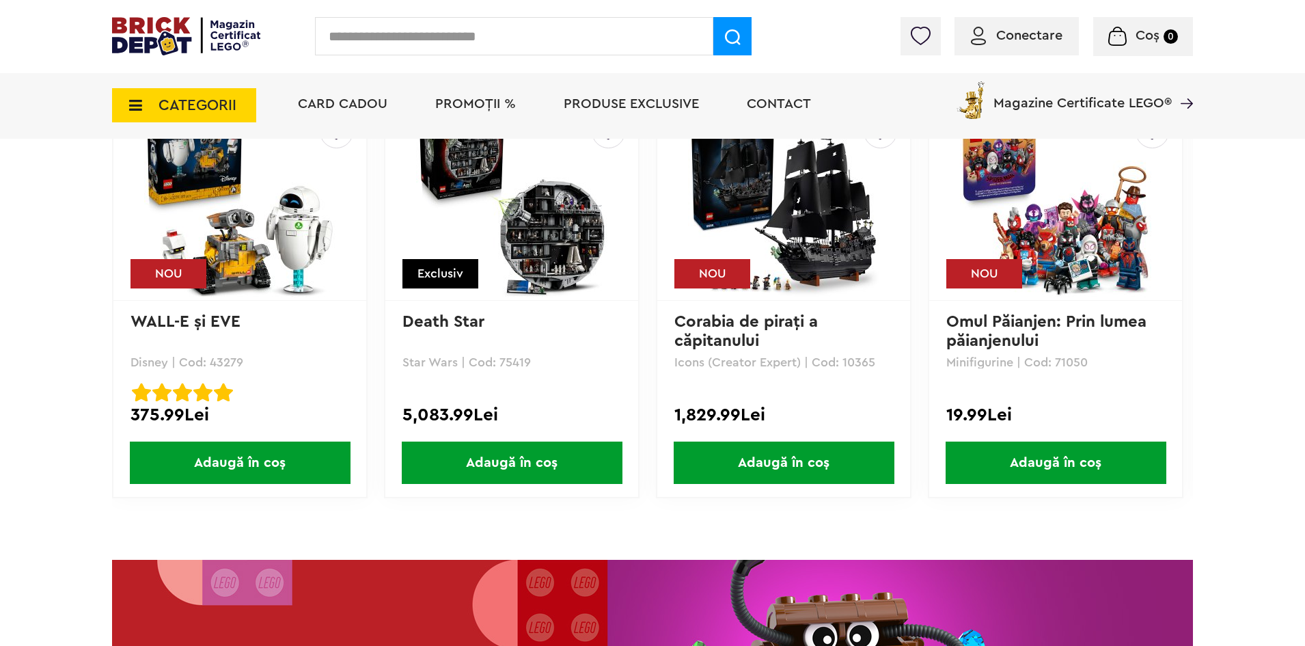
click at [797, 245] on img at bounding box center [783, 201] width 191 height 191
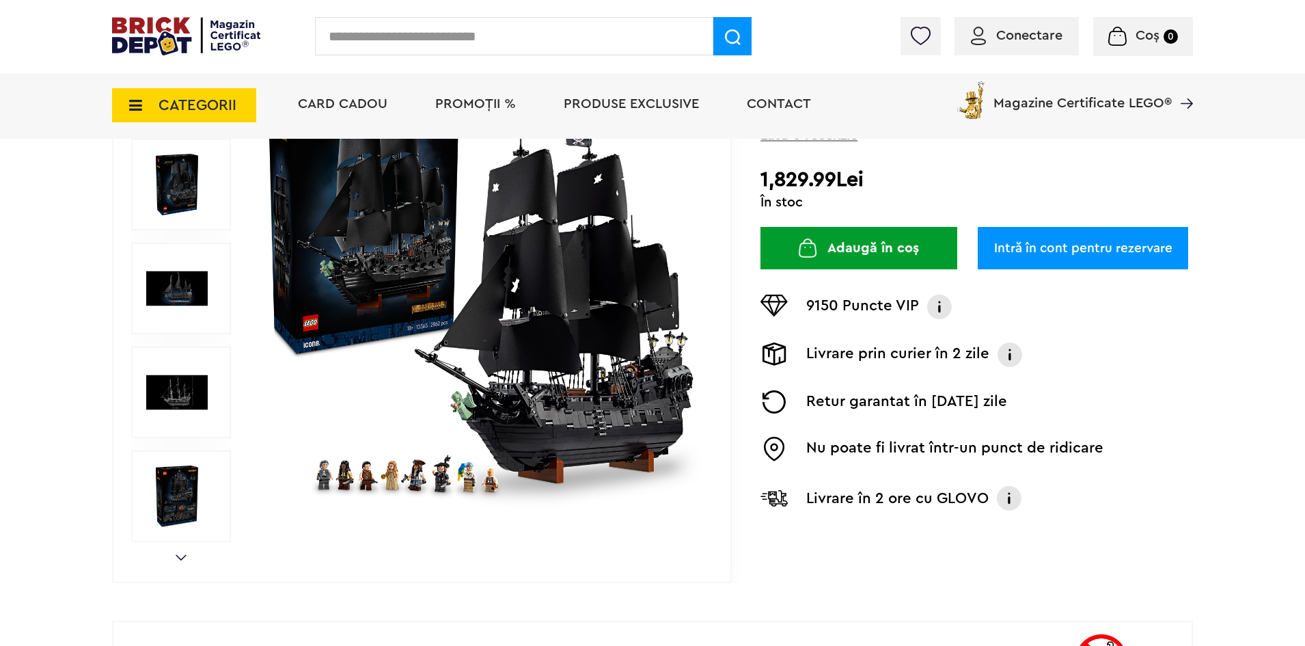
scroll to position [34, 0]
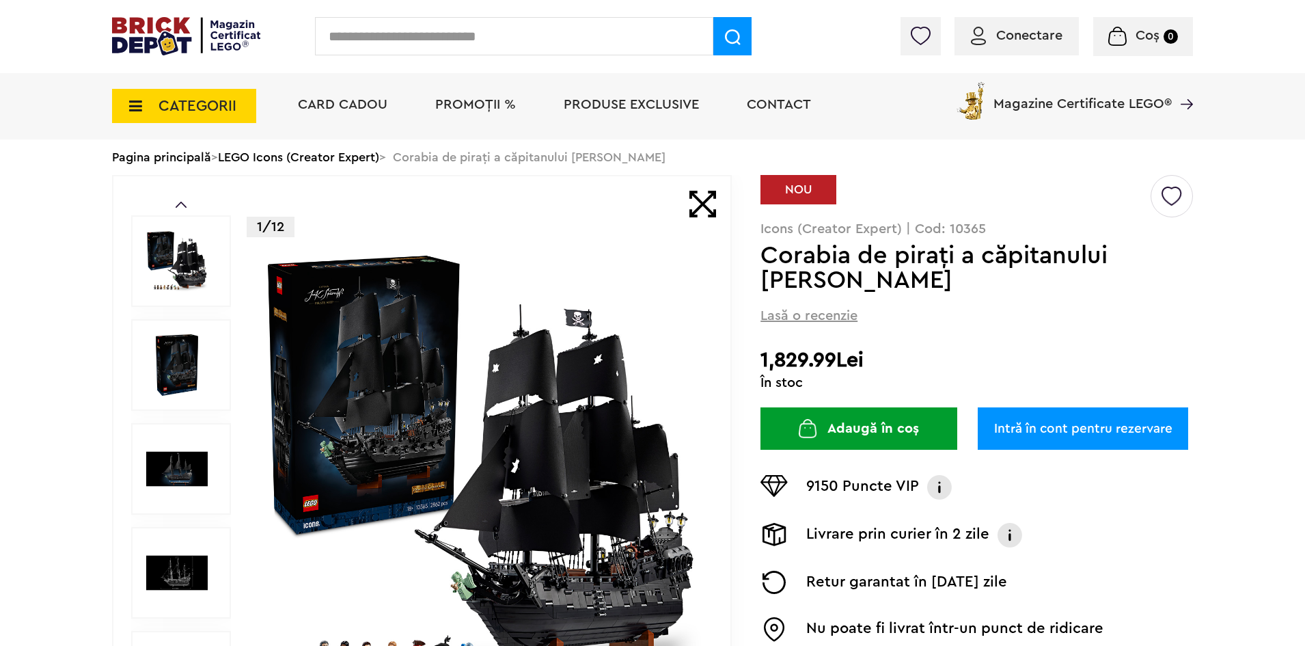
click at [178, 262] on img at bounding box center [177, 261] width 62 height 62
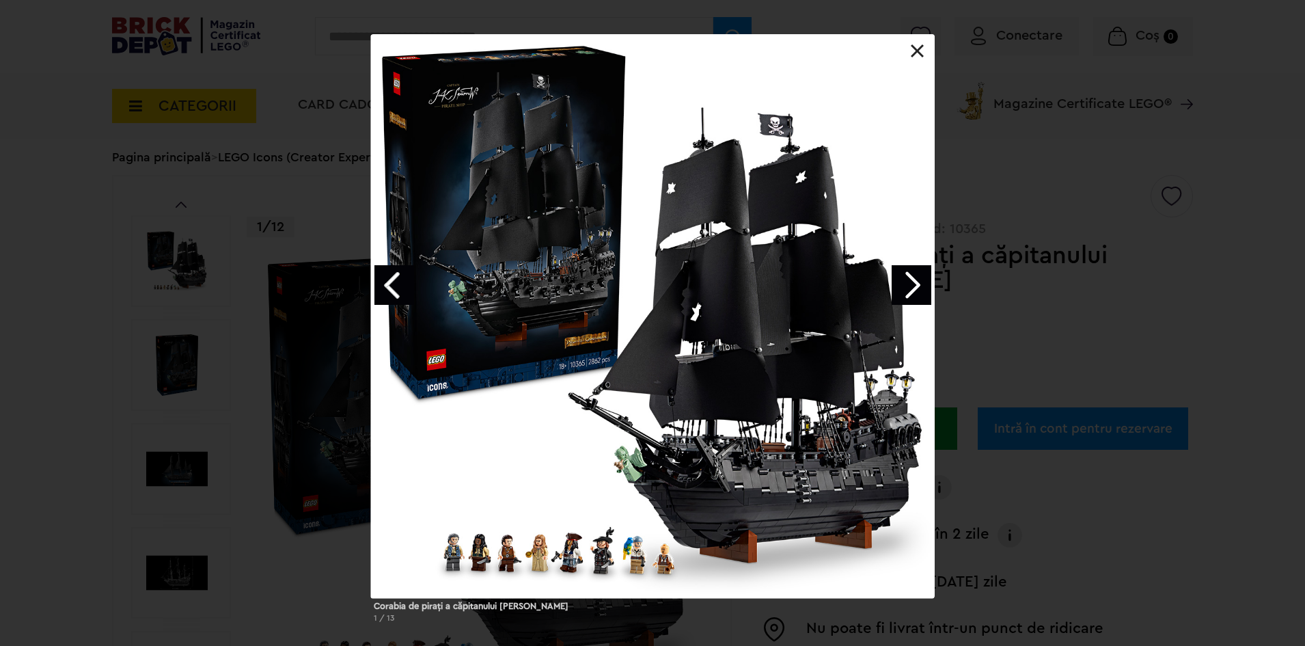
click at [924, 288] on link "Next image" at bounding box center [912, 285] width 40 height 40
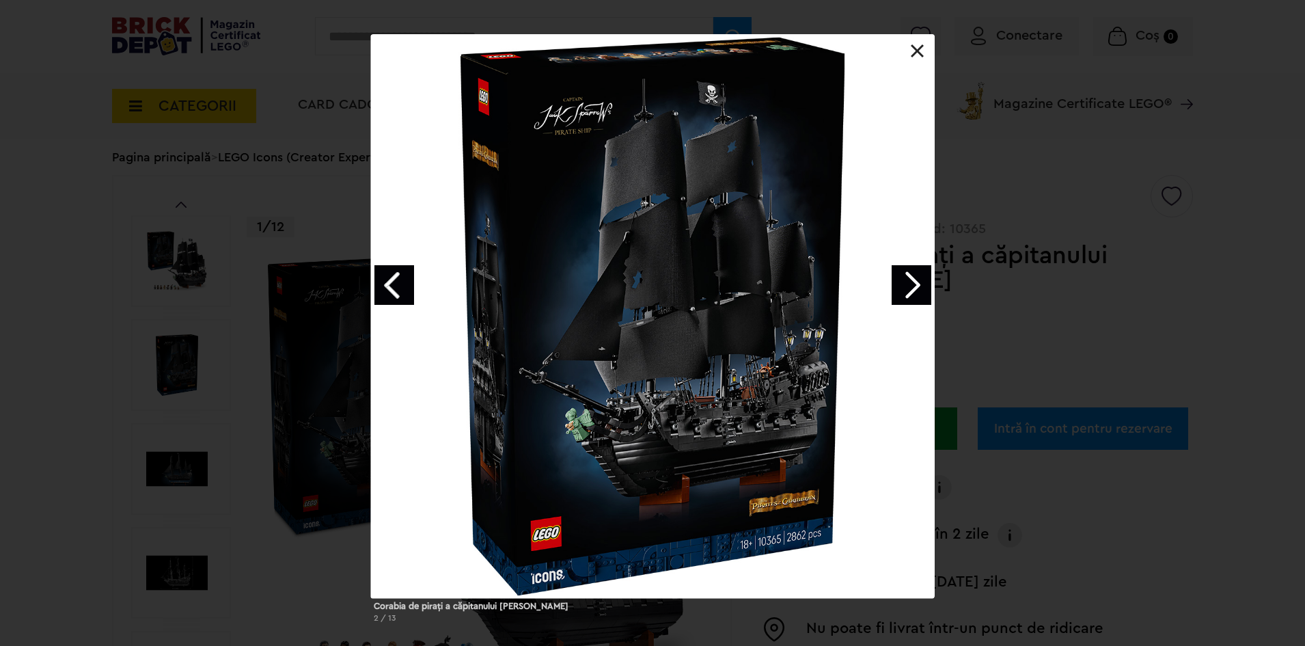
click at [925, 288] on link "Next image" at bounding box center [912, 285] width 40 height 40
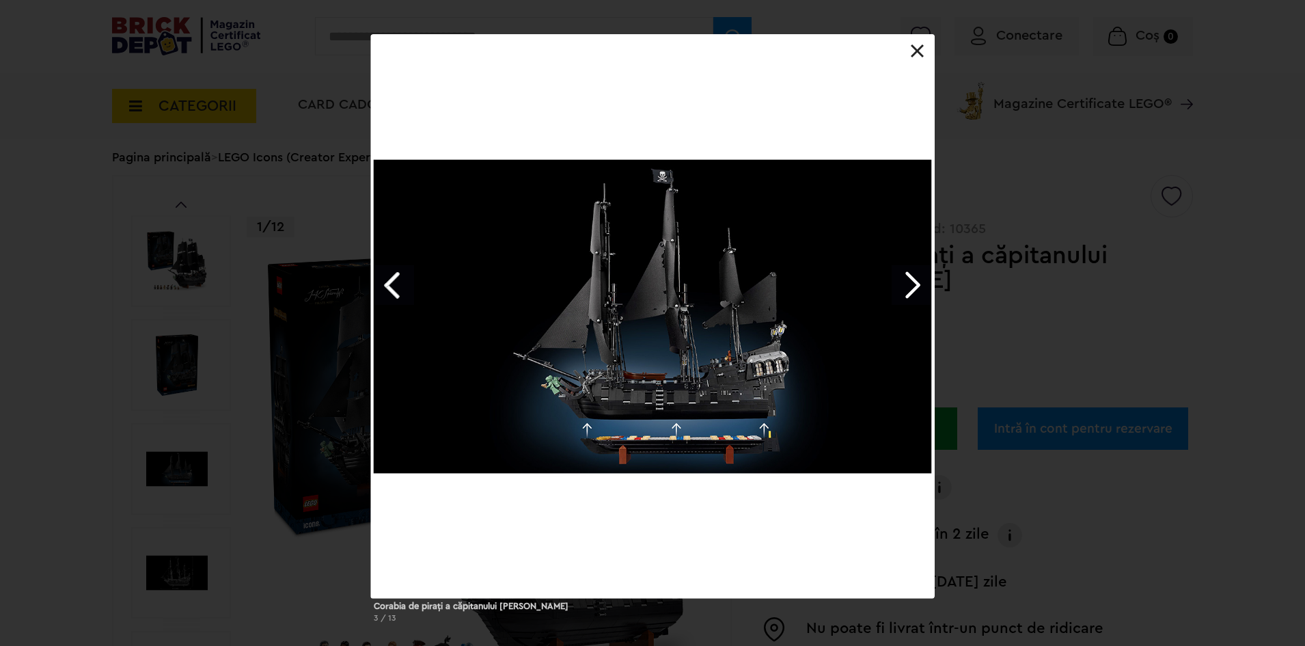
click at [925, 288] on link "Next image" at bounding box center [912, 285] width 40 height 40
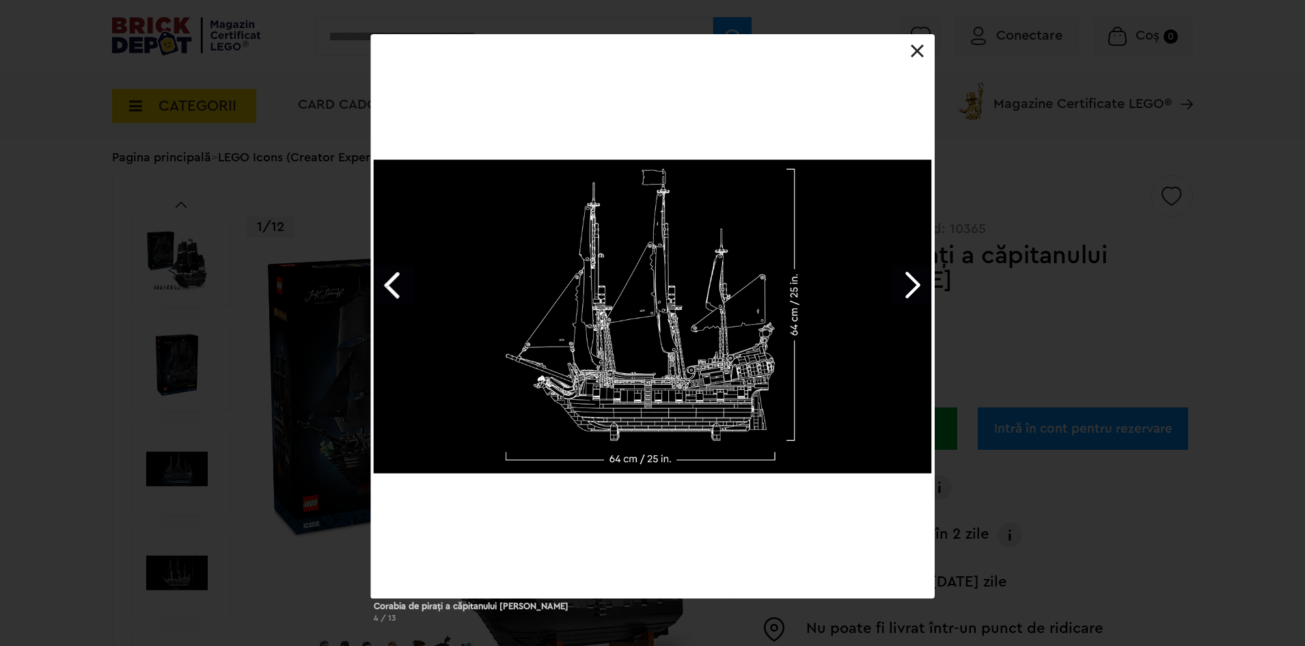
click at [925, 288] on link "Next image" at bounding box center [912, 285] width 40 height 40
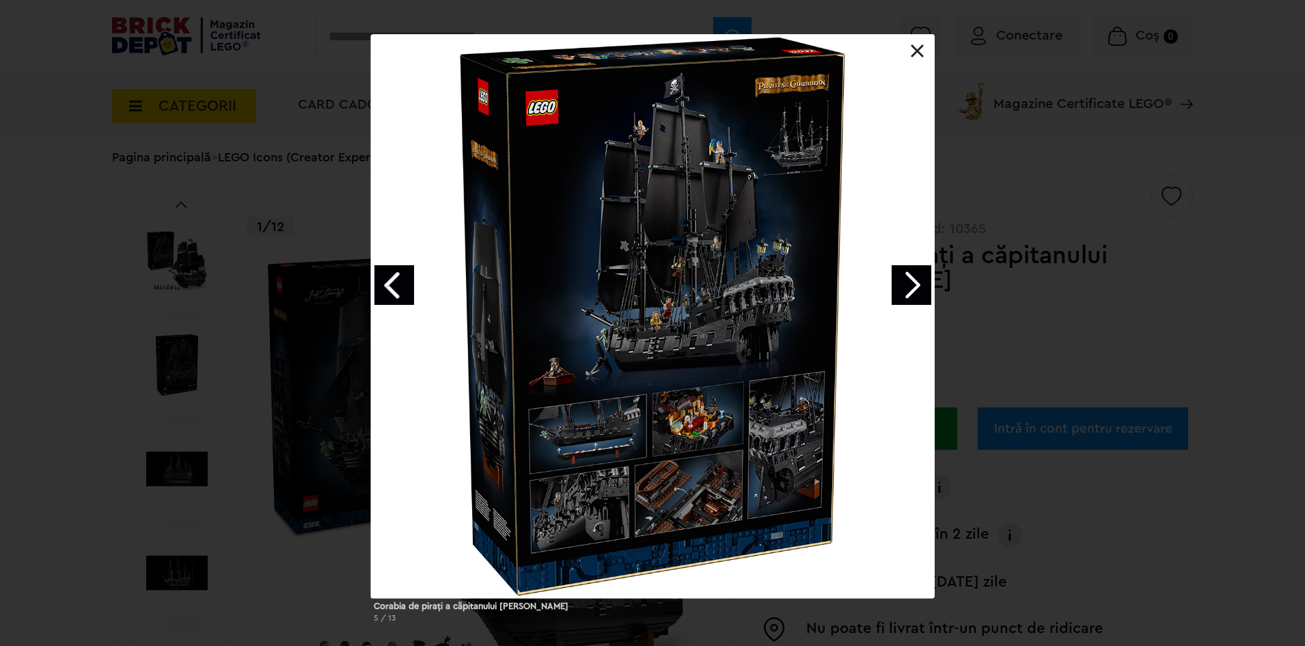
click at [388, 295] on link "Previous image" at bounding box center [394, 285] width 40 height 40
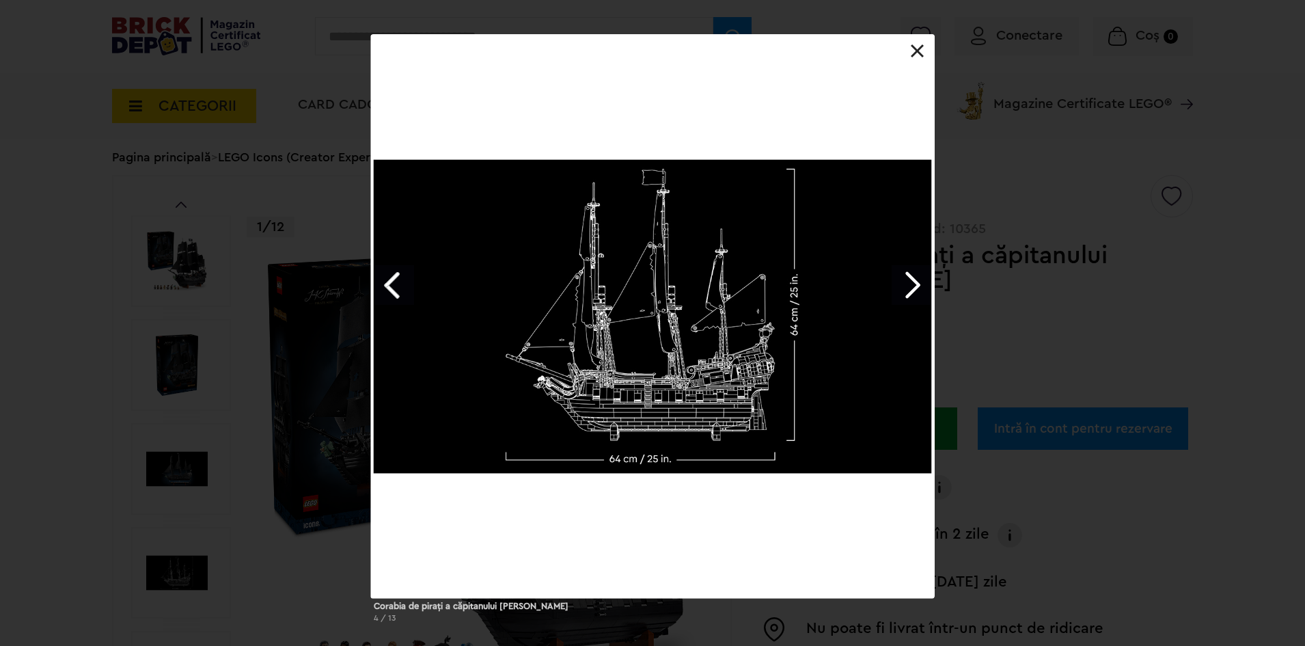
click at [916, 277] on link "Next image" at bounding box center [912, 285] width 40 height 40
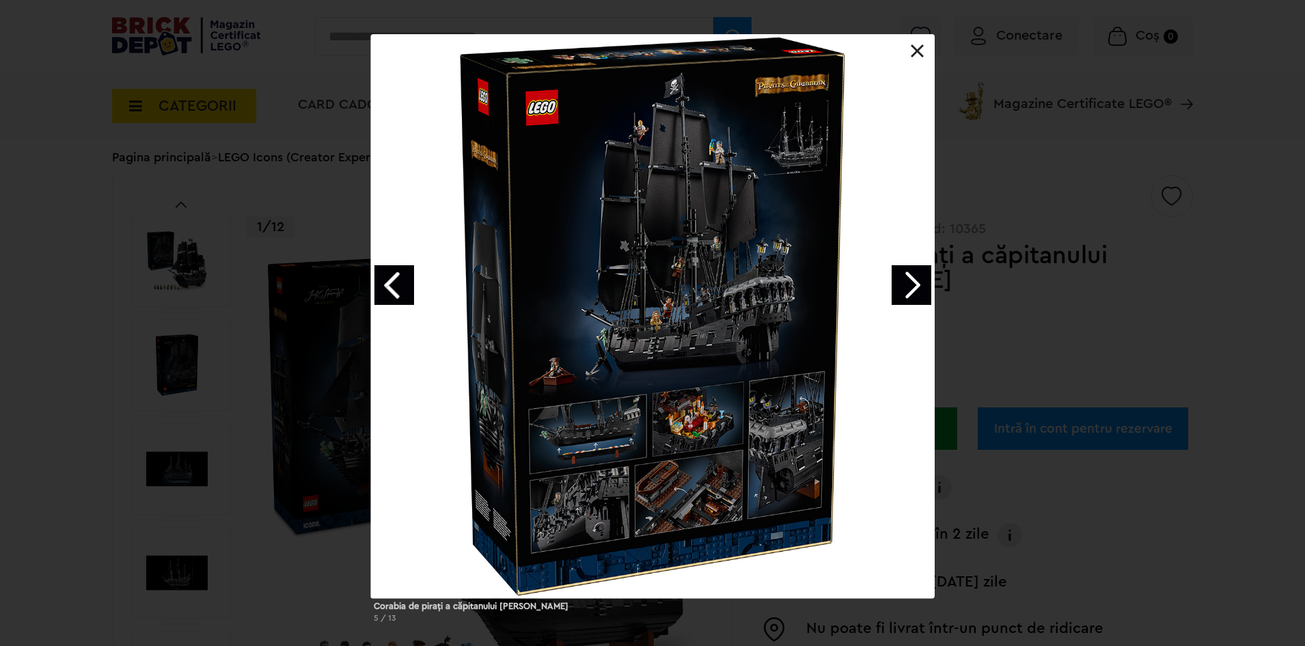
click at [919, 282] on link "Next image" at bounding box center [912, 285] width 40 height 40
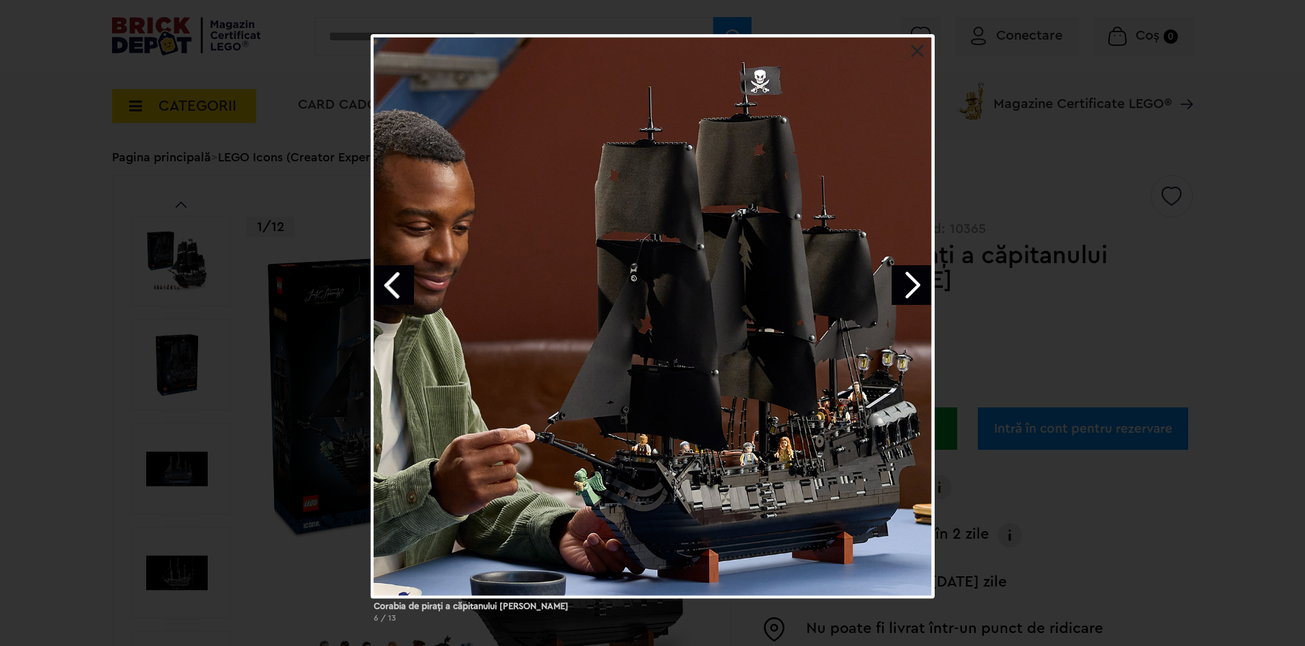
click at [919, 282] on link "Next image" at bounding box center [912, 285] width 40 height 40
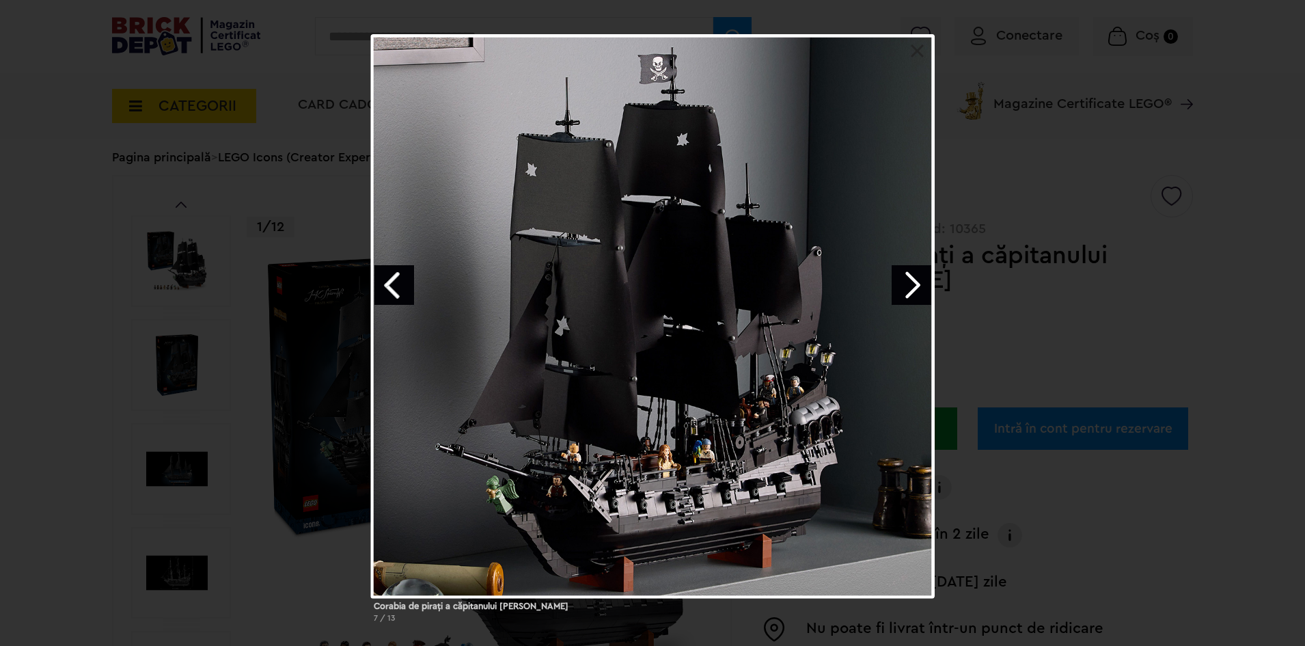
click at [919, 282] on link "Next image" at bounding box center [912, 285] width 40 height 40
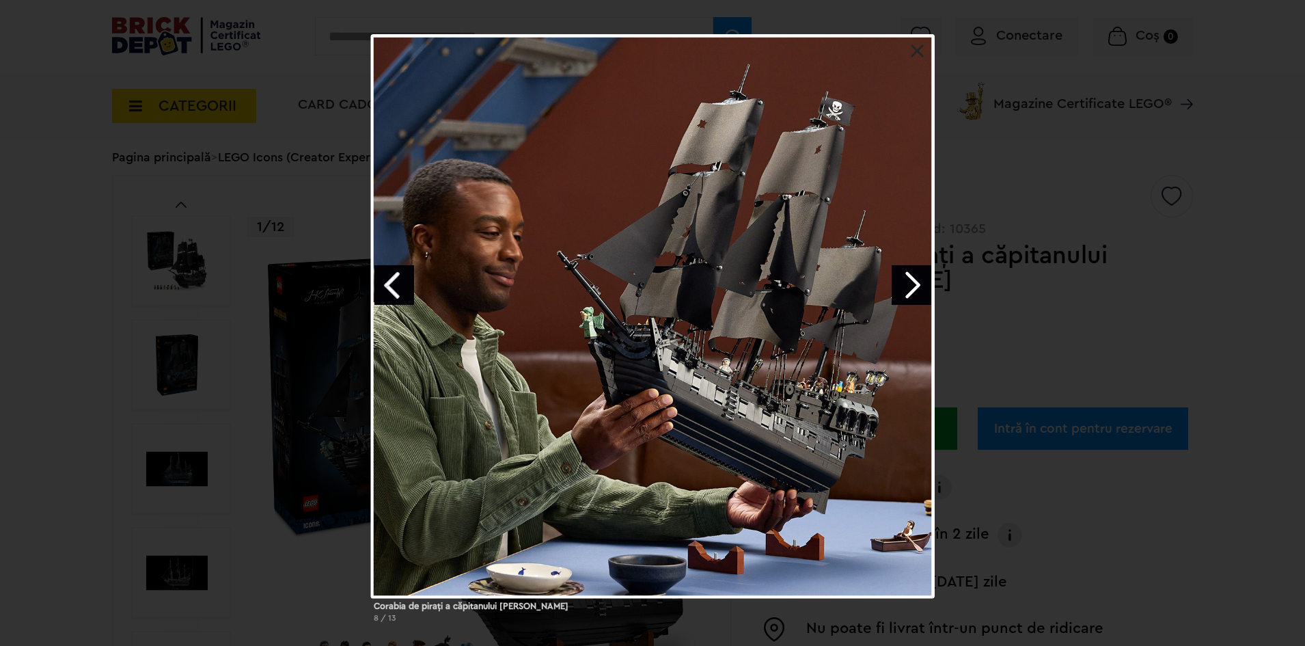
click at [919, 282] on link "Next image" at bounding box center [912, 285] width 40 height 40
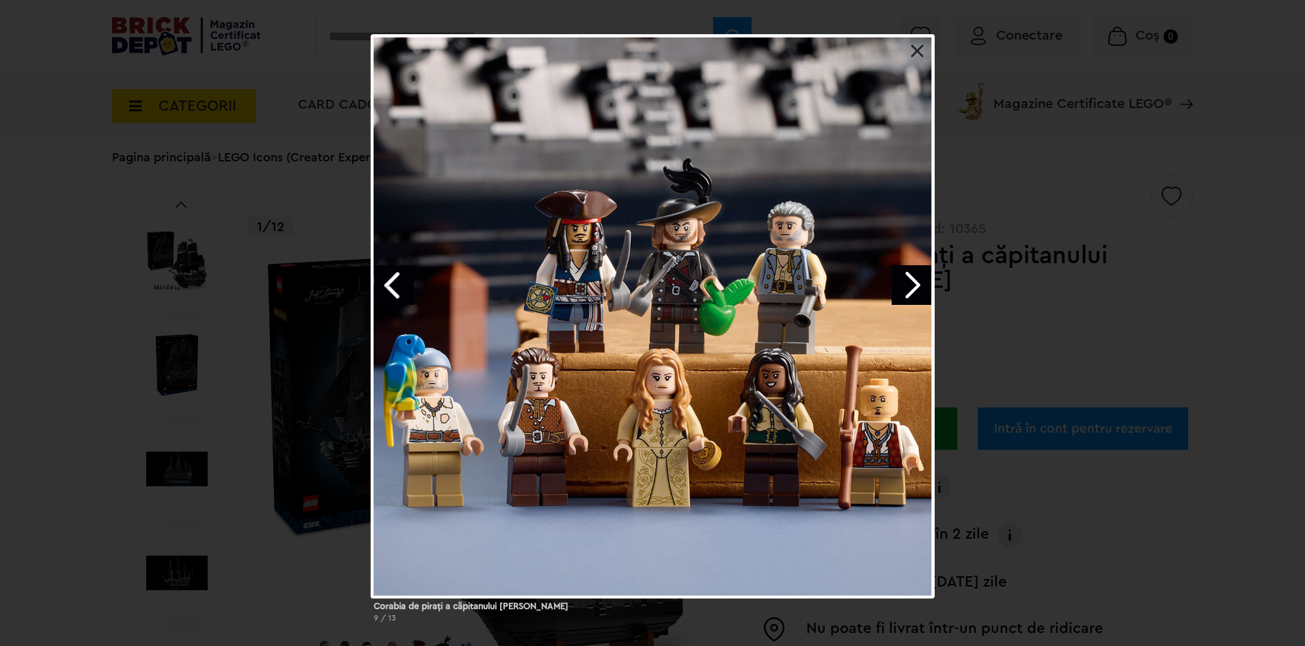
click at [925, 284] on link "Next image" at bounding box center [912, 285] width 40 height 40
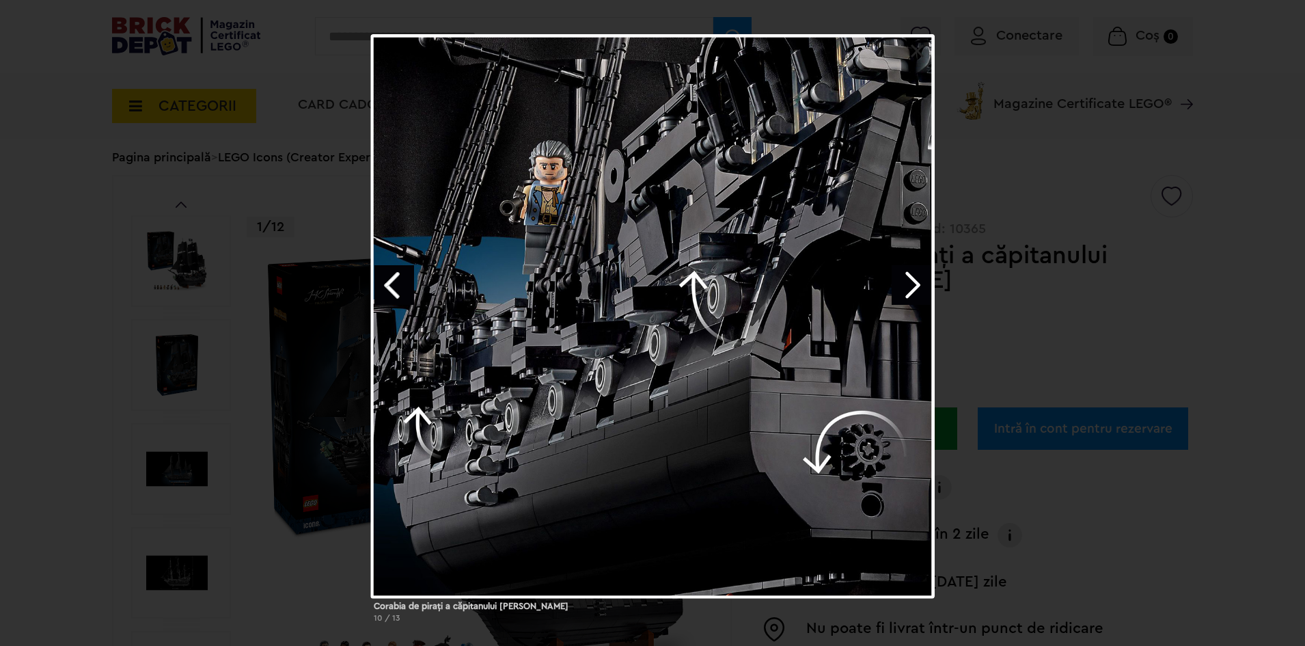
click at [925, 284] on link "Next image" at bounding box center [912, 285] width 40 height 40
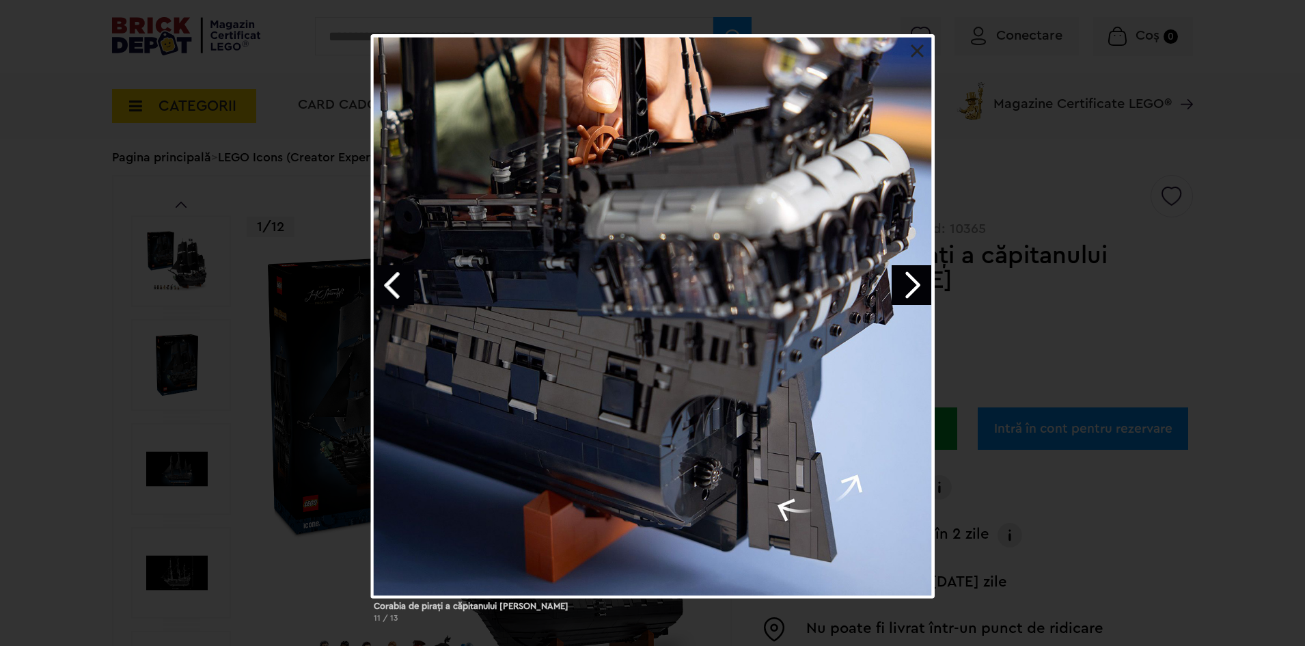
click at [925, 284] on link "Next image" at bounding box center [912, 285] width 40 height 40
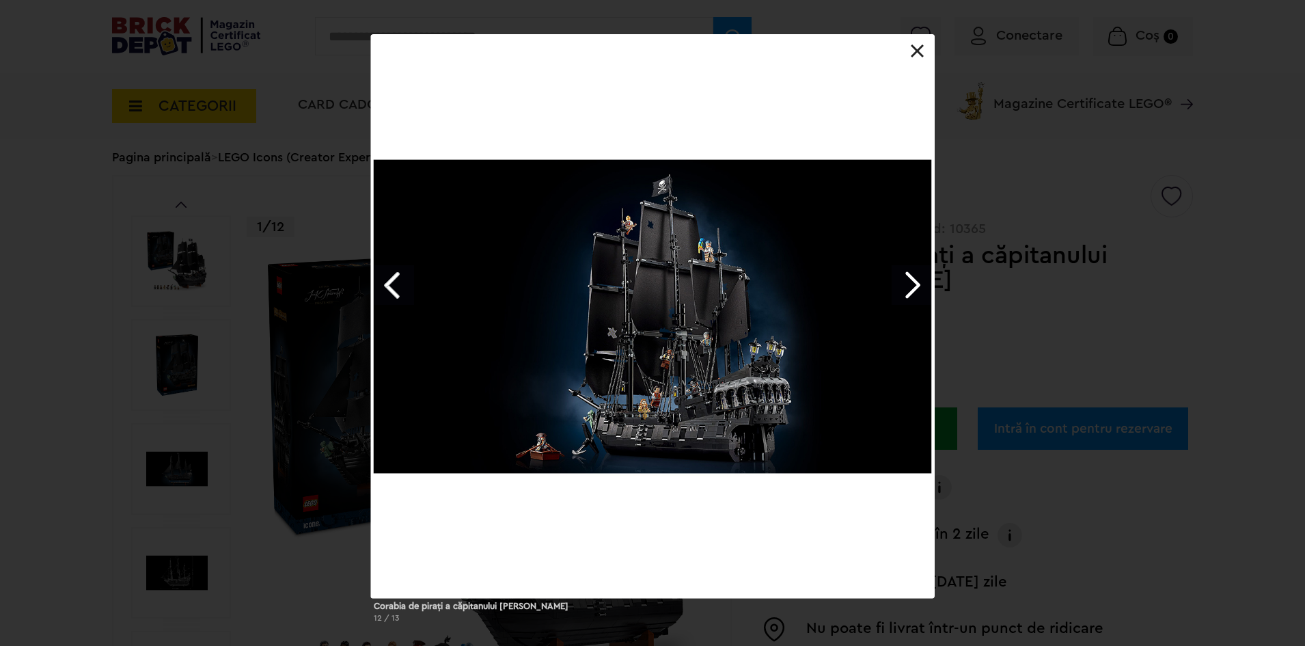
click at [910, 46] on div at bounding box center [653, 316] width 564 height 564
click at [918, 50] on link at bounding box center [918, 51] width 14 height 14
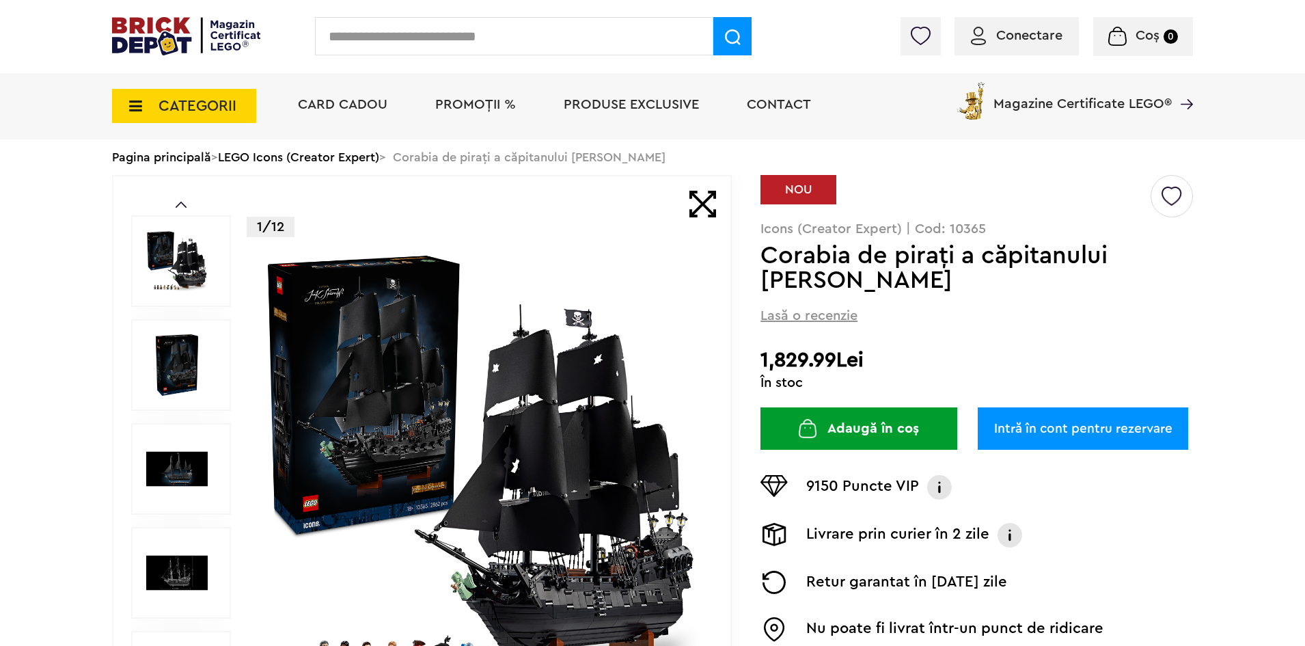
scroll to position [171, 0]
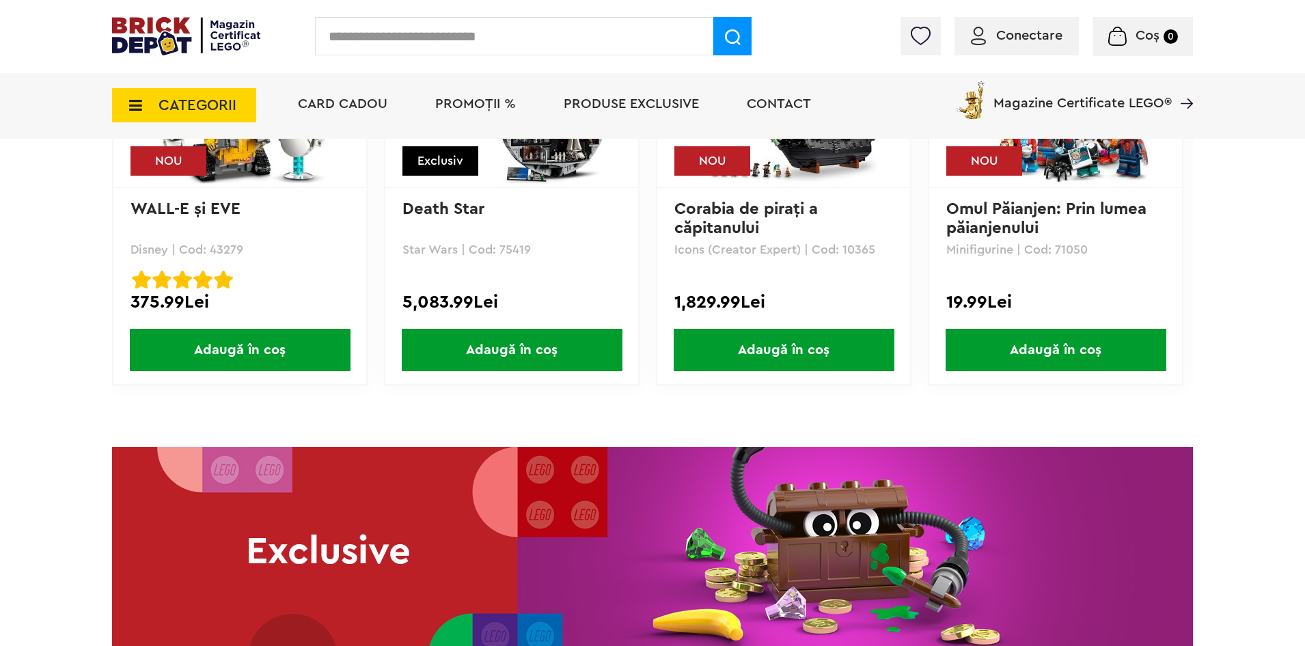
scroll to position [1889, 0]
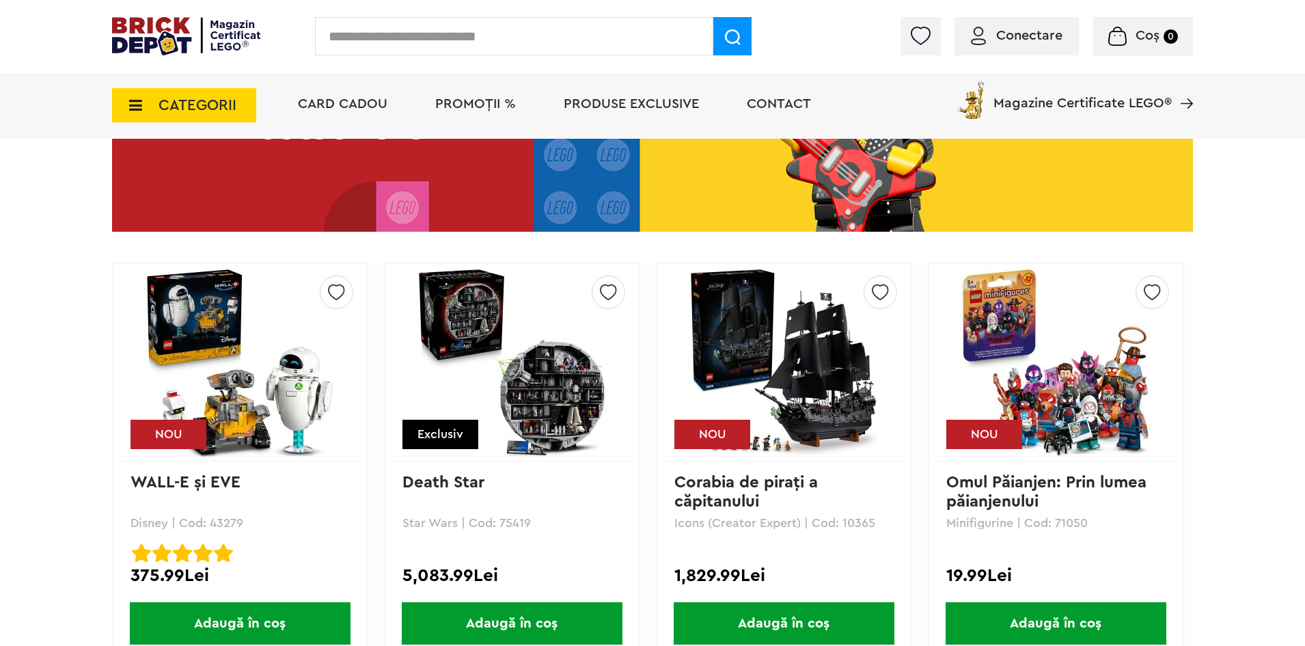
click at [252, 431] on img at bounding box center [239, 362] width 191 height 191
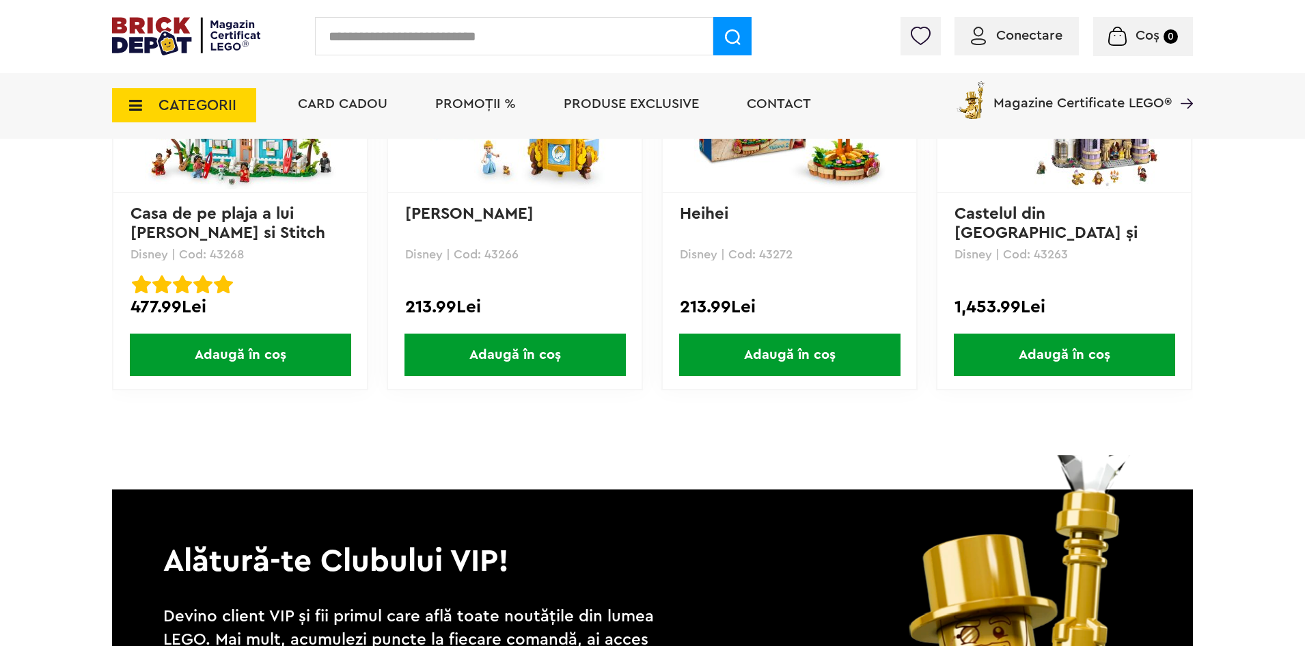
scroll to position [3143, 0]
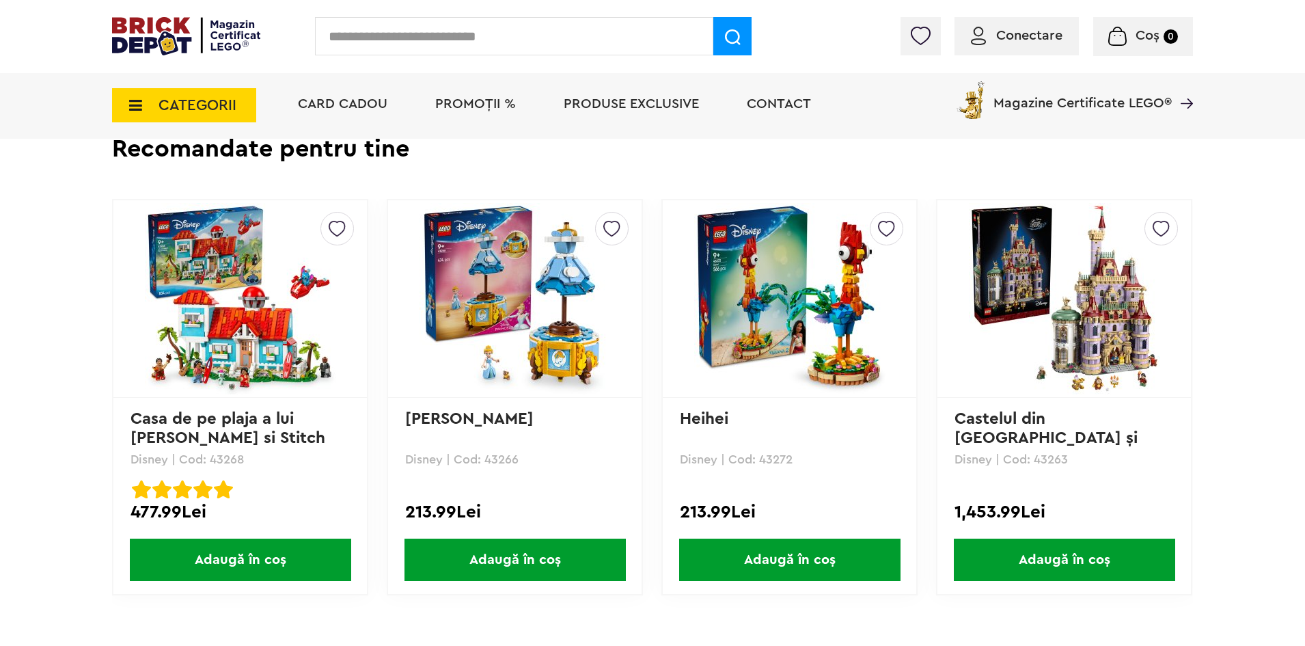
click at [776, 368] on img at bounding box center [789, 298] width 191 height 191
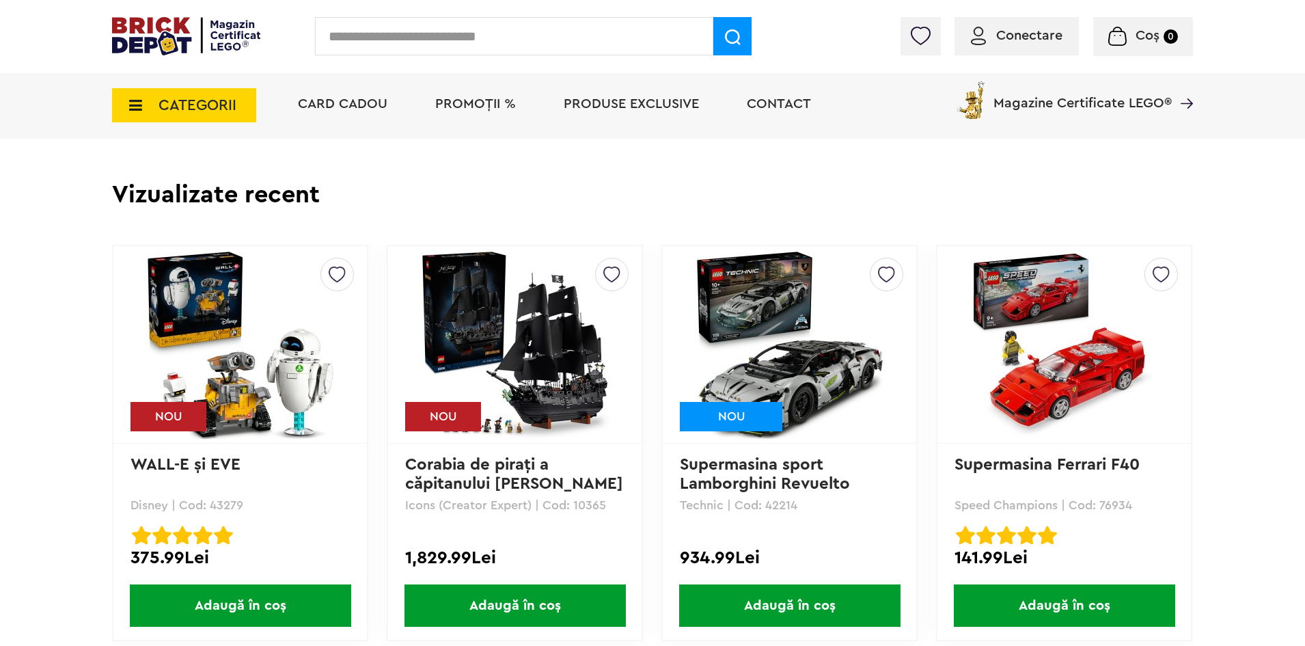
scroll to position [3143, 0]
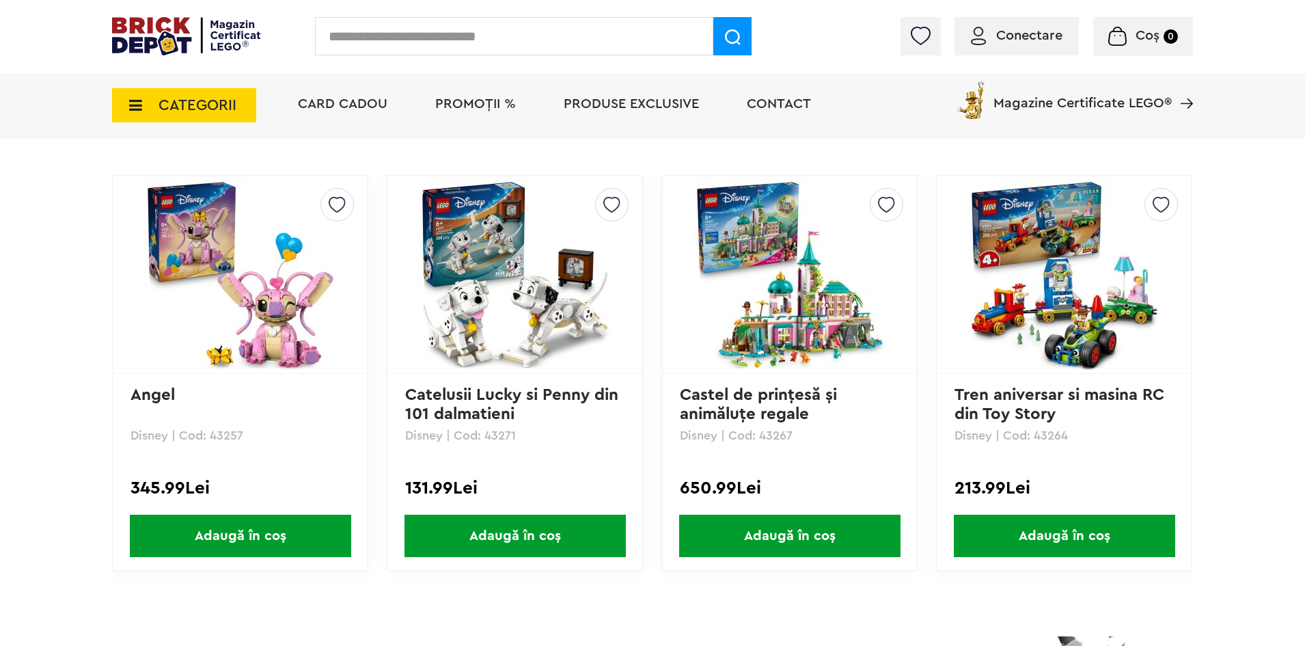
click at [570, 359] on img at bounding box center [515, 274] width 191 height 191
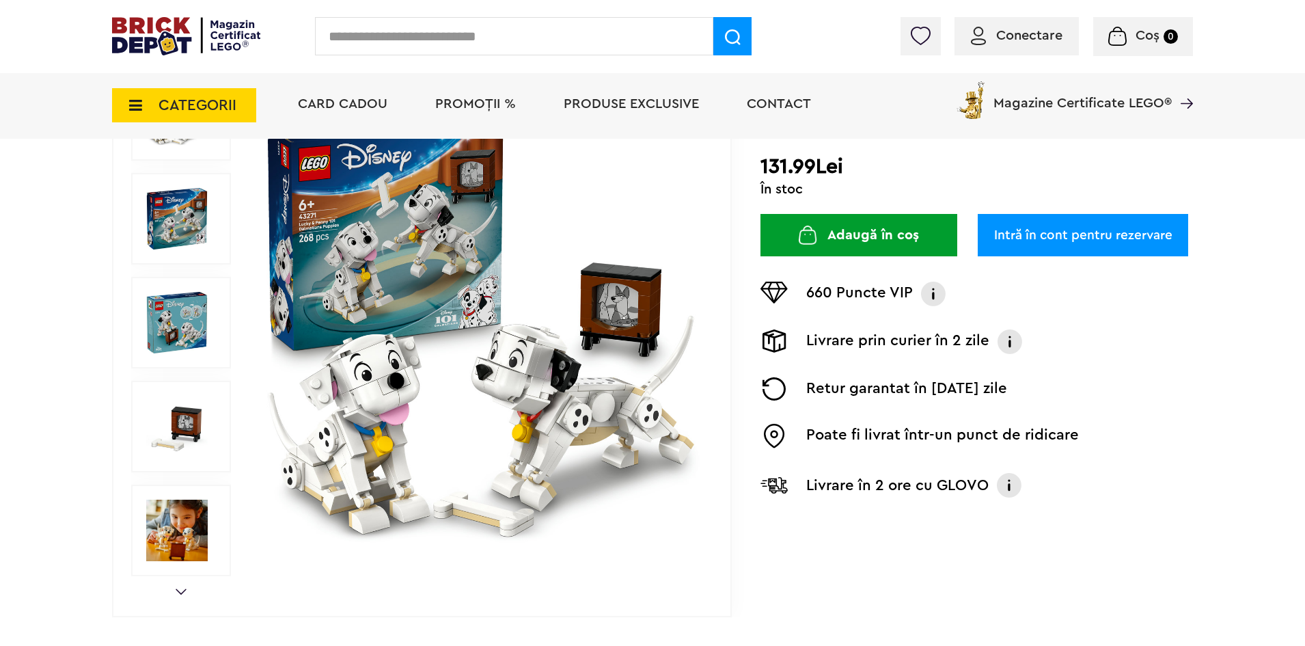
scroll to position [68, 0]
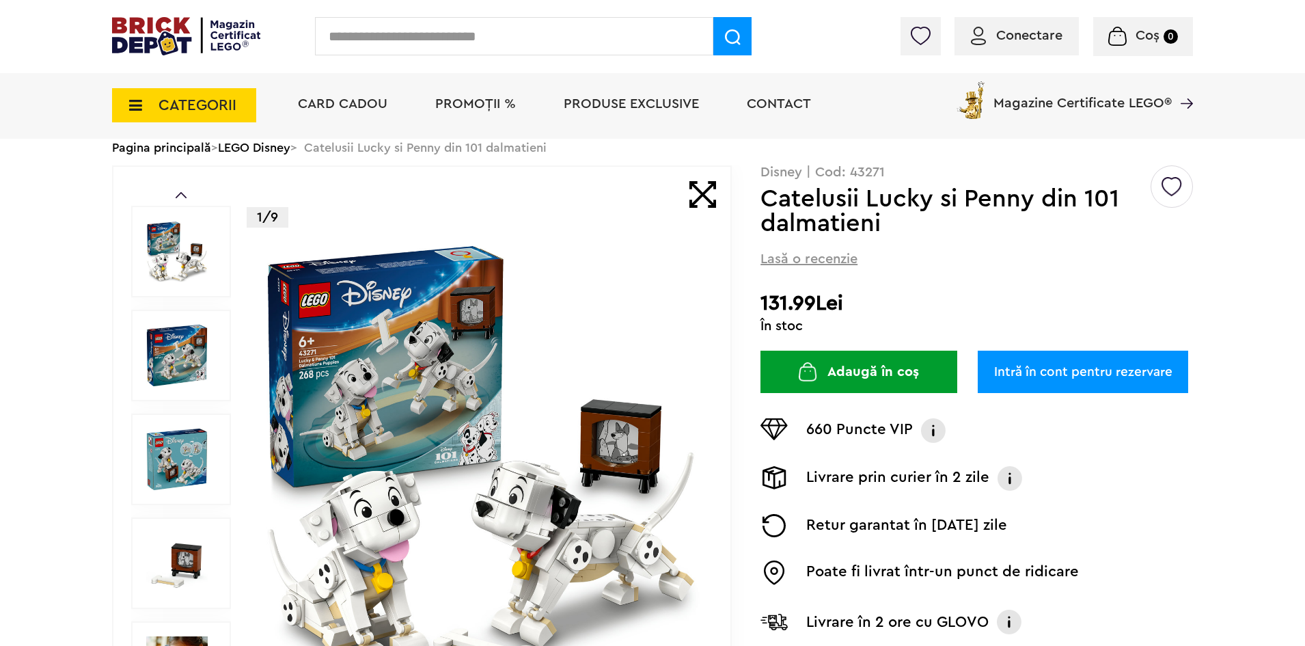
click at [175, 353] on img at bounding box center [177, 356] width 62 height 62
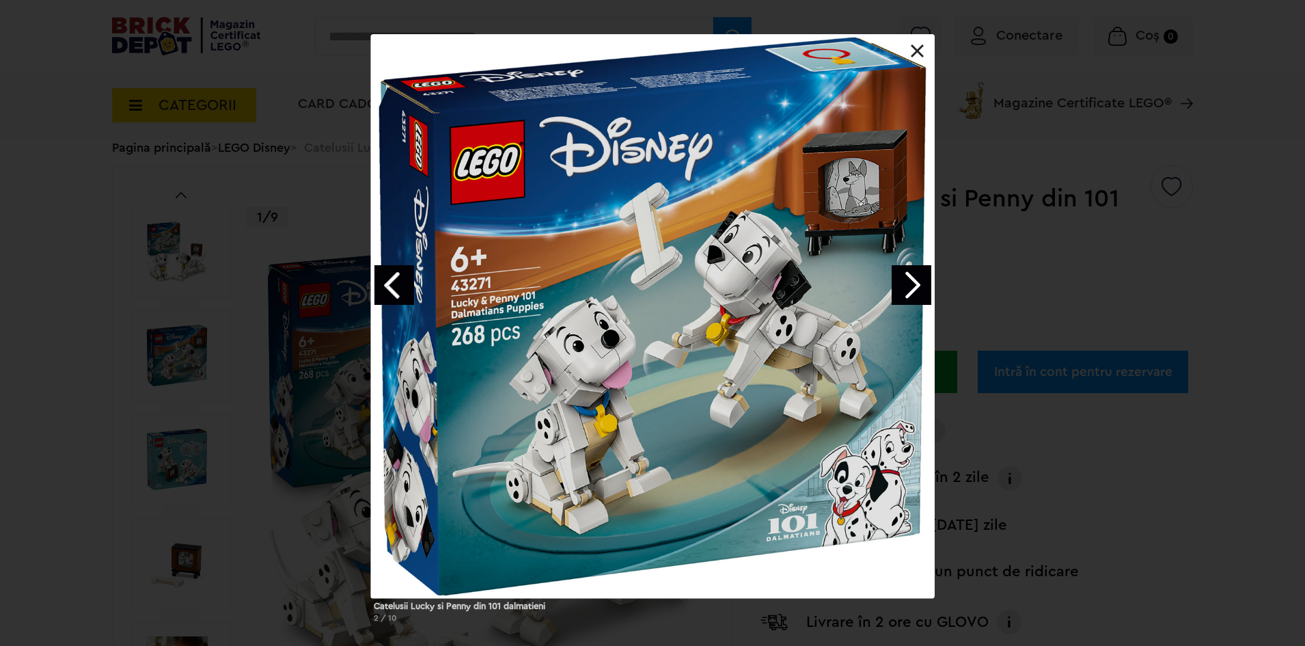
click at [890, 286] on div at bounding box center [653, 316] width 564 height 564
click at [902, 285] on link "Next image" at bounding box center [912, 285] width 40 height 40
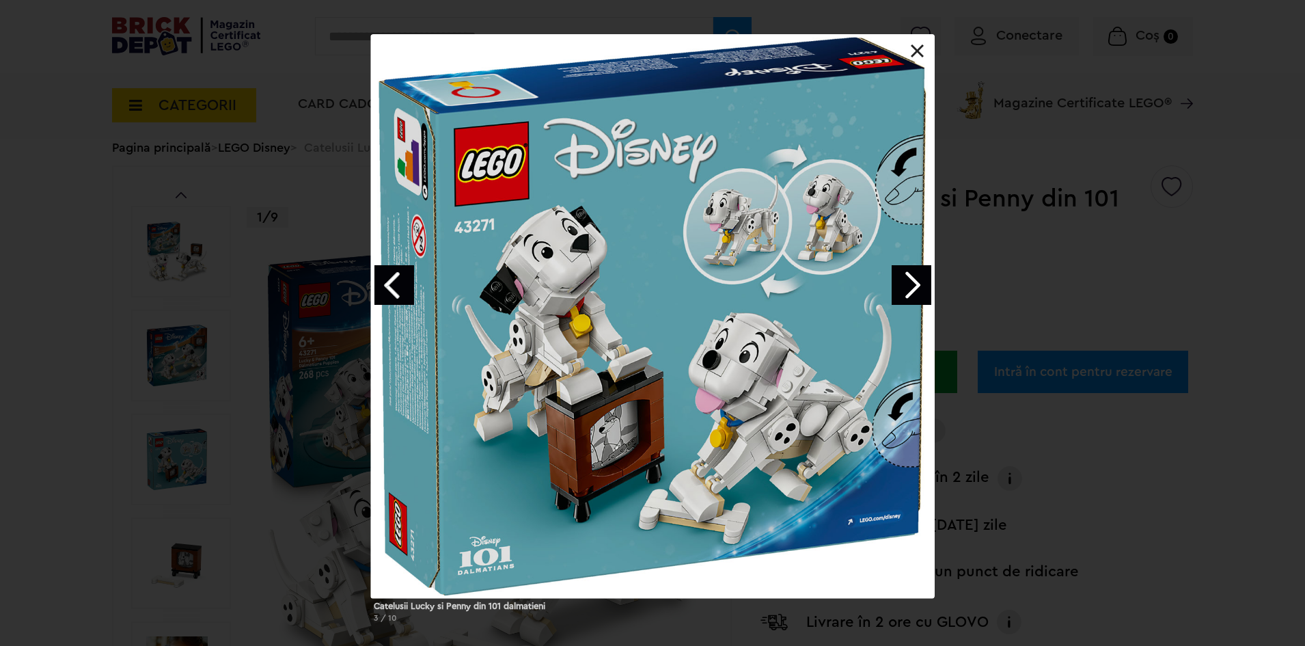
click at [907, 286] on link "Next image" at bounding box center [912, 285] width 40 height 40
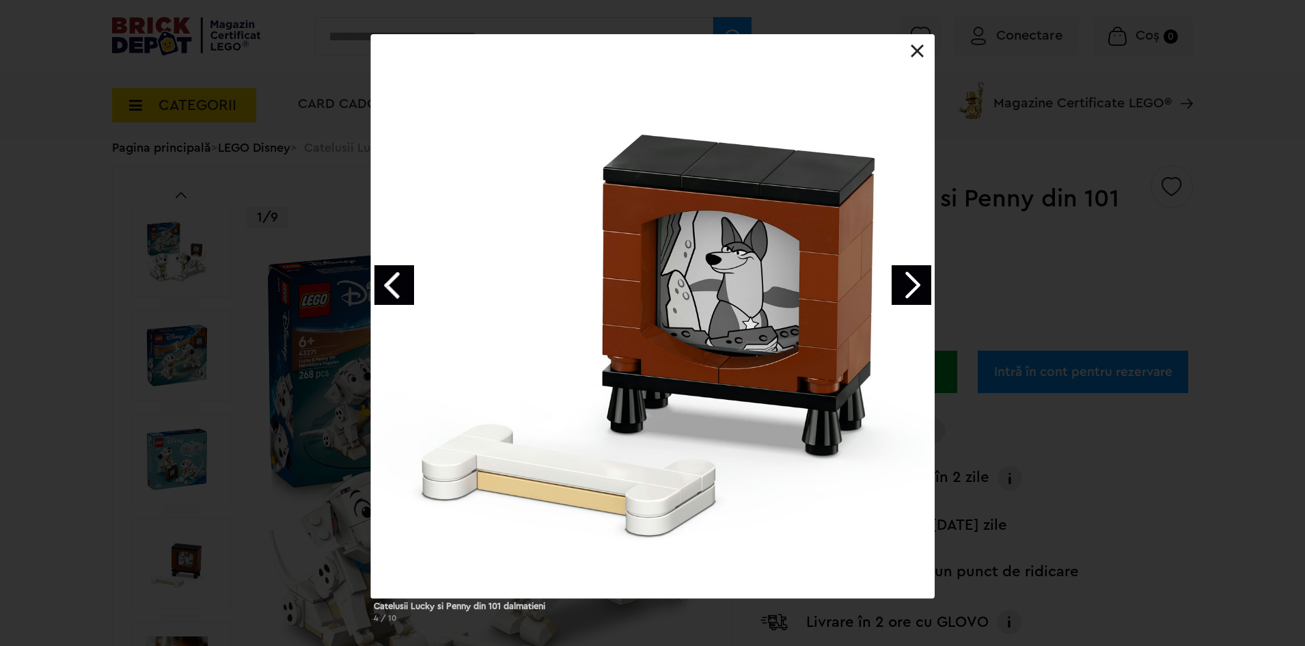
click at [910, 286] on link "Next image" at bounding box center [912, 285] width 40 height 40
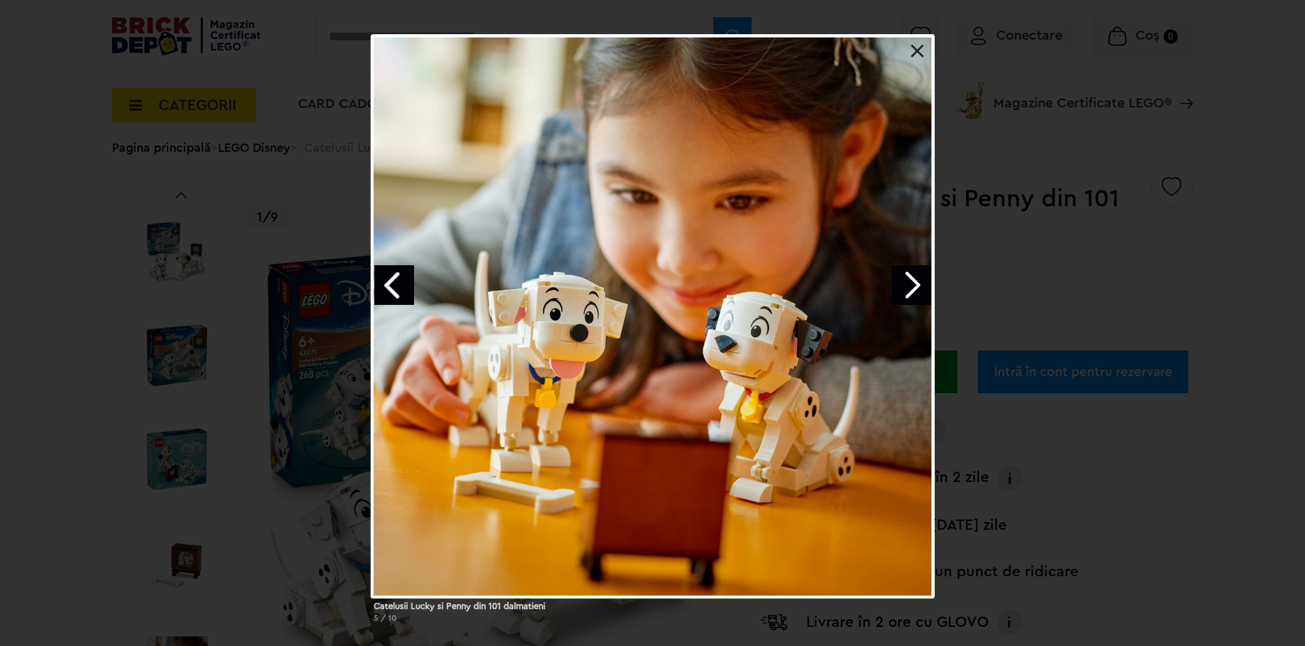
click at [910, 286] on link "Next image" at bounding box center [912, 285] width 40 height 40
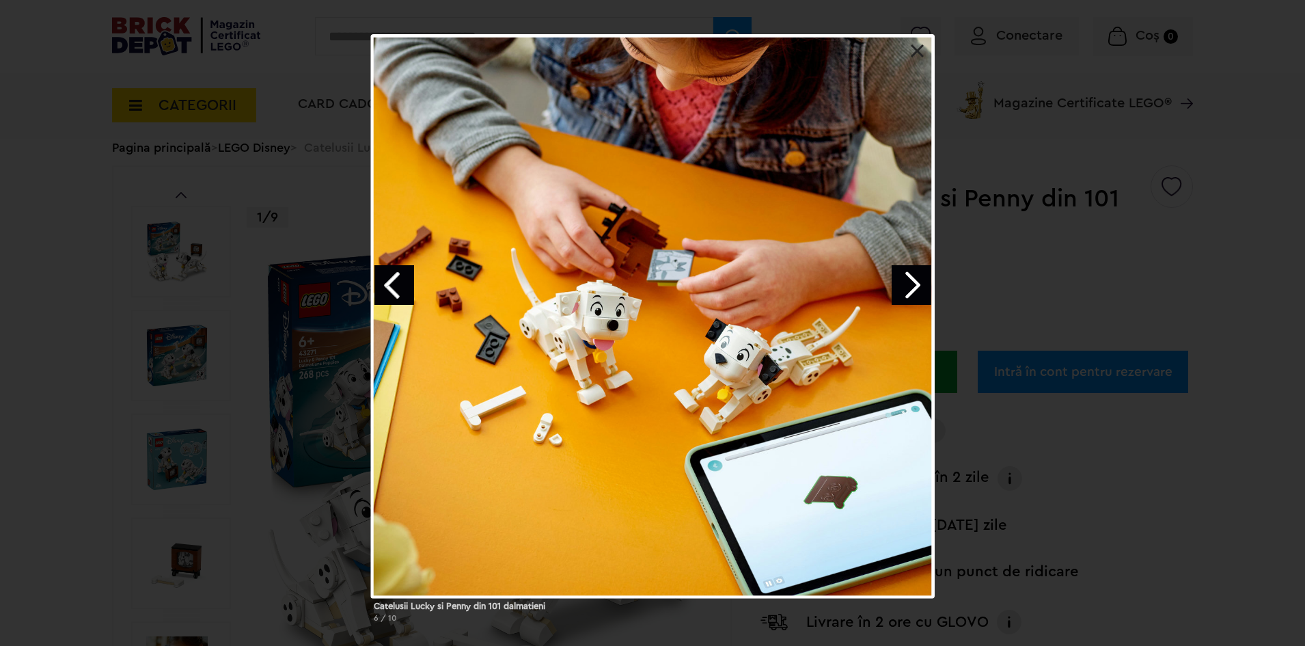
click at [910, 286] on link "Next image" at bounding box center [912, 285] width 40 height 40
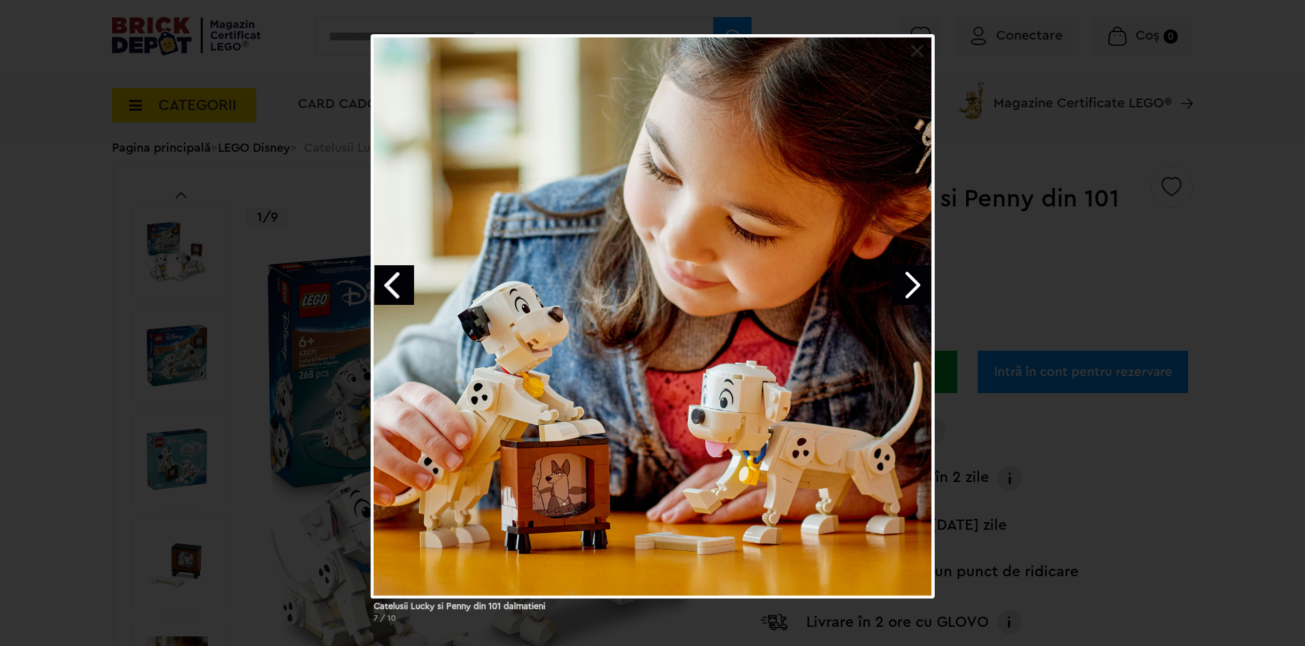
click at [910, 286] on link "Next image" at bounding box center [912, 285] width 40 height 40
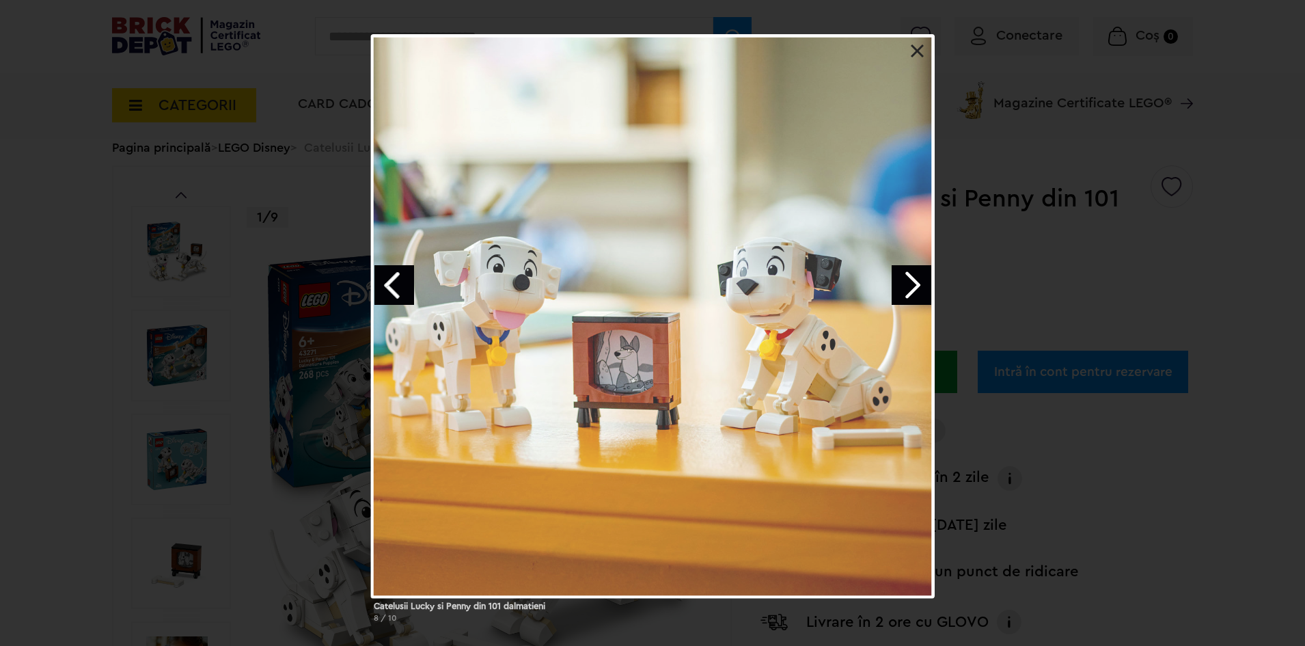
click at [910, 286] on link "Next image" at bounding box center [912, 285] width 40 height 40
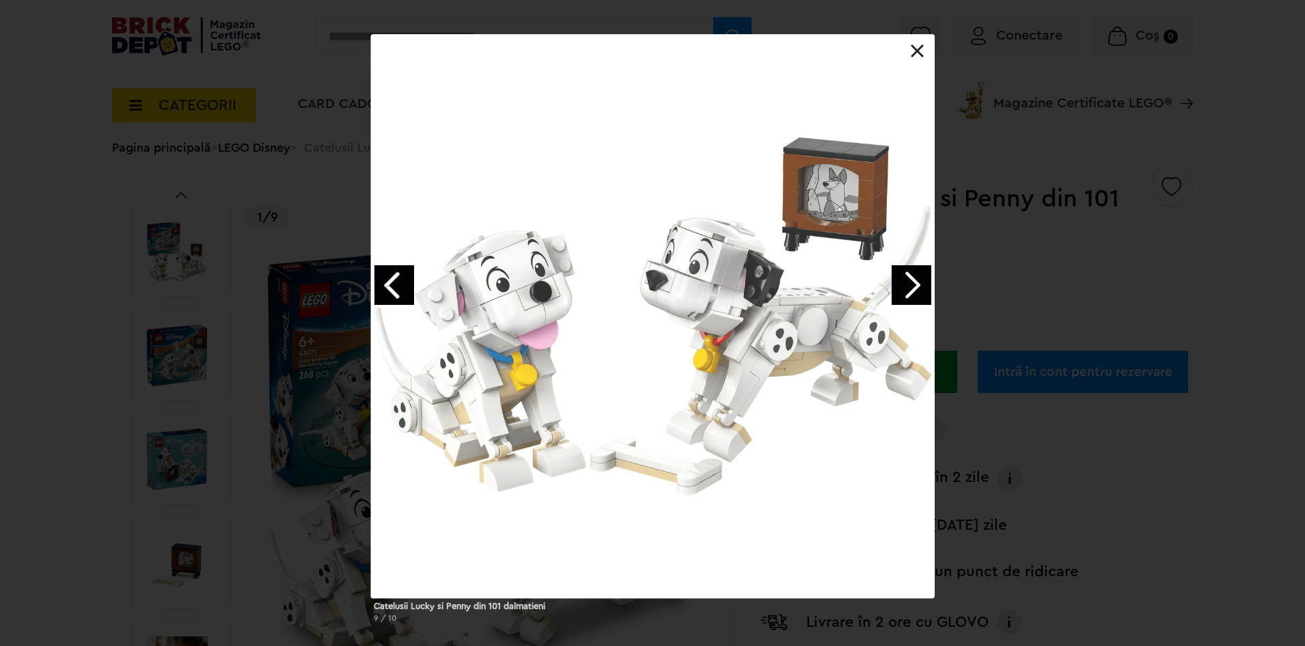
click at [923, 57] on link at bounding box center [918, 51] width 14 height 14
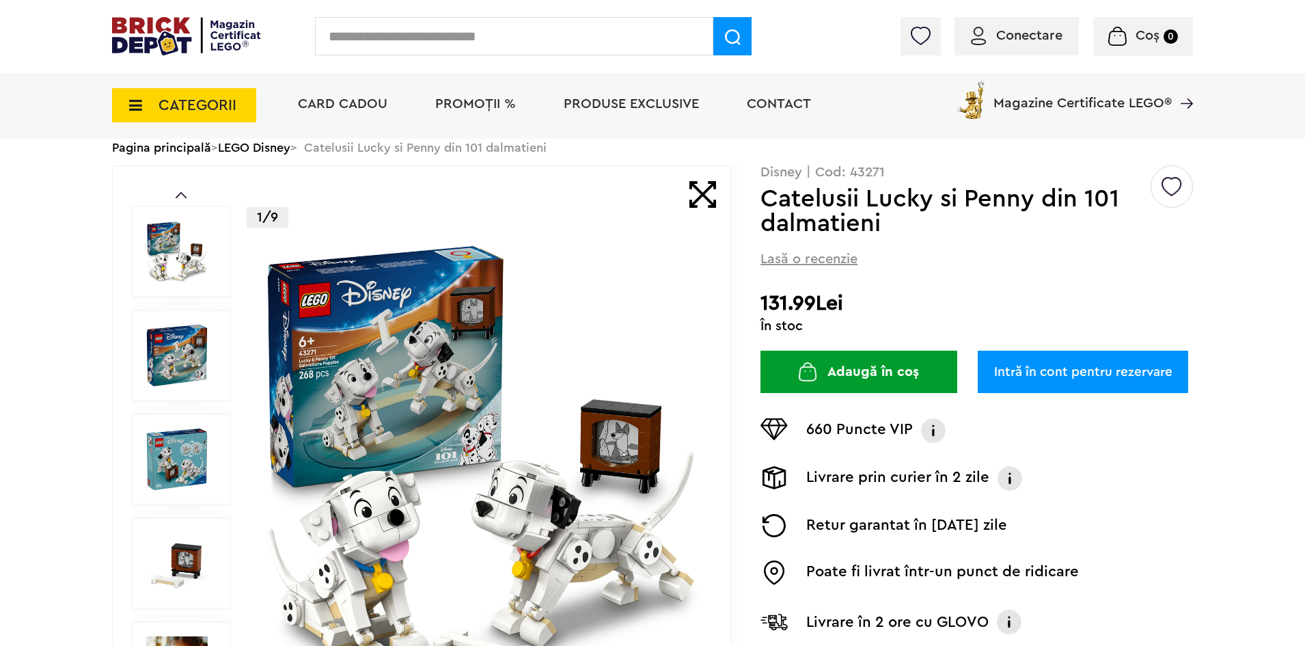
click at [263, 150] on link "LEGO Disney" at bounding box center [254, 147] width 72 height 12
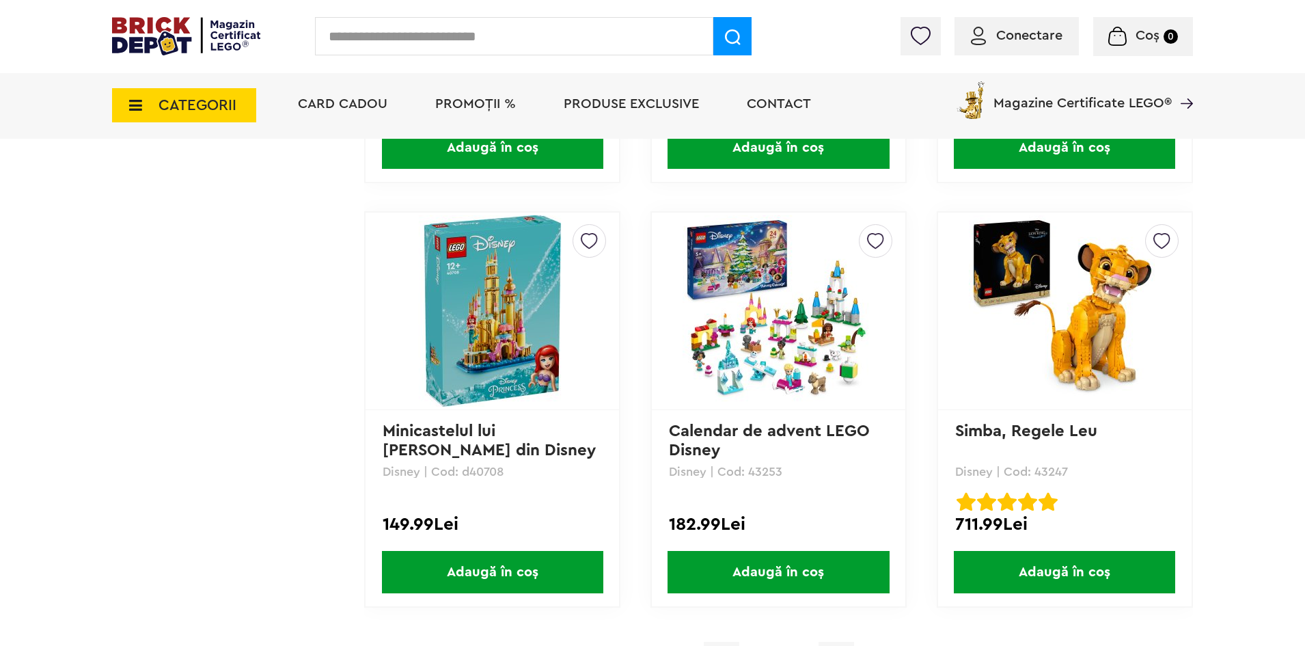
scroll to position [3861, 0]
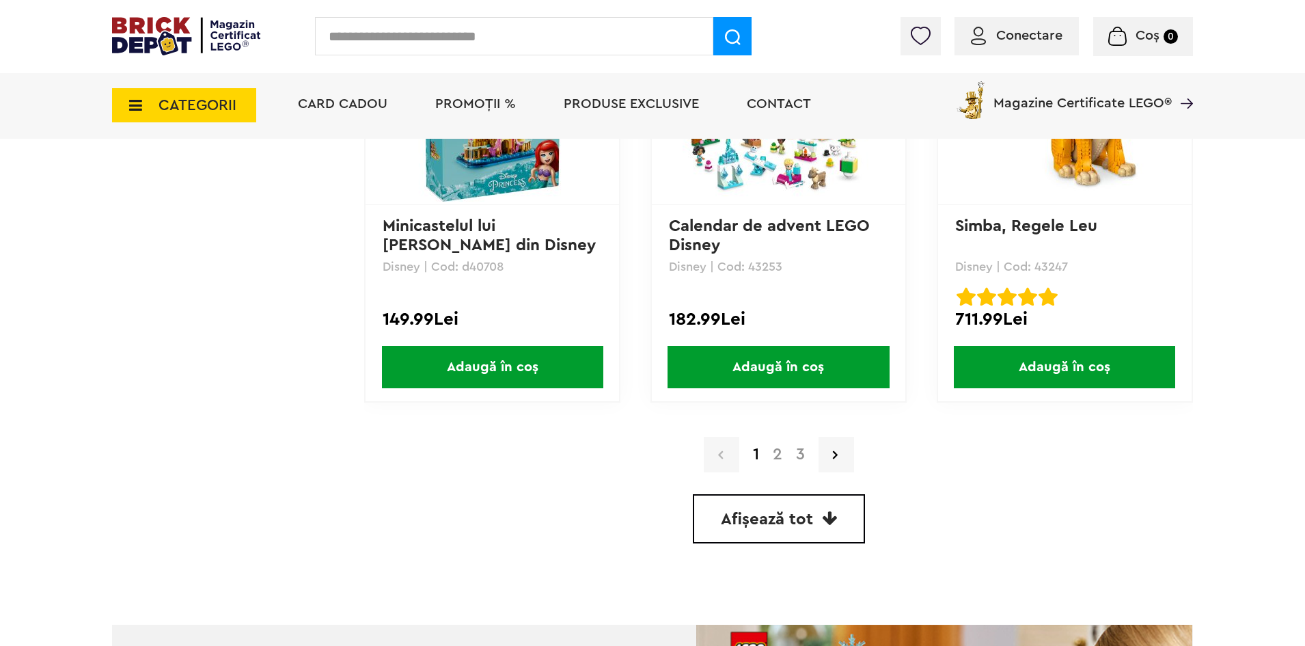
click at [775, 458] on link "2" at bounding box center [777, 454] width 23 height 16
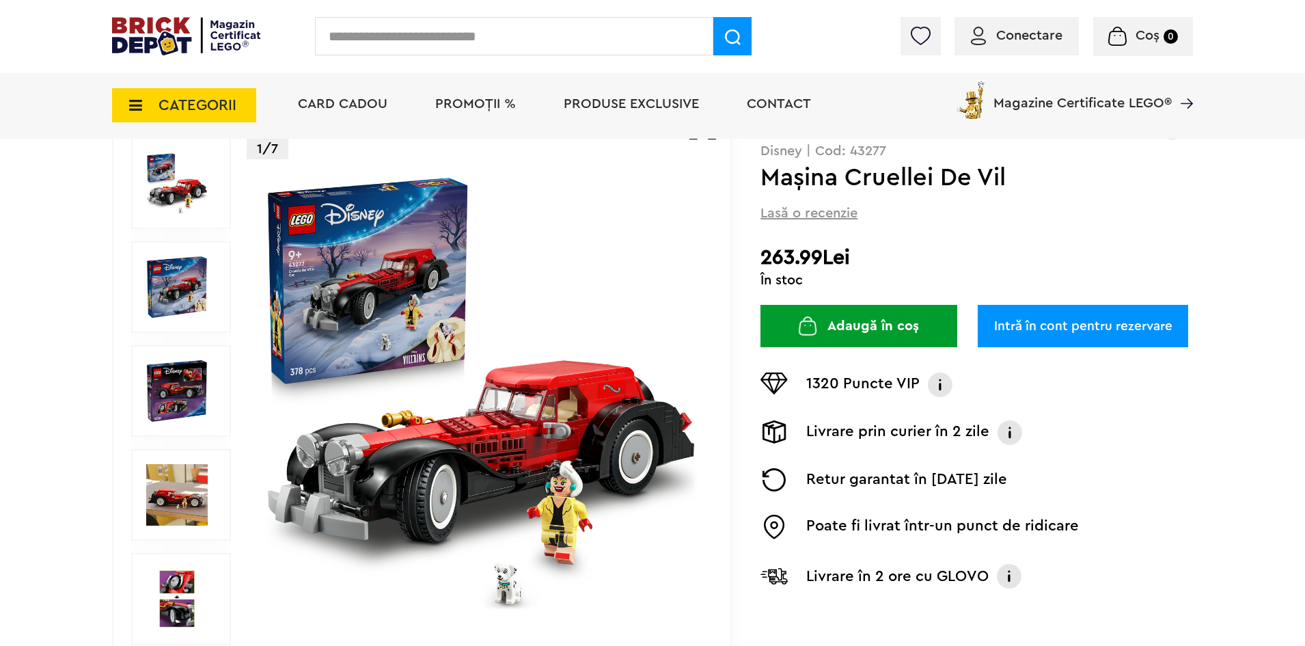
scroll to position [205, 0]
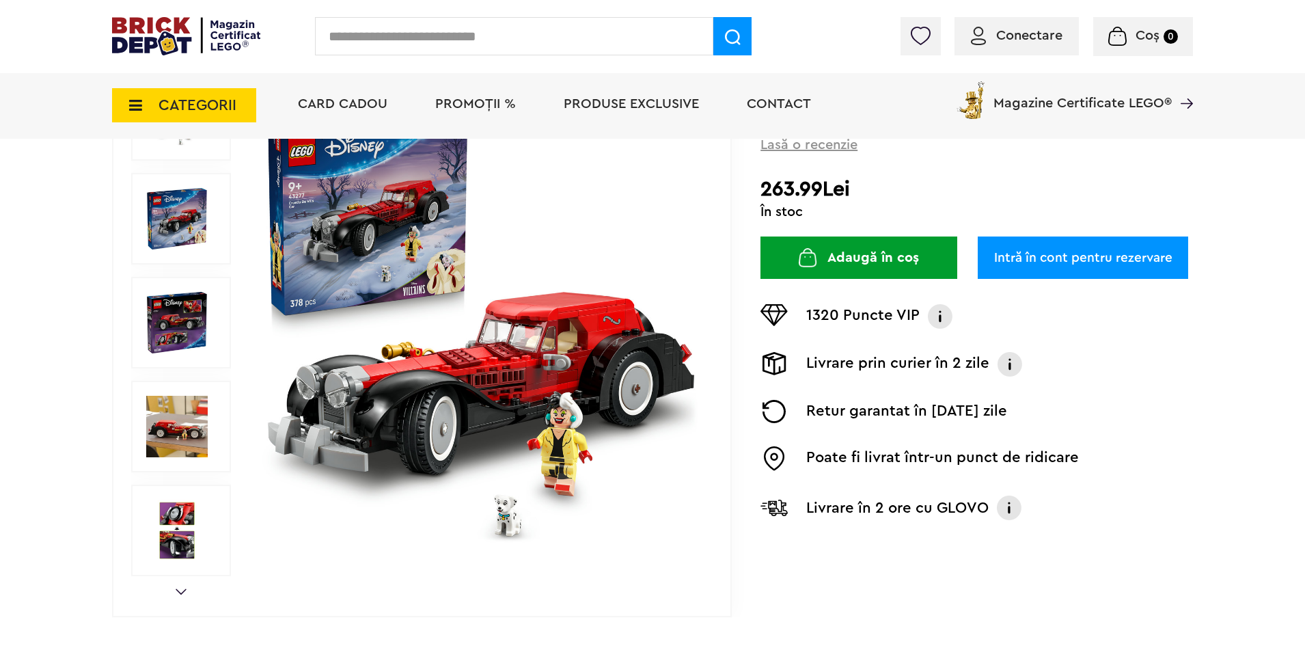
click at [562, 365] on img at bounding box center [481, 323] width 440 height 440
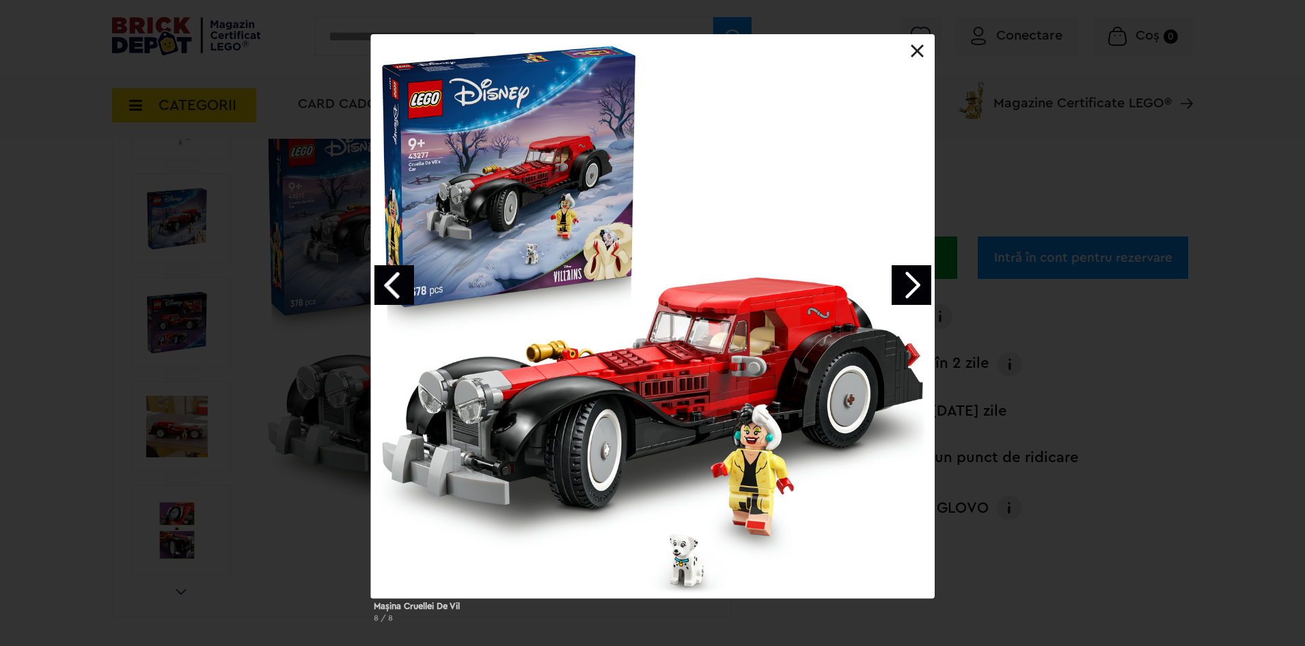
click at [925, 277] on link "Next image" at bounding box center [912, 285] width 40 height 40
click at [905, 272] on link "Next image" at bounding box center [912, 285] width 40 height 40
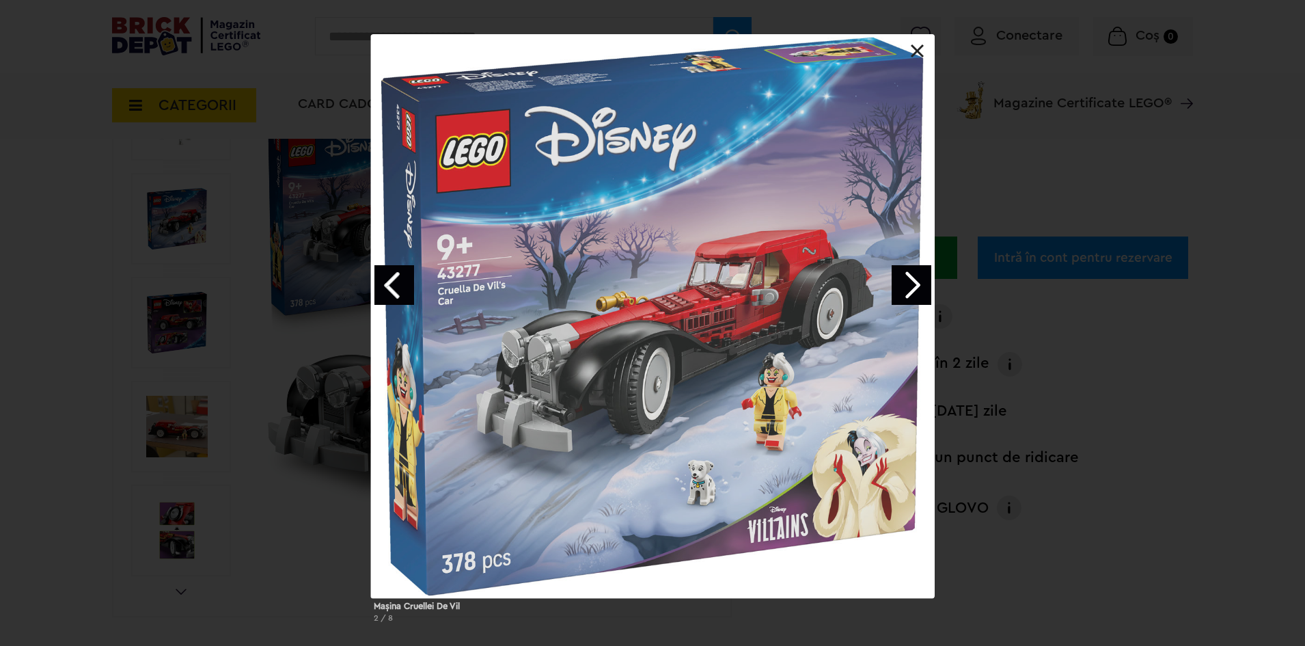
click at [905, 272] on link "Next image" at bounding box center [912, 285] width 40 height 40
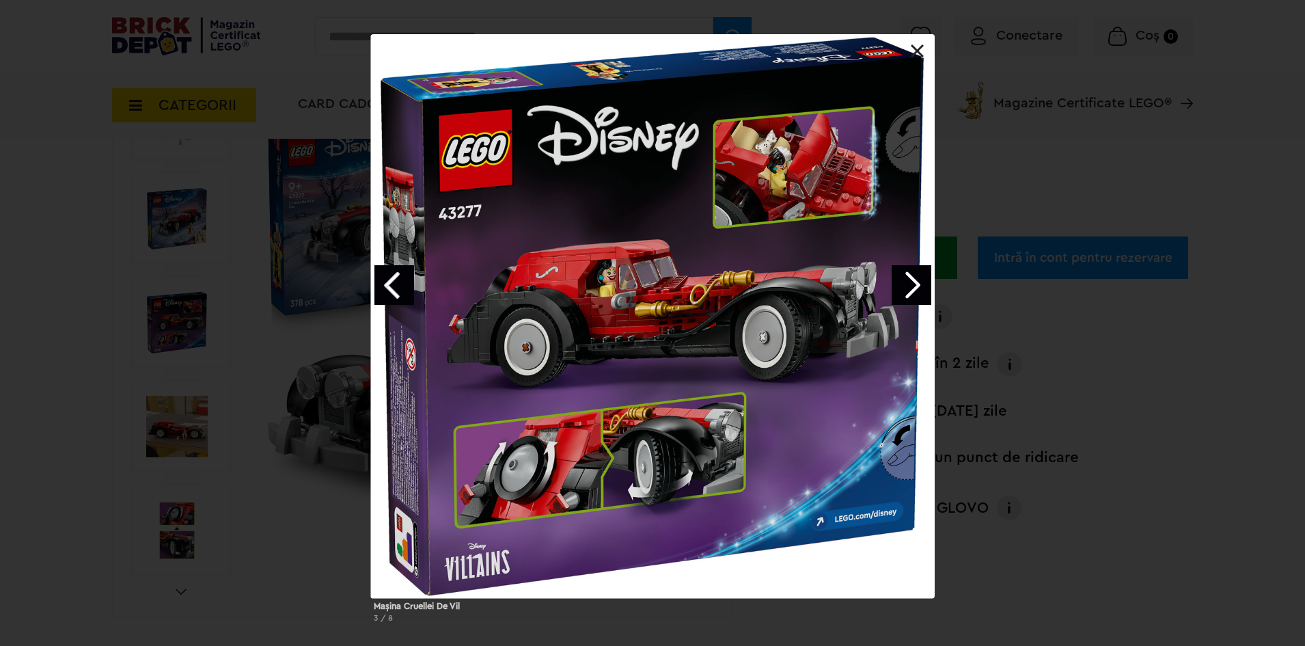
click at [914, 290] on link "Next image" at bounding box center [912, 285] width 40 height 40
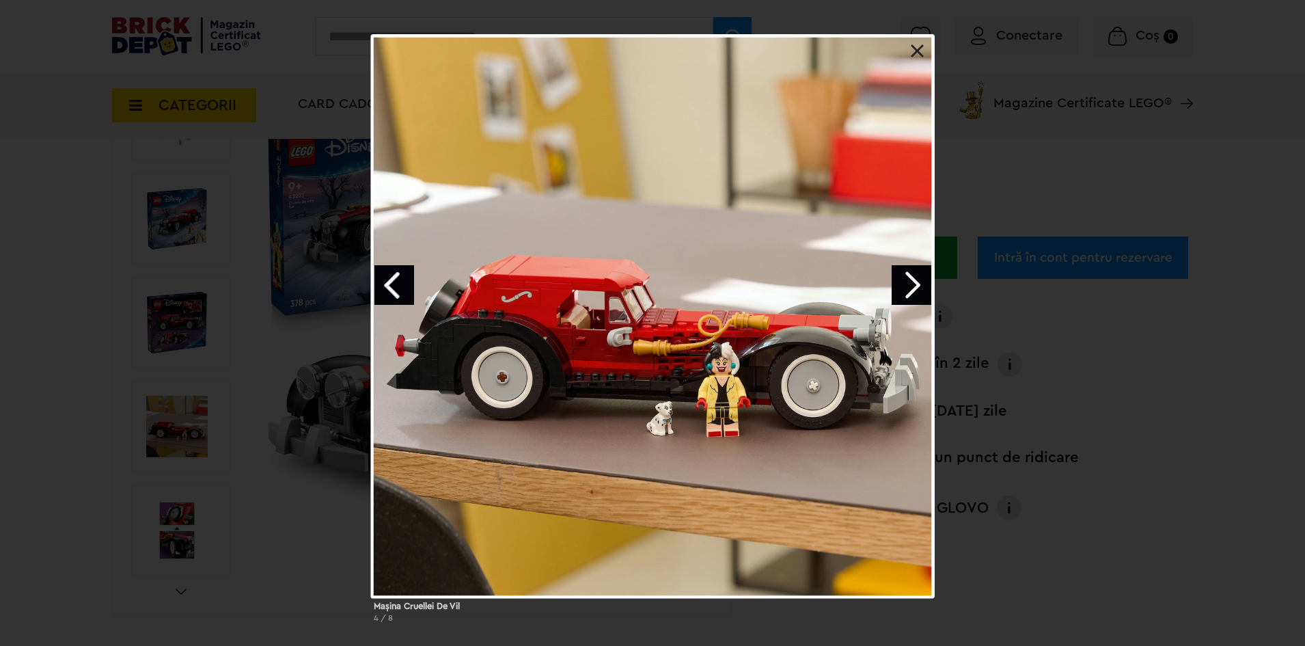
click at [914, 290] on link "Next image" at bounding box center [912, 285] width 40 height 40
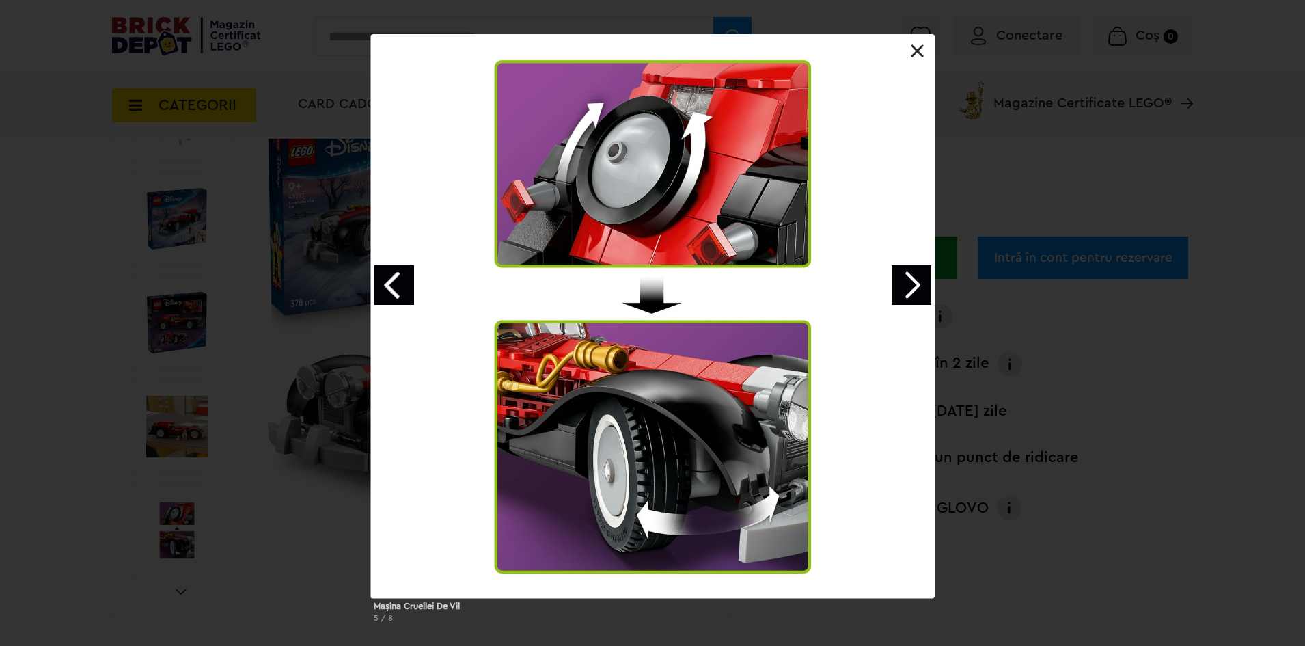
click at [914, 290] on link "Next image" at bounding box center [912, 285] width 40 height 40
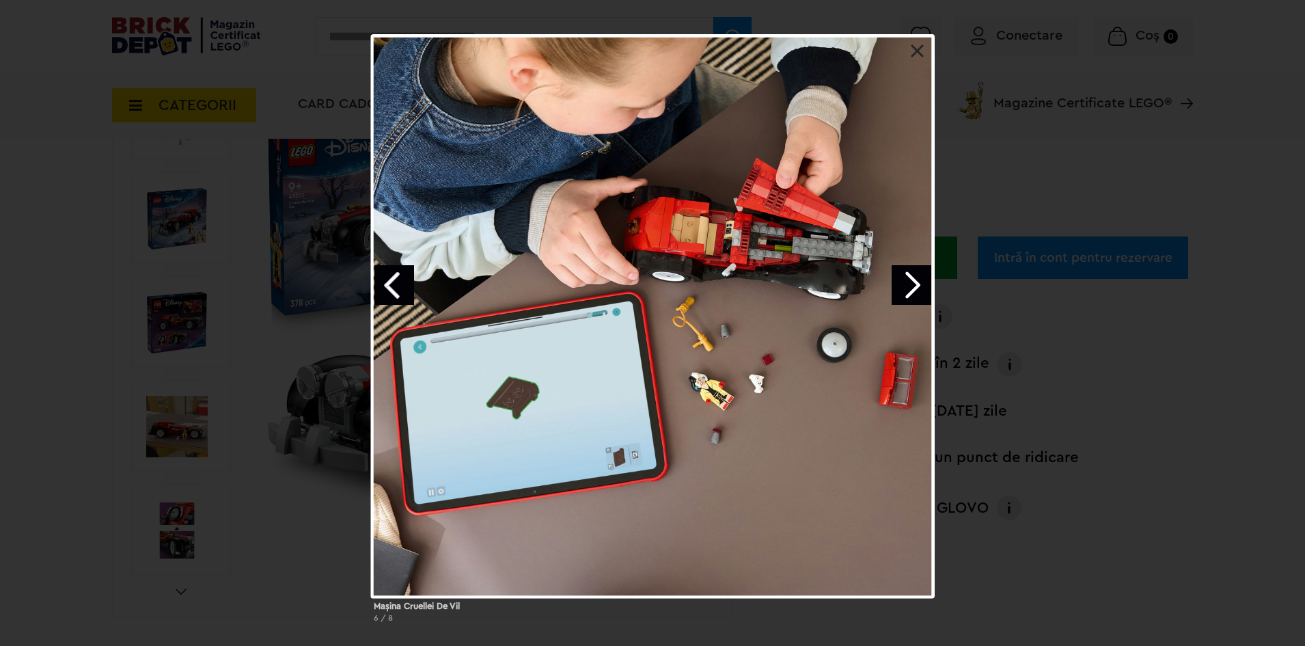
click at [914, 290] on link "Next image" at bounding box center [912, 285] width 40 height 40
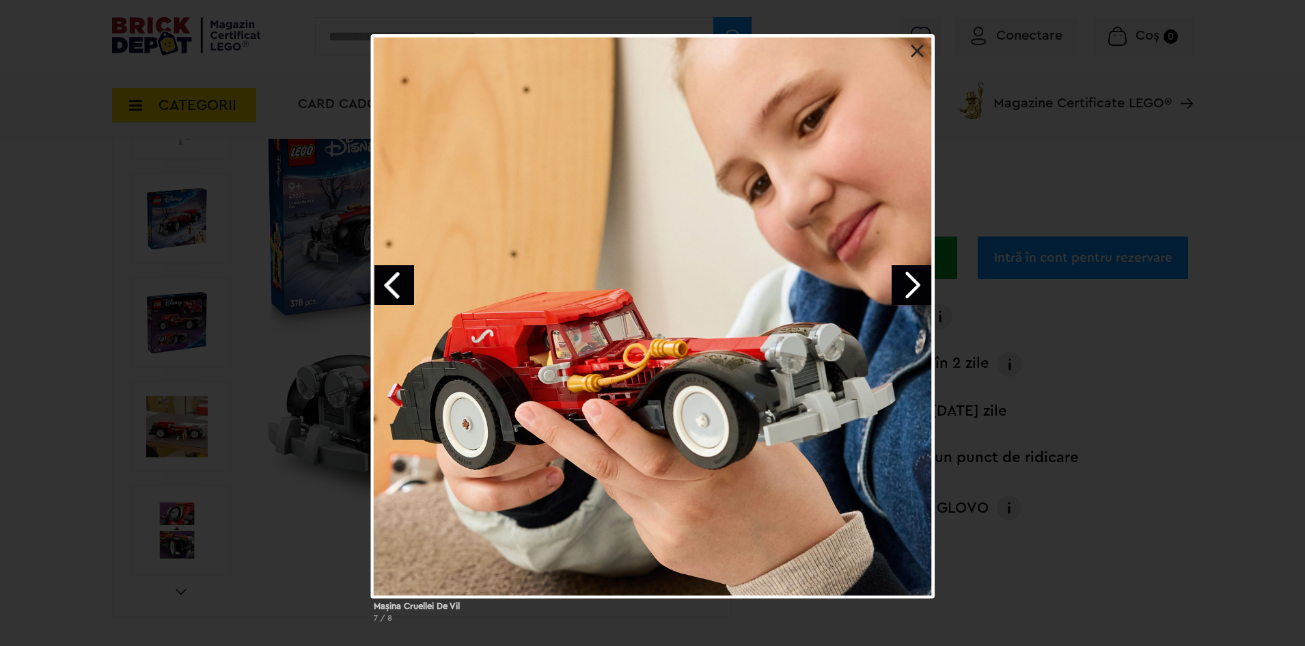
click at [920, 49] on link at bounding box center [918, 51] width 14 height 14
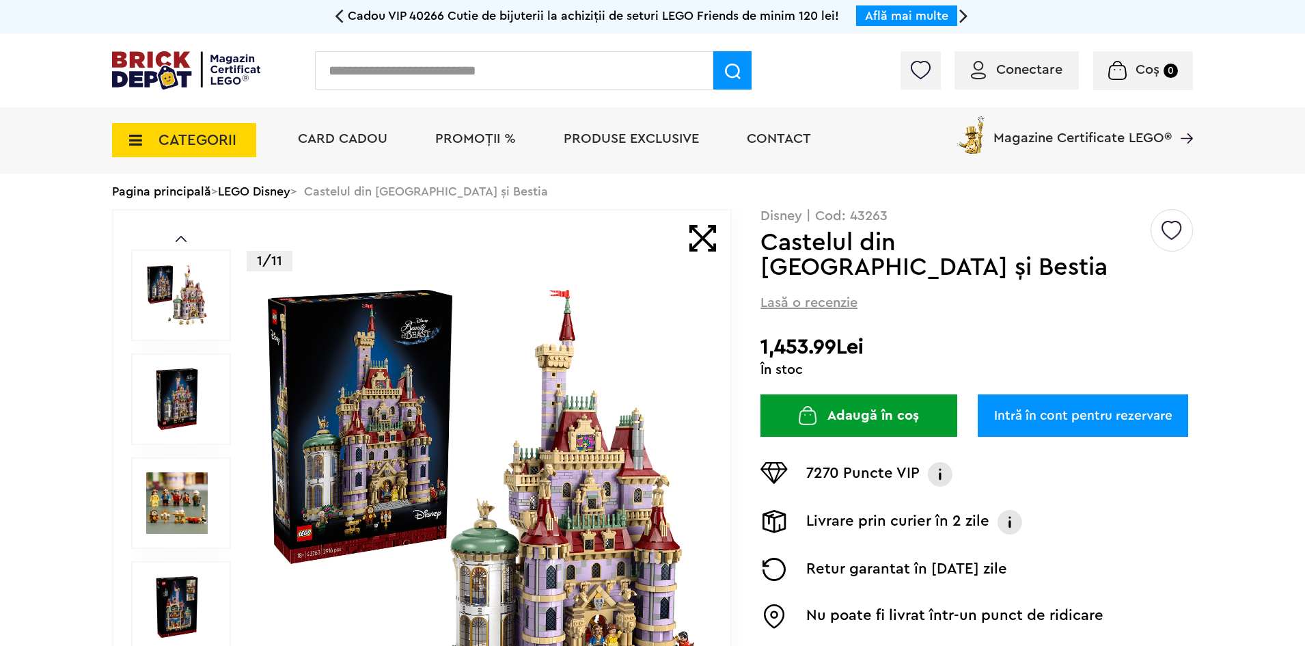
click at [549, 431] on img at bounding box center [481, 503] width 440 height 440
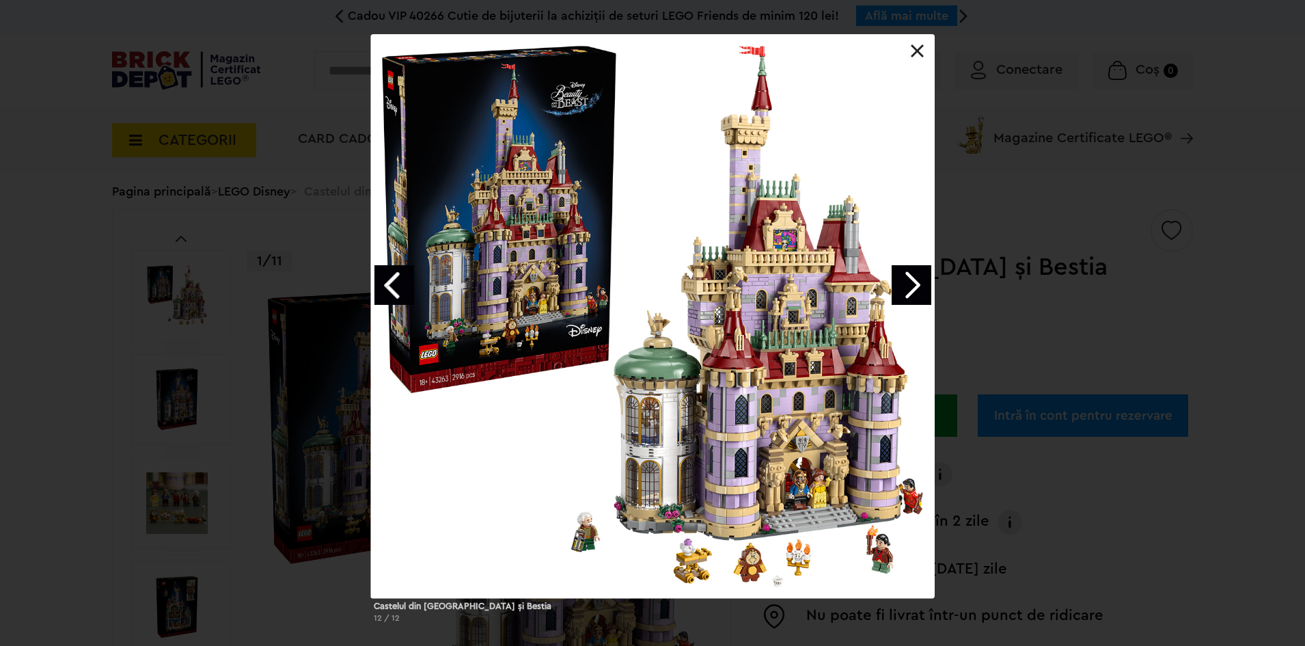
click at [908, 280] on link "Next image" at bounding box center [912, 285] width 40 height 40
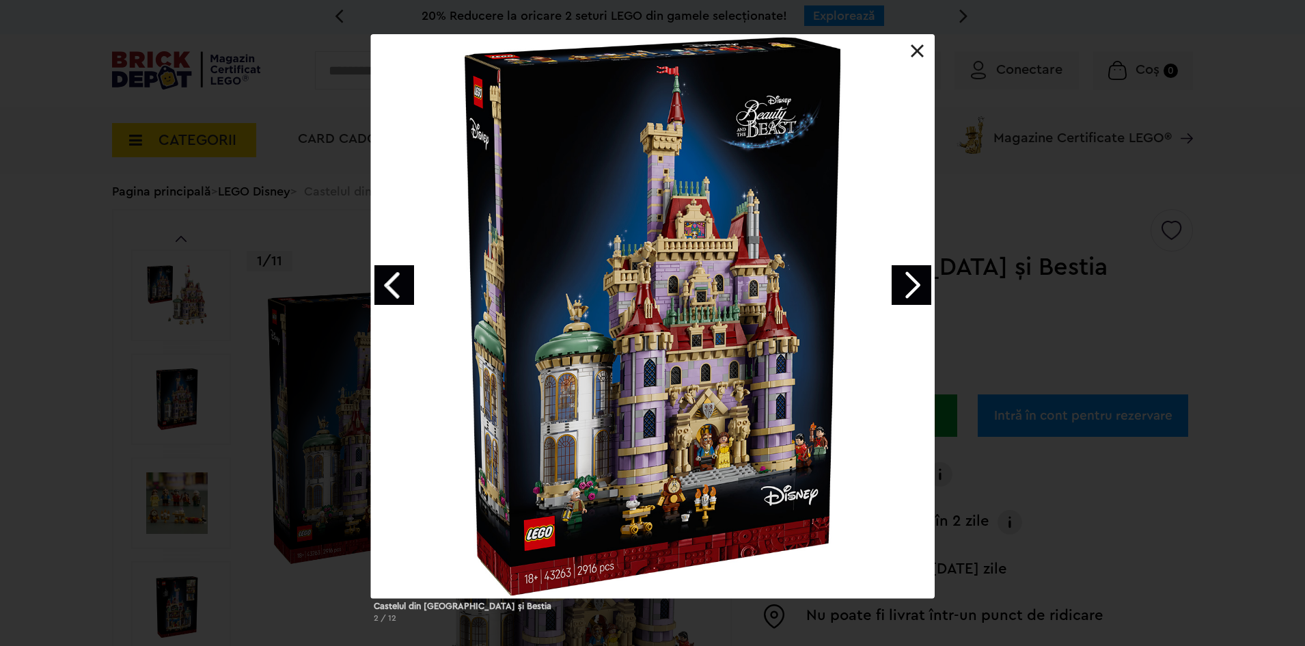
click at [903, 282] on link "Next image" at bounding box center [912, 285] width 40 height 40
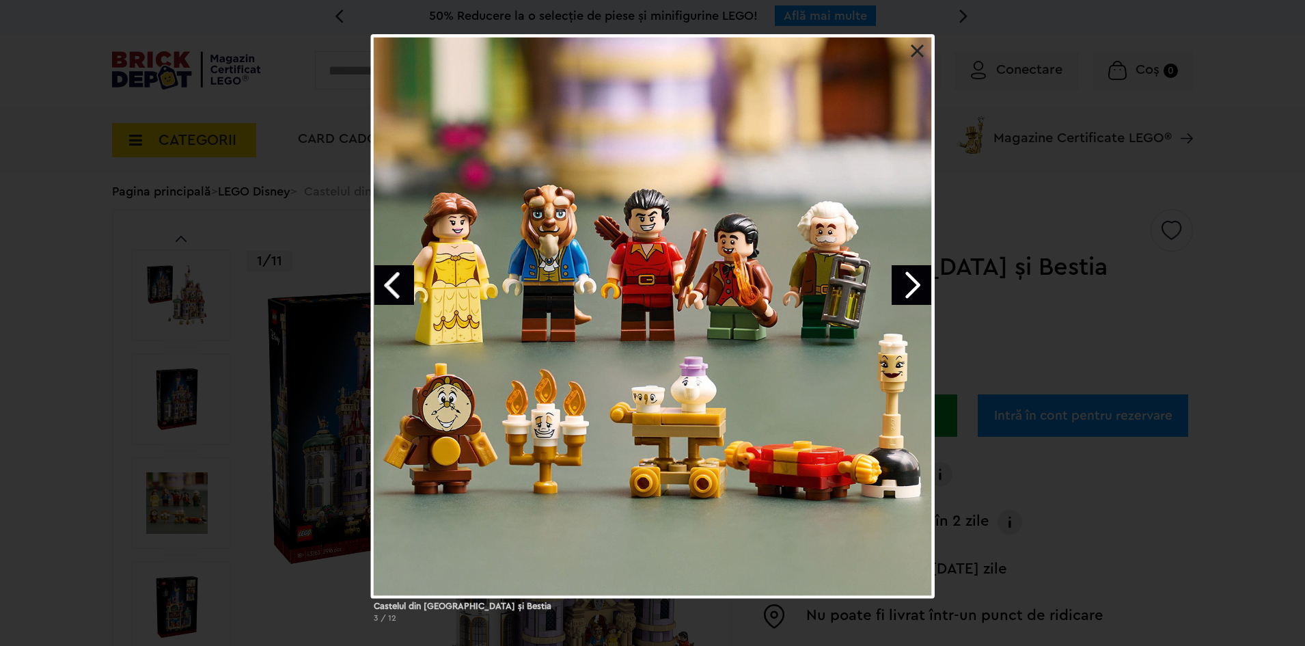
click at [920, 51] on link at bounding box center [918, 51] width 14 height 14
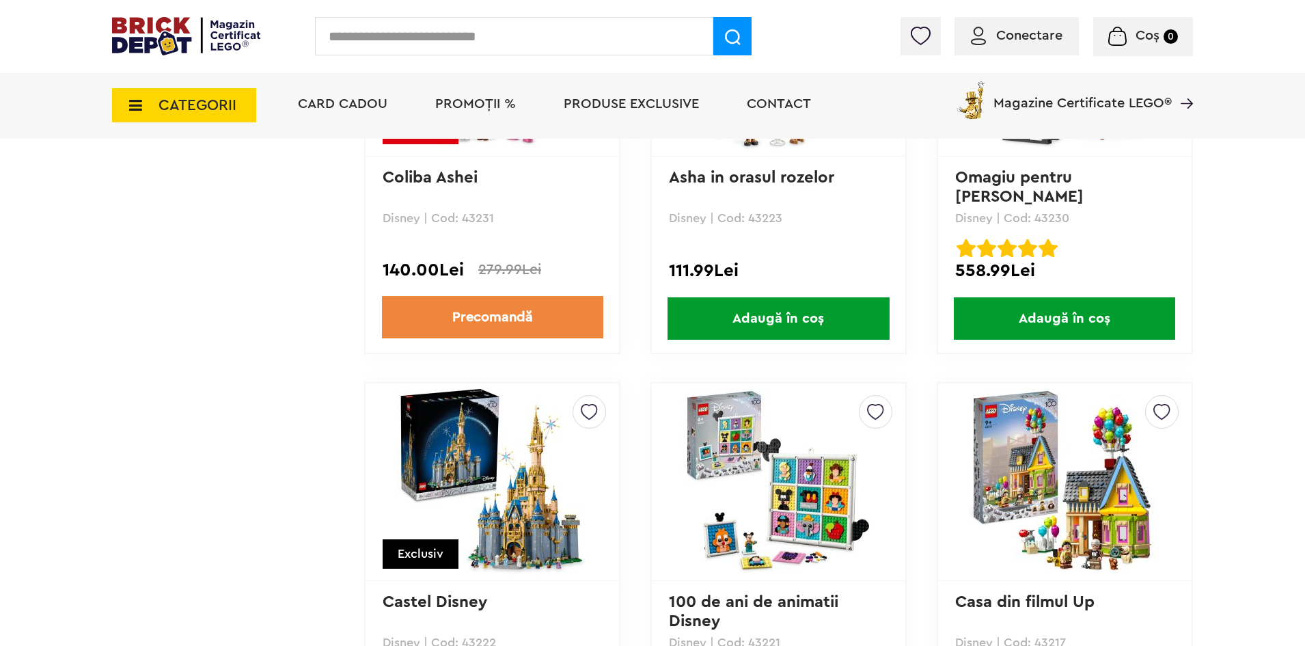
scroll to position [3690, 0]
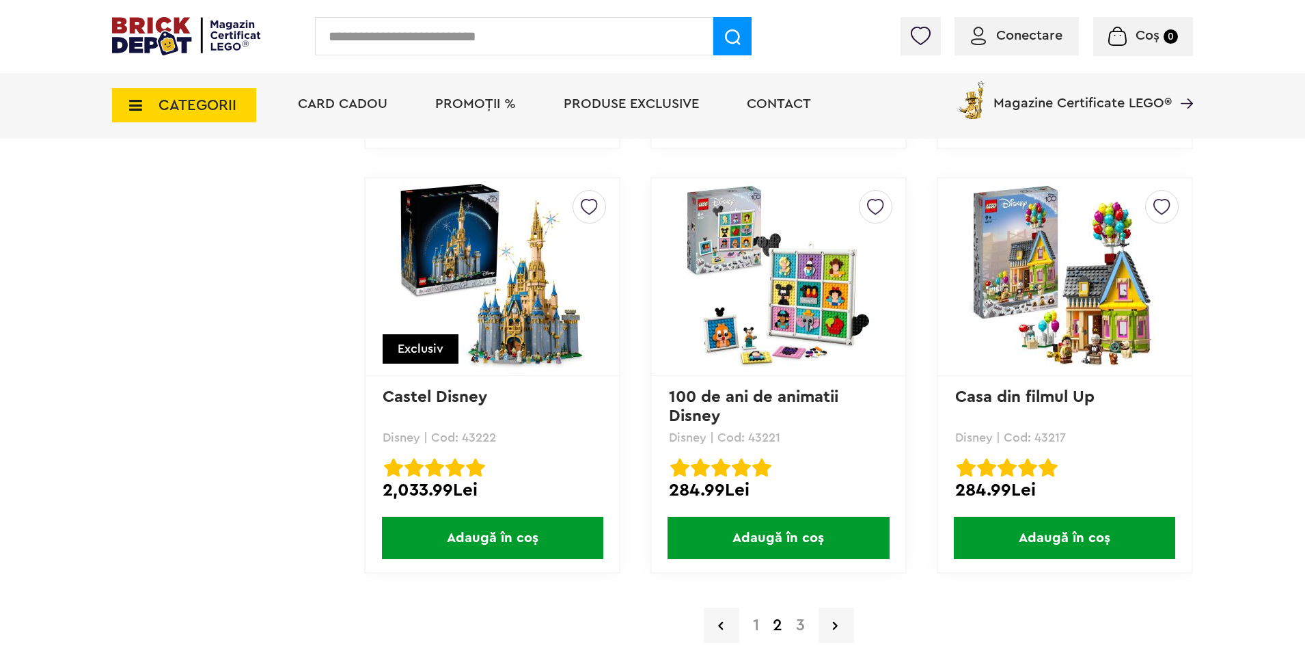
click at [800, 623] on link "3" at bounding box center [800, 625] width 23 height 16
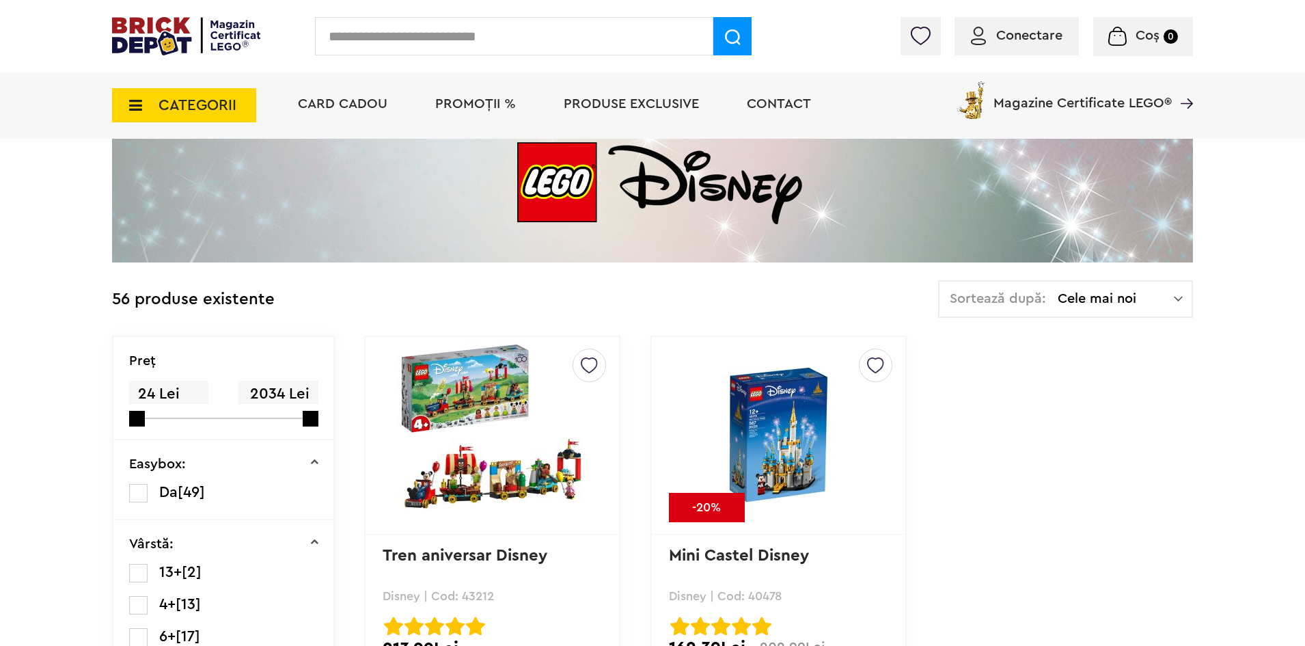
scroll to position [205, 0]
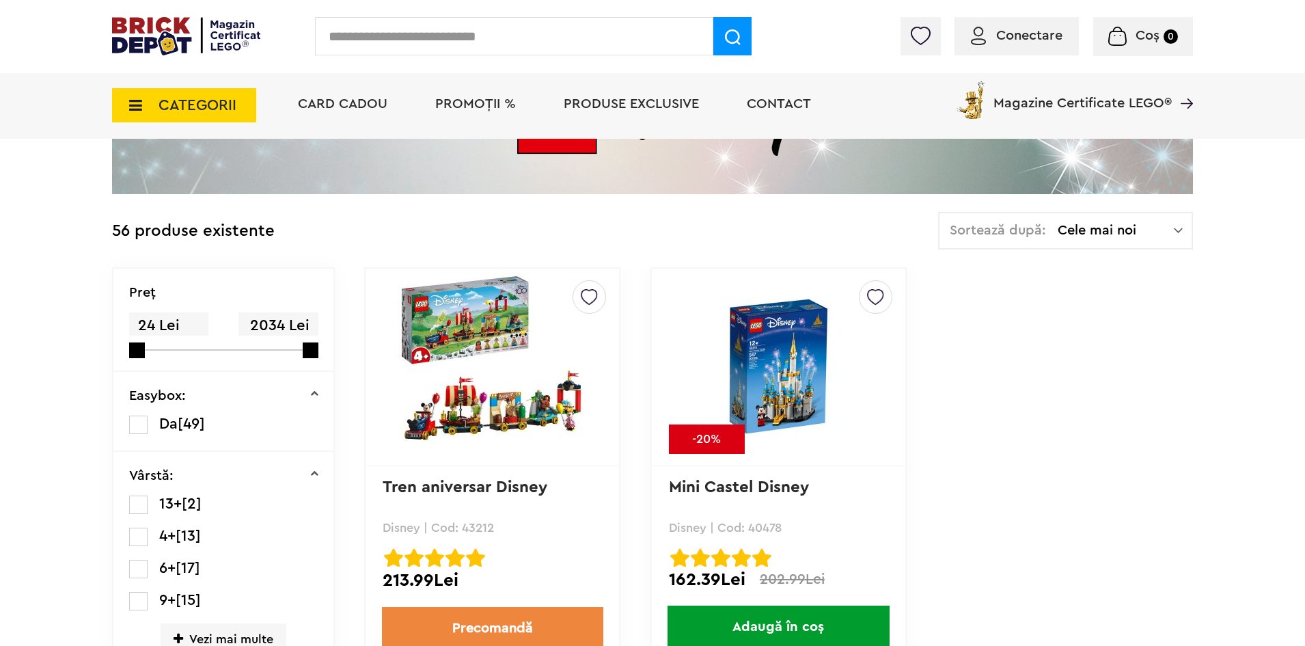
click at [807, 394] on img at bounding box center [778, 367] width 191 height 138
